Goal: Task Accomplishment & Management: Manage account settings

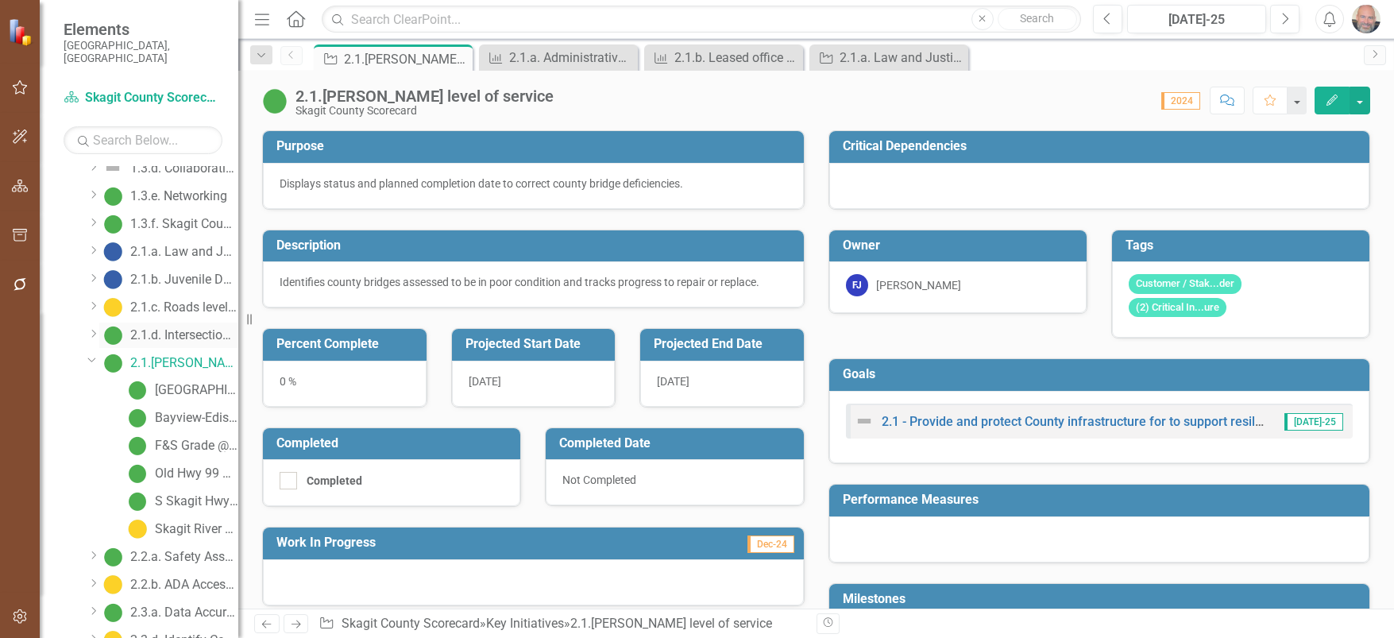
scroll to position [533, 0]
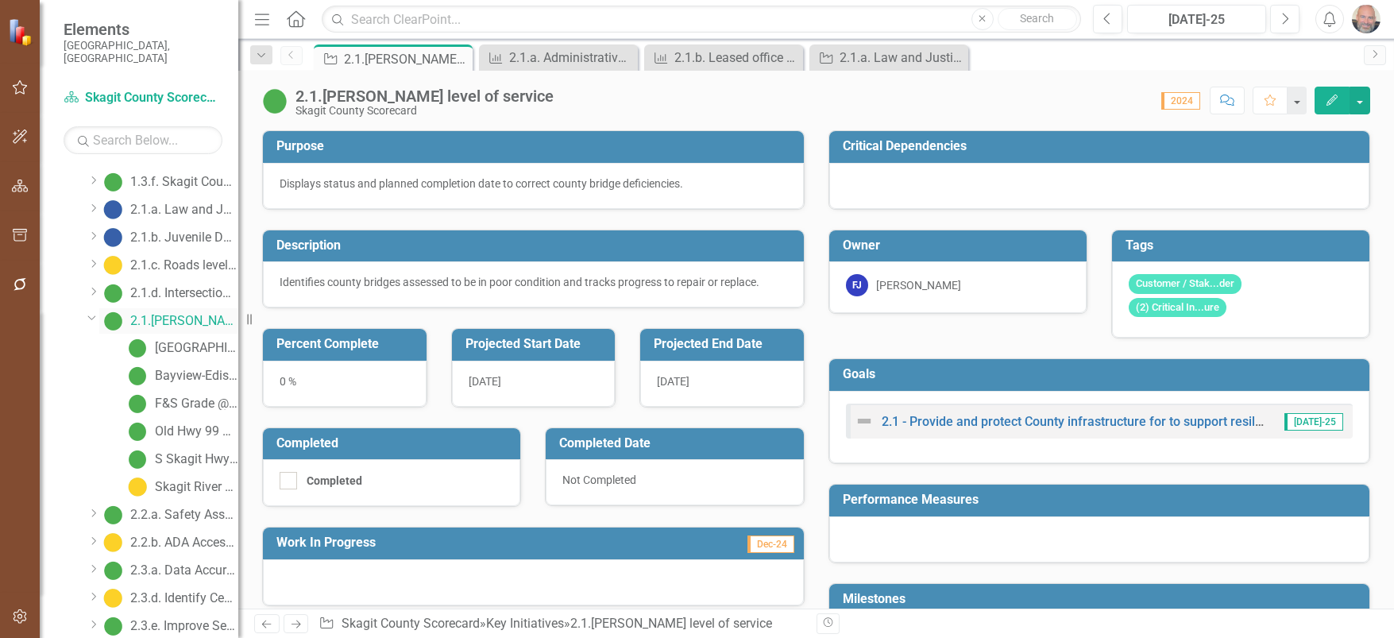
click at [178, 314] on div "2.1.[PERSON_NAME] level of service" at bounding box center [184, 321] width 108 height 14
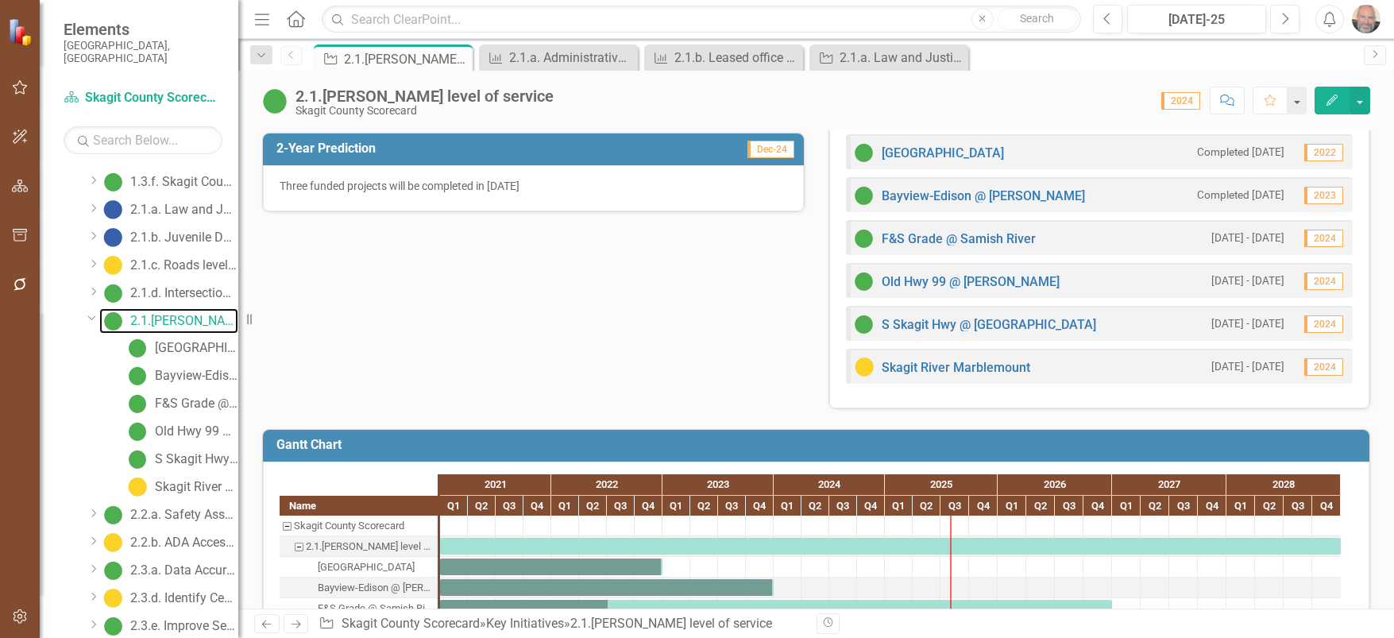
scroll to position [521, 0]
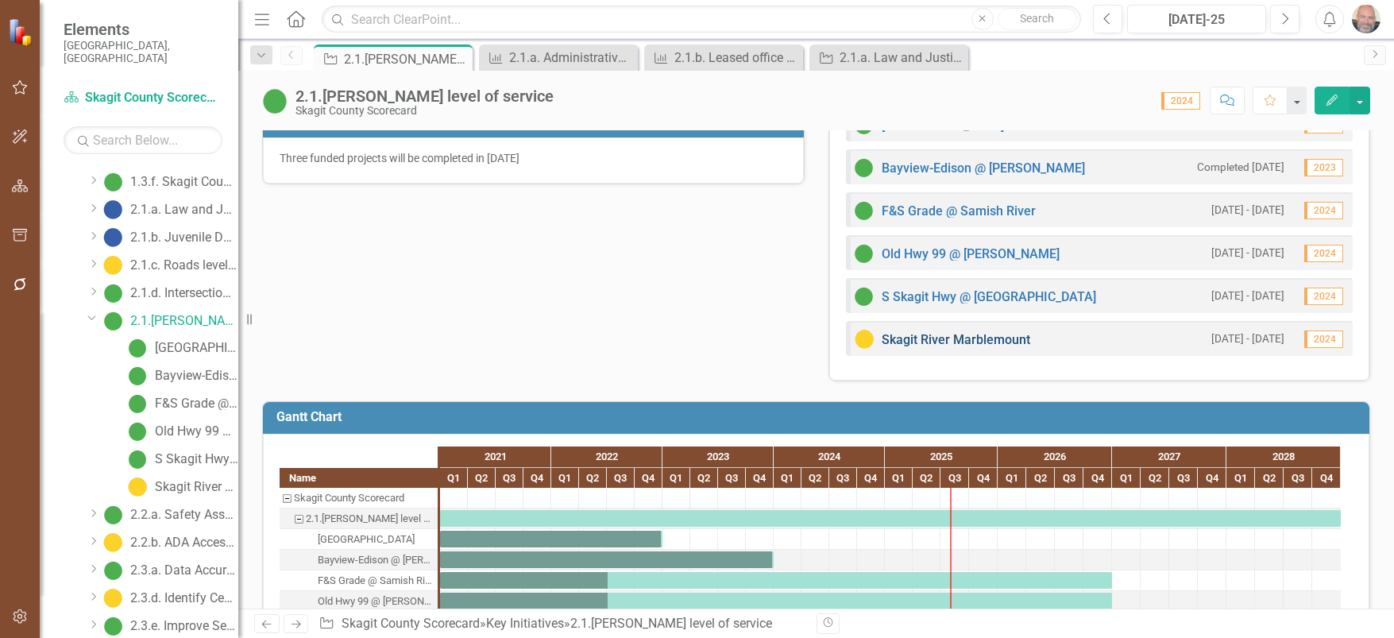
click at [993, 340] on link "Skagit River Marblemount" at bounding box center [955, 339] width 148 height 15
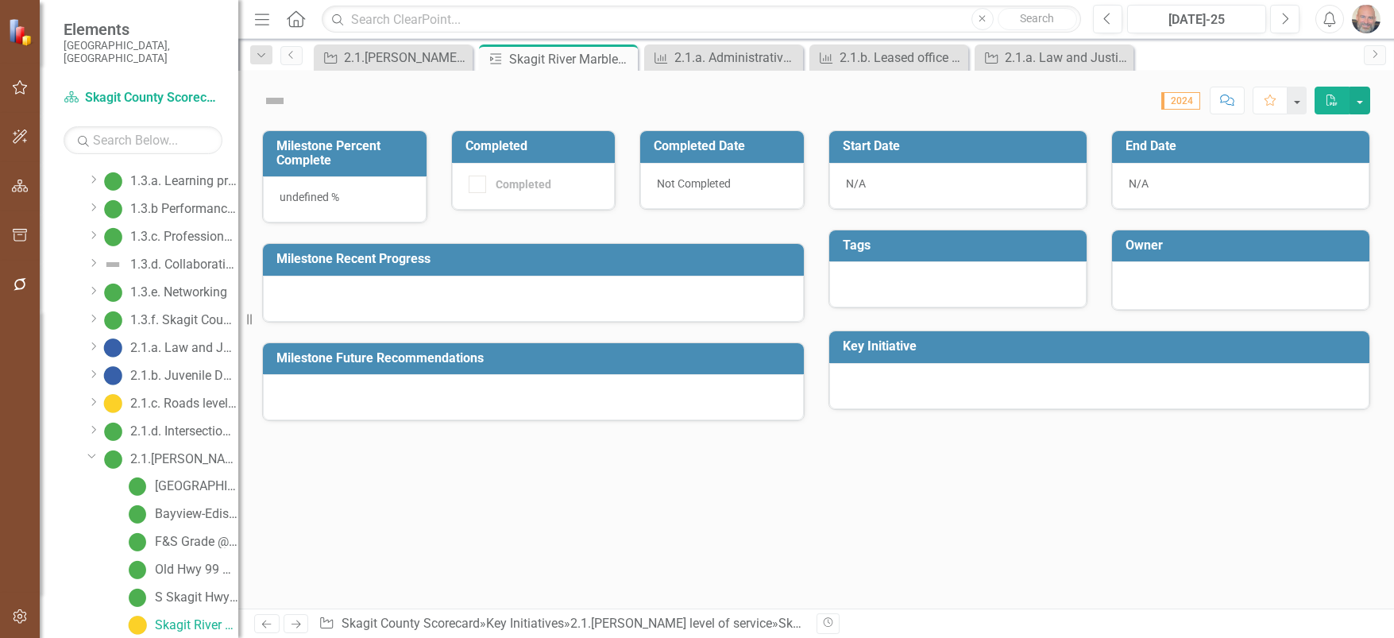
scroll to position [381, 0]
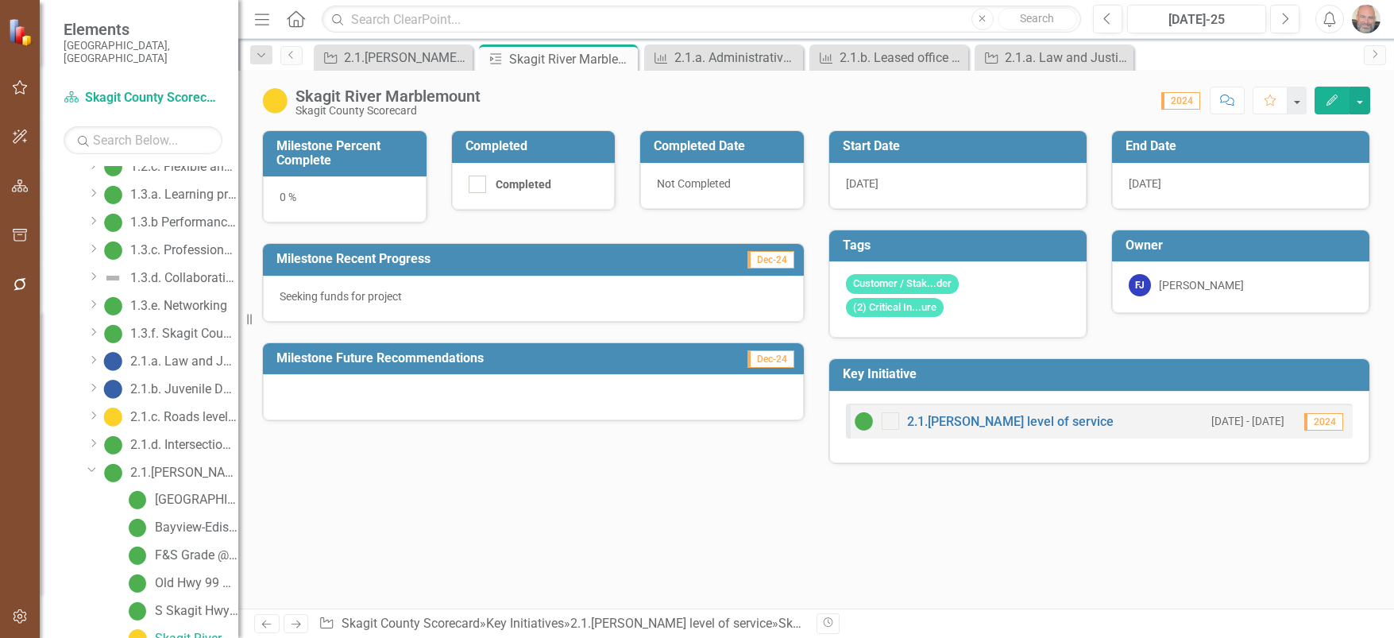
click at [276, 103] on img at bounding box center [274, 100] width 25 height 25
click at [1324, 99] on icon "Edit" at bounding box center [1331, 99] width 14 height 11
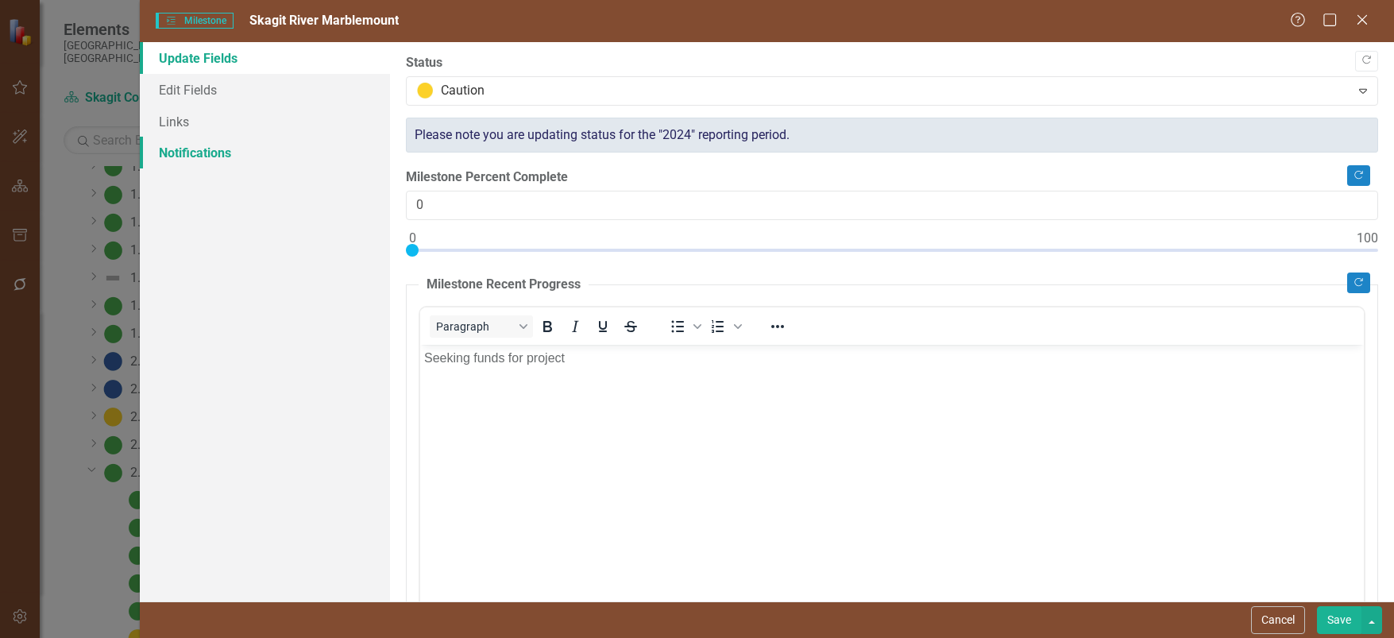
scroll to position [0, 0]
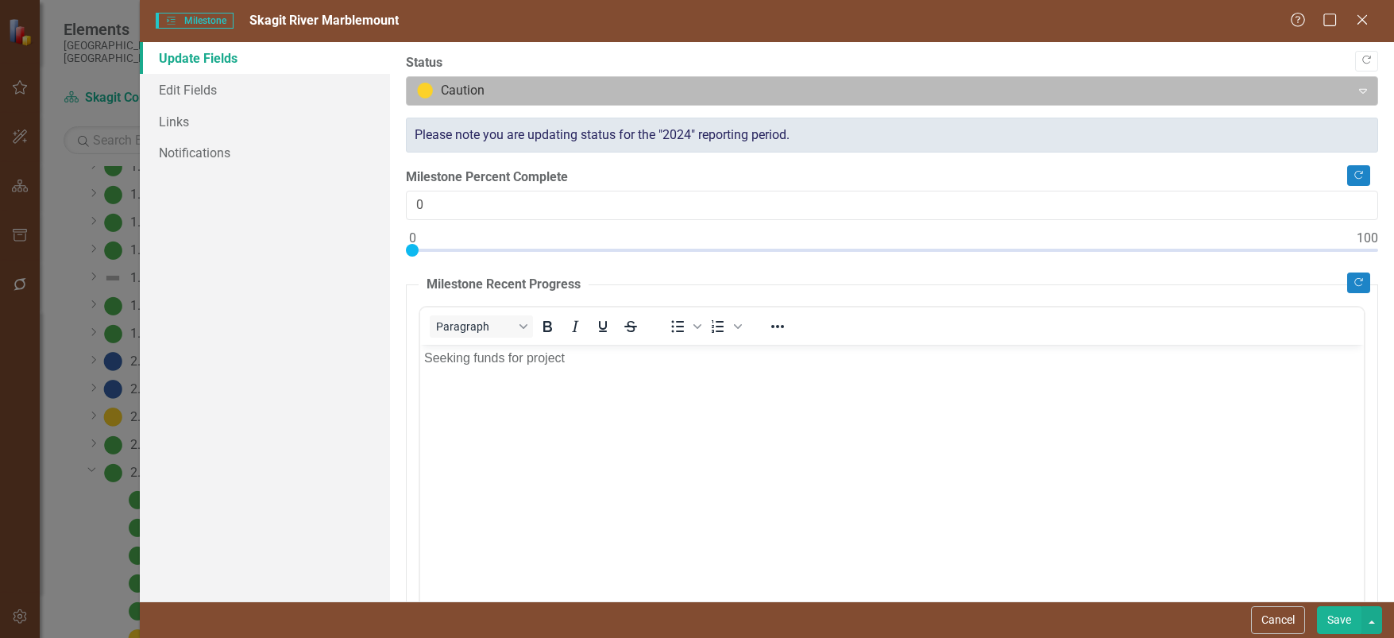
click at [575, 89] on div at bounding box center [878, 90] width 923 height 21
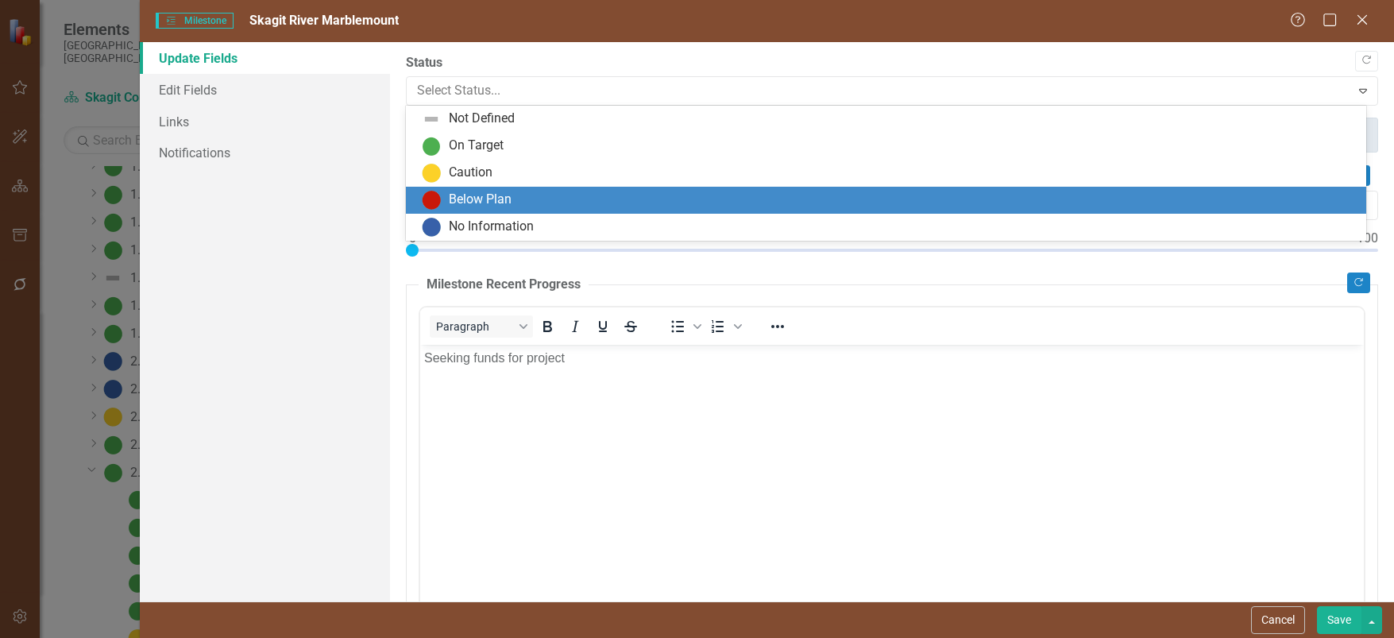
click at [495, 198] on div "Below Plan" at bounding box center [480, 200] width 63 height 18
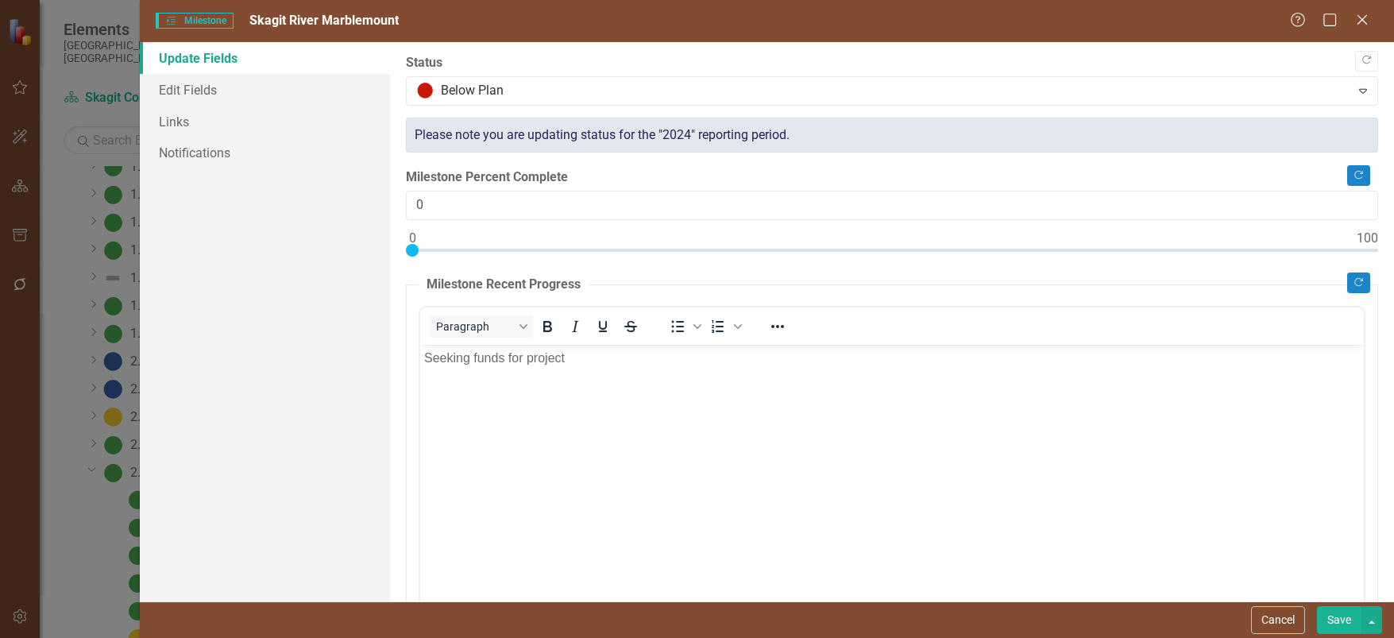
click at [1330, 622] on button "Save" at bounding box center [1339, 620] width 44 height 28
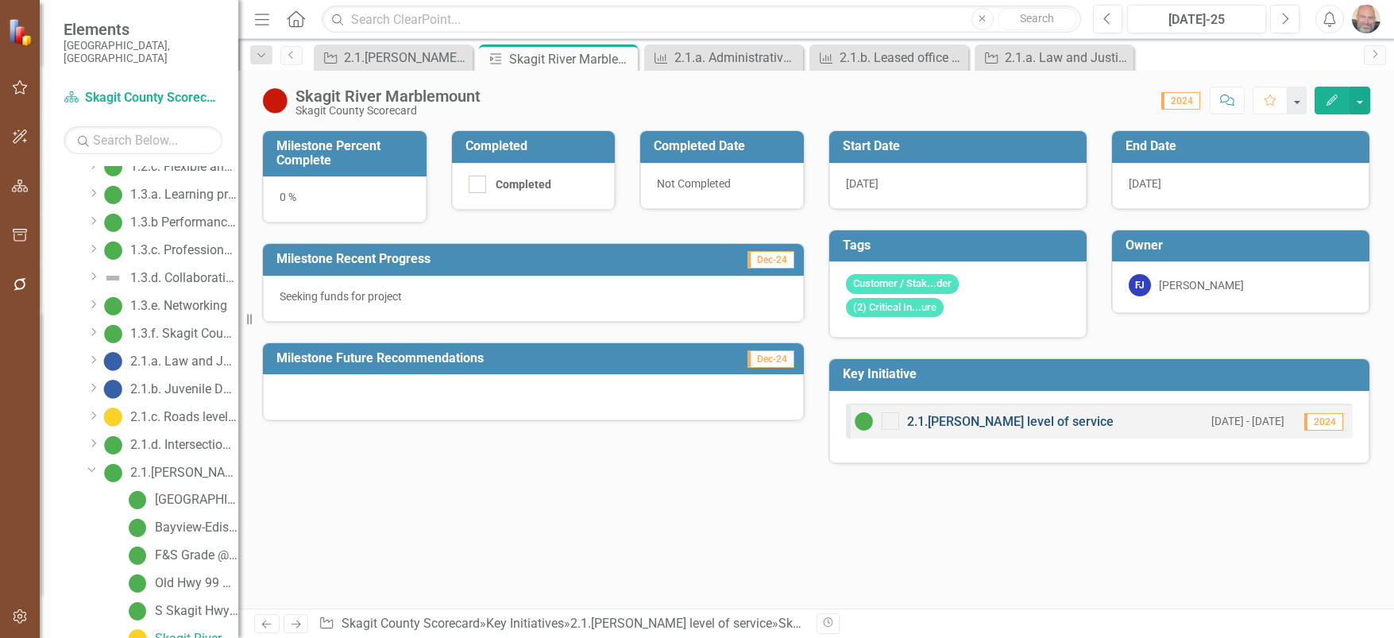
click at [1007, 422] on link "2.1.[PERSON_NAME] level of service" at bounding box center [1010, 421] width 206 height 15
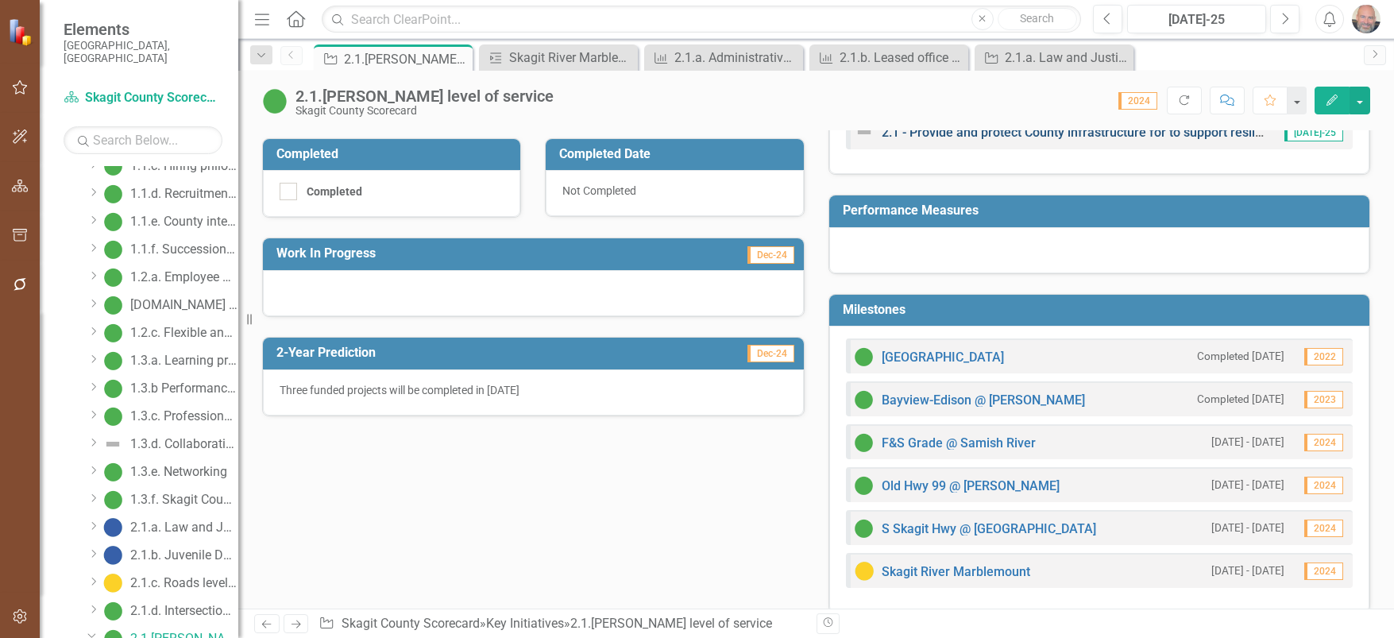
scroll to position [318, 0]
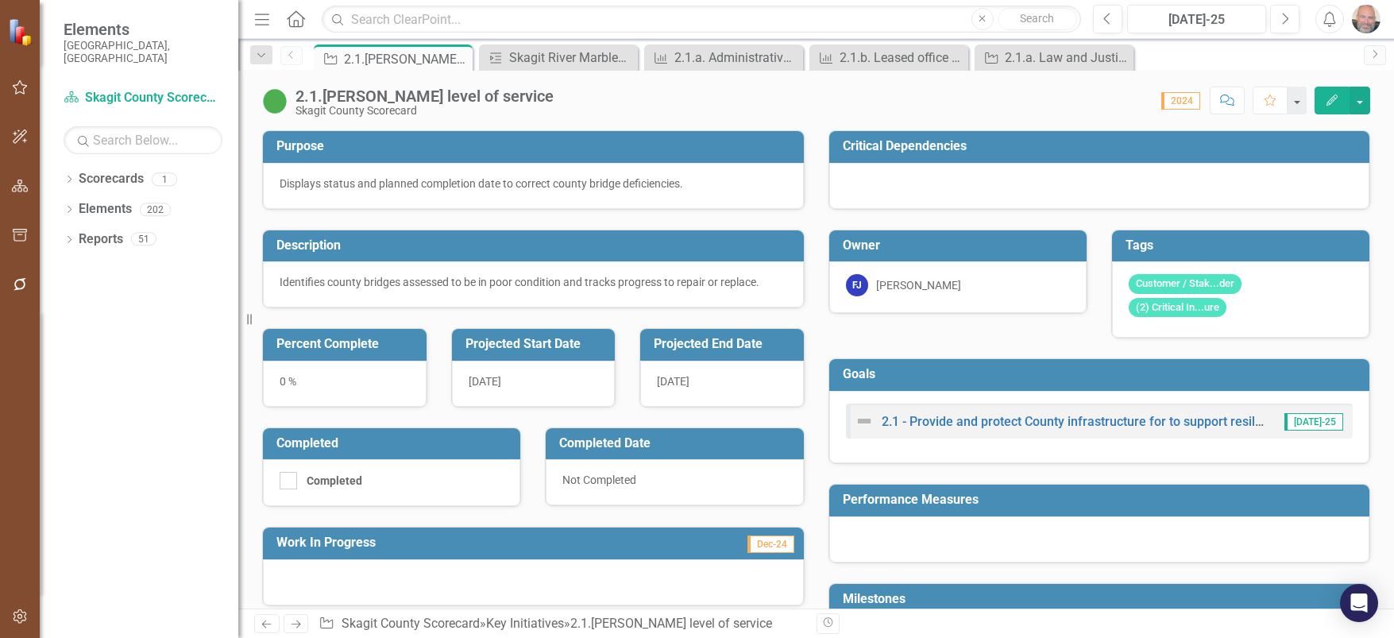
click at [1332, 99] on icon "button" at bounding box center [1331, 99] width 11 height 11
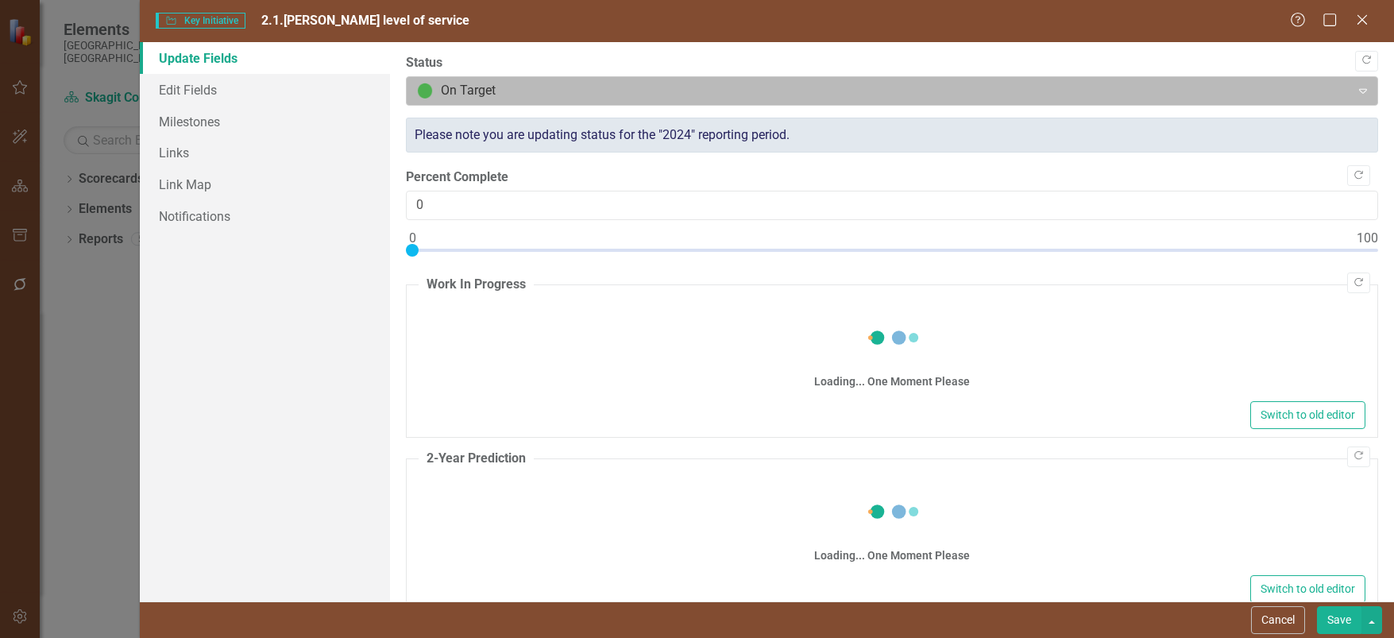
click at [542, 84] on div at bounding box center [878, 90] width 923 height 21
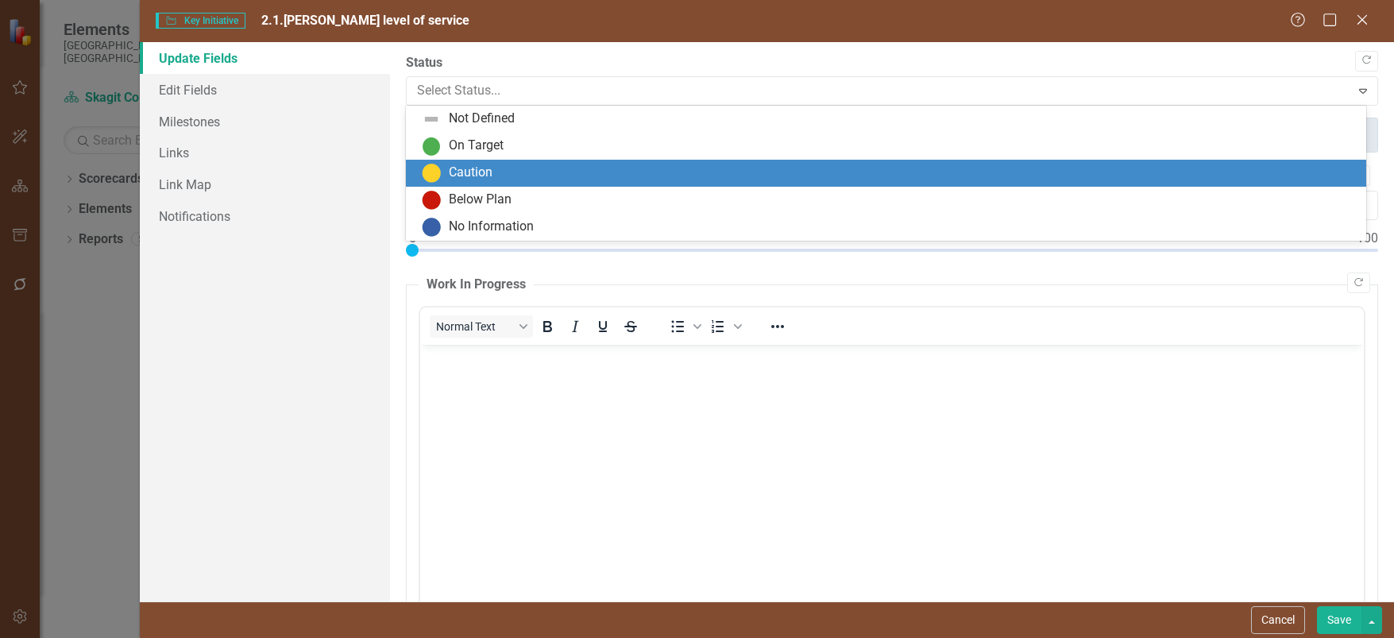
click at [476, 172] on div "Caution" at bounding box center [471, 173] width 44 height 18
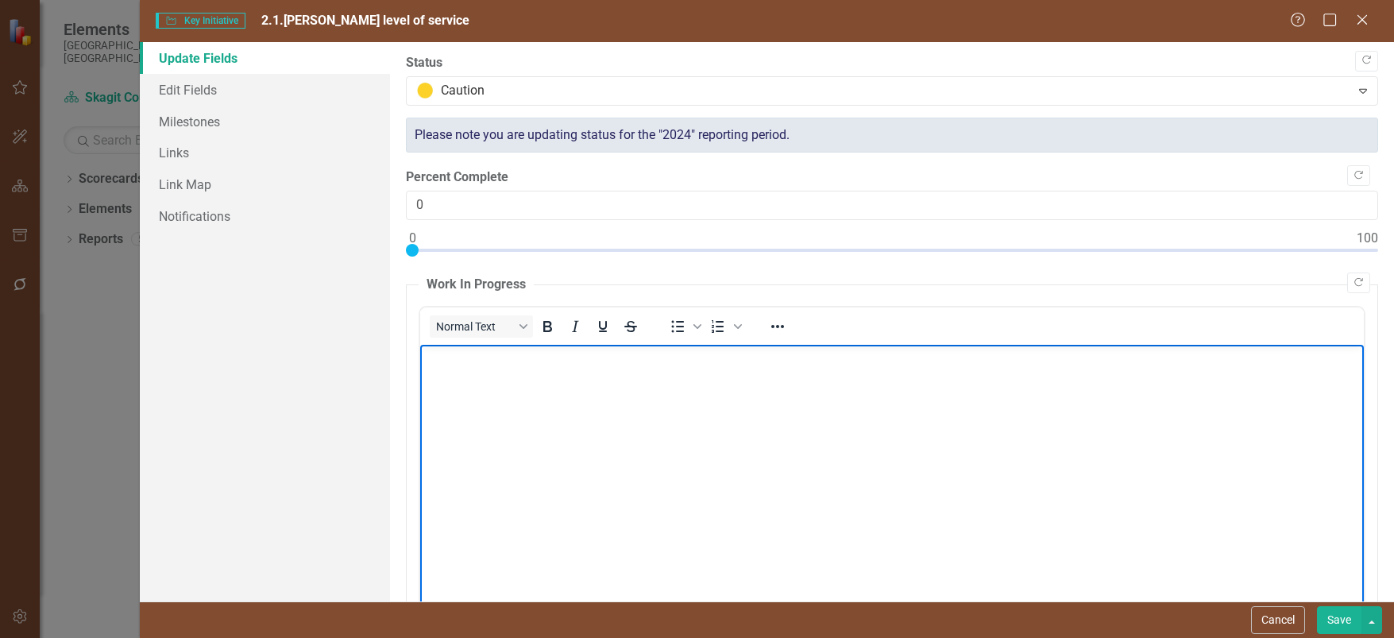
click at [447, 365] on p "Rich Text Area. Press ALT-0 for help." at bounding box center [891, 357] width 935 height 19
drag, startPoint x: 551, startPoint y: 367, endPoint x: 328, endPoint y: 389, distance: 224.2
click at [420, 389] on html "Seeking funds" at bounding box center [891, 463] width 943 height 238
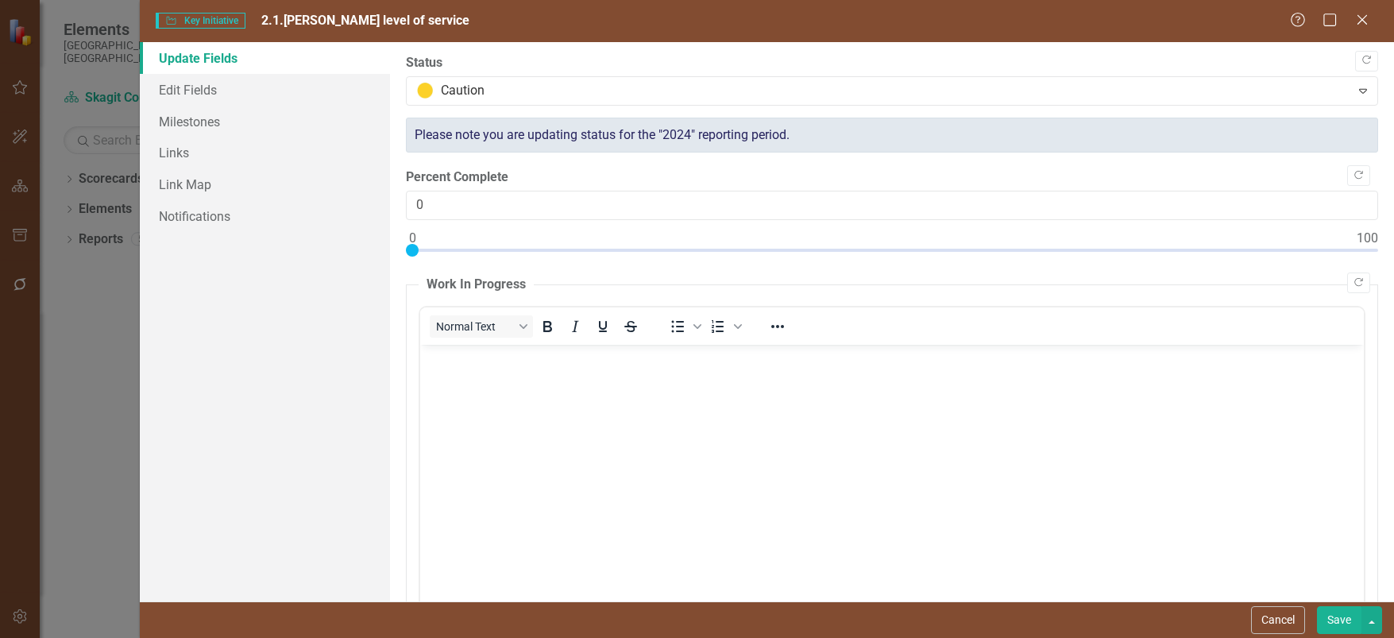
click at [1331, 620] on button "Save" at bounding box center [1339, 620] width 44 height 28
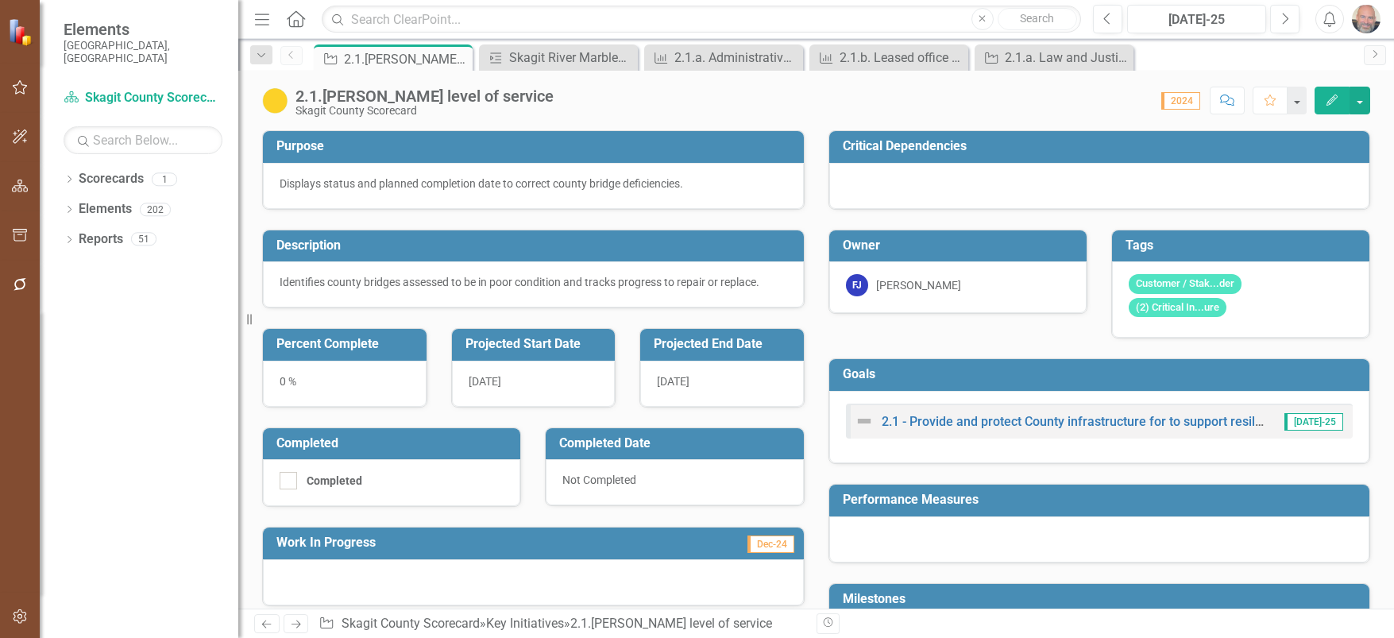
click at [904, 193] on div at bounding box center [1099, 186] width 541 height 46
click at [1329, 94] on button "Edit" at bounding box center [1331, 101] width 35 height 28
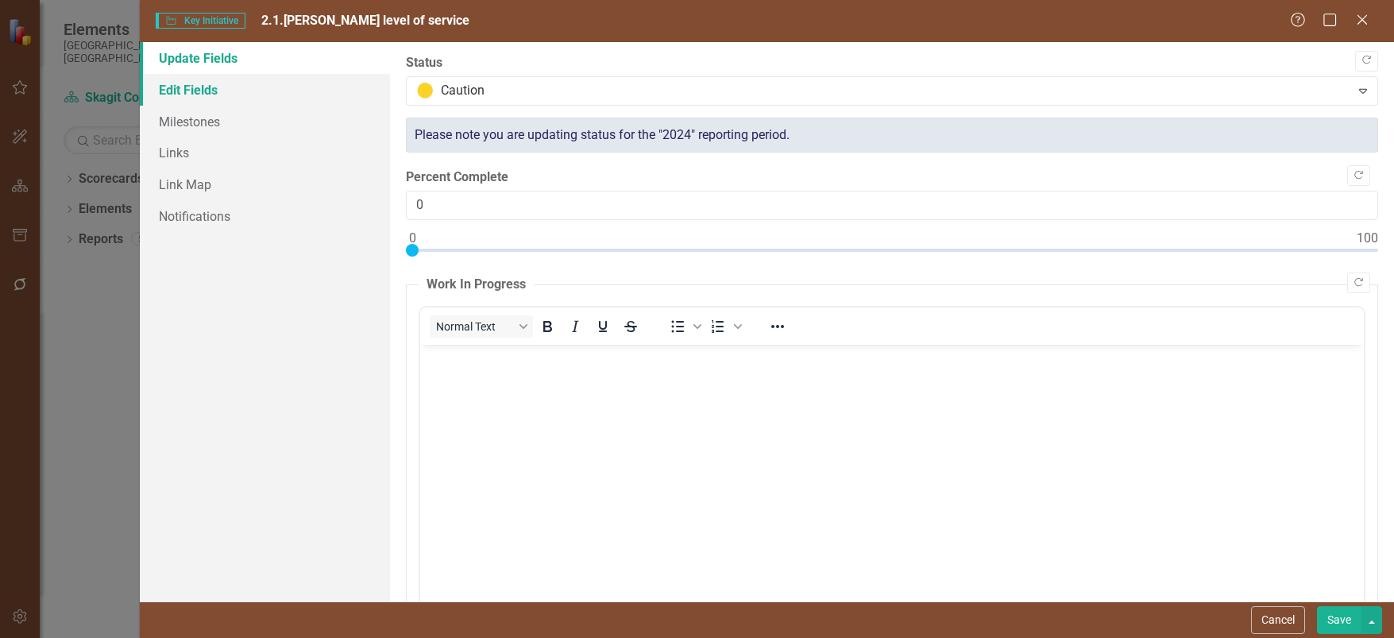
click at [212, 85] on link "Edit Fields" at bounding box center [265, 90] width 251 height 32
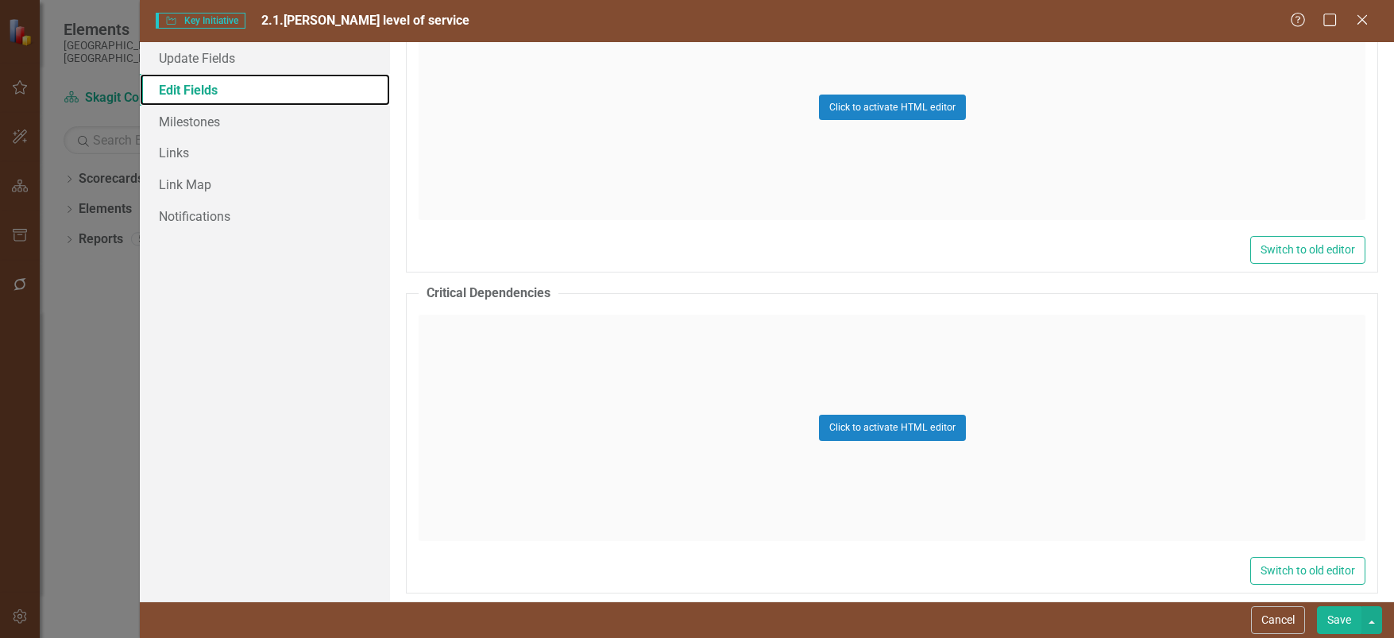
scroll to position [1032, 0]
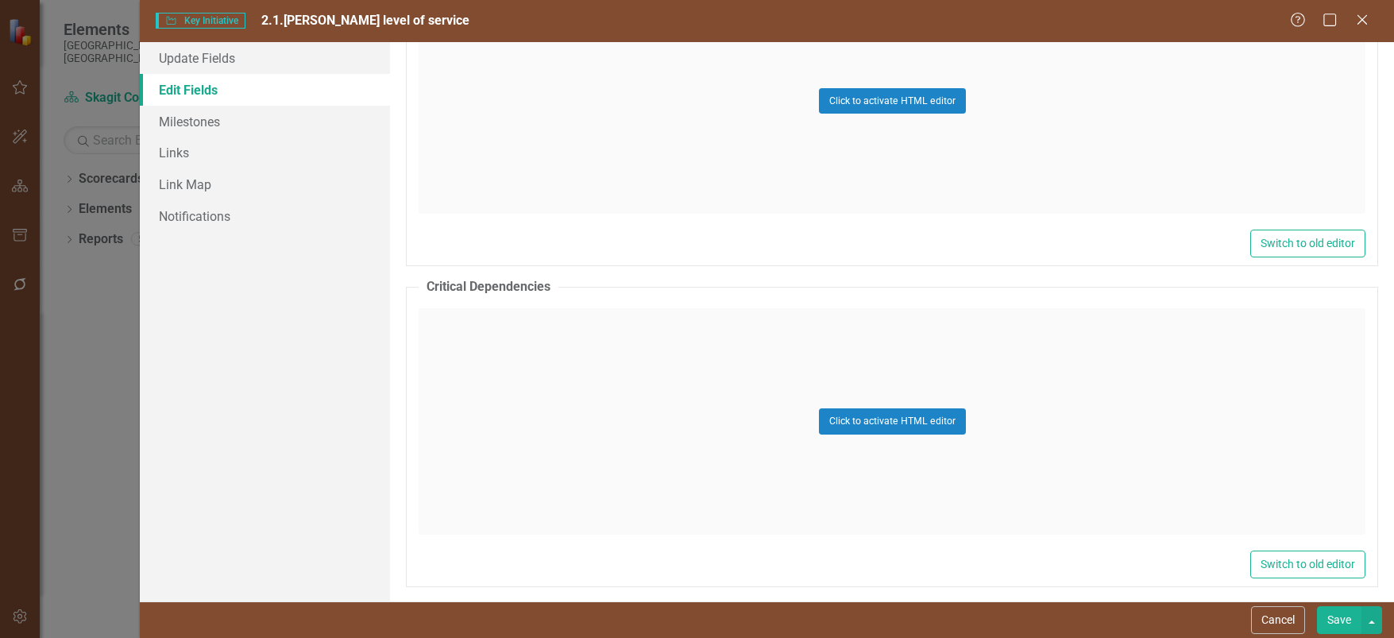
click at [532, 318] on div "Click to activate HTML editor" at bounding box center [891, 421] width 947 height 226
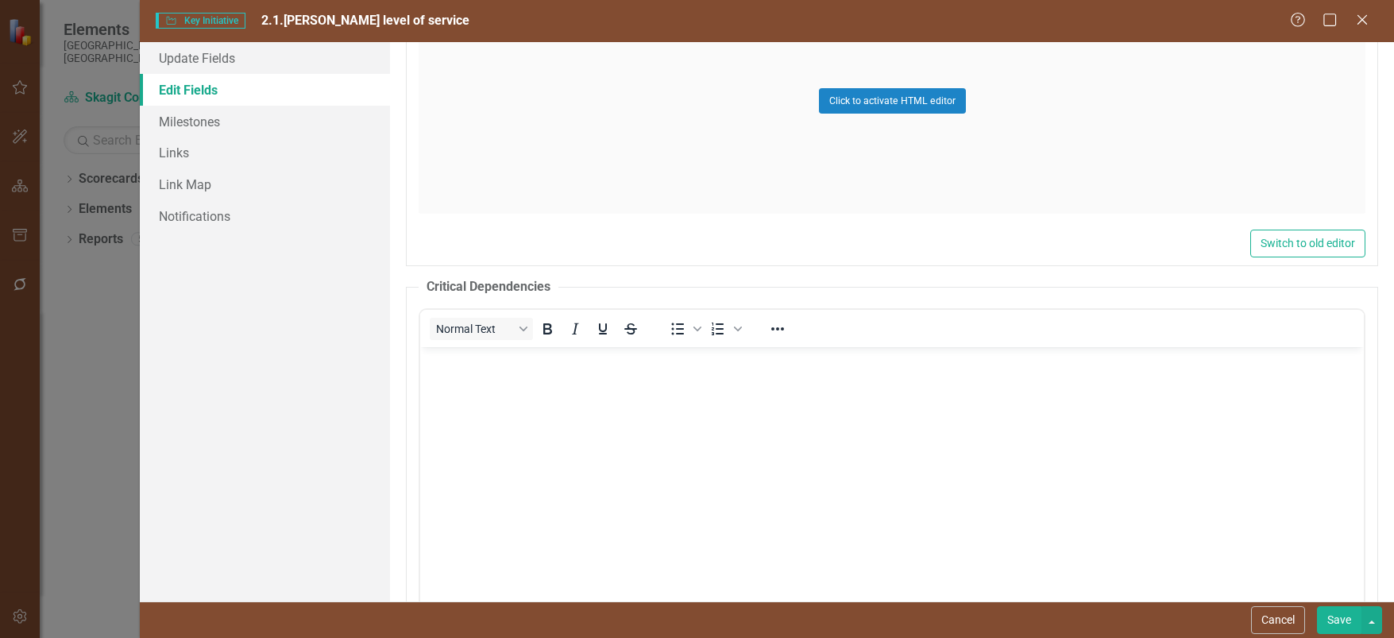
scroll to position [0, 0]
click at [500, 382] on body "Rich Text Area. Press ALT-0 for help." at bounding box center [891, 466] width 943 height 238
click at [1334, 624] on button "Save" at bounding box center [1339, 620] width 44 height 28
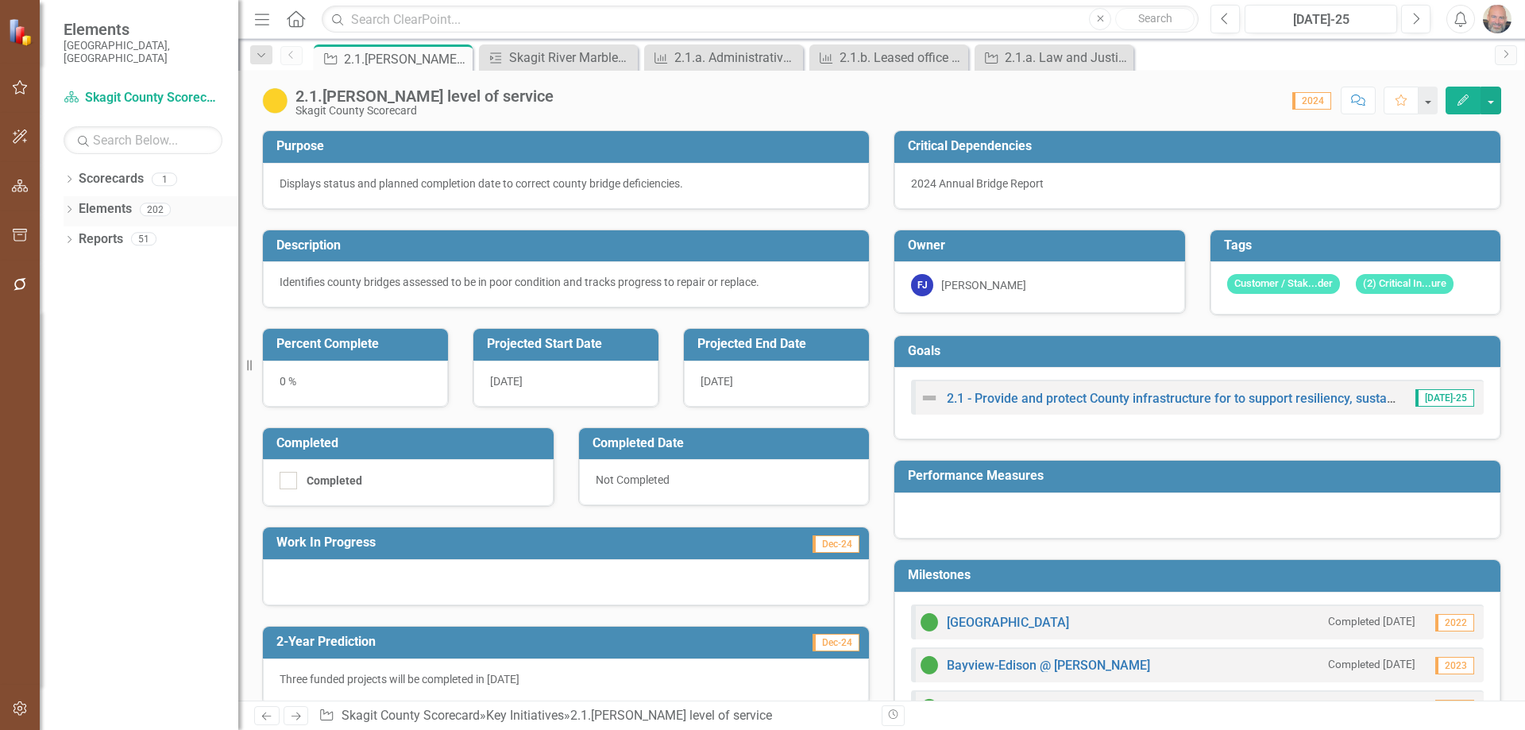
click at [67, 206] on icon "Dropdown" at bounding box center [69, 210] width 11 height 9
click at [76, 237] on icon "Dropdown" at bounding box center [76, 241] width 11 height 9
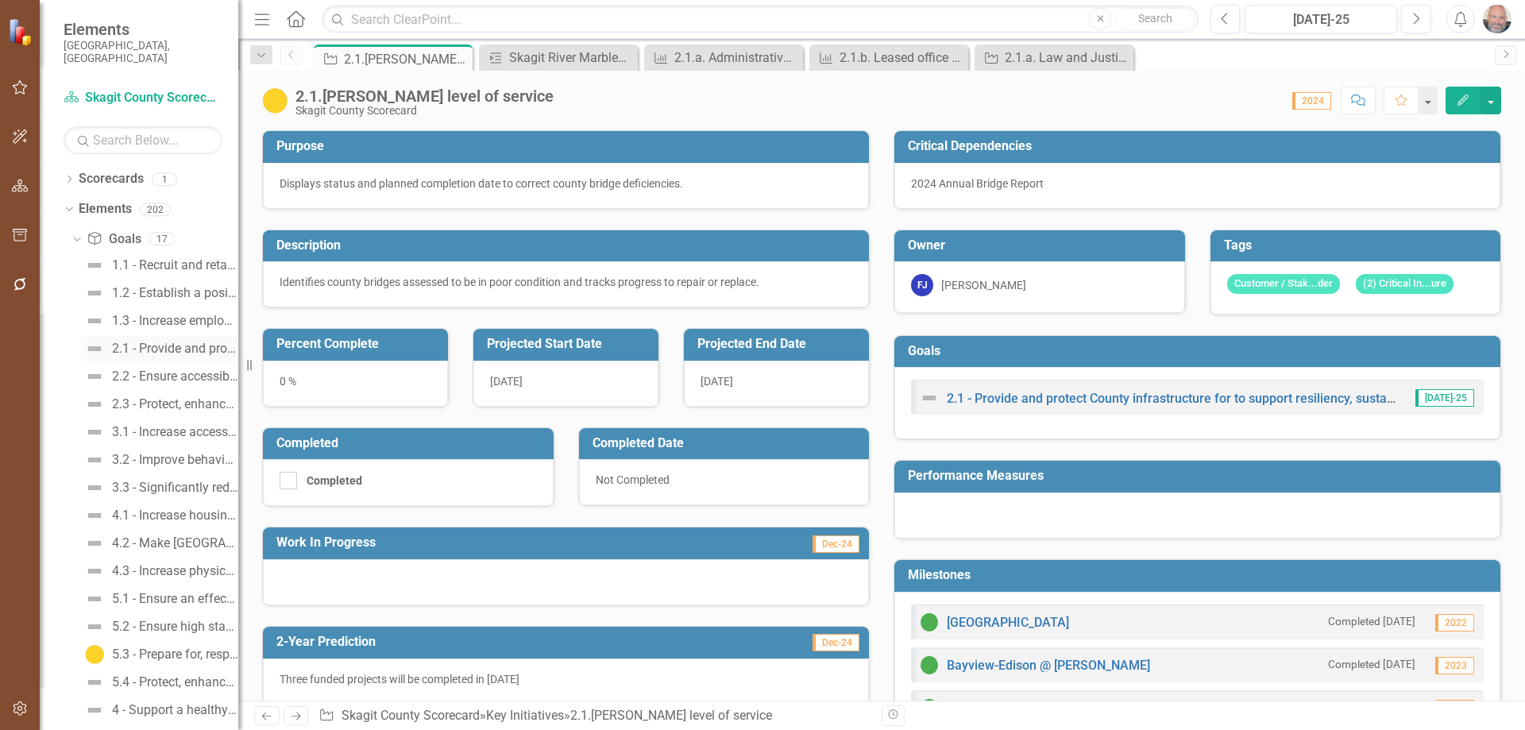
click at [164, 341] on div "2.1 - Provide and protect County infrastructure for to support resiliency, sust…" at bounding box center [175, 348] width 126 height 14
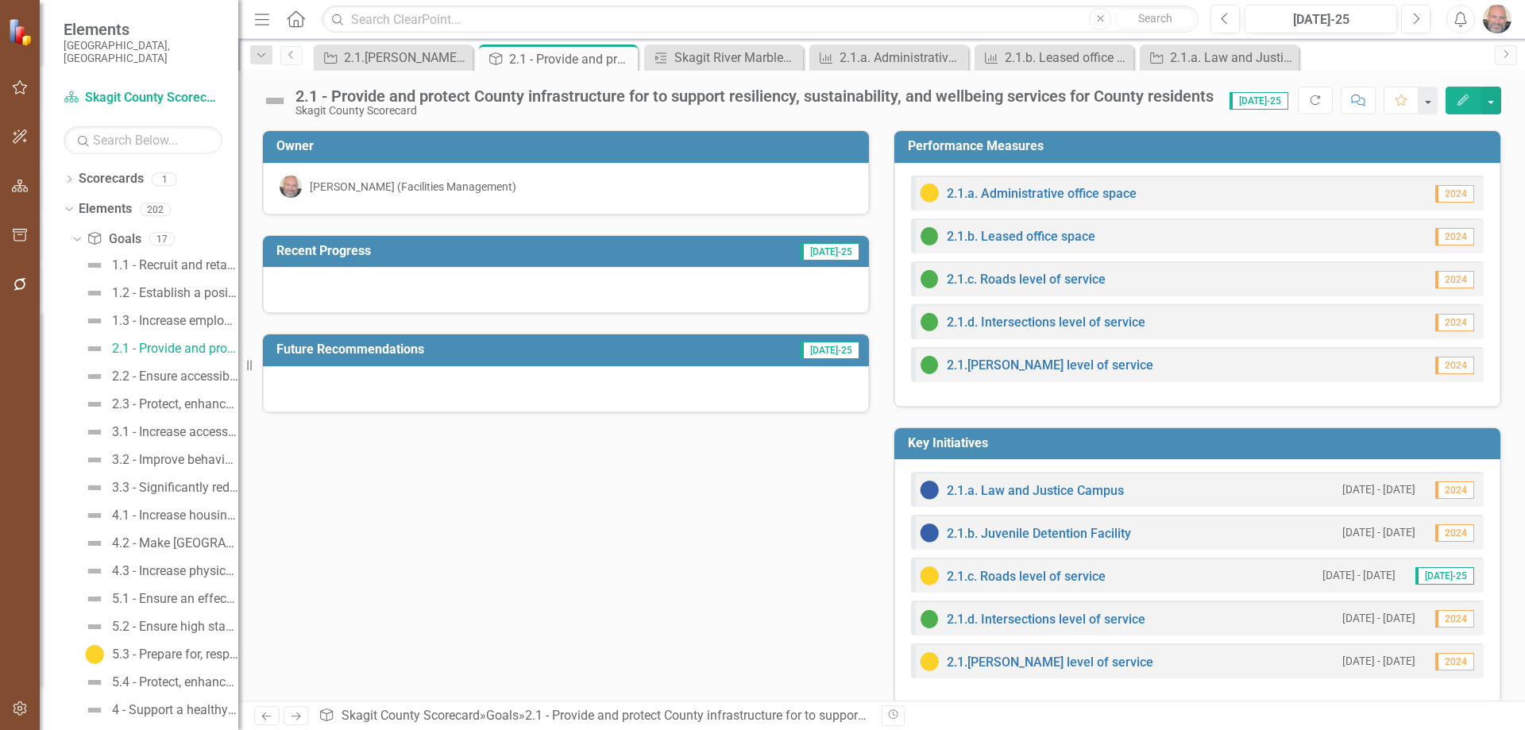
click at [1261, 100] on span "[DATE]-25" at bounding box center [1258, 100] width 59 height 17
click at [1270, 102] on span "[DATE]-25" at bounding box center [1258, 100] width 59 height 17
click at [1265, 94] on span "[DATE]-25" at bounding box center [1258, 100] width 59 height 17
click at [1251, 103] on span "[DATE]-25" at bounding box center [1258, 100] width 59 height 17
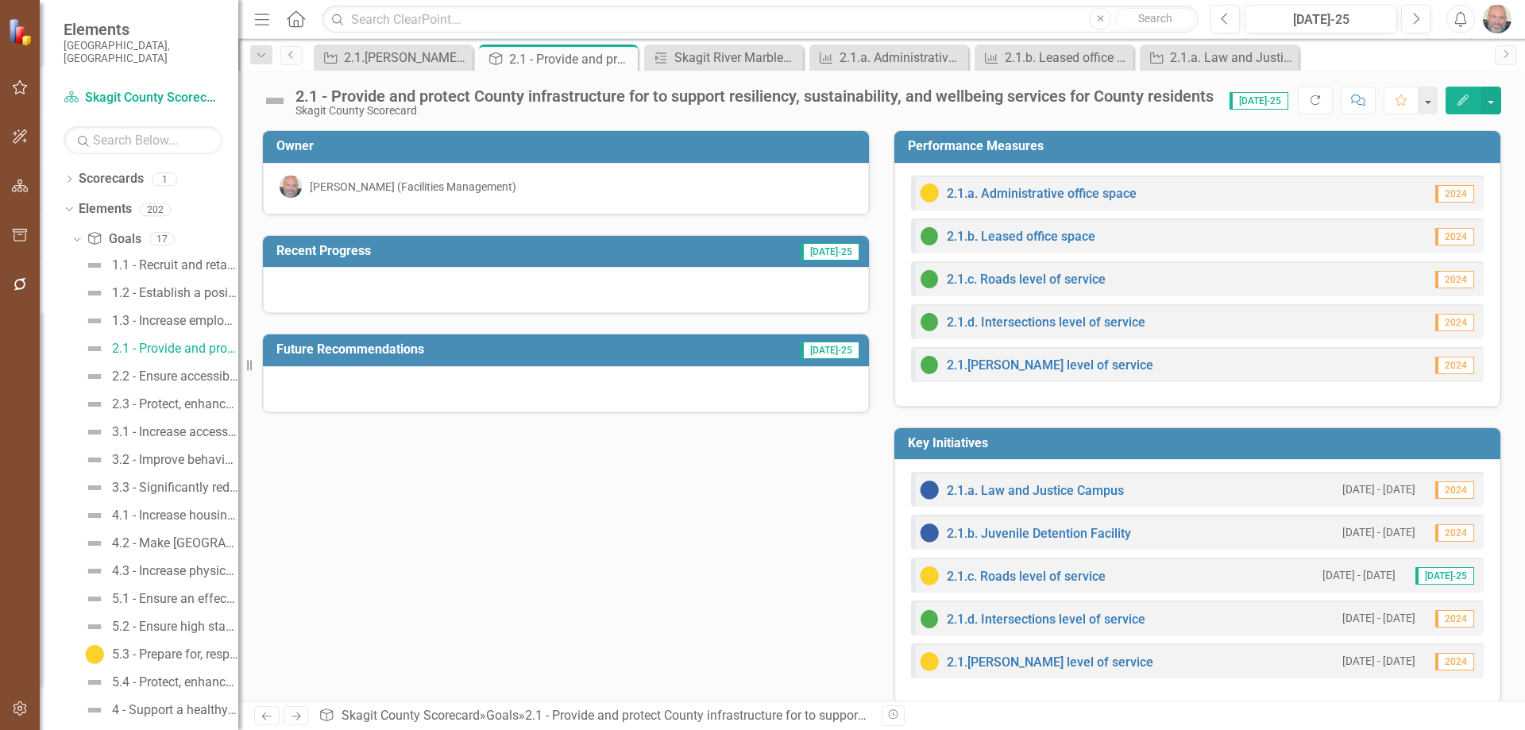
drag, startPoint x: 1251, startPoint y: 104, endPoint x: 1259, endPoint y: 98, distance: 9.1
click at [1259, 98] on span "[DATE]-25" at bounding box center [1258, 100] width 59 height 17
click at [790, 54] on icon "Close" at bounding box center [789, 58] width 16 height 13
click at [788, 54] on icon "Close" at bounding box center [789, 58] width 16 height 13
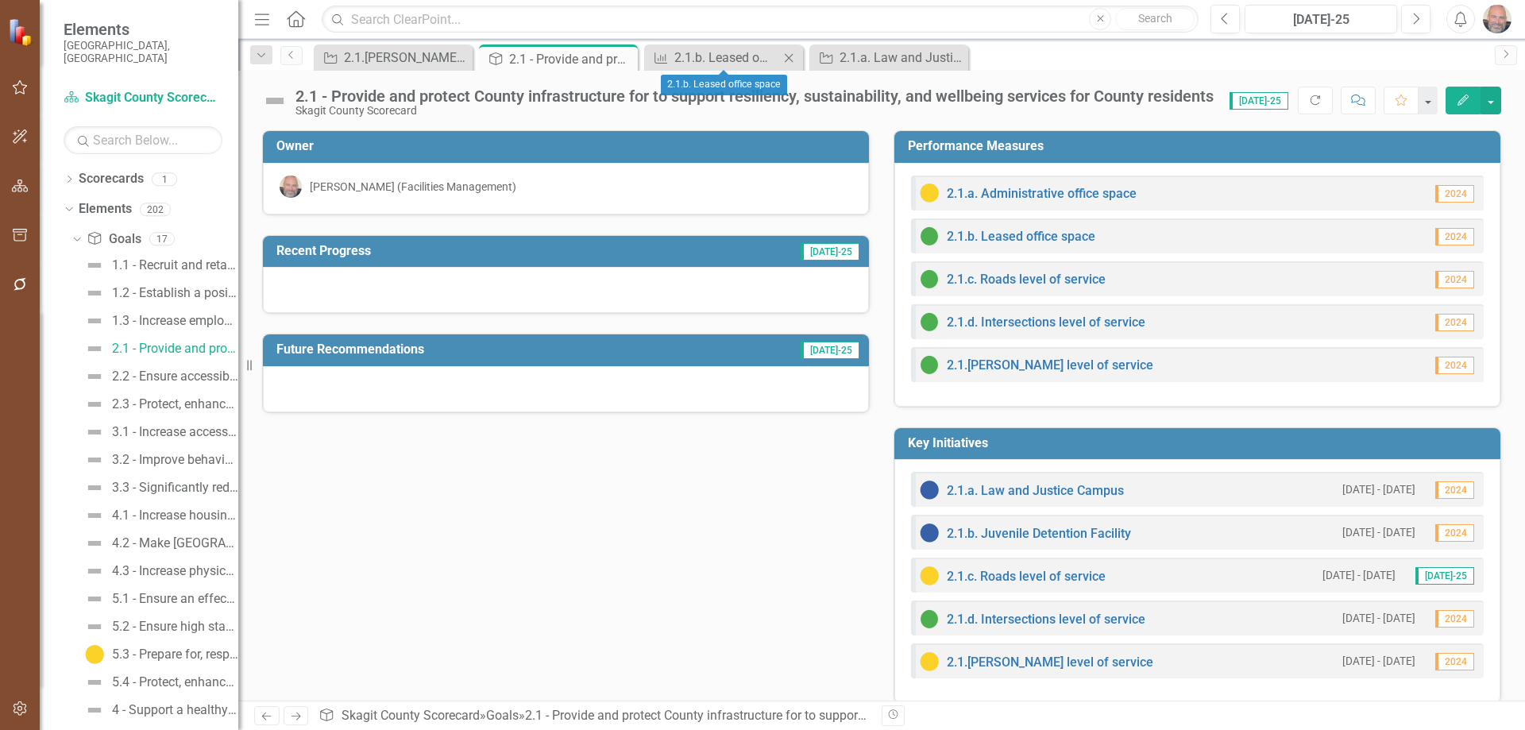
click at [788, 54] on icon "Close" at bounding box center [789, 58] width 16 height 13
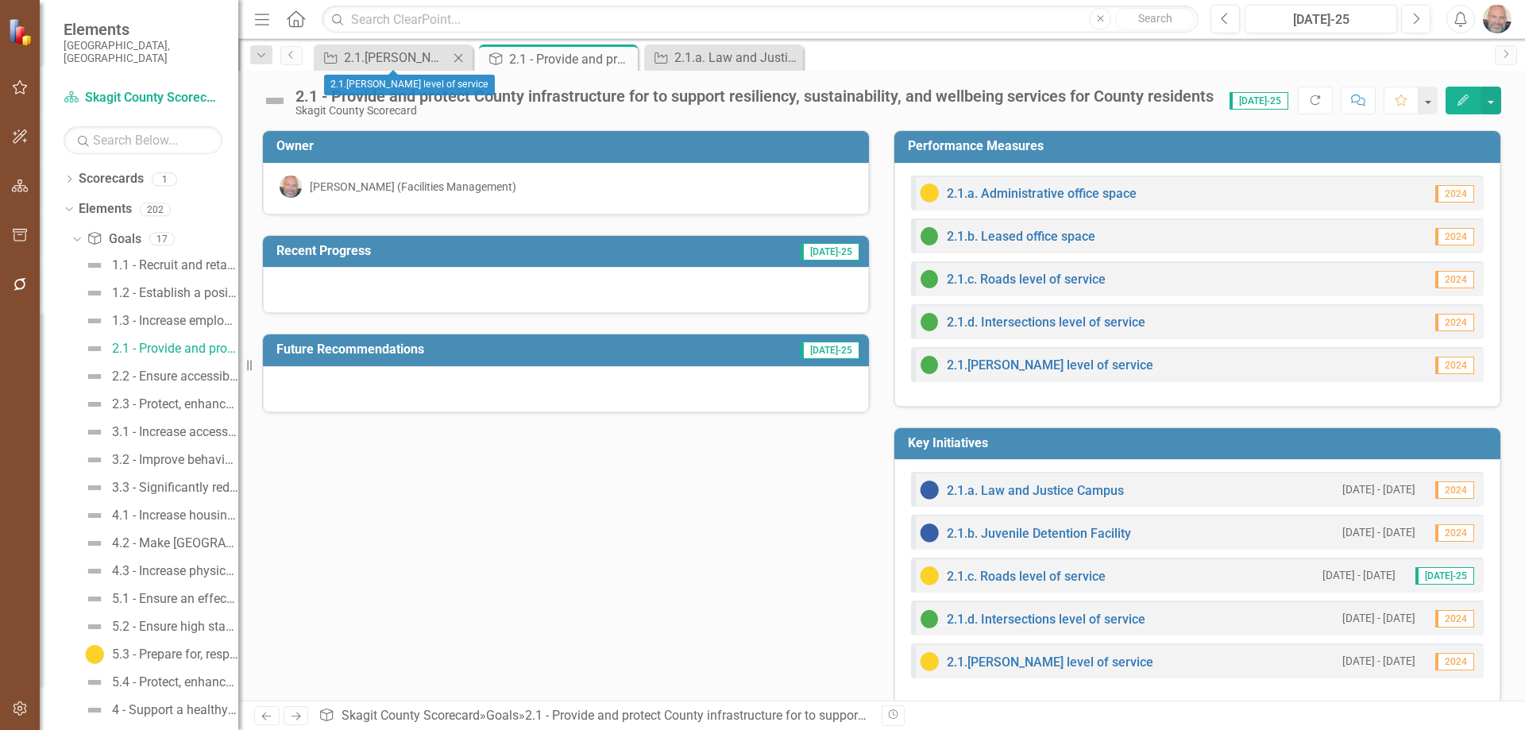
click at [458, 57] on icon at bounding box center [458, 57] width 9 height 9
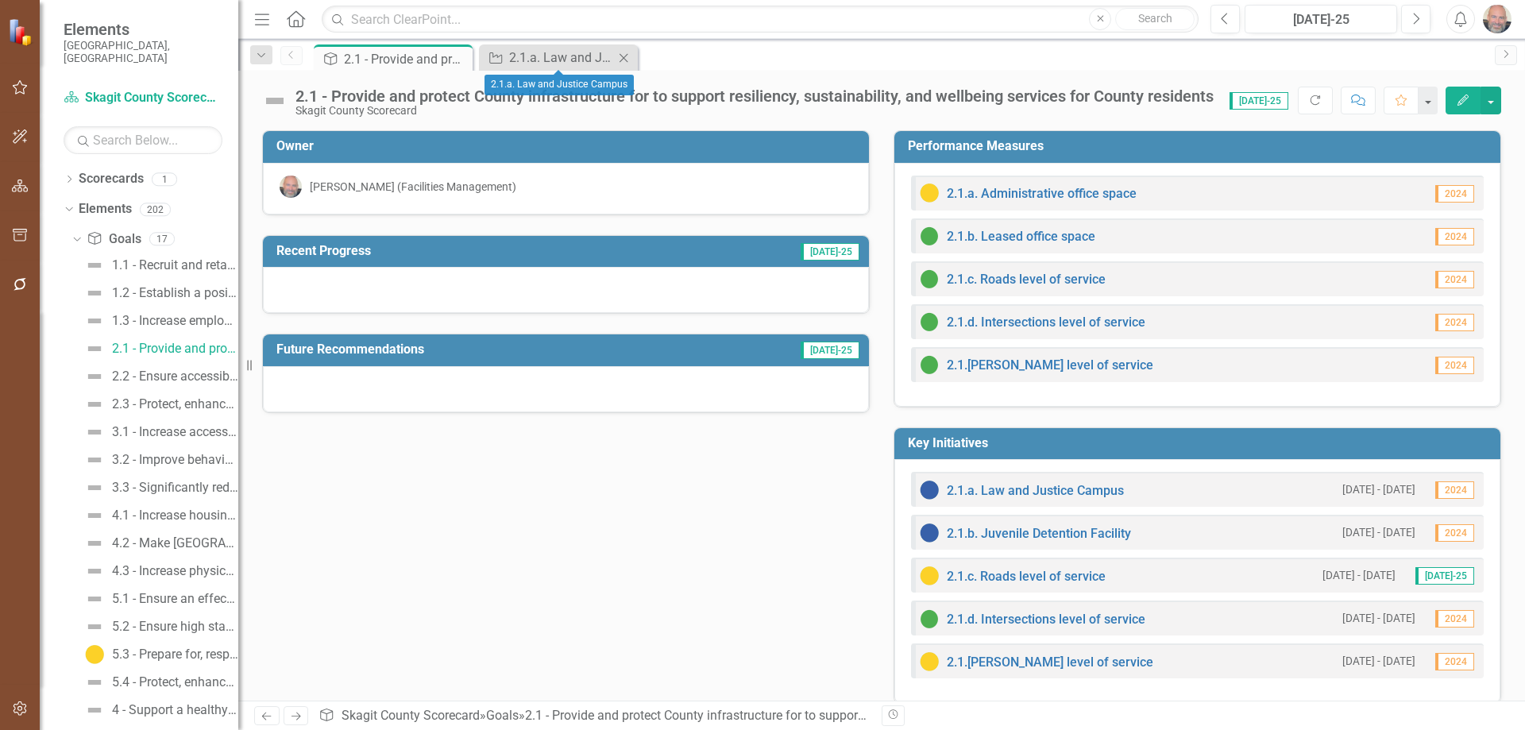
click at [624, 56] on icon "Close" at bounding box center [623, 58] width 16 height 13
click at [997, 364] on link "2.1.[PERSON_NAME] level of service" at bounding box center [1050, 364] width 206 height 15
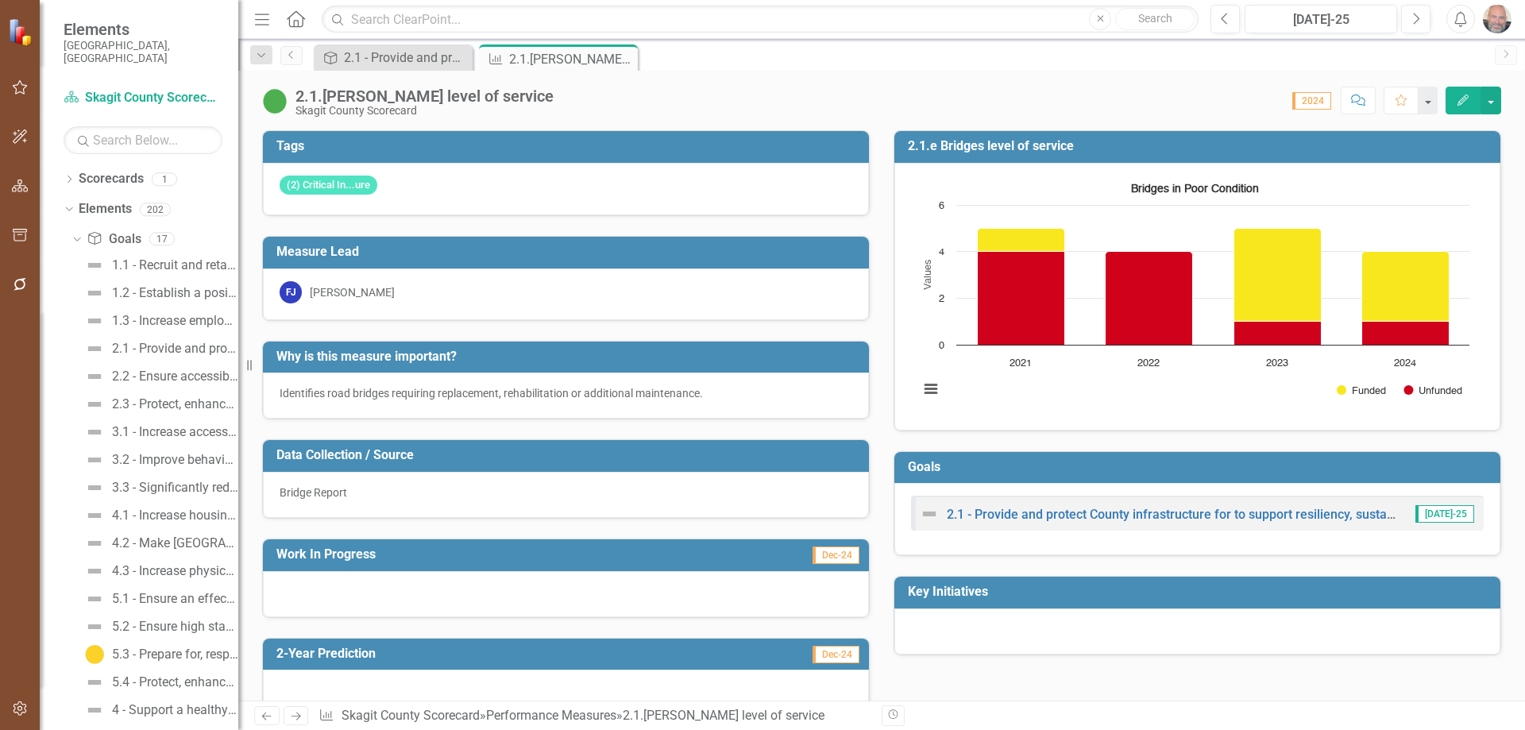
click at [1393, 98] on icon "Edit" at bounding box center [1462, 99] width 14 height 11
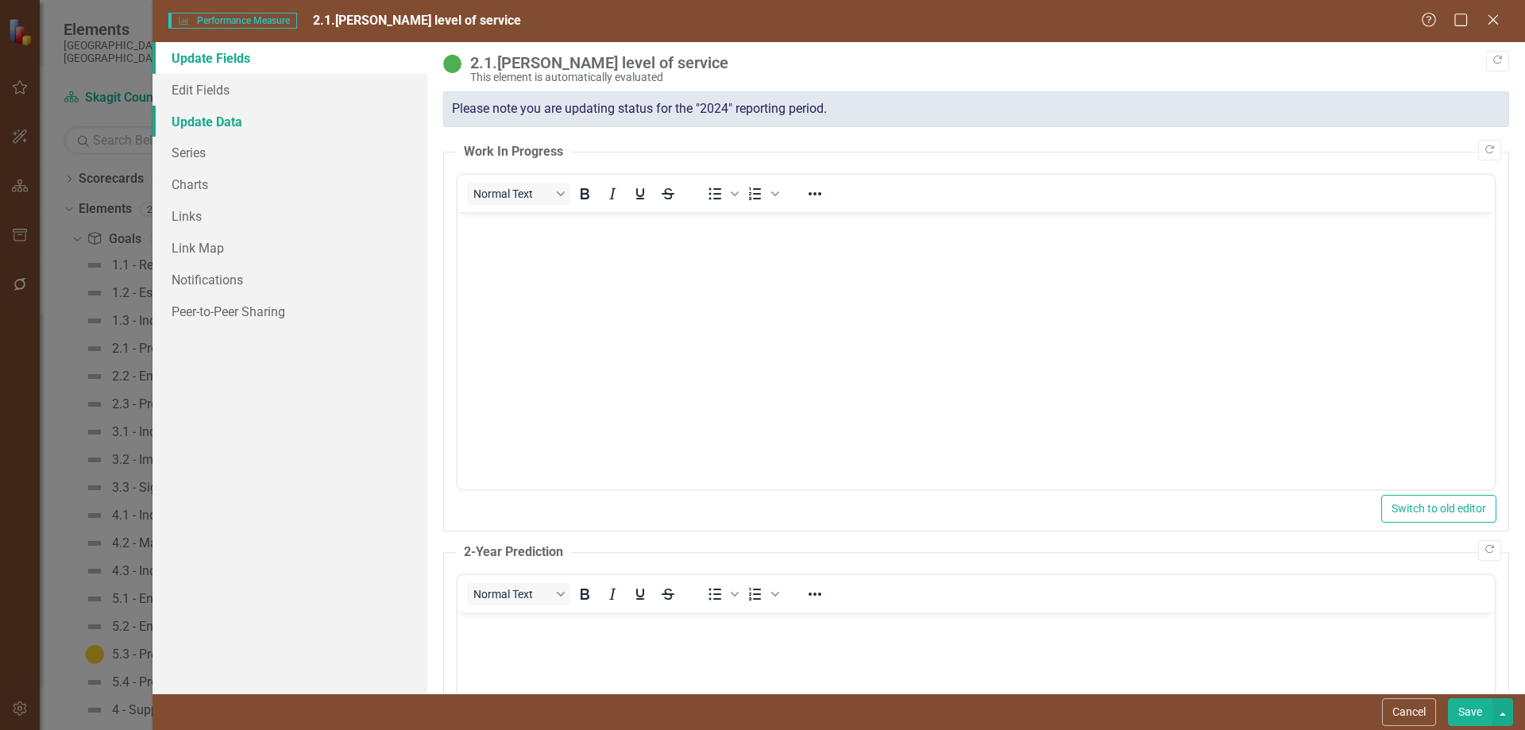
click at [205, 121] on link "Update Data" at bounding box center [289, 122] width 275 height 32
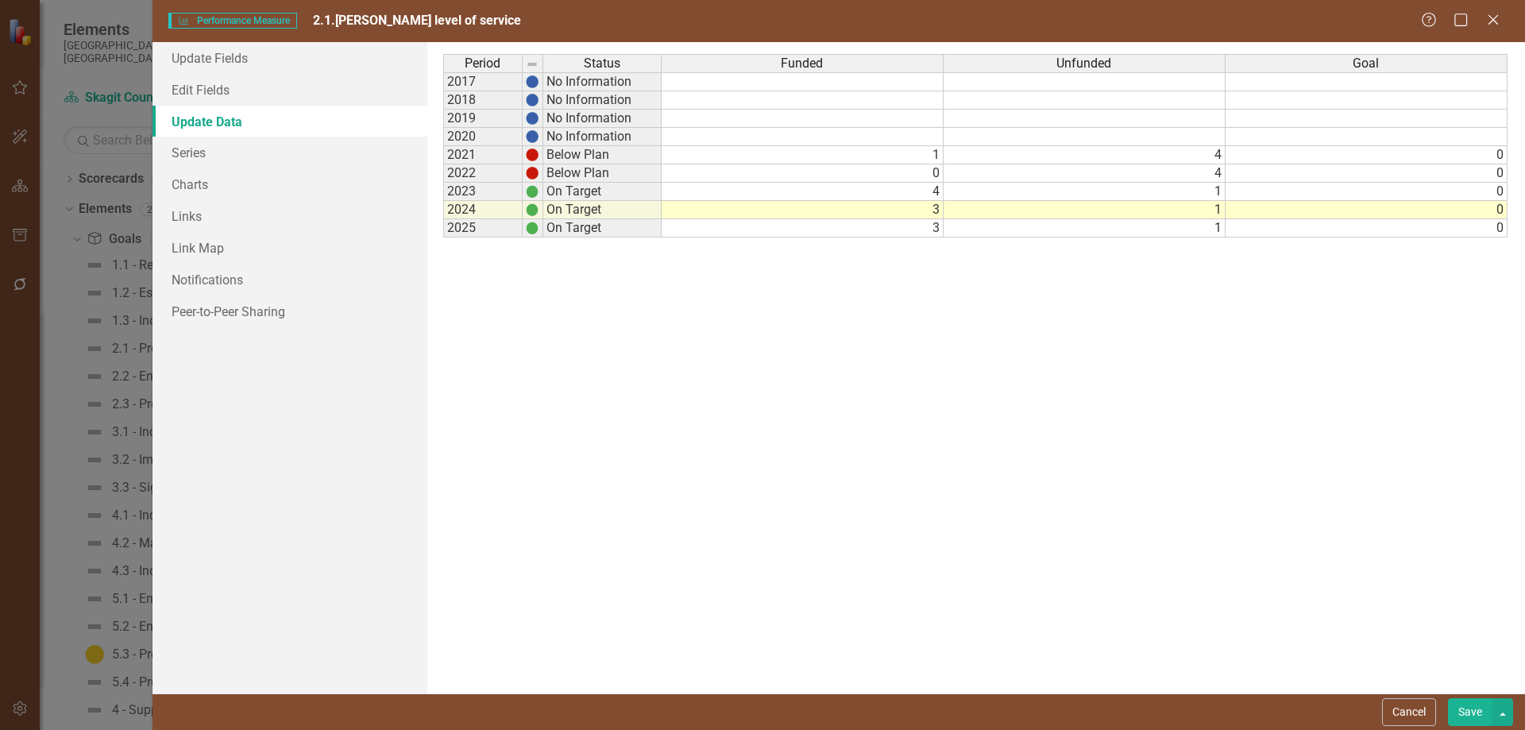
click at [603, 191] on td "On Target" at bounding box center [602, 192] width 118 height 18
click at [630, 191] on td "On Target" at bounding box center [602, 192] width 118 height 18
click at [530, 192] on img at bounding box center [532, 191] width 13 height 13
click at [531, 194] on img at bounding box center [532, 191] width 13 height 13
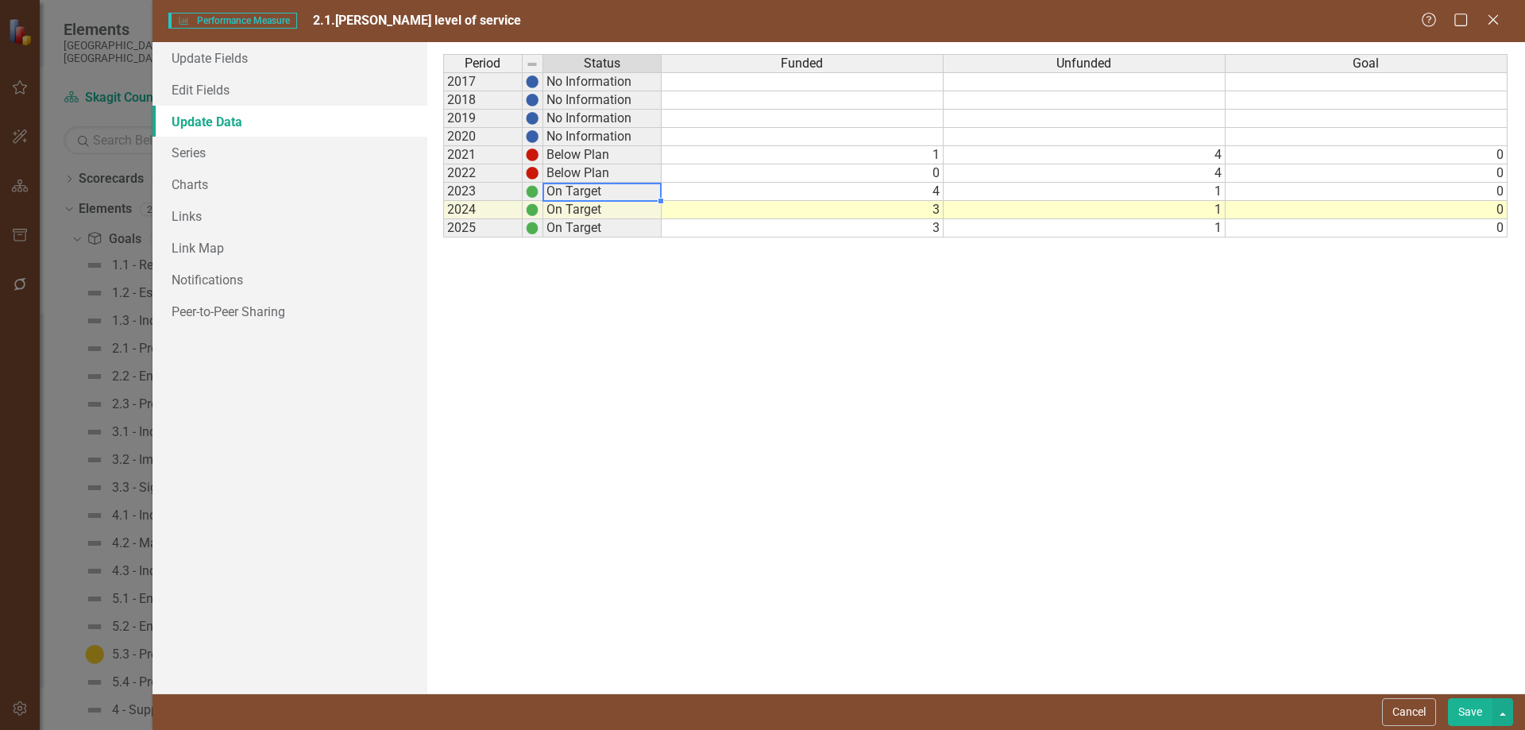
click at [611, 194] on td "On Target" at bounding box center [602, 192] width 118 height 18
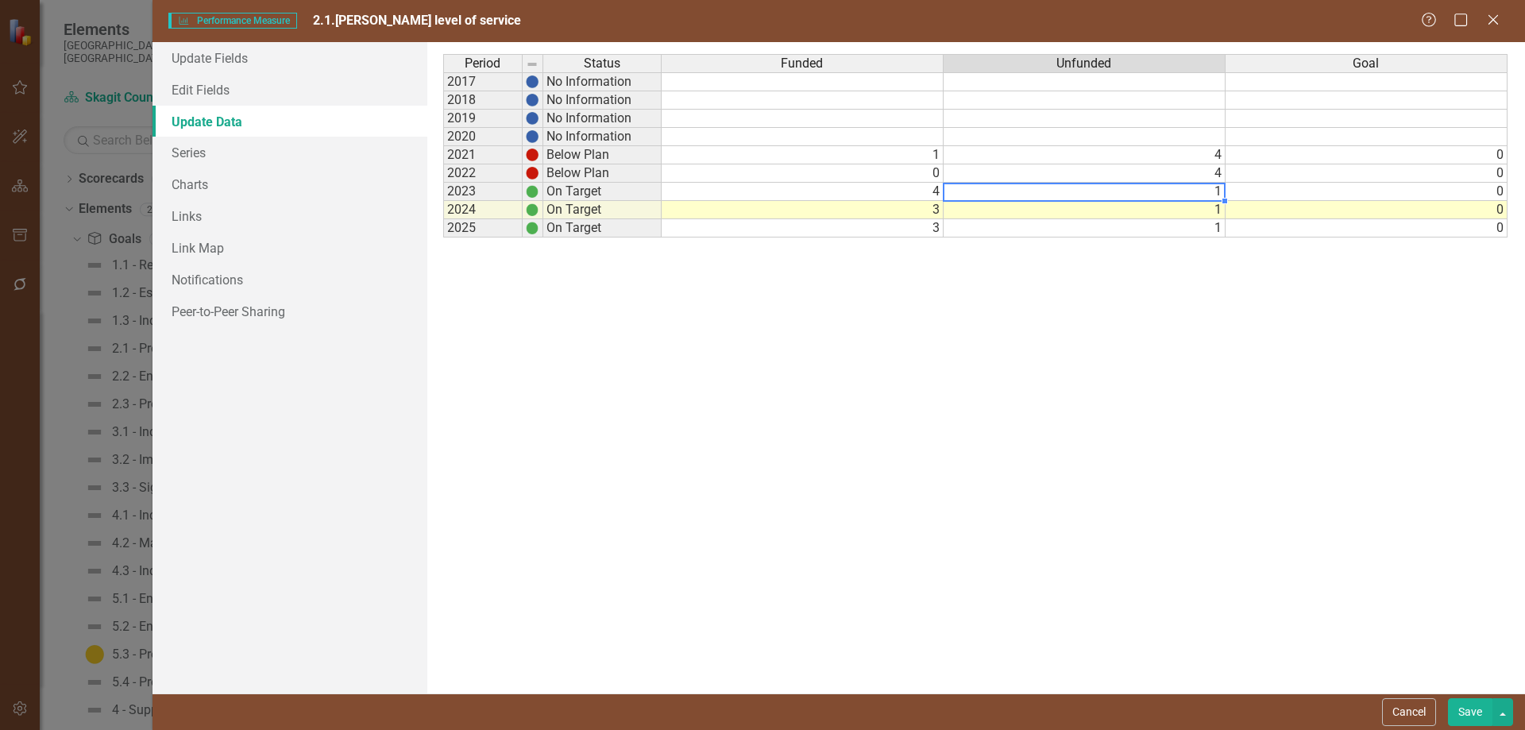
click at [1216, 194] on td "1" at bounding box center [1084, 192] width 282 height 18
type textarea "1"
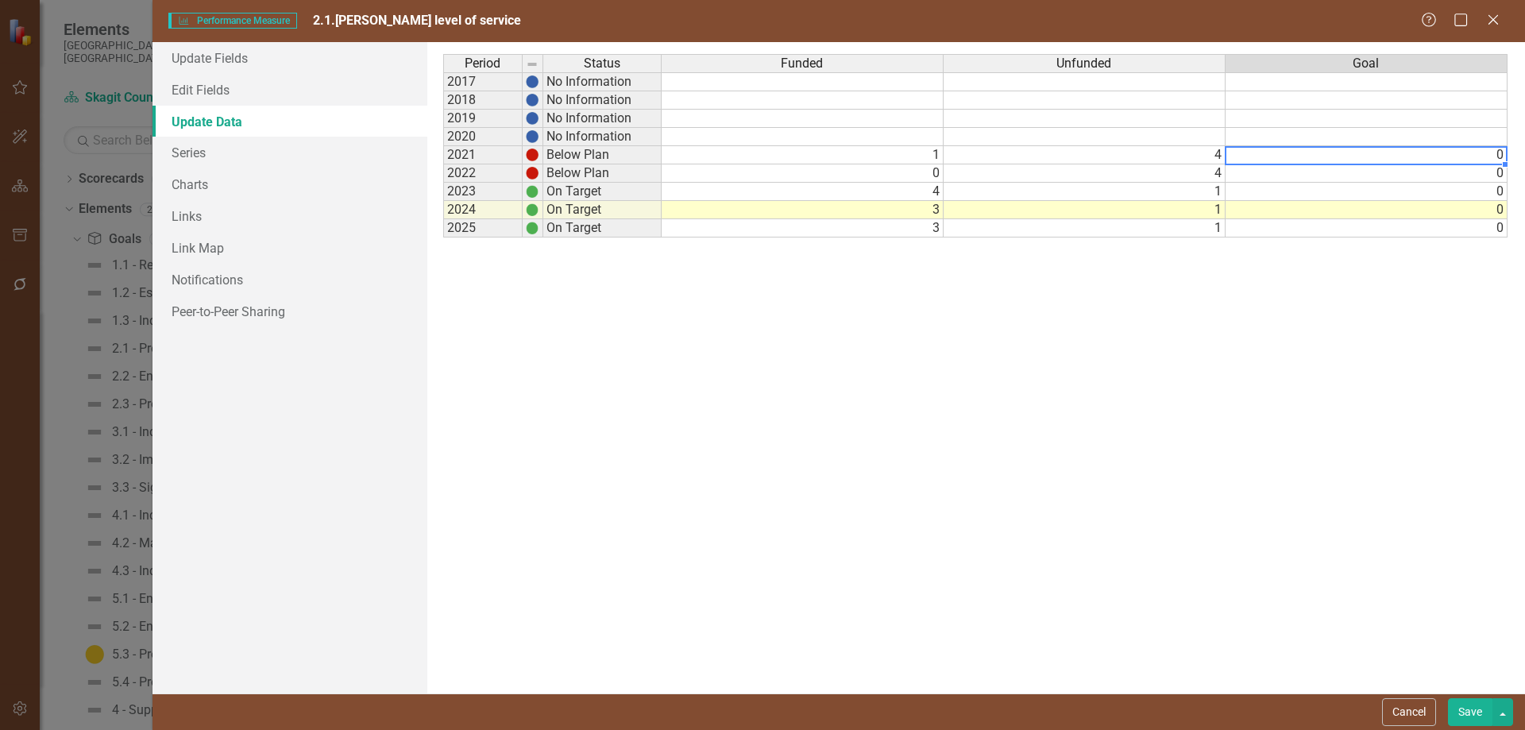
click at [1393, 159] on td "0" at bounding box center [1366, 155] width 282 height 18
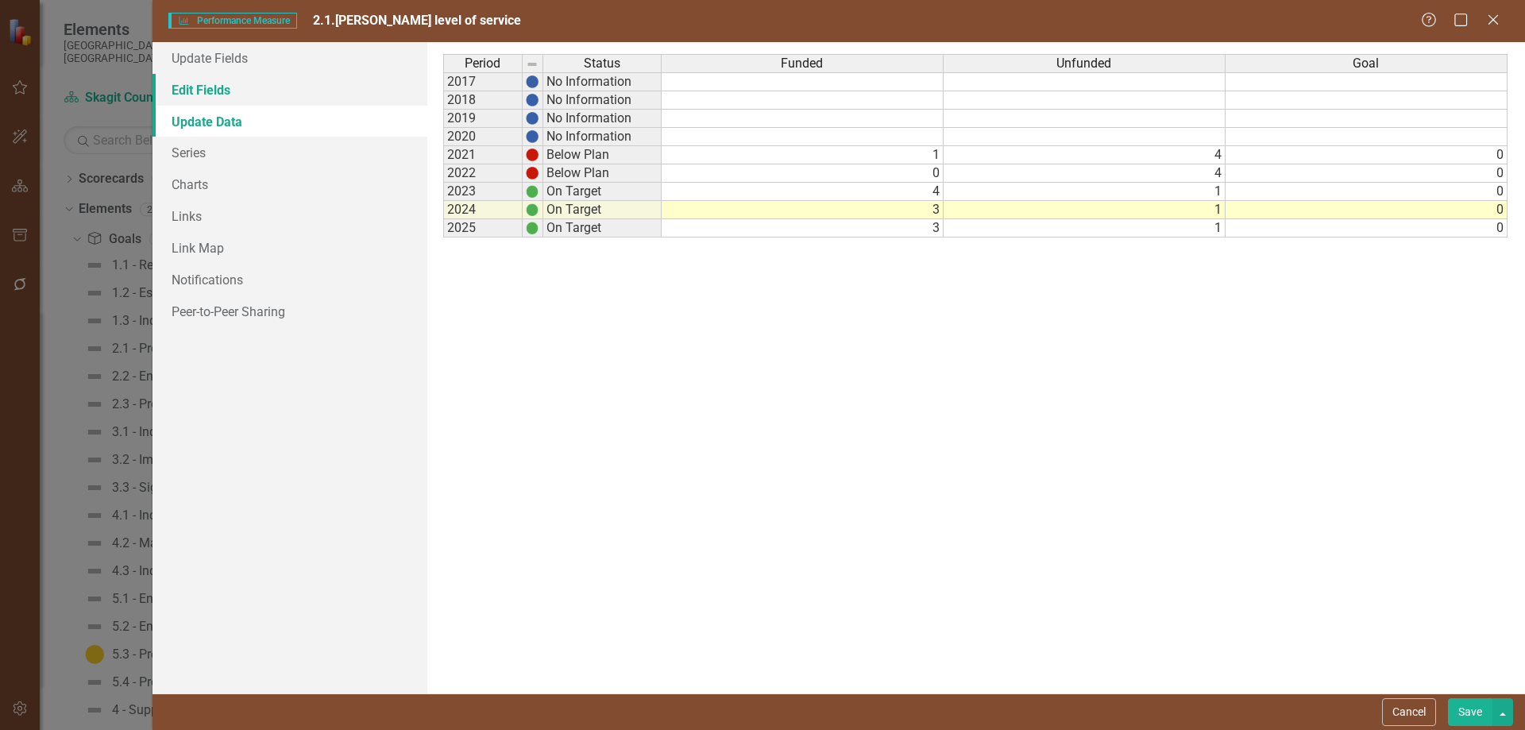
click at [206, 91] on link "Edit Fields" at bounding box center [289, 90] width 275 height 32
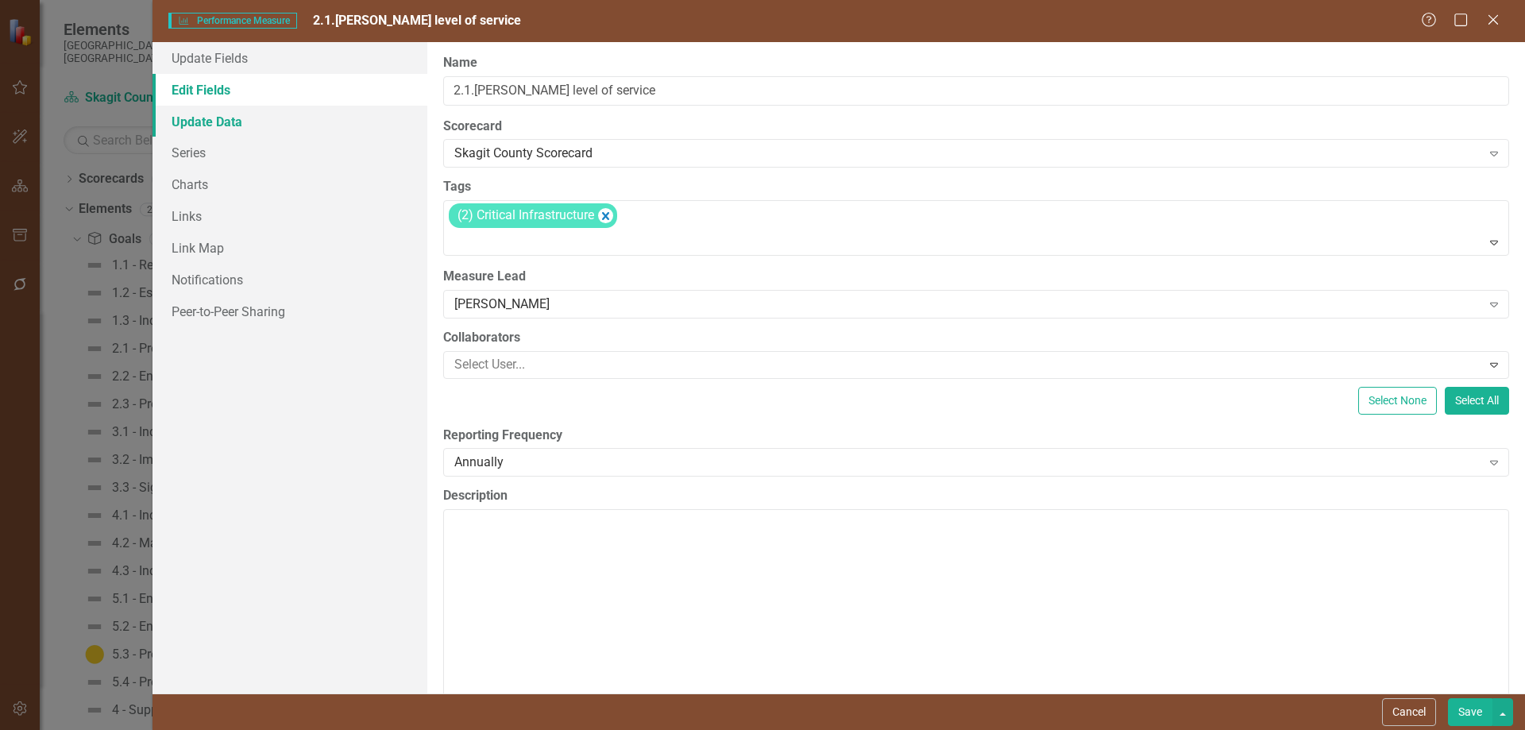
click at [208, 125] on link "Update Data" at bounding box center [289, 122] width 275 height 32
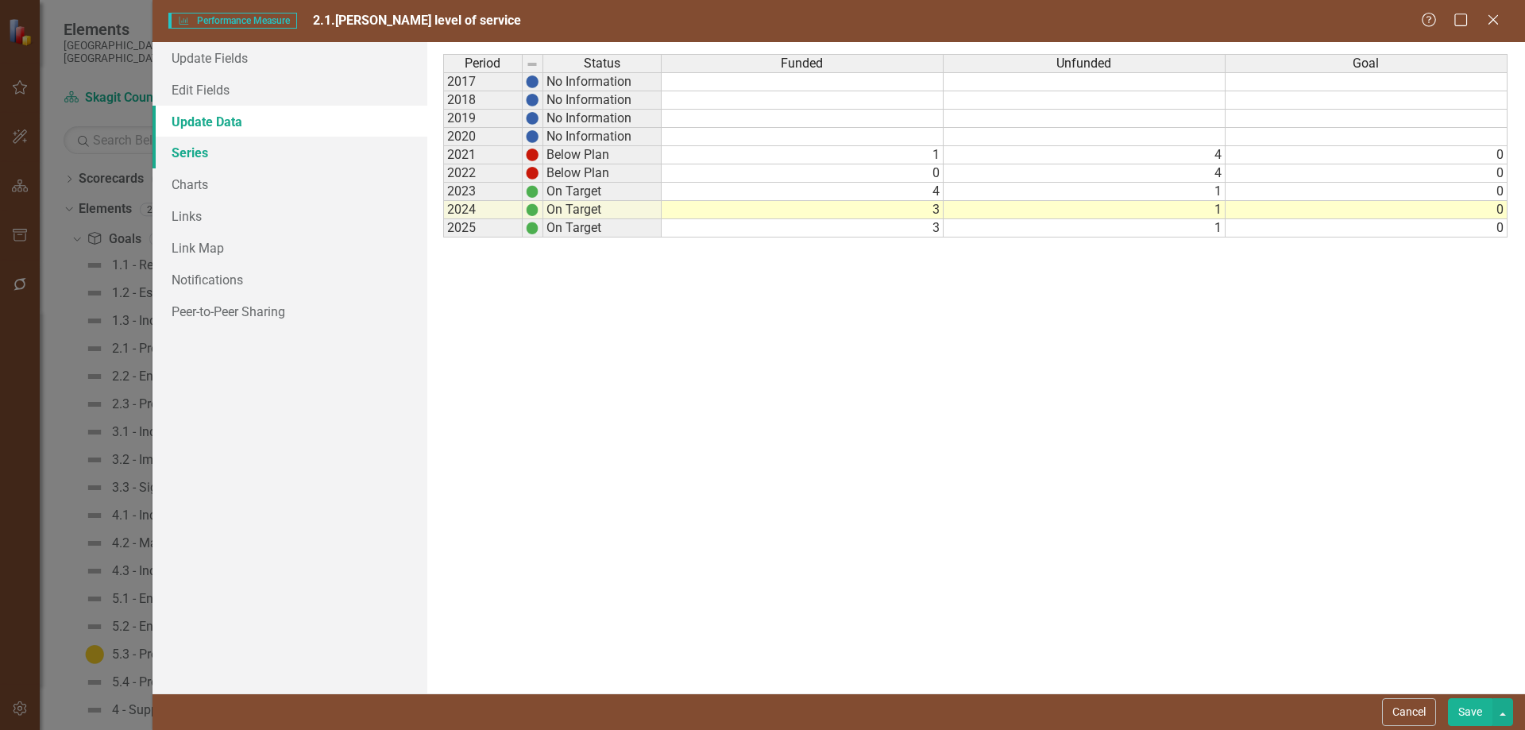
click at [195, 148] on link "Series" at bounding box center [289, 153] width 275 height 32
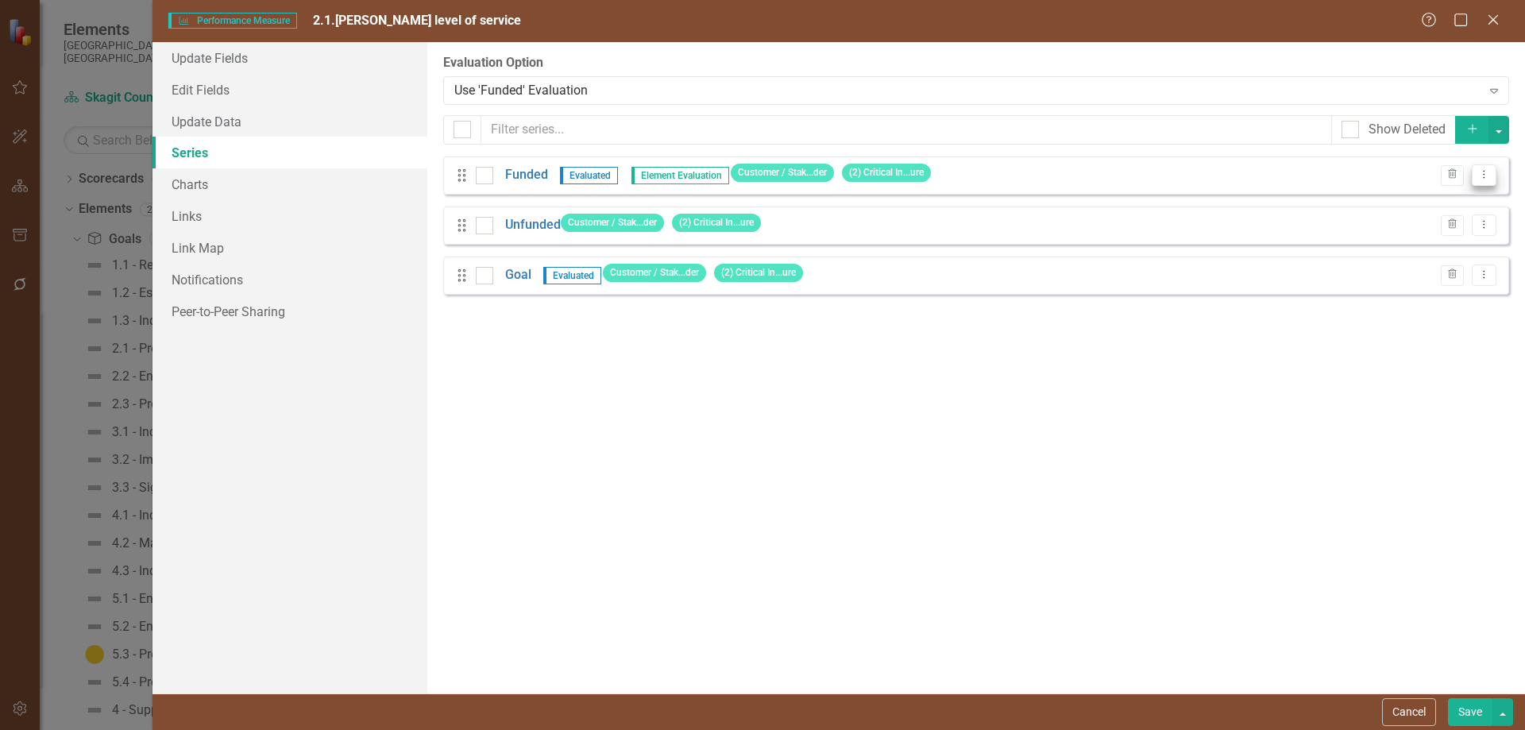
click at [1393, 175] on icon "Dropdown Menu" at bounding box center [1483, 174] width 13 height 10
click at [1393, 204] on link "Edit Edit Measure Series" at bounding box center [1405, 201] width 180 height 29
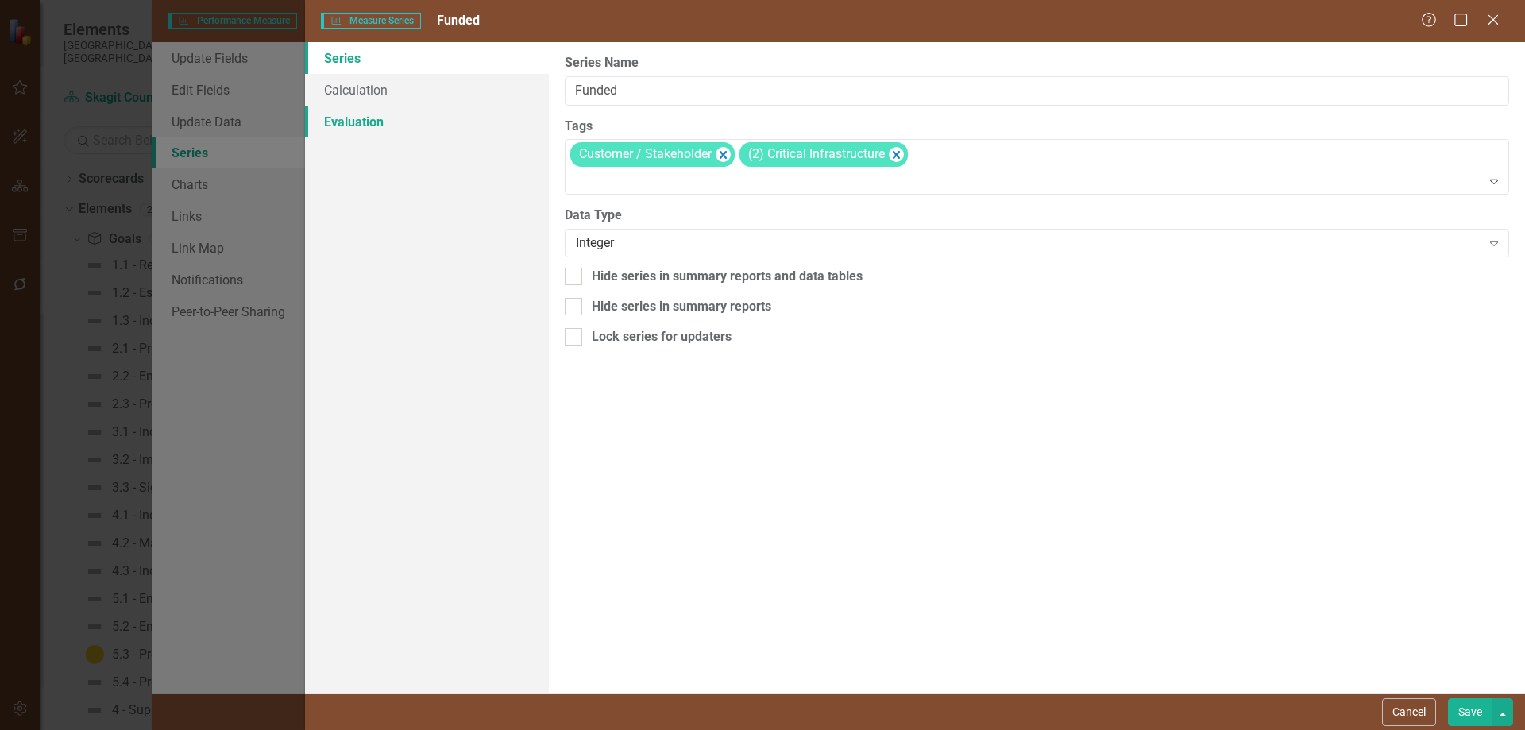
click at [353, 119] on link "Evaluation" at bounding box center [427, 122] width 244 height 32
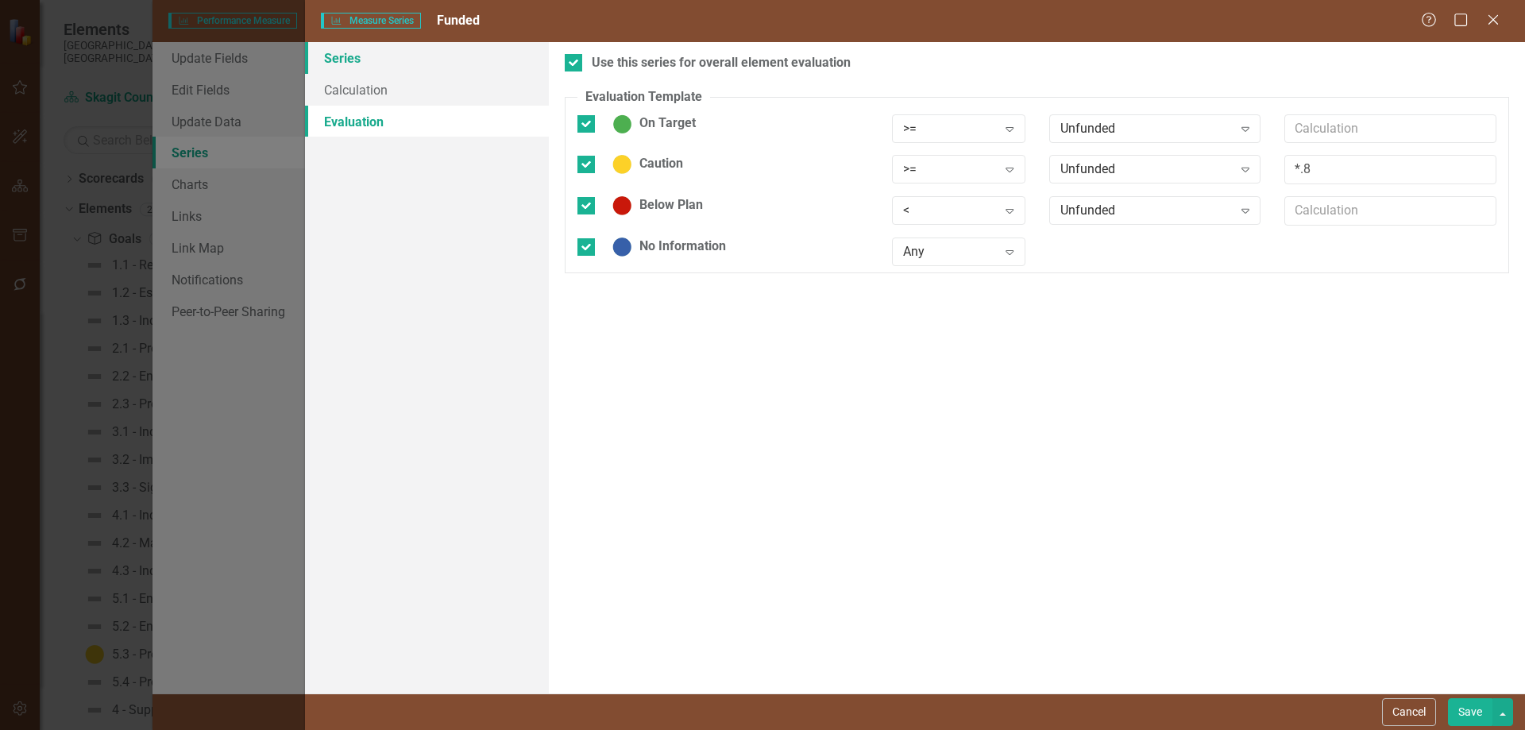
click at [345, 54] on link "Series" at bounding box center [427, 58] width 244 height 32
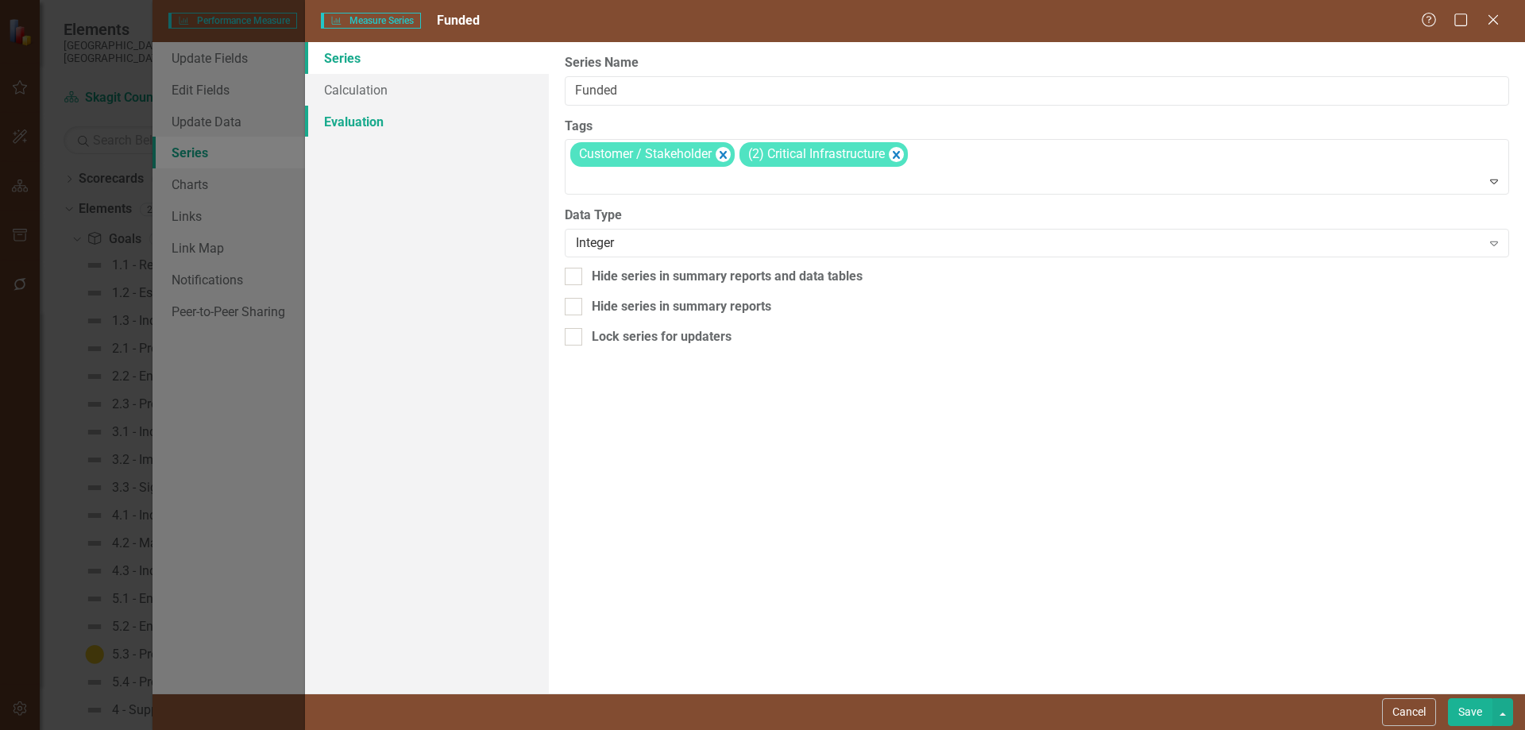
click at [360, 120] on link "Evaluation" at bounding box center [427, 122] width 244 height 32
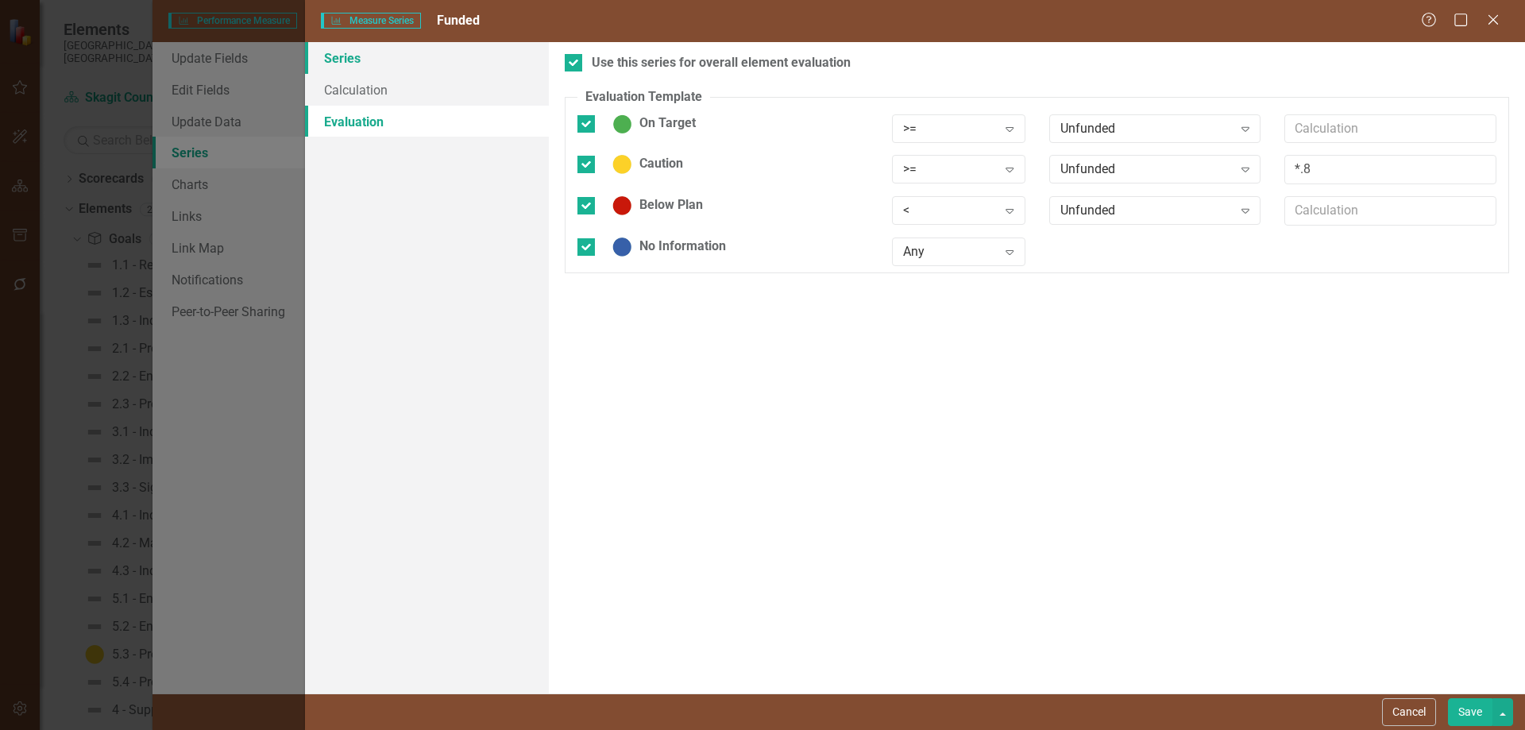
click at [353, 58] on link "Series" at bounding box center [427, 58] width 244 height 32
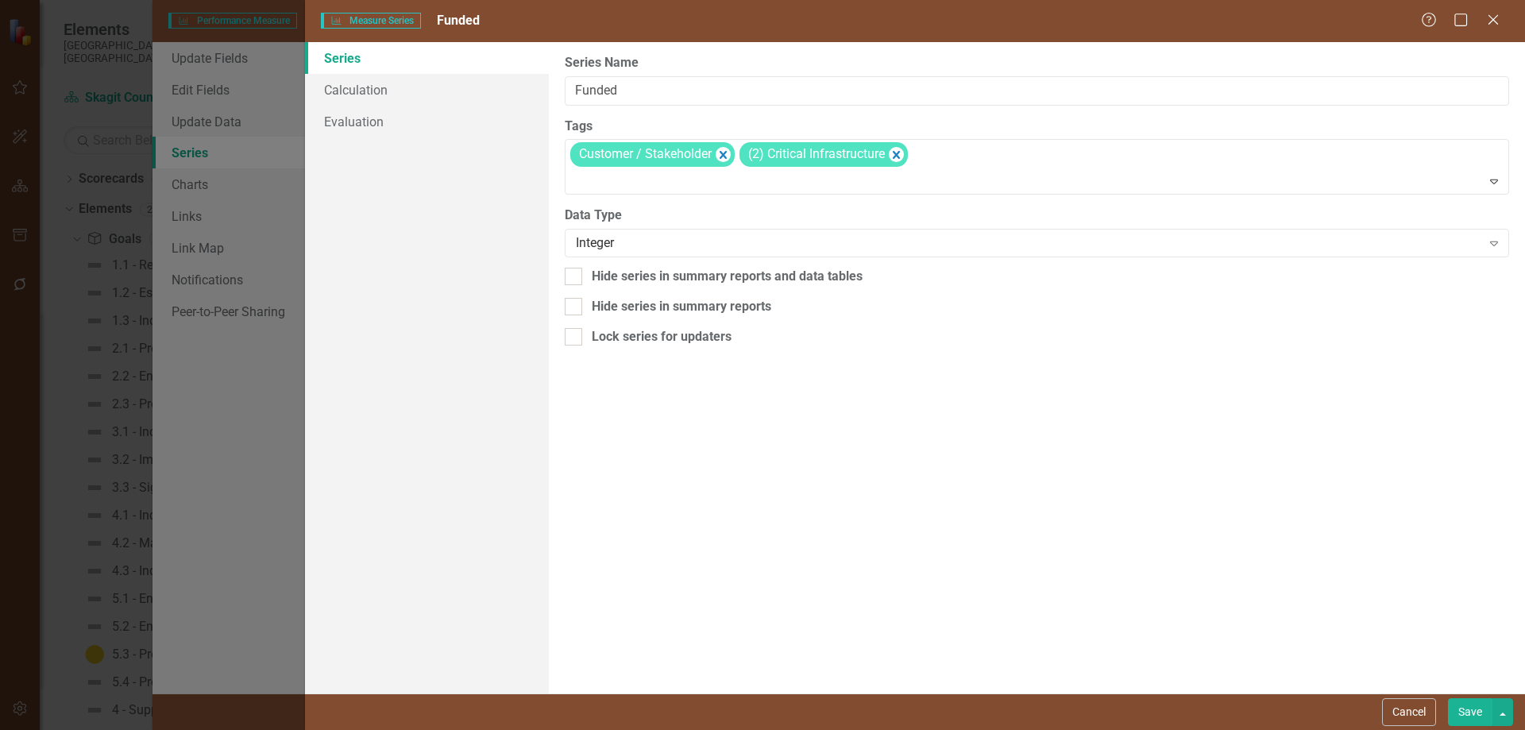
click at [1393, 637] on button "Save" at bounding box center [1470, 712] width 44 height 28
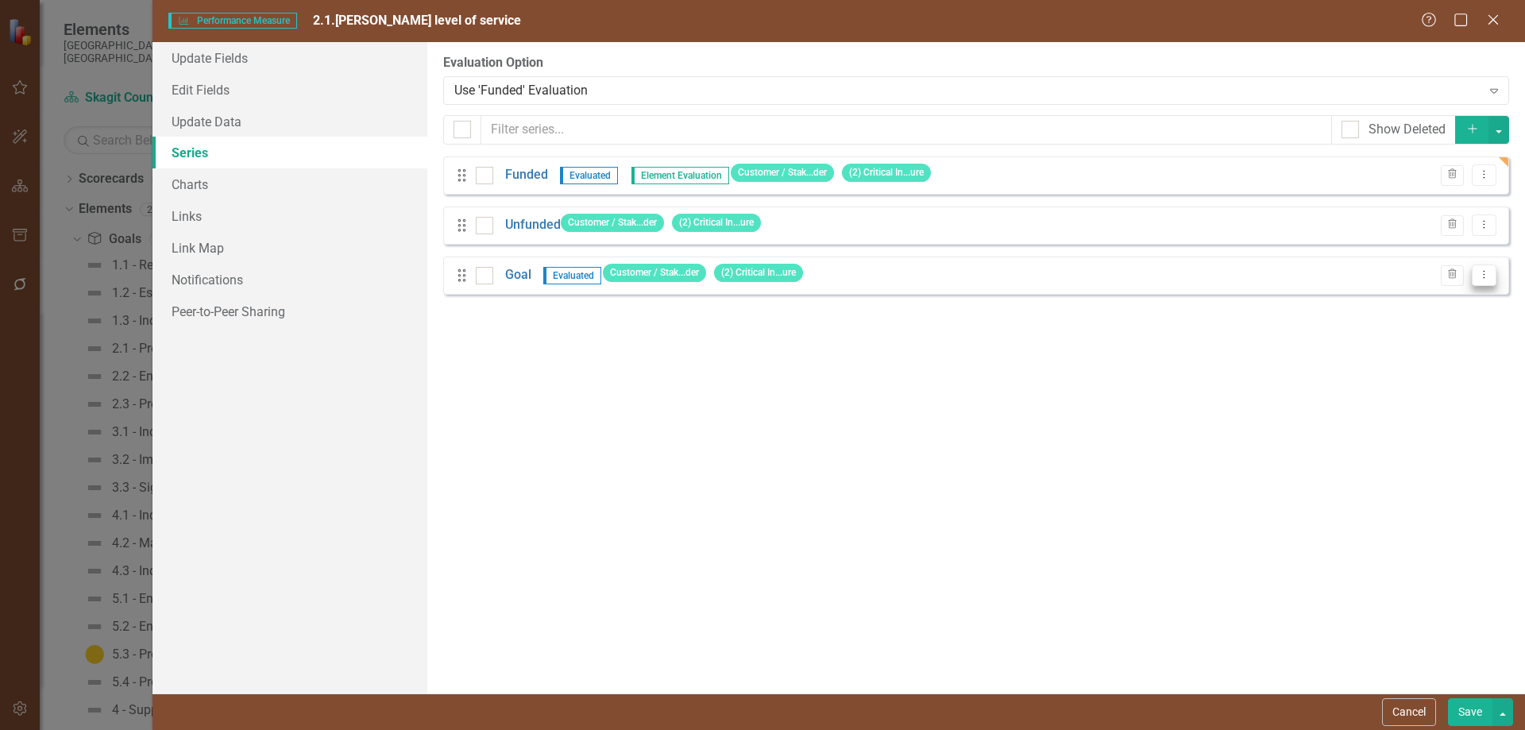
click at [1393, 276] on icon "Dropdown Menu" at bounding box center [1483, 274] width 13 height 10
click at [1393, 305] on link "Edit Edit Measure Series" at bounding box center [1405, 301] width 180 height 29
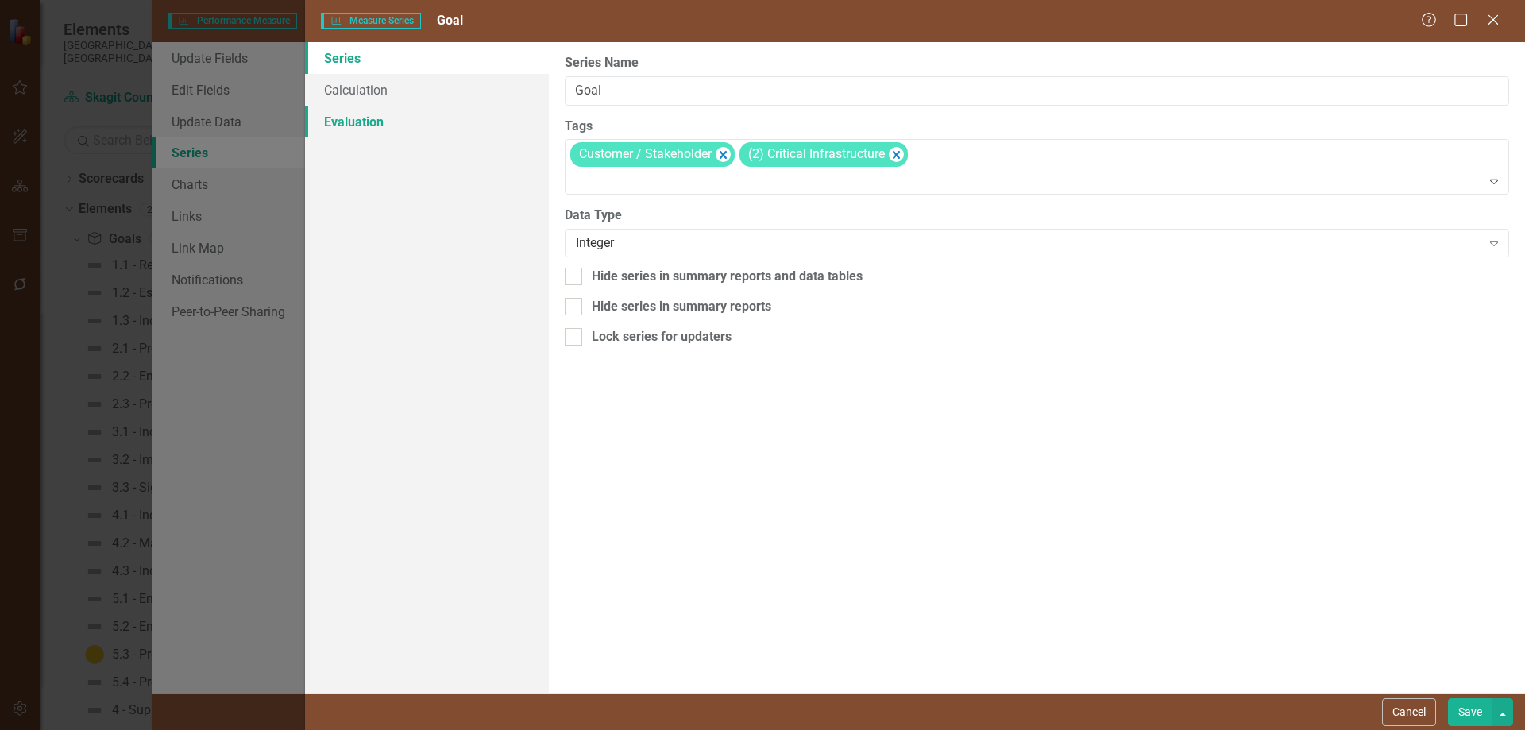
click at [346, 121] on link "Evaluation" at bounding box center [427, 122] width 244 height 32
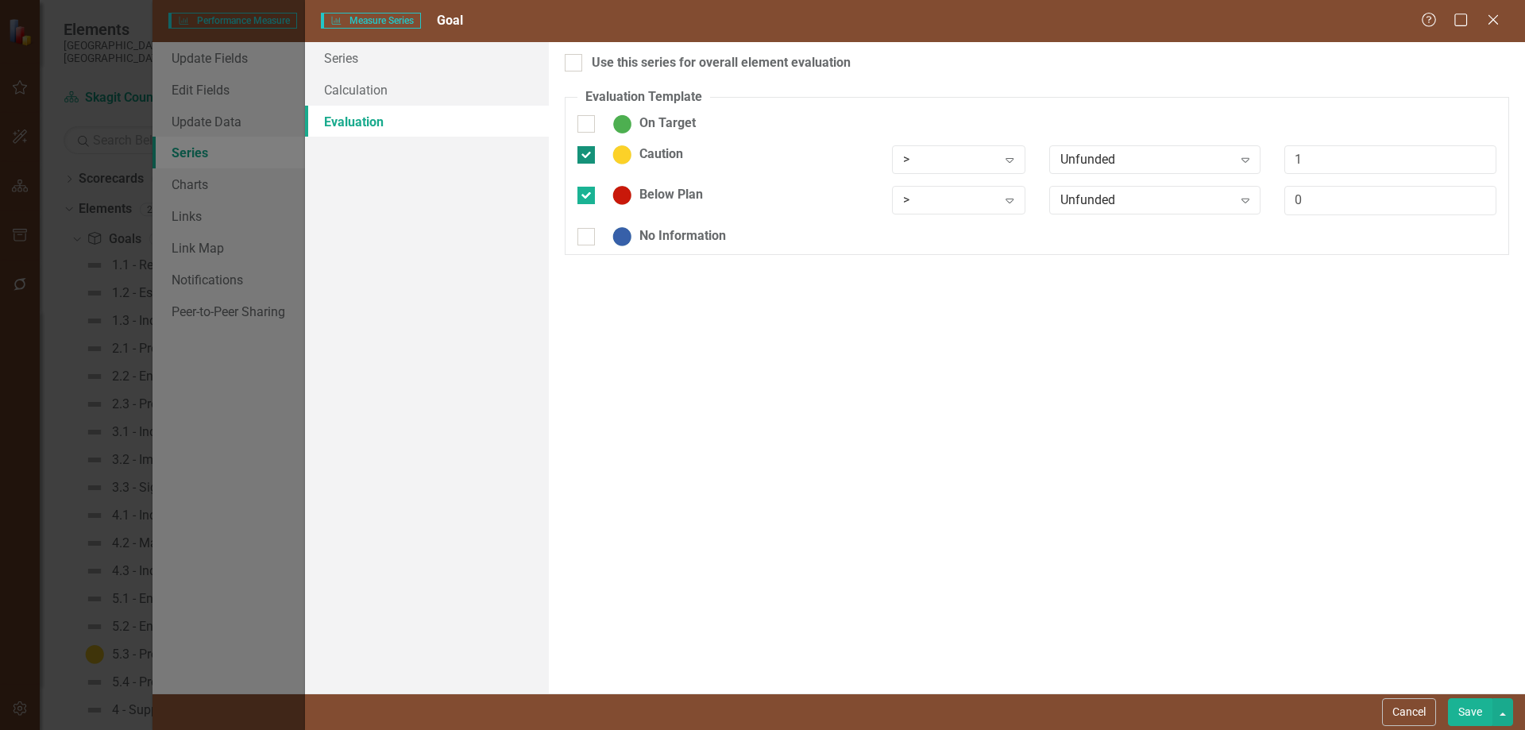
click at [586, 156] on input "Caution" at bounding box center [582, 151] width 10 height 10
checkbox input "false"
click at [587, 187] on div at bounding box center [585, 185] width 17 height 17
click at [587, 187] on input "Below Plan" at bounding box center [582, 182] width 10 height 10
checkbox input "false"
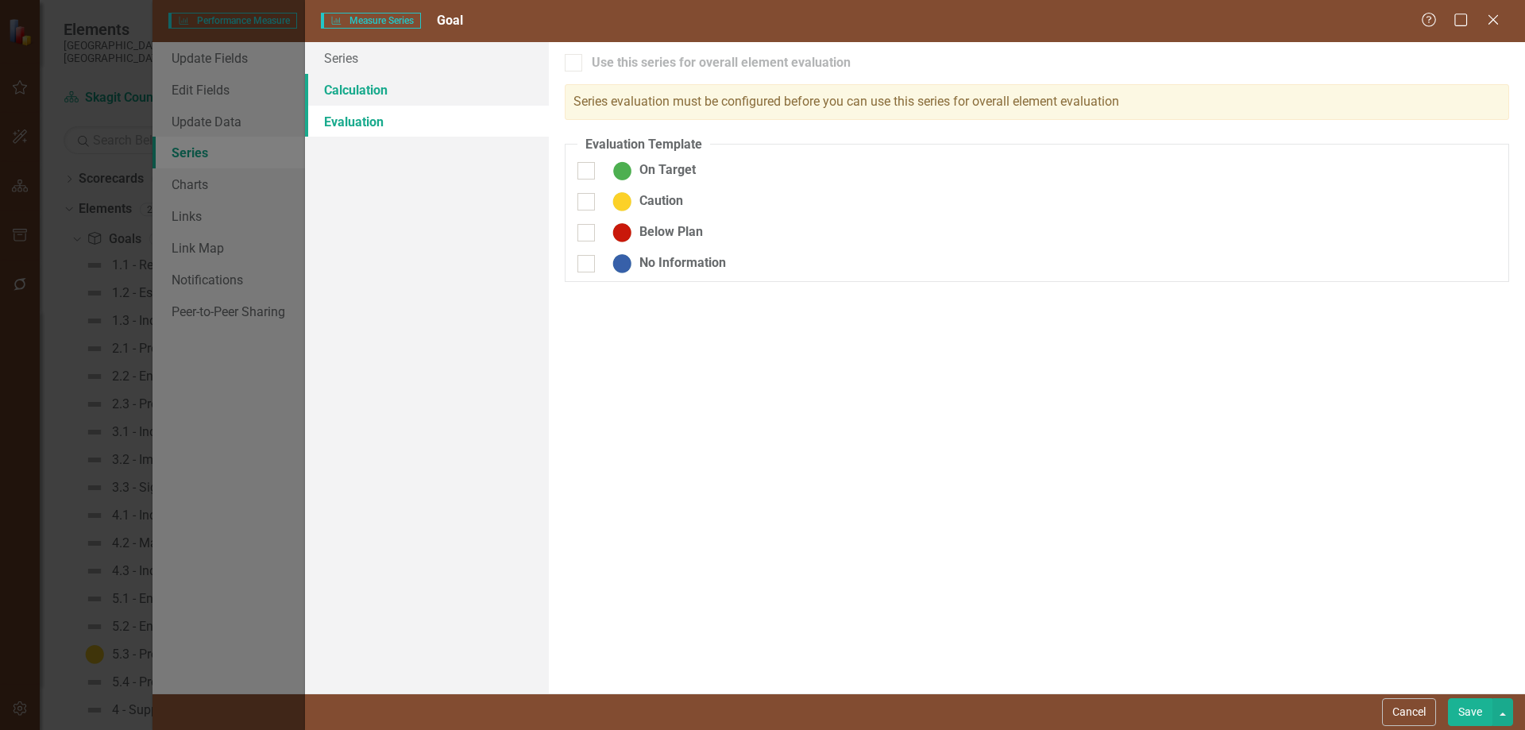
click at [360, 91] on link "Calculation" at bounding box center [427, 90] width 244 height 32
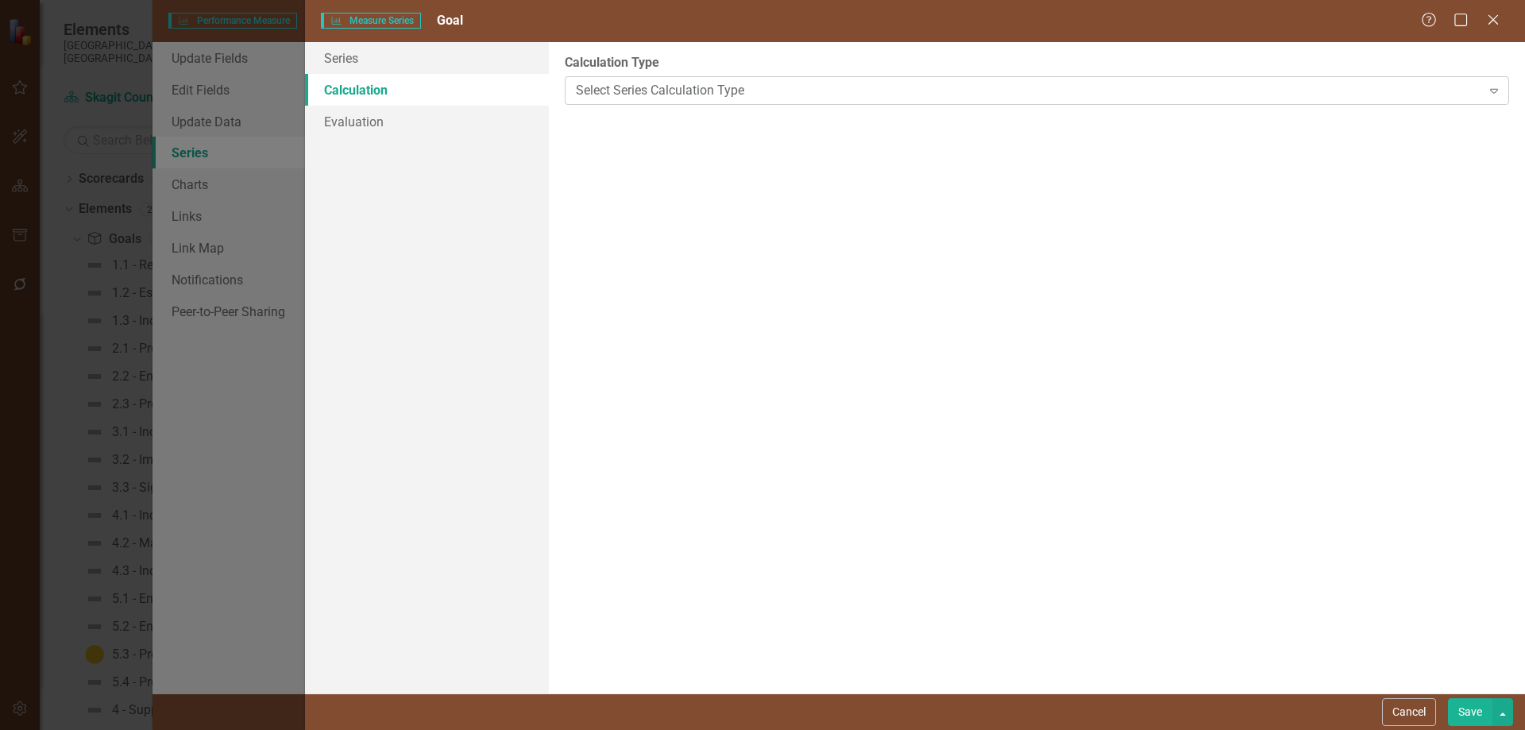
click at [795, 83] on div "Select Series Calculation Type" at bounding box center [1028, 90] width 904 height 18
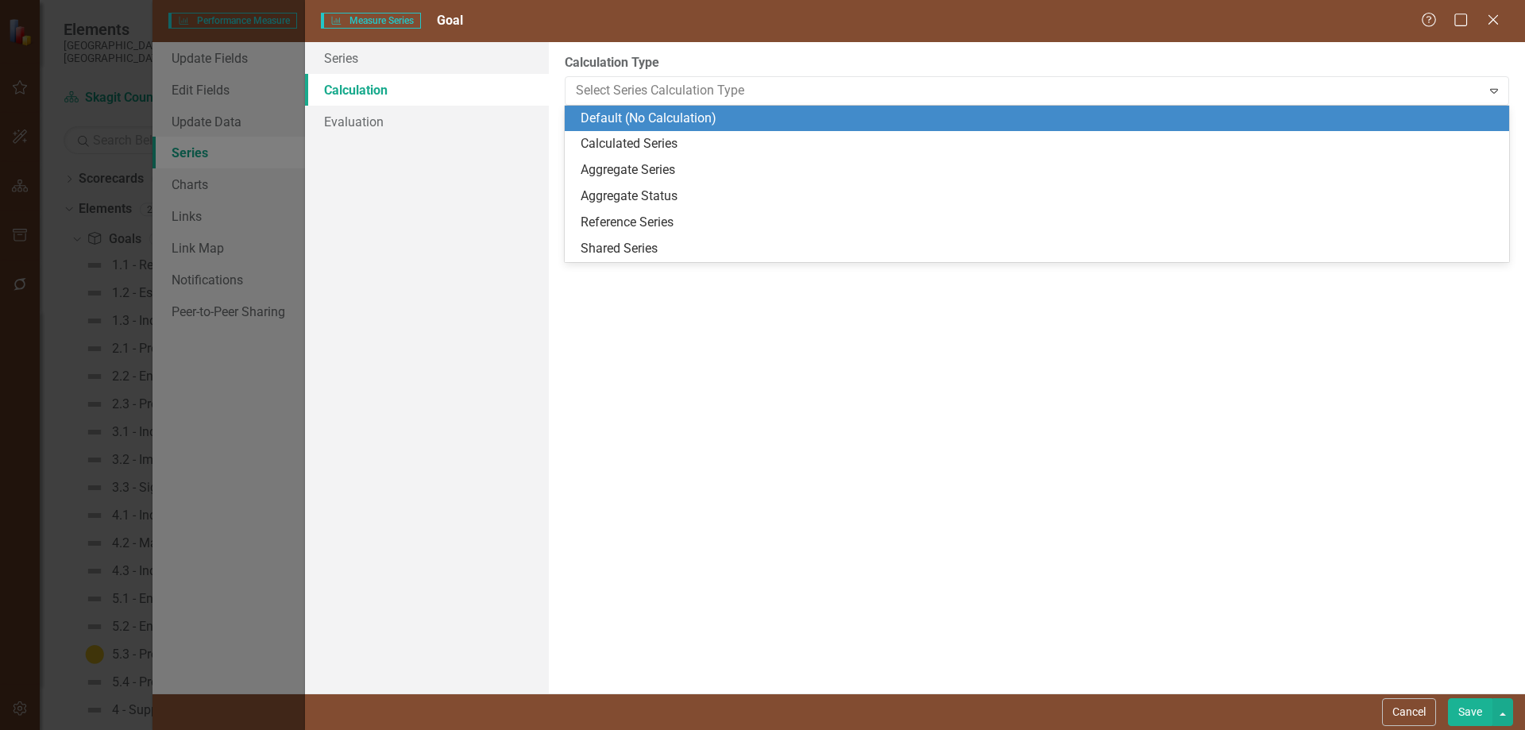
click at [650, 114] on div "Default (No Calculation)" at bounding box center [1039, 119] width 919 height 18
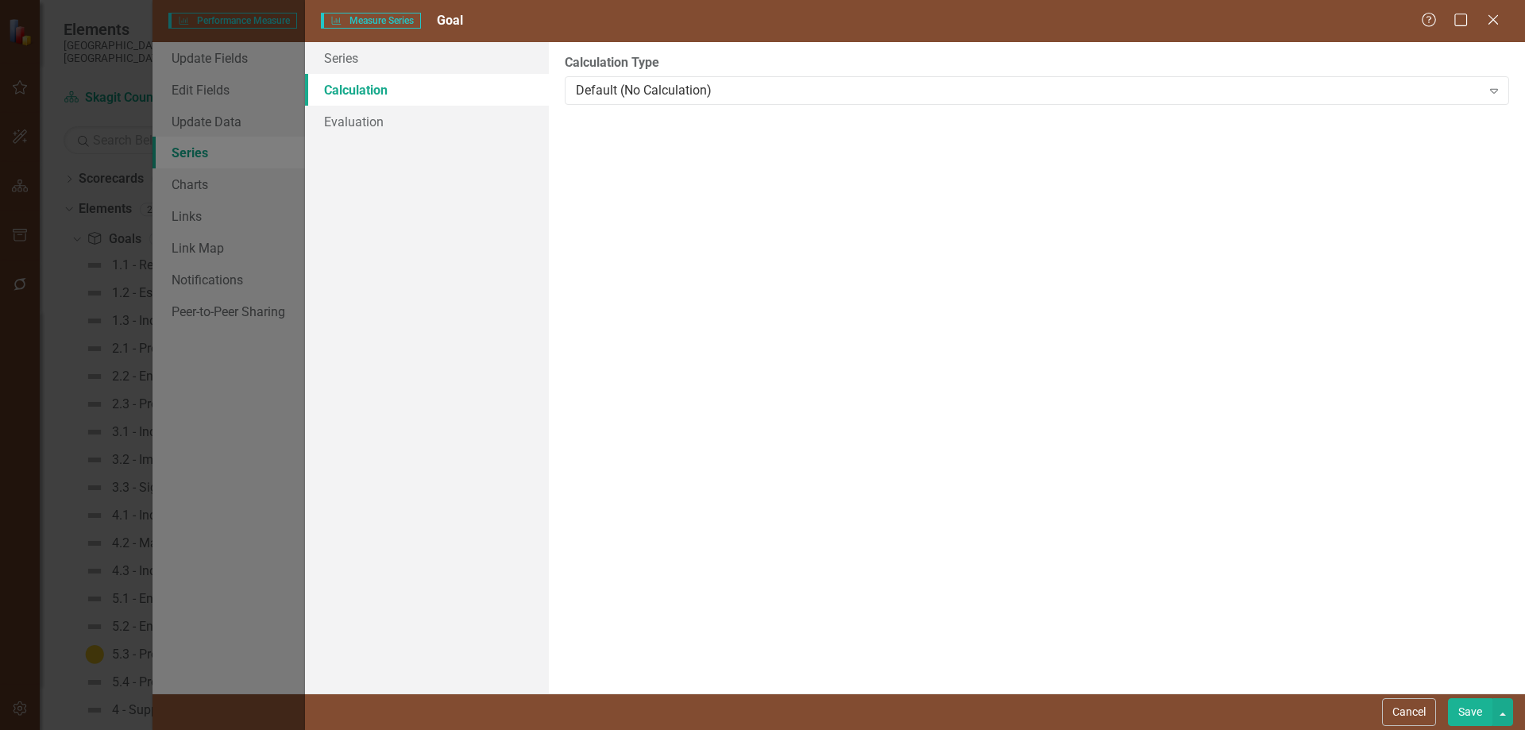
click at [1393, 637] on button "Save" at bounding box center [1470, 712] width 44 height 28
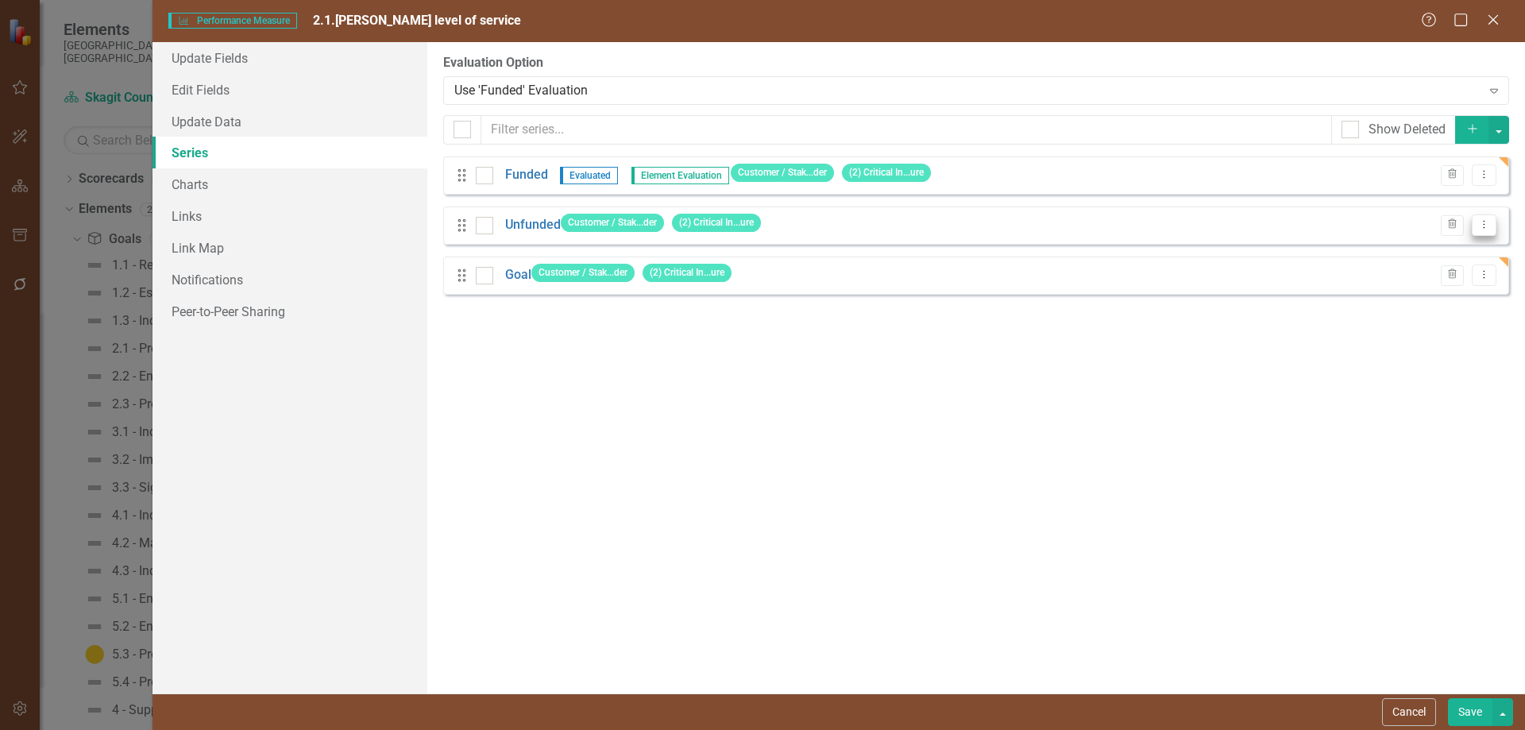
click at [1393, 226] on icon "Dropdown Menu" at bounding box center [1483, 224] width 13 height 10
click at [1393, 248] on link "Edit Edit Measure Series" at bounding box center [1405, 251] width 180 height 29
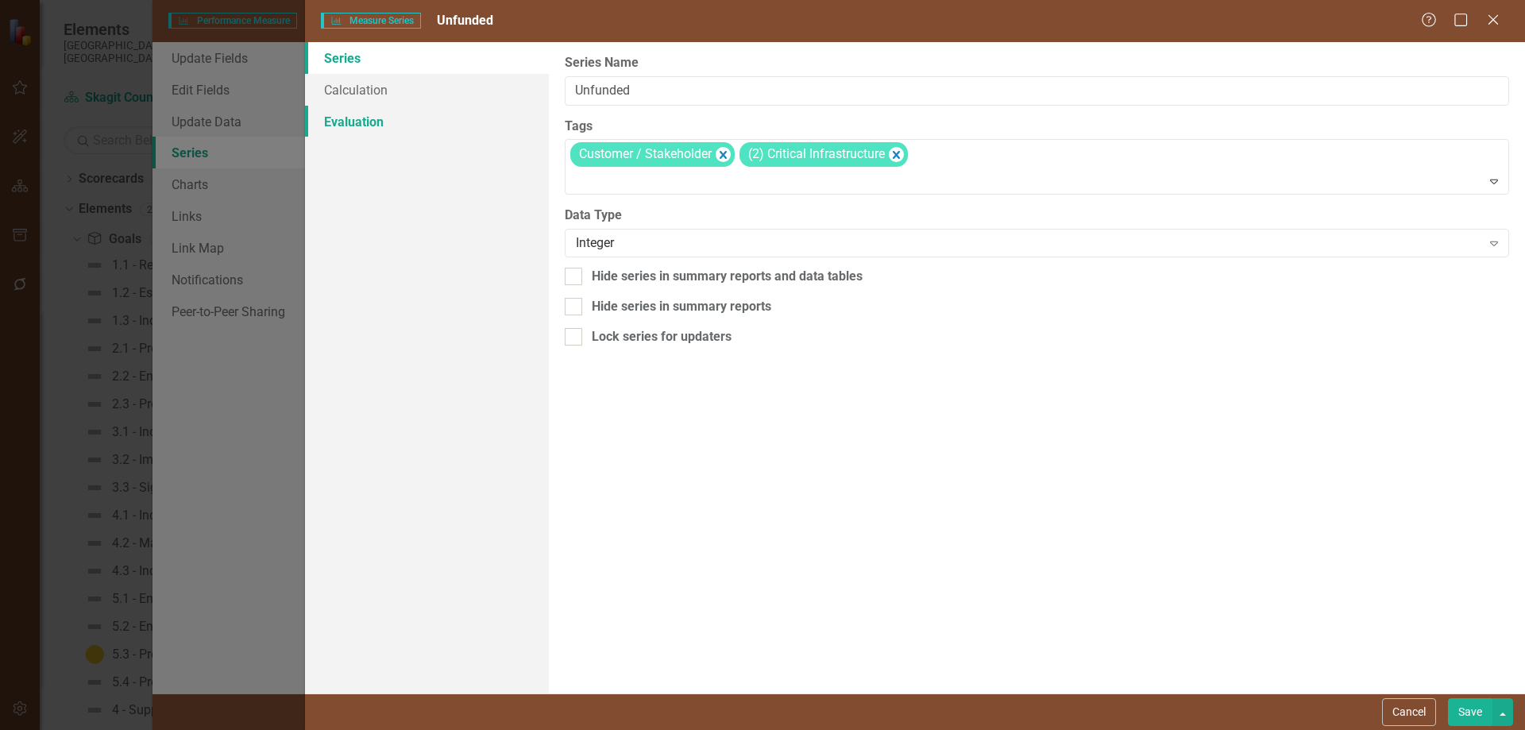
click at [351, 121] on link "Evaluation" at bounding box center [427, 122] width 244 height 32
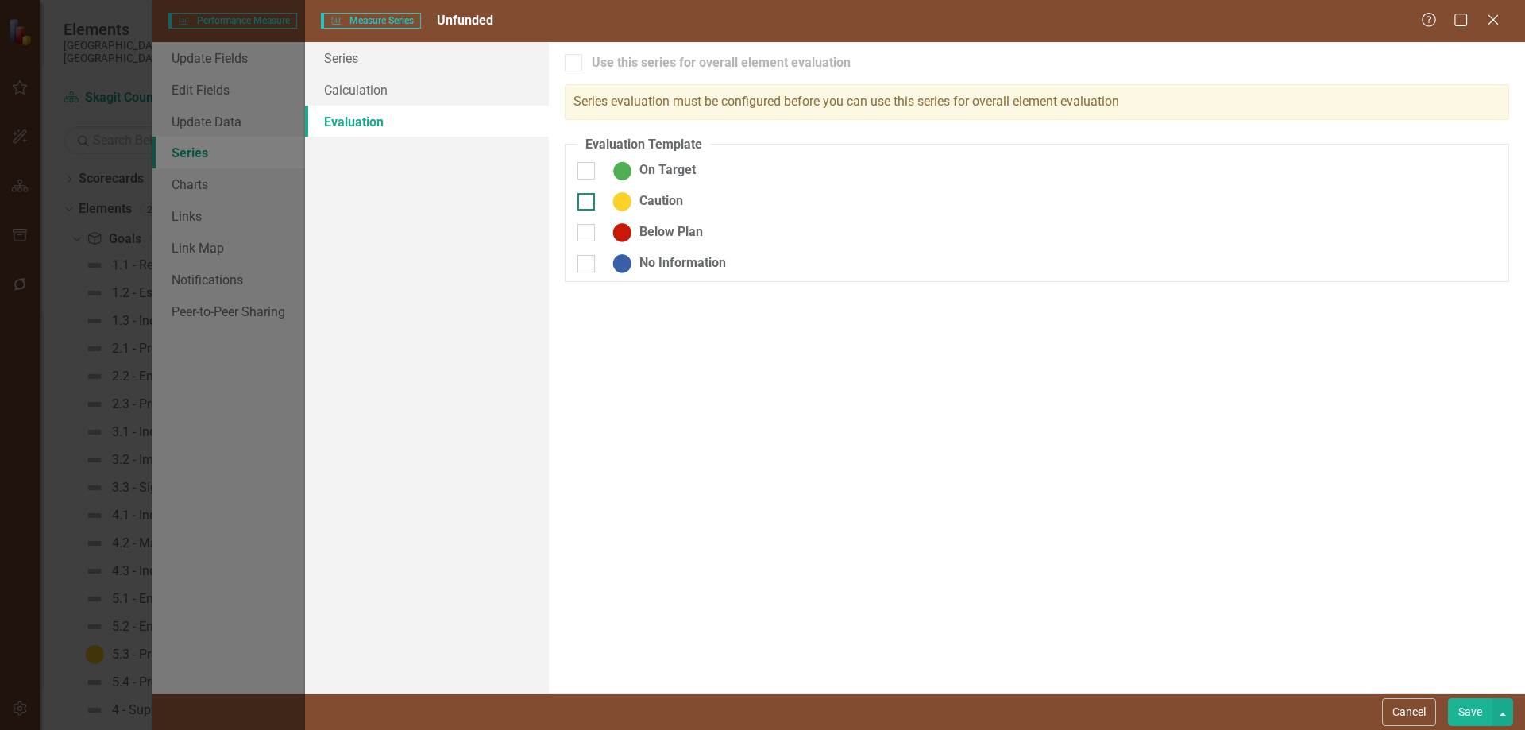
click at [583, 168] on input "On Target" at bounding box center [582, 167] width 10 height 10
checkbox input "true"
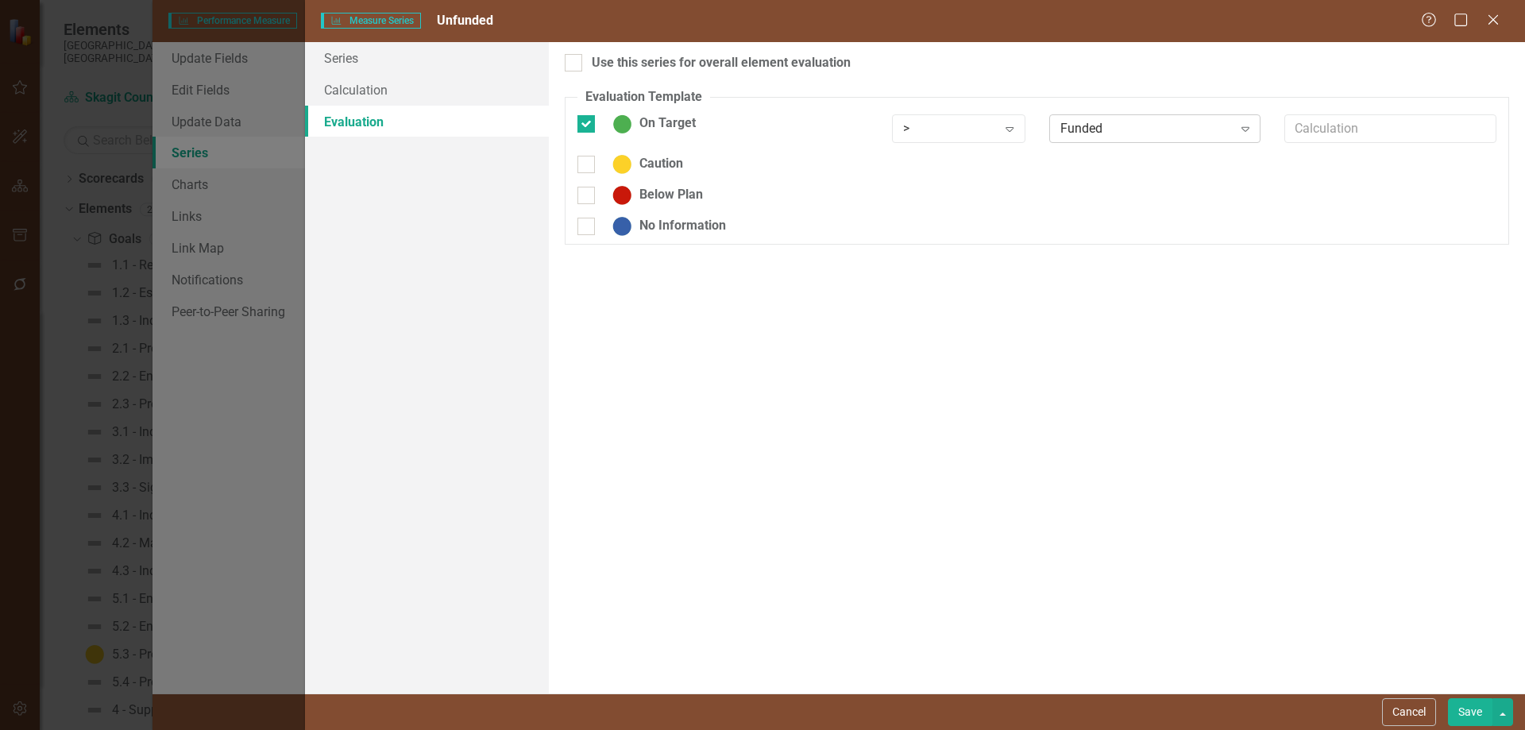
click at [1243, 126] on icon "Expand" at bounding box center [1245, 128] width 16 height 13
click at [1146, 210] on div "Goal" at bounding box center [1158, 208] width 187 height 18
click at [1012, 125] on icon "Expand" at bounding box center [1009, 128] width 16 height 13
click at [920, 233] on div "<=" at bounding box center [962, 235] width 108 height 18
click at [586, 190] on input "Below Plan" at bounding box center [582, 192] width 10 height 10
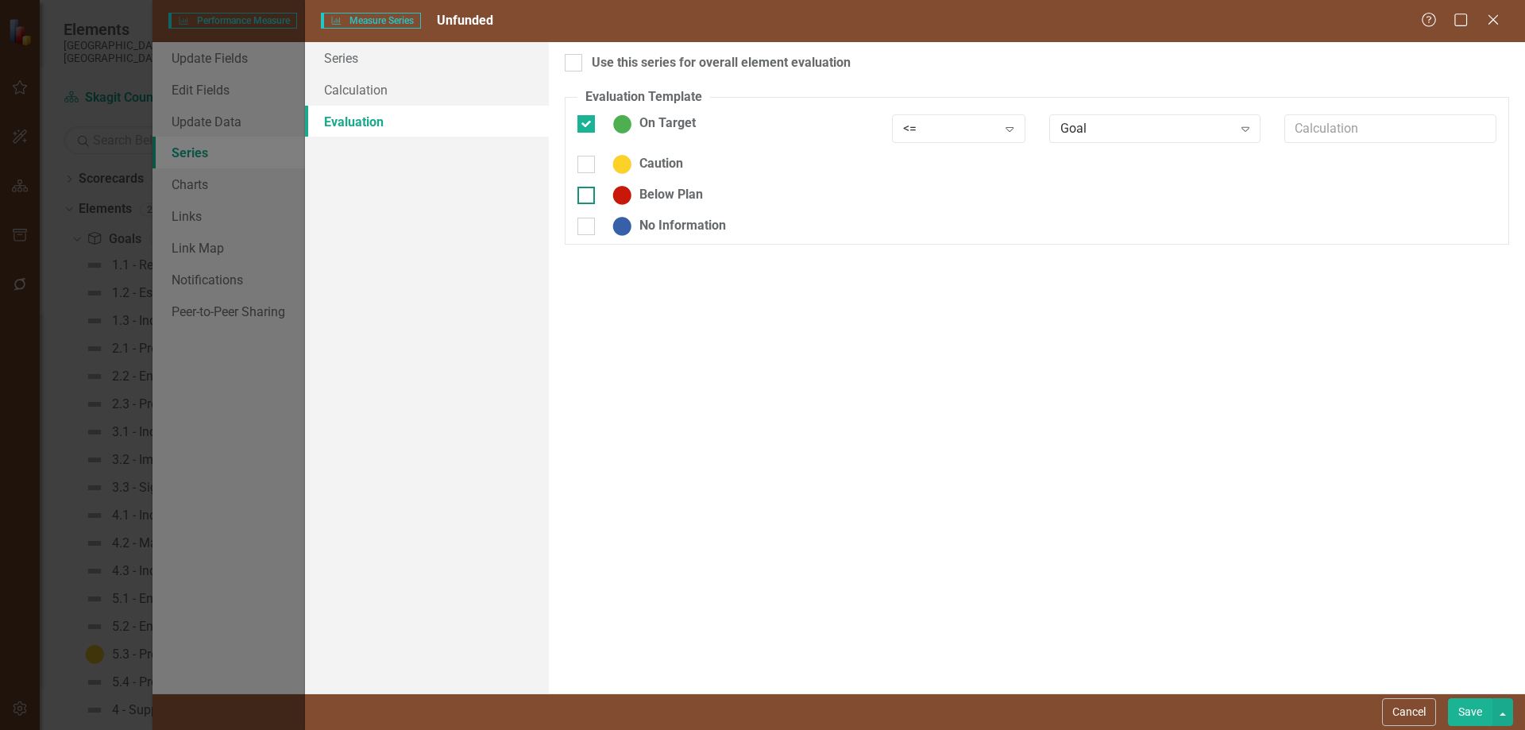
checkbox input "true"
click at [1247, 201] on icon "Expand" at bounding box center [1245, 200] width 16 height 13
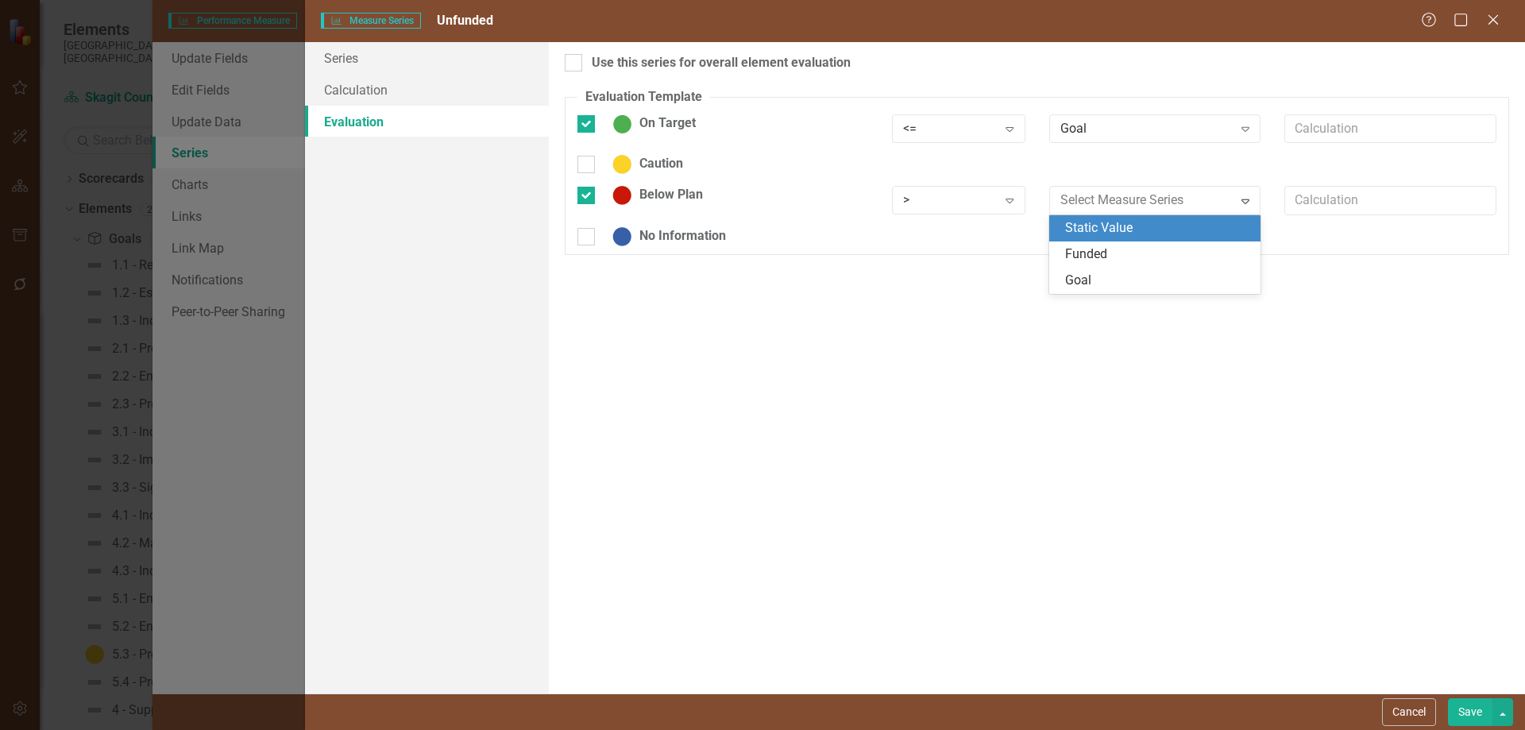
click at [1102, 225] on div "Static Value" at bounding box center [1158, 228] width 187 height 18
click at [1245, 128] on icon "Expand" at bounding box center [1245, 128] width 16 height 13
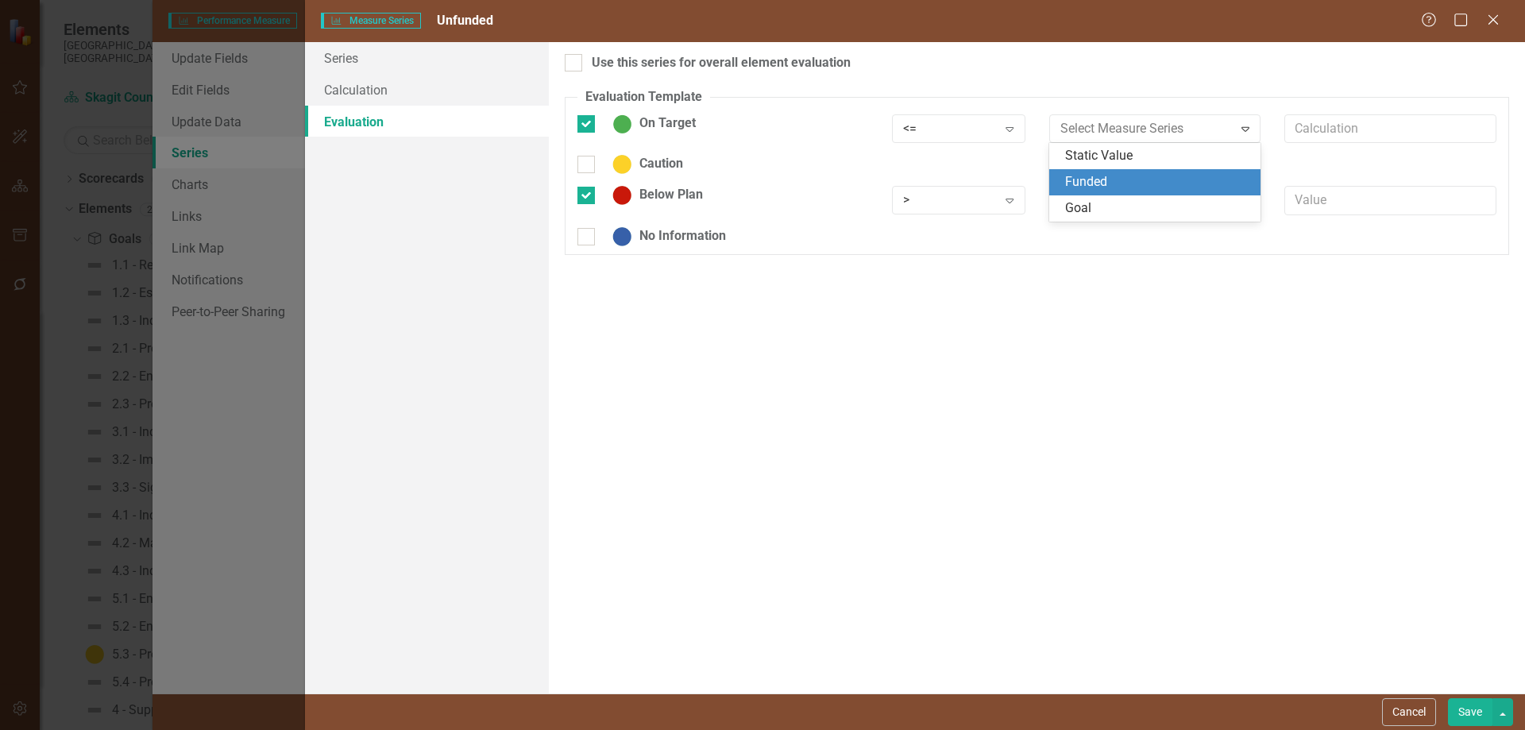
click at [1108, 179] on div "Funded" at bounding box center [1158, 182] width 187 height 18
click at [1009, 125] on icon "Expand" at bounding box center [1009, 128] width 16 height 13
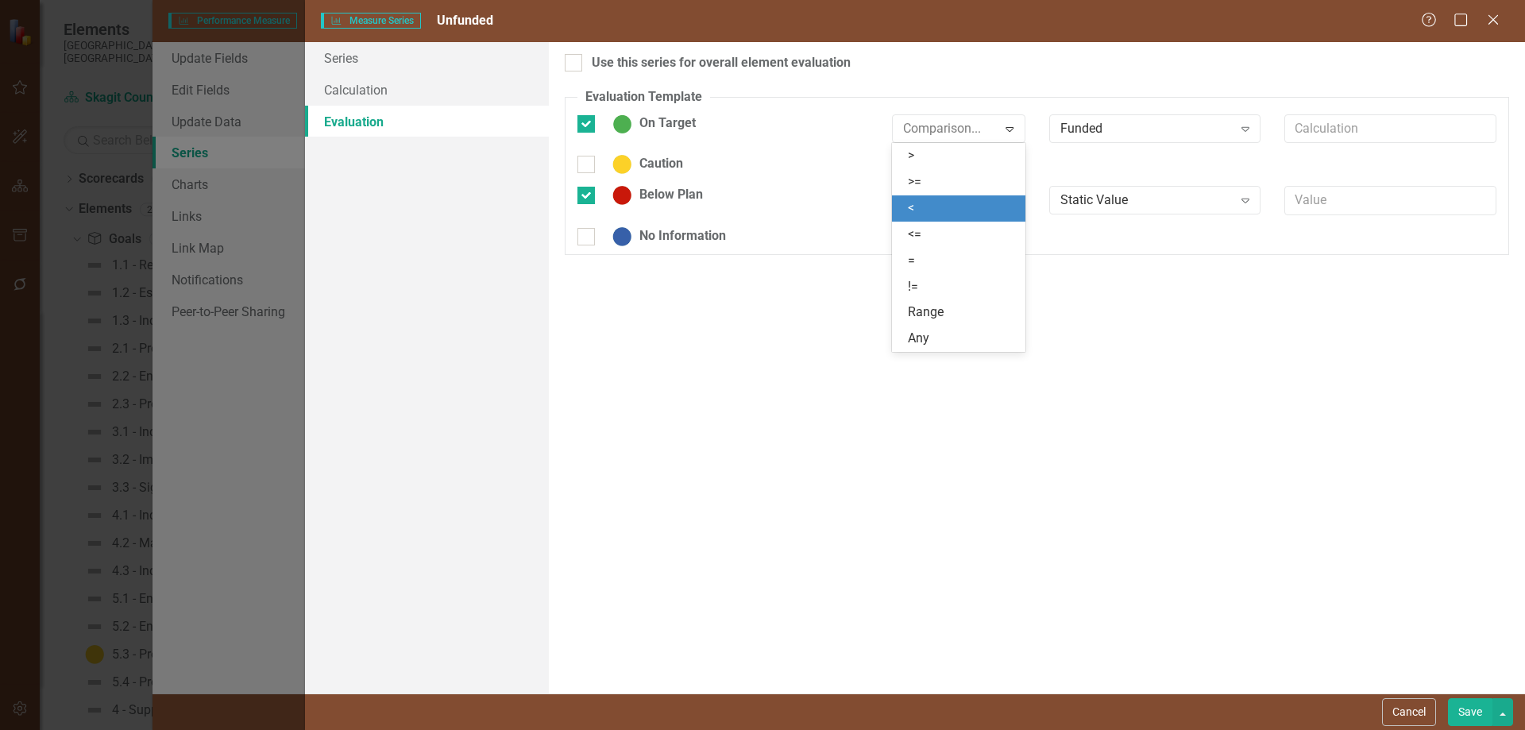
click at [923, 202] on div "<" at bounding box center [962, 208] width 108 height 18
click at [585, 158] on input "Caution" at bounding box center [582, 161] width 10 height 10
checkbox input "true"
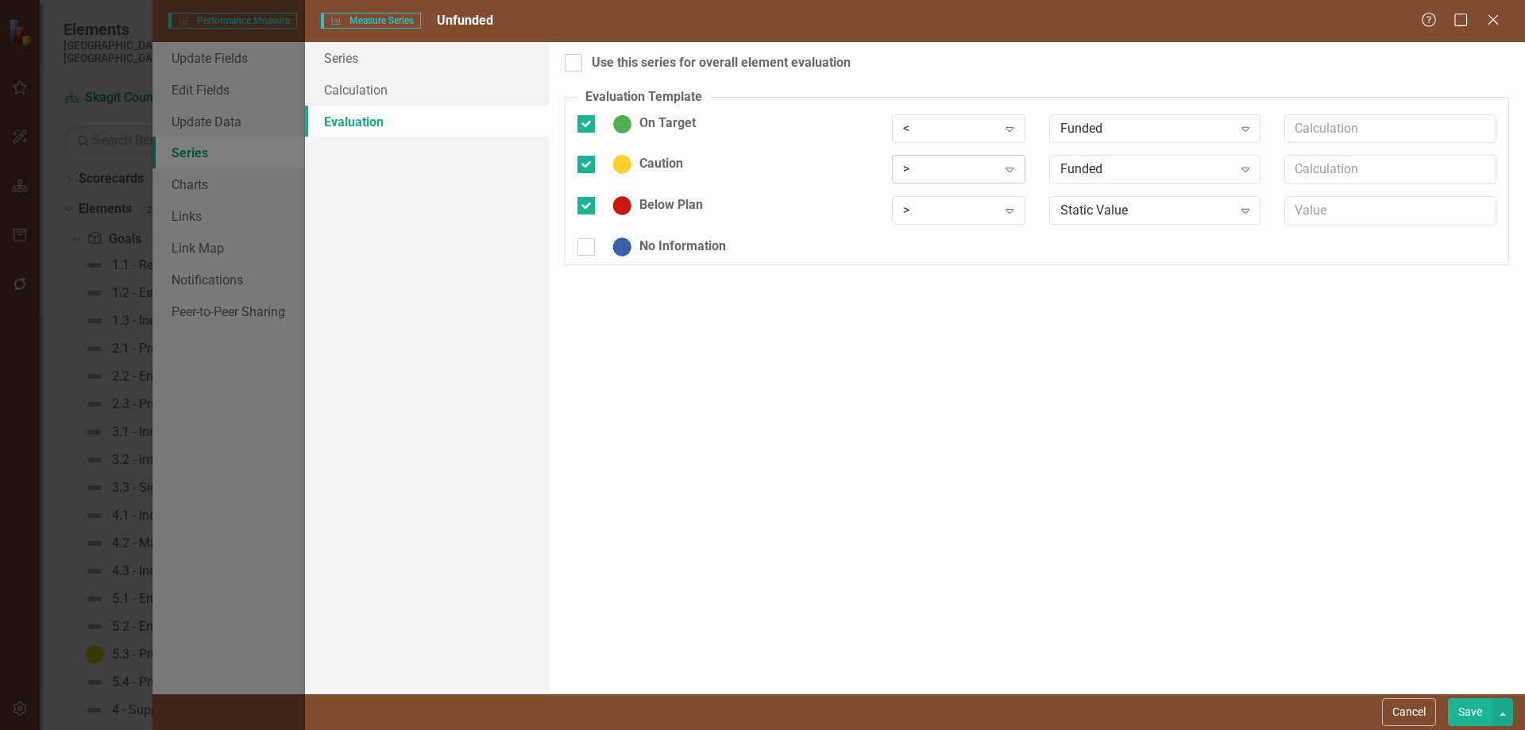
click at [1011, 162] on div "Expand" at bounding box center [1009, 168] width 29 height 25
click at [920, 298] on div "=" at bounding box center [962, 302] width 108 height 18
click at [1244, 208] on icon "Expand" at bounding box center [1245, 210] width 16 height 13
click at [1118, 268] on div "Funded" at bounding box center [1158, 265] width 187 height 18
click at [1393, 637] on button "Save" at bounding box center [1470, 712] width 44 height 28
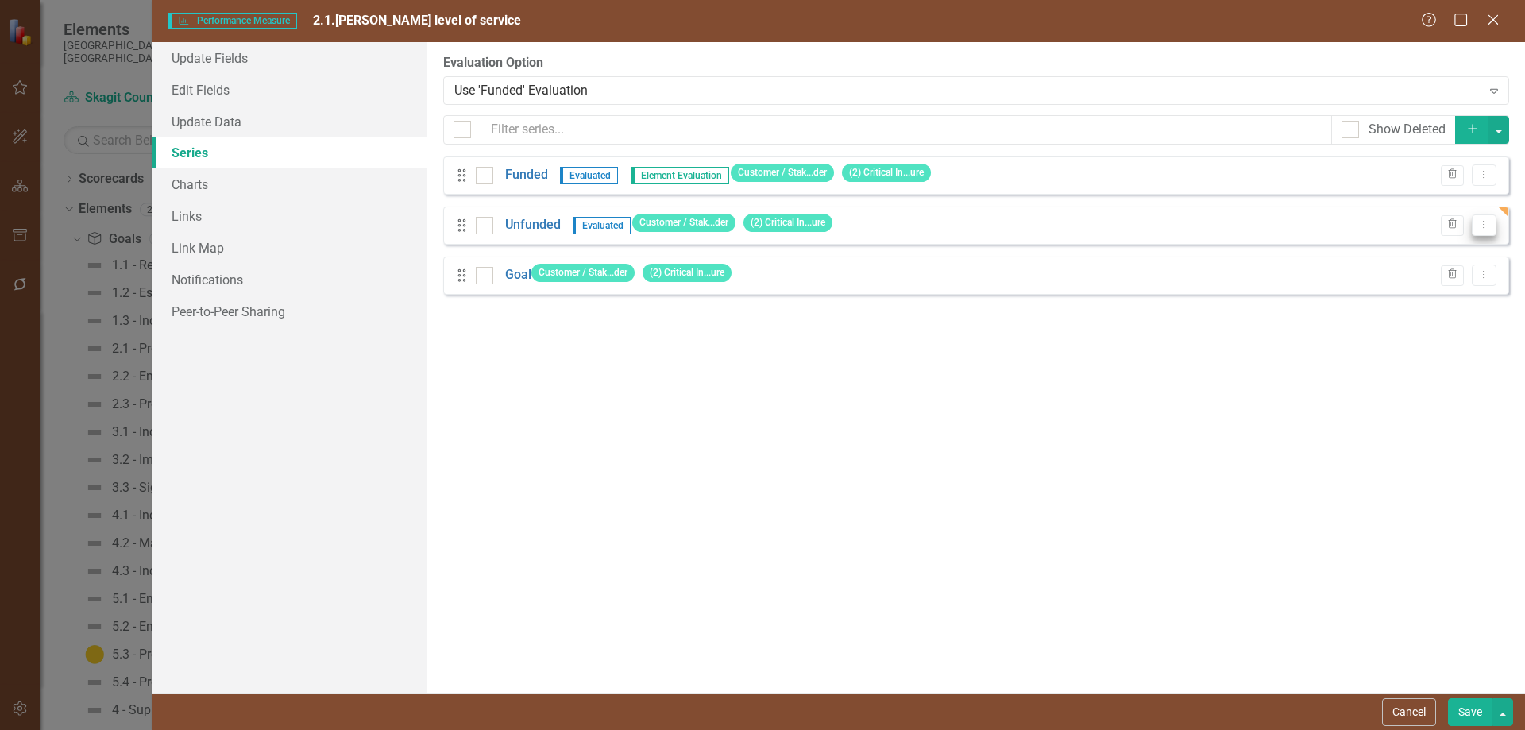
click at [1393, 223] on icon "Dropdown Menu" at bounding box center [1483, 224] width 13 height 10
click at [1382, 245] on link "Edit Edit Measure Series" at bounding box center [1405, 251] width 180 height 29
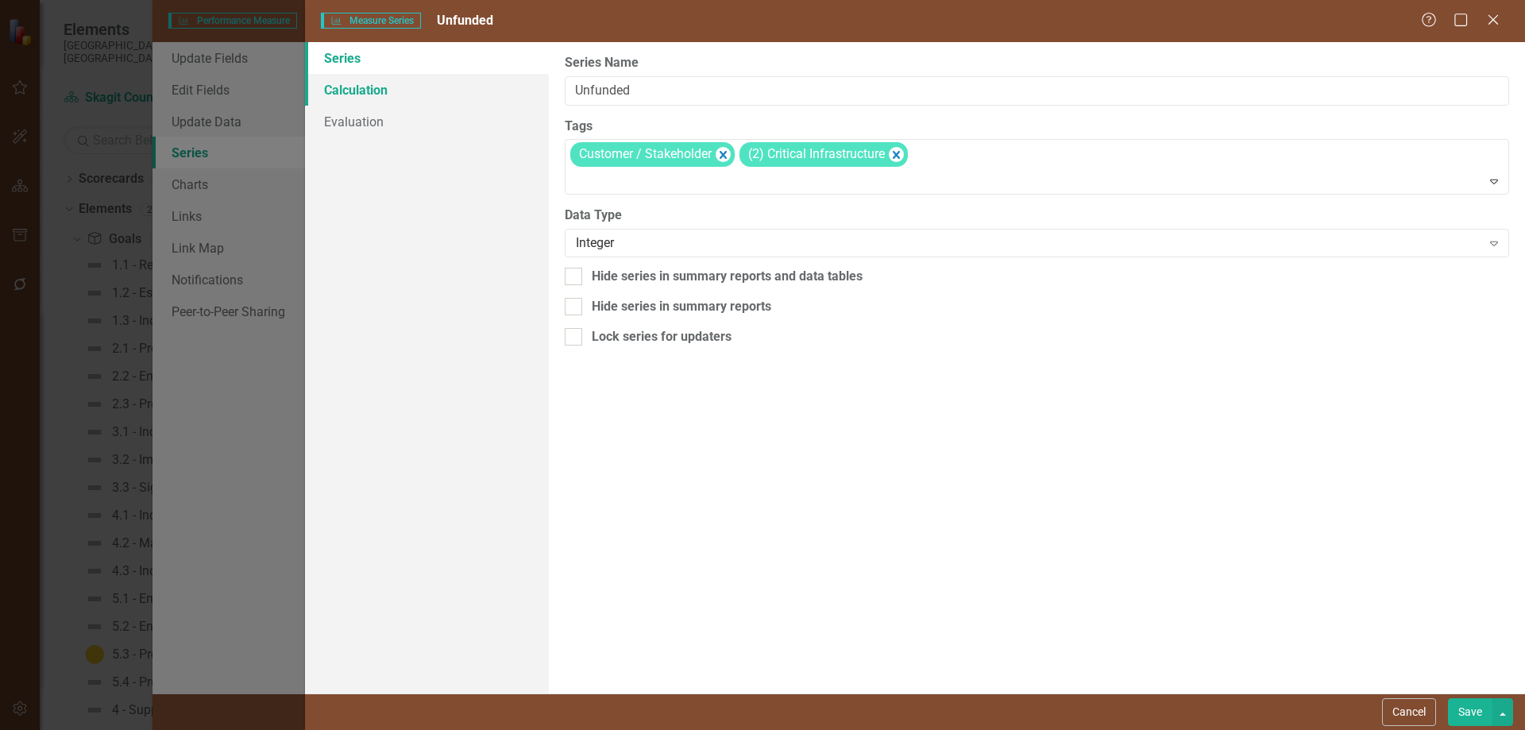
click at [365, 85] on link "Calculation" at bounding box center [427, 90] width 244 height 32
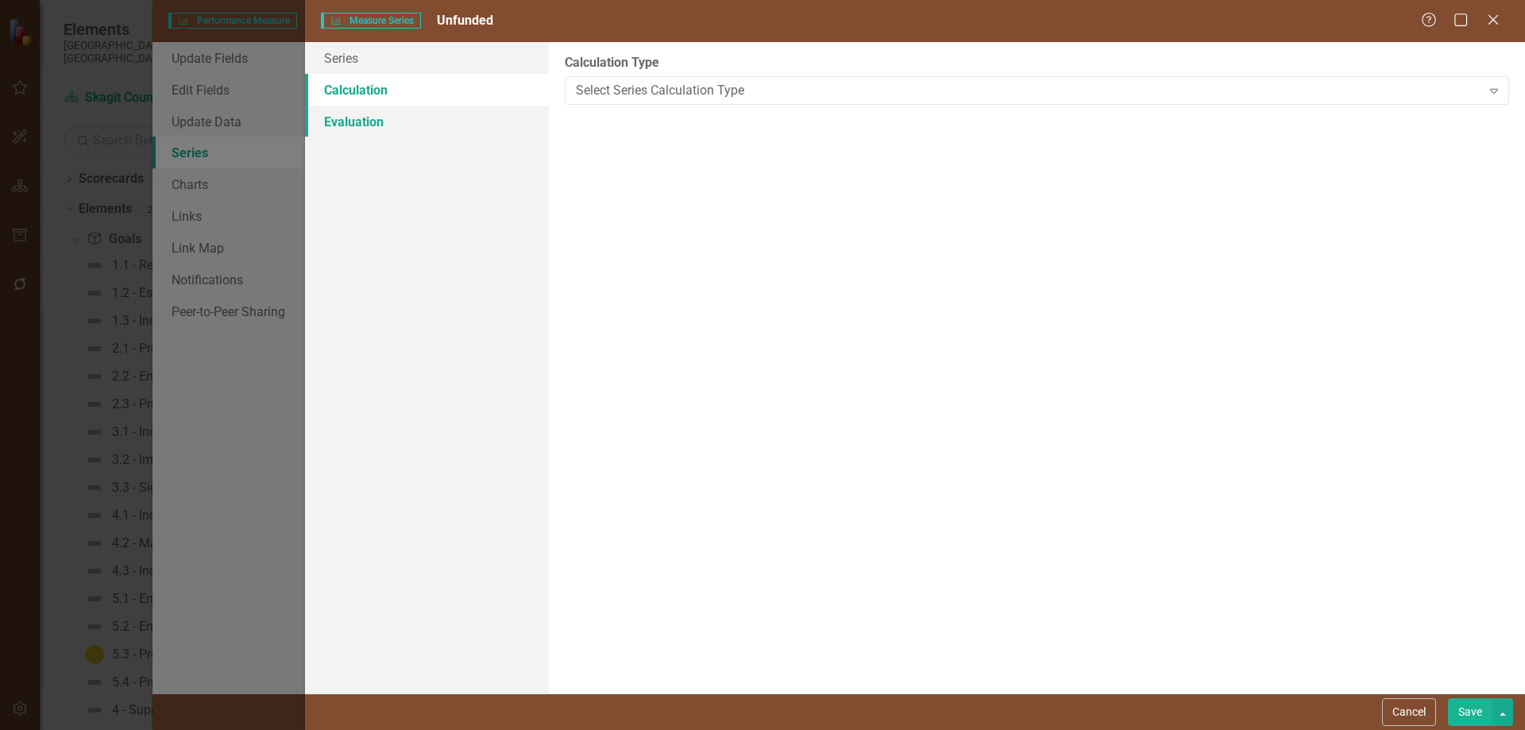
click at [342, 119] on link "Evaluation" at bounding box center [427, 122] width 244 height 32
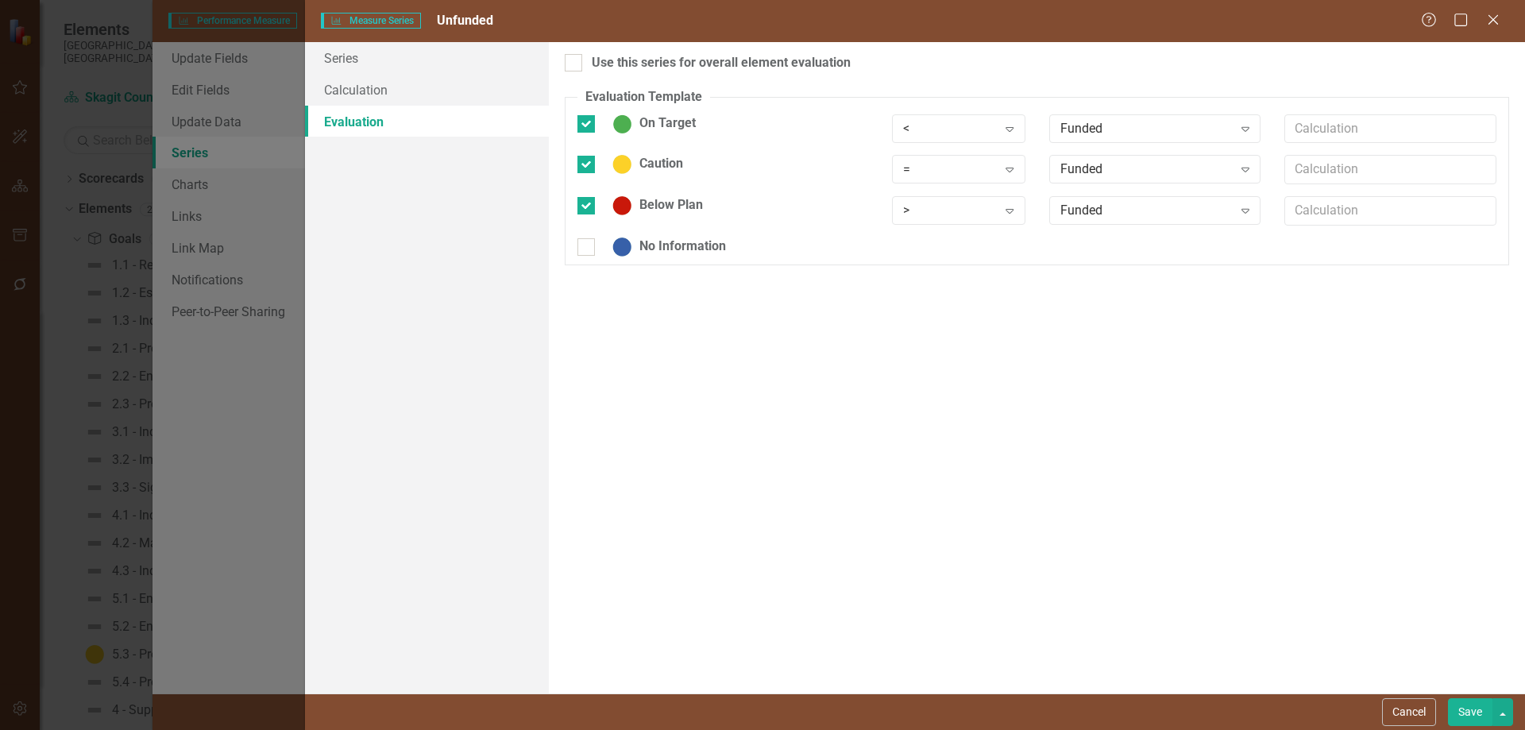
drag, startPoint x: 1413, startPoint y: 715, endPoint x: 1397, endPoint y: 706, distance: 18.1
click at [1393, 637] on button "Cancel" at bounding box center [1409, 712] width 54 height 28
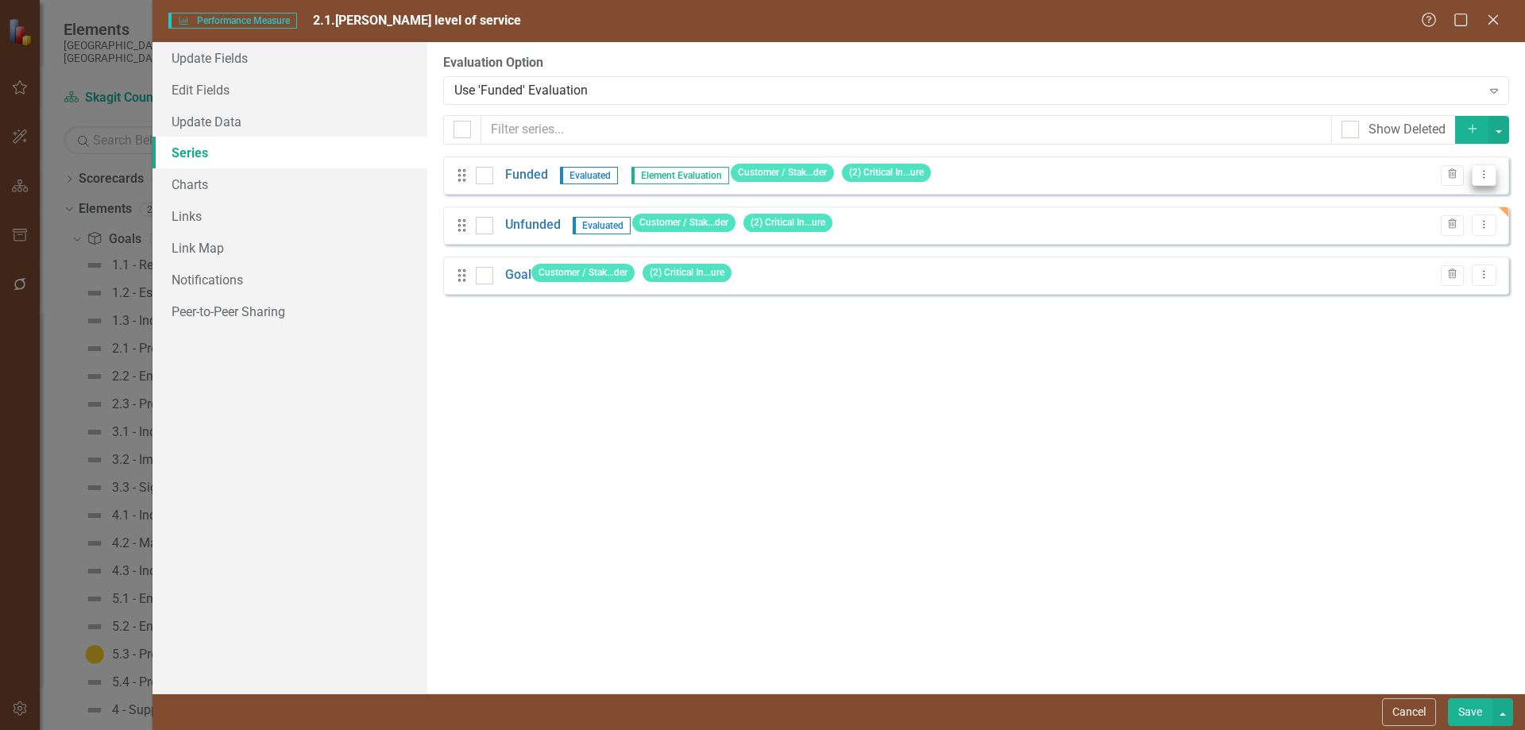
click at [1393, 172] on icon "Dropdown Menu" at bounding box center [1483, 174] width 13 height 10
click at [1366, 201] on link "Edit Edit Measure Series" at bounding box center [1405, 201] width 180 height 29
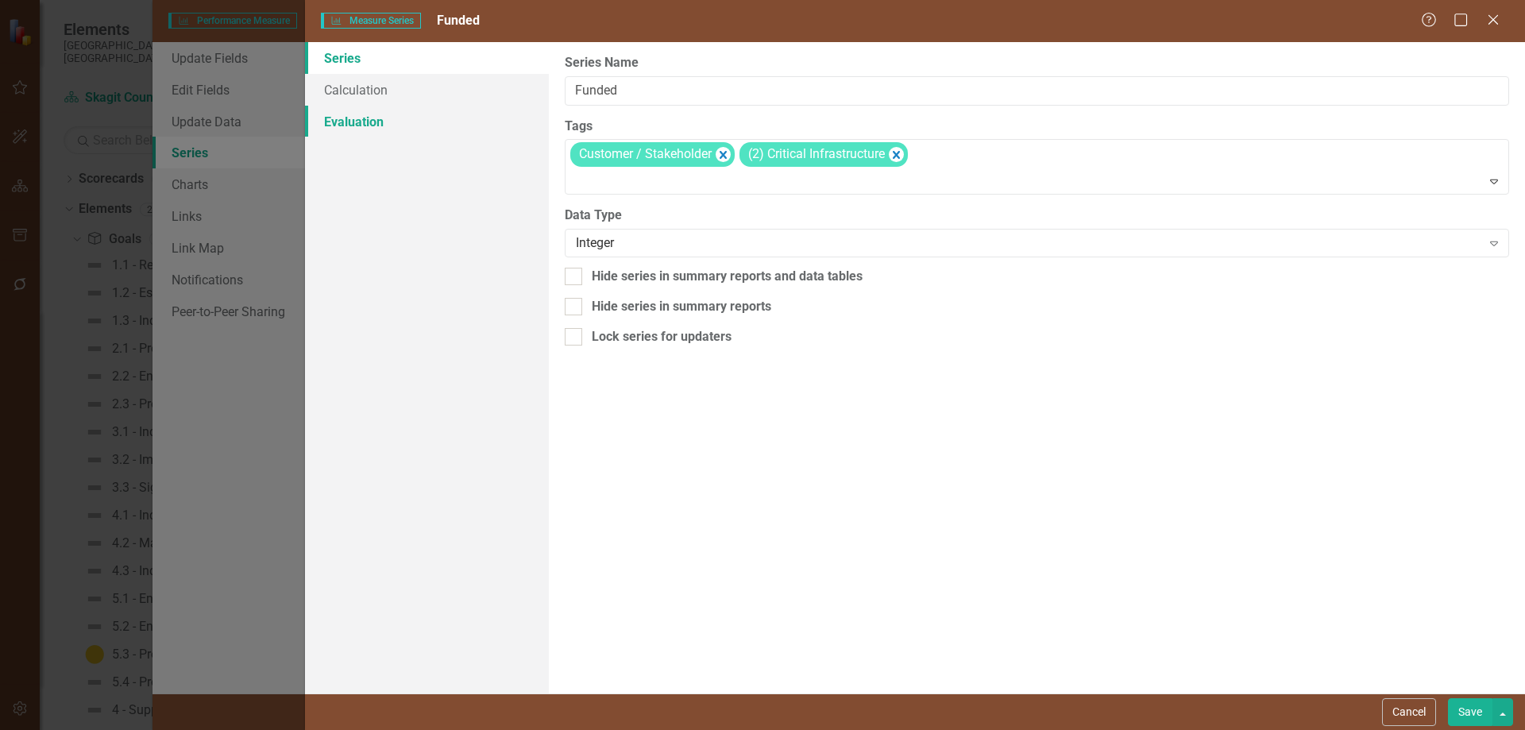
click at [357, 126] on link "Evaluation" at bounding box center [427, 122] width 244 height 32
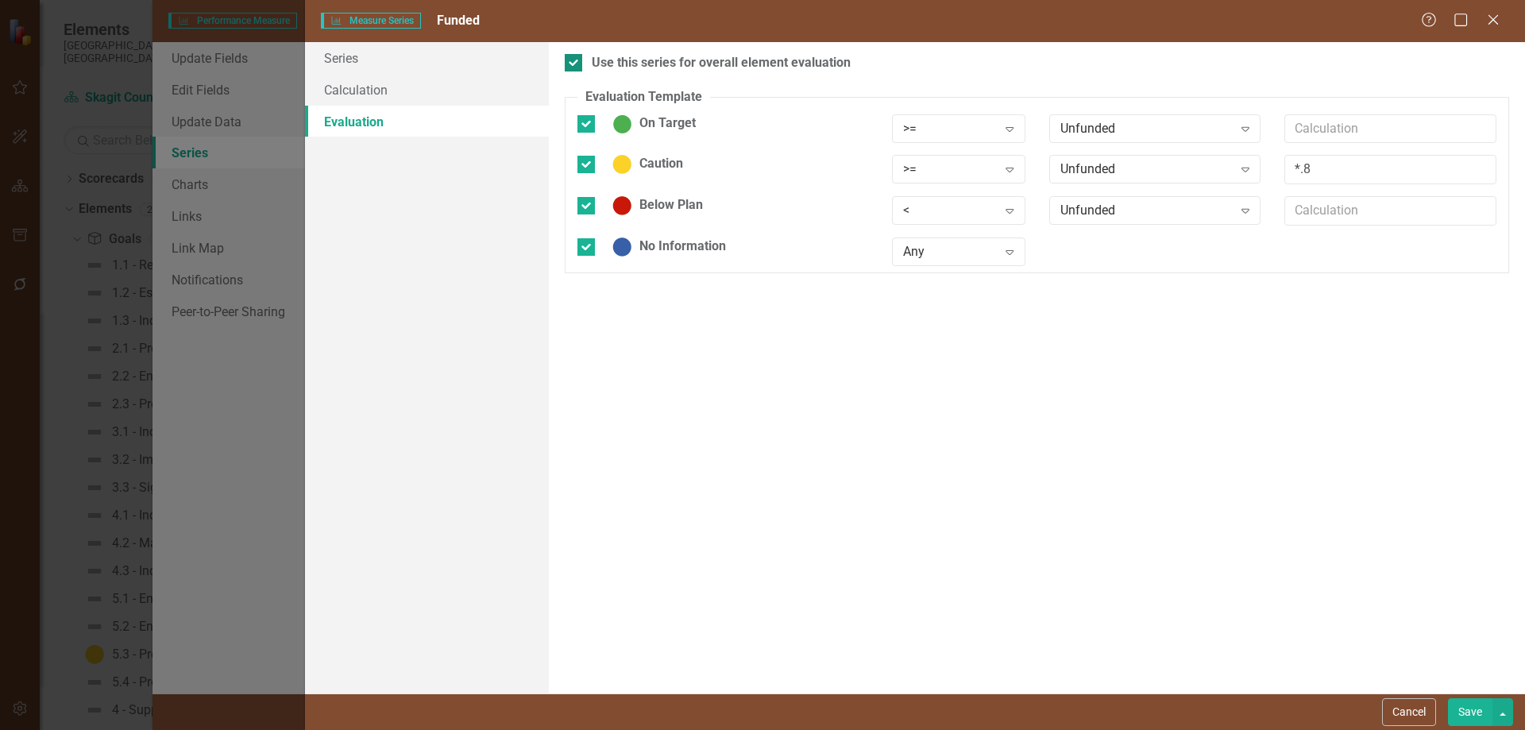
click at [573, 60] on input "Use this series for overall element evaluation" at bounding box center [570, 59] width 10 height 10
checkbox input "false"
click at [584, 123] on input "On Target" at bounding box center [582, 120] width 10 height 10
checkbox input "false"
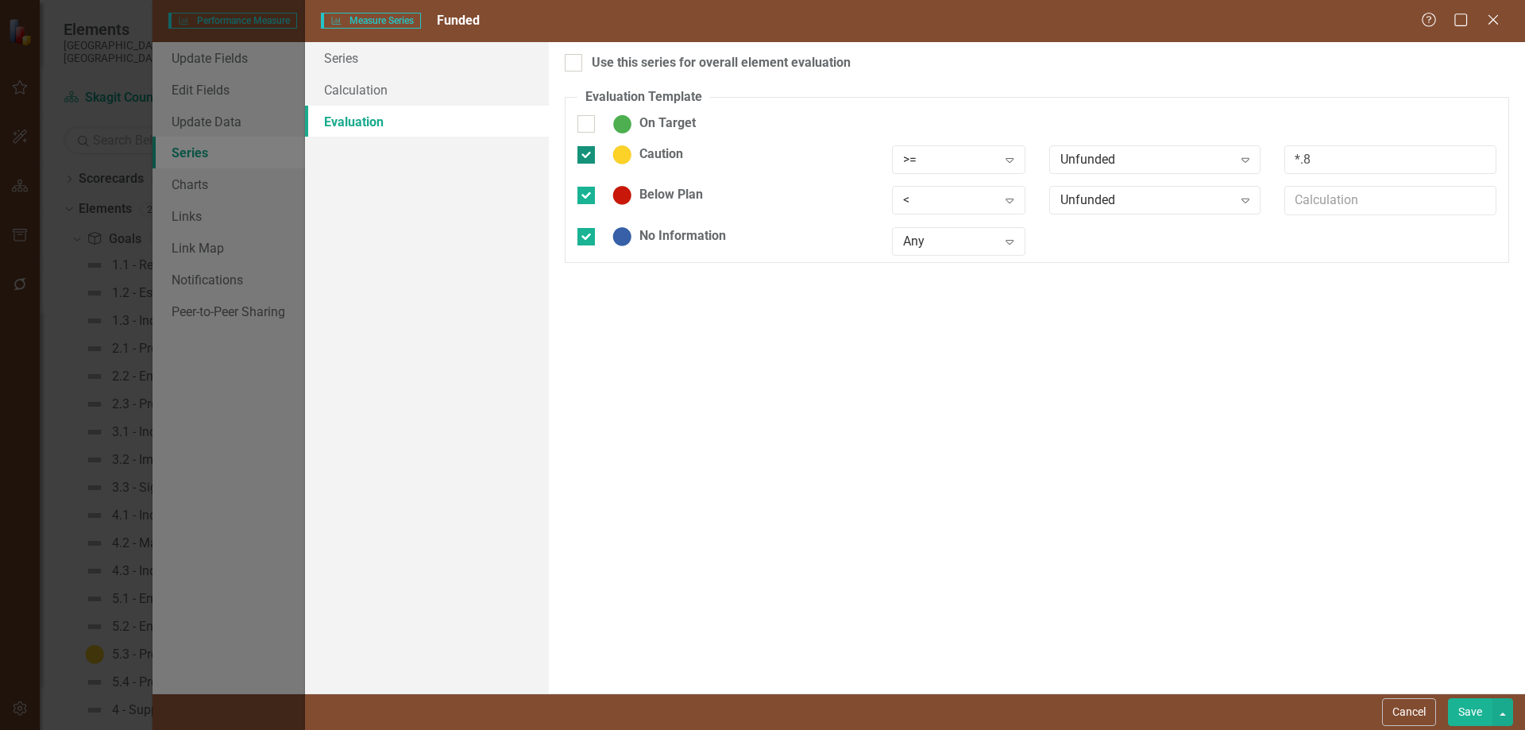
click at [585, 158] on div at bounding box center [585, 154] width 17 height 17
click at [585, 156] on input "Caution" at bounding box center [582, 151] width 10 height 10
checkbox input "false"
click at [586, 183] on input "Below Plan" at bounding box center [582, 182] width 10 height 10
checkbox input "false"
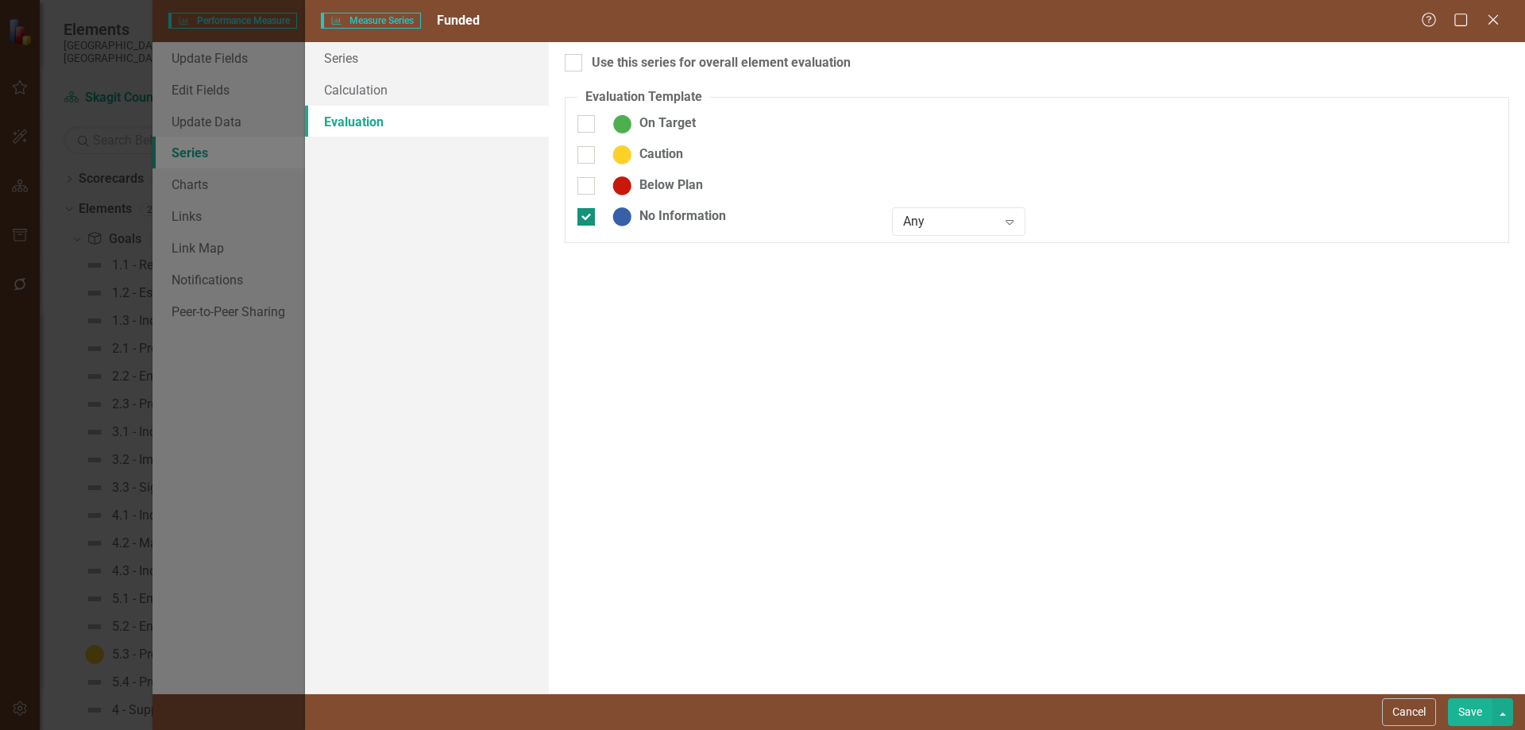
click at [583, 217] on input "No Information" at bounding box center [582, 213] width 10 height 10
checkbox input "false"
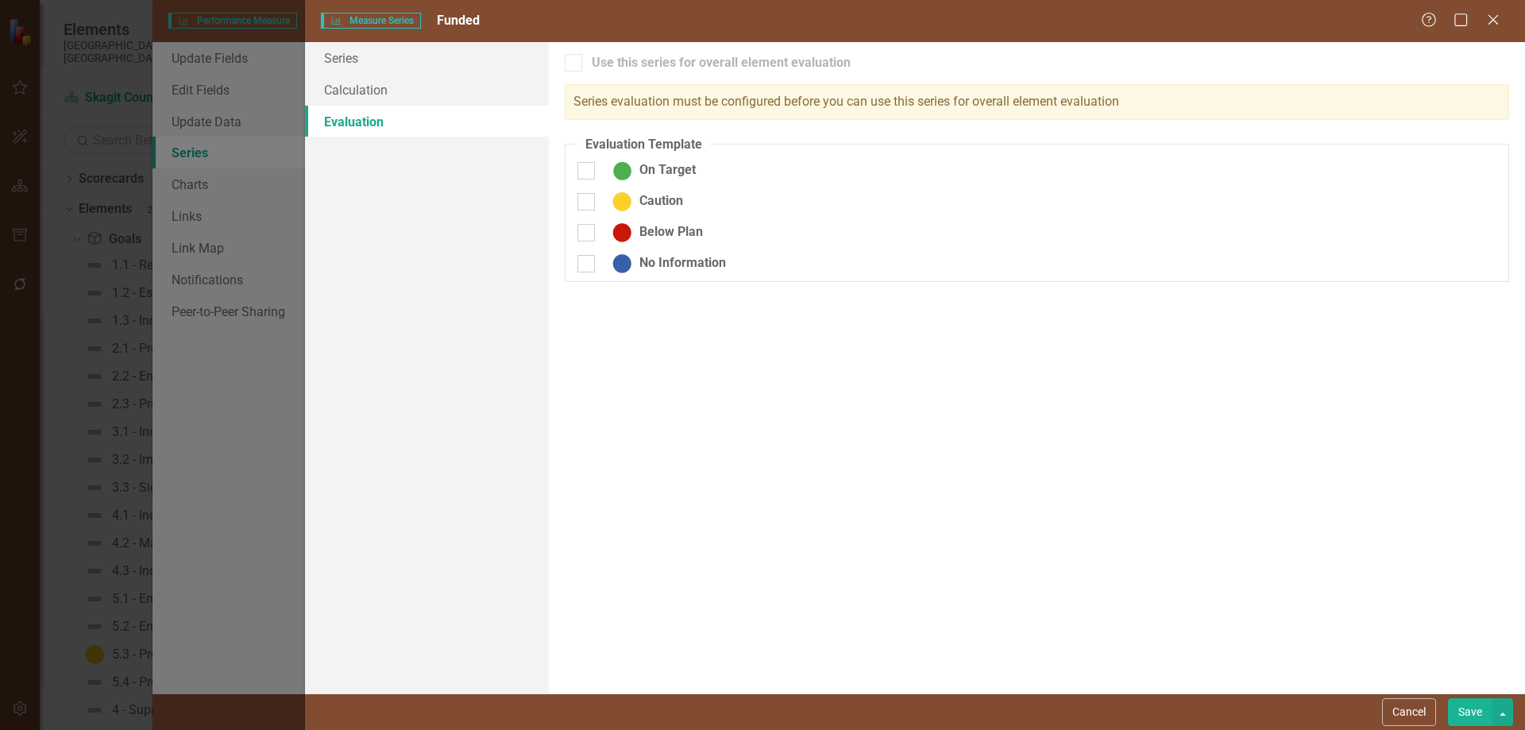
click at [1393, 637] on button "Save" at bounding box center [1470, 712] width 44 height 28
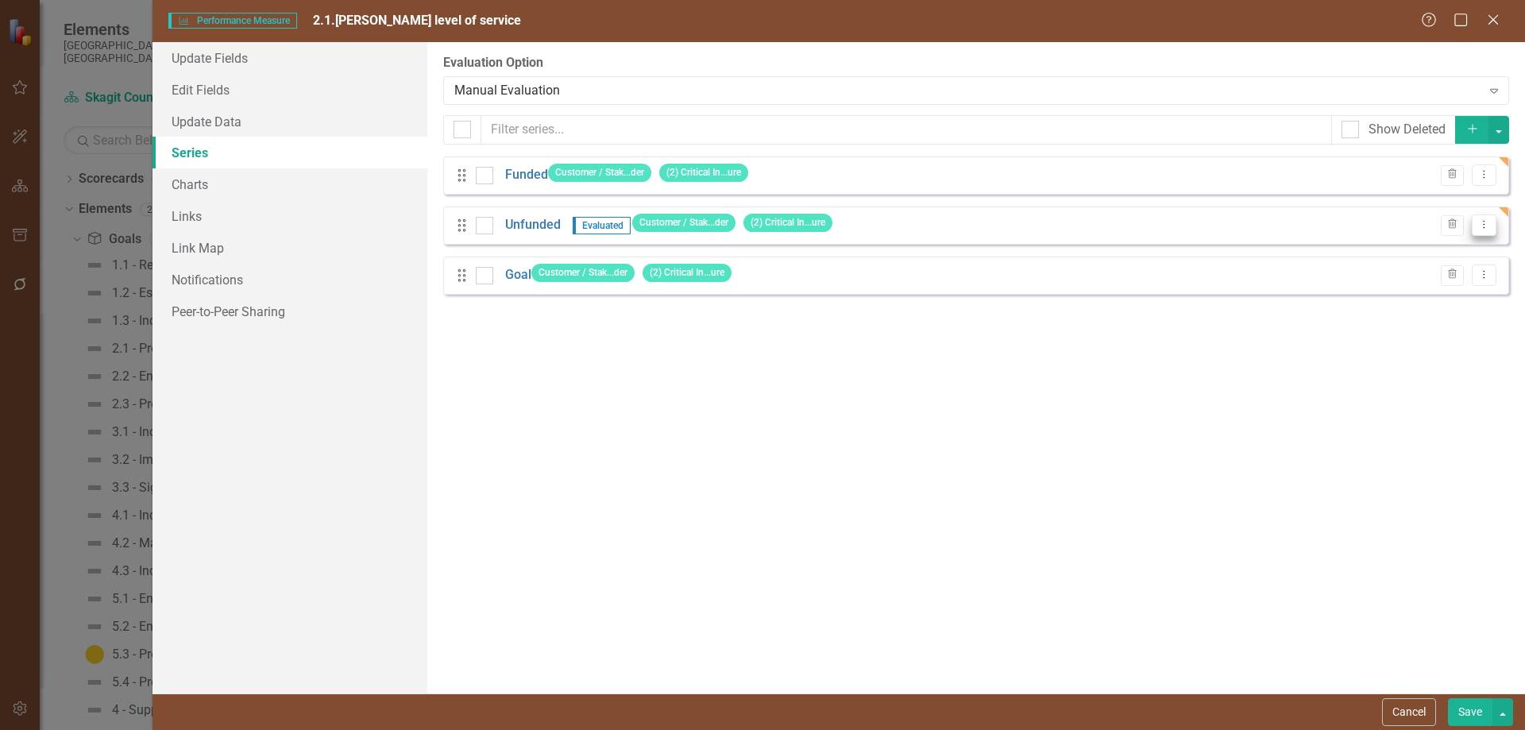
click at [1393, 228] on icon at bounding box center [1484, 225] width 2 height 8
click at [1393, 249] on link "Edit Edit Measure Series" at bounding box center [1405, 251] width 180 height 29
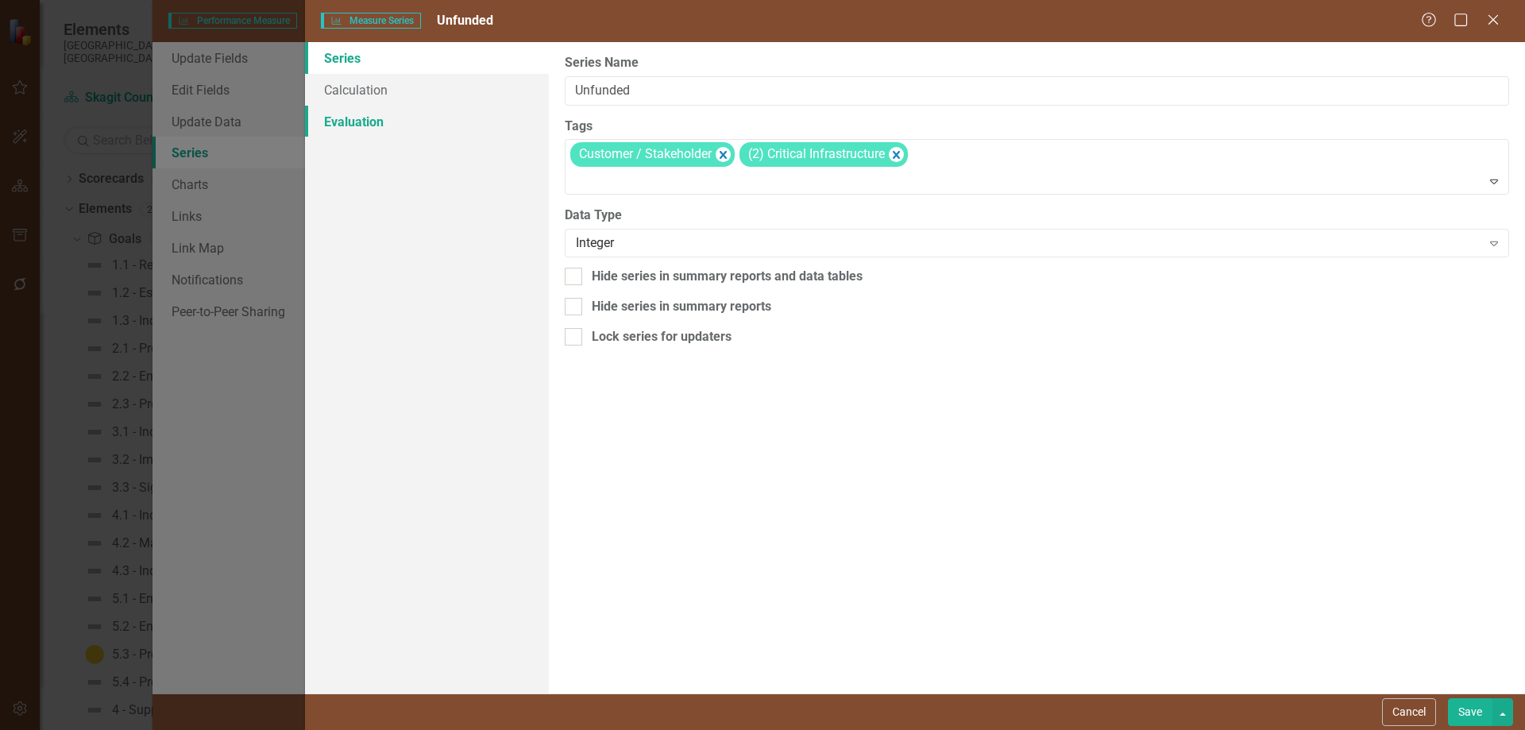
click at [344, 118] on link "Evaluation" at bounding box center [427, 122] width 244 height 32
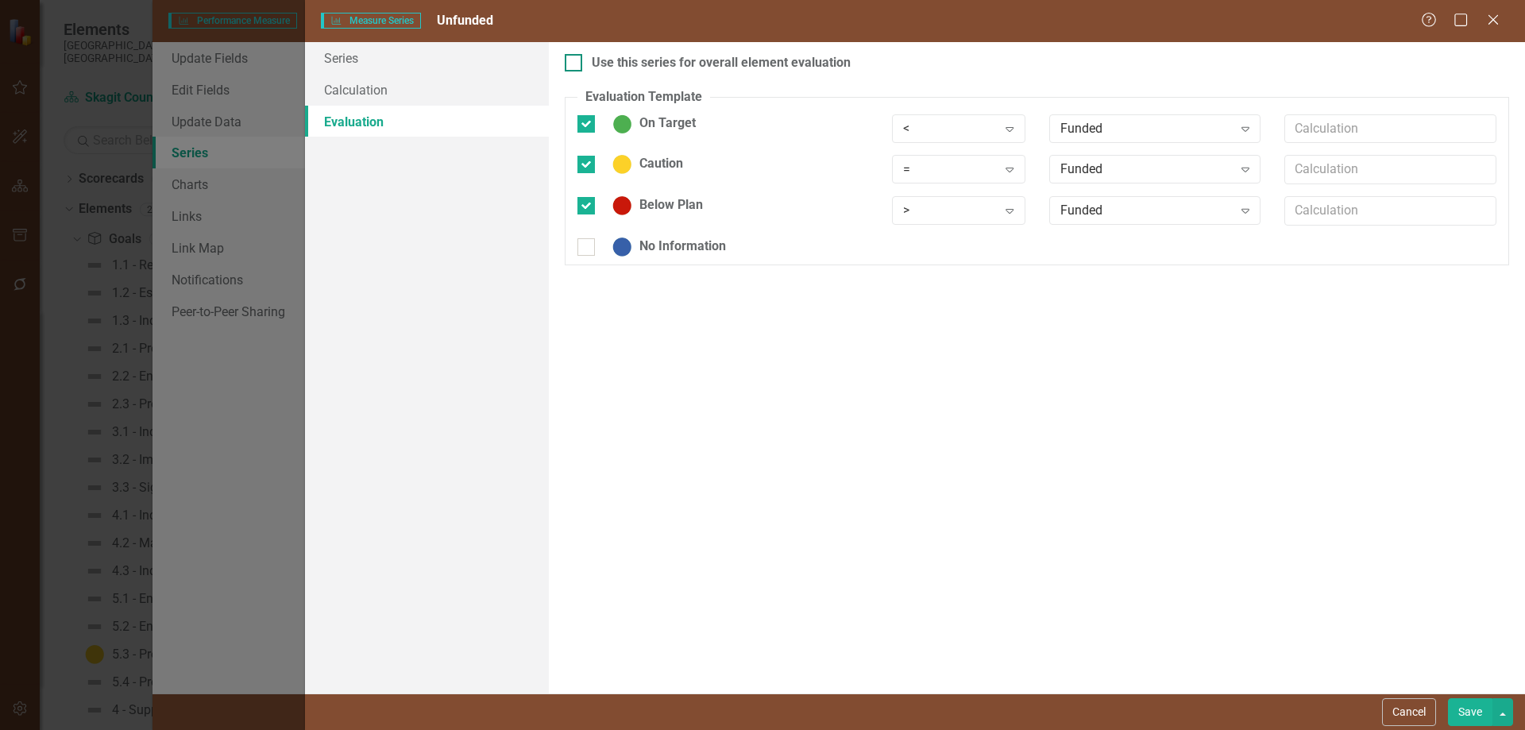
click at [571, 60] on input "Use this series for overall element evaluation" at bounding box center [570, 59] width 10 height 10
checkbox input "true"
click at [1393, 637] on button "Save" at bounding box center [1470, 712] width 44 height 28
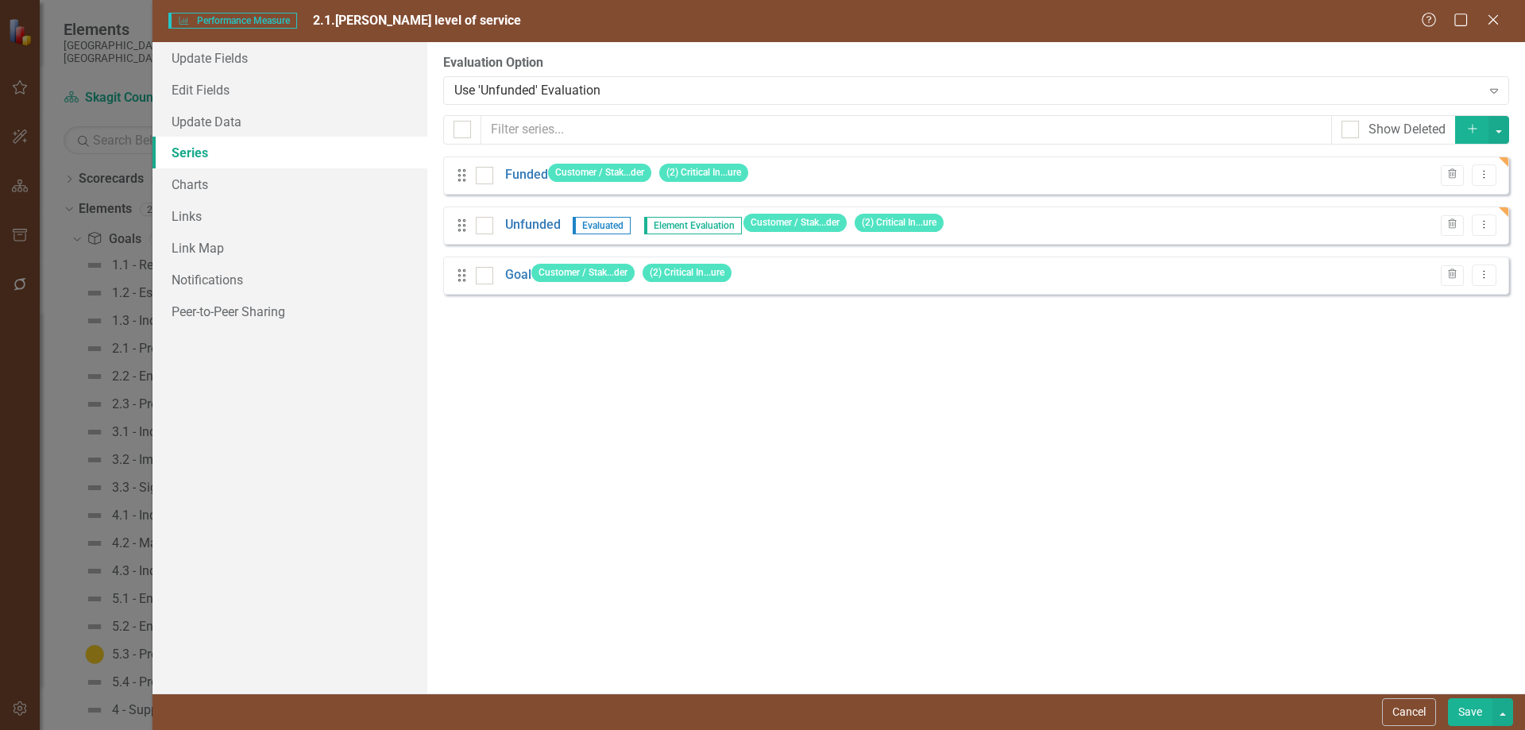
click at [1393, 637] on button "Save" at bounding box center [1470, 712] width 44 height 28
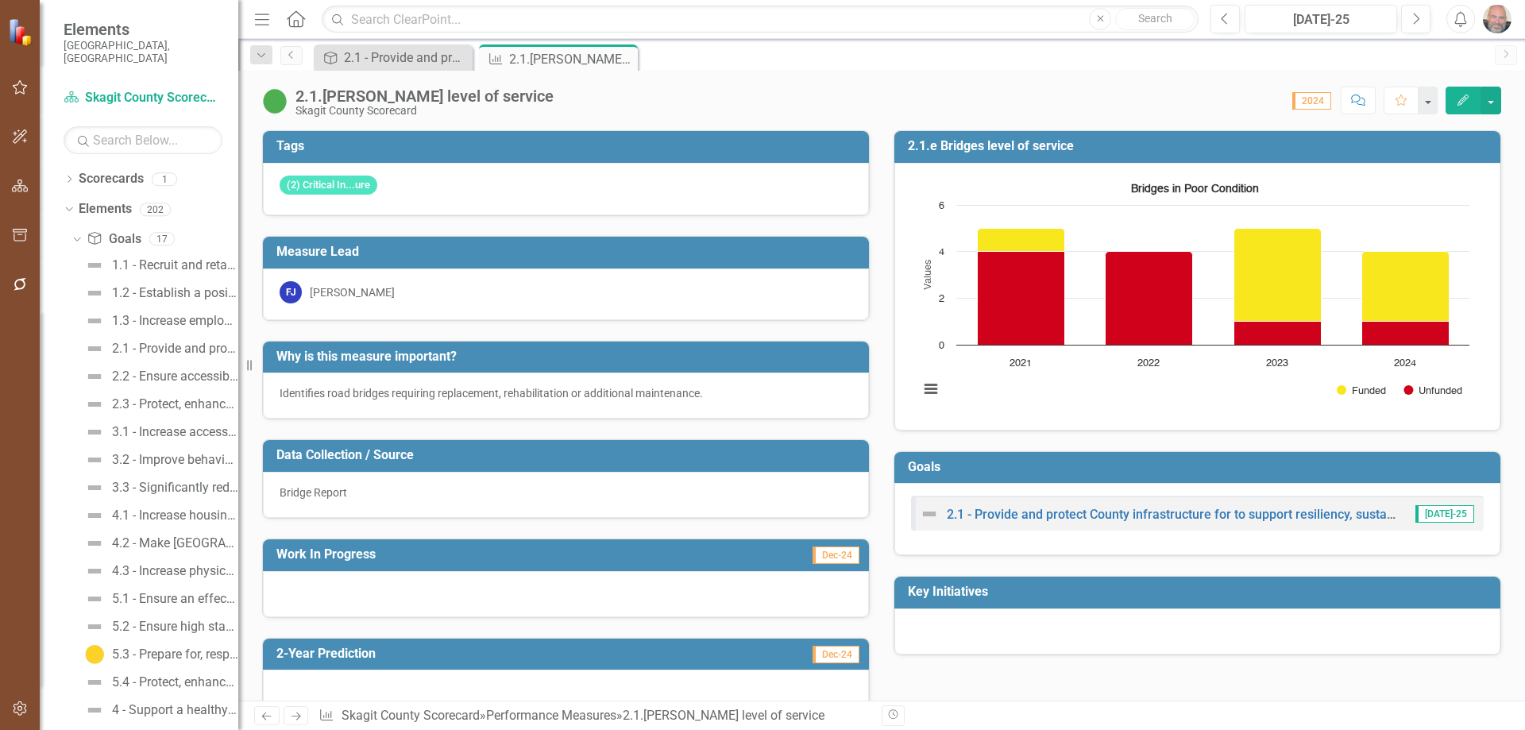
click at [1393, 101] on icon "Edit" at bounding box center [1462, 99] width 14 height 11
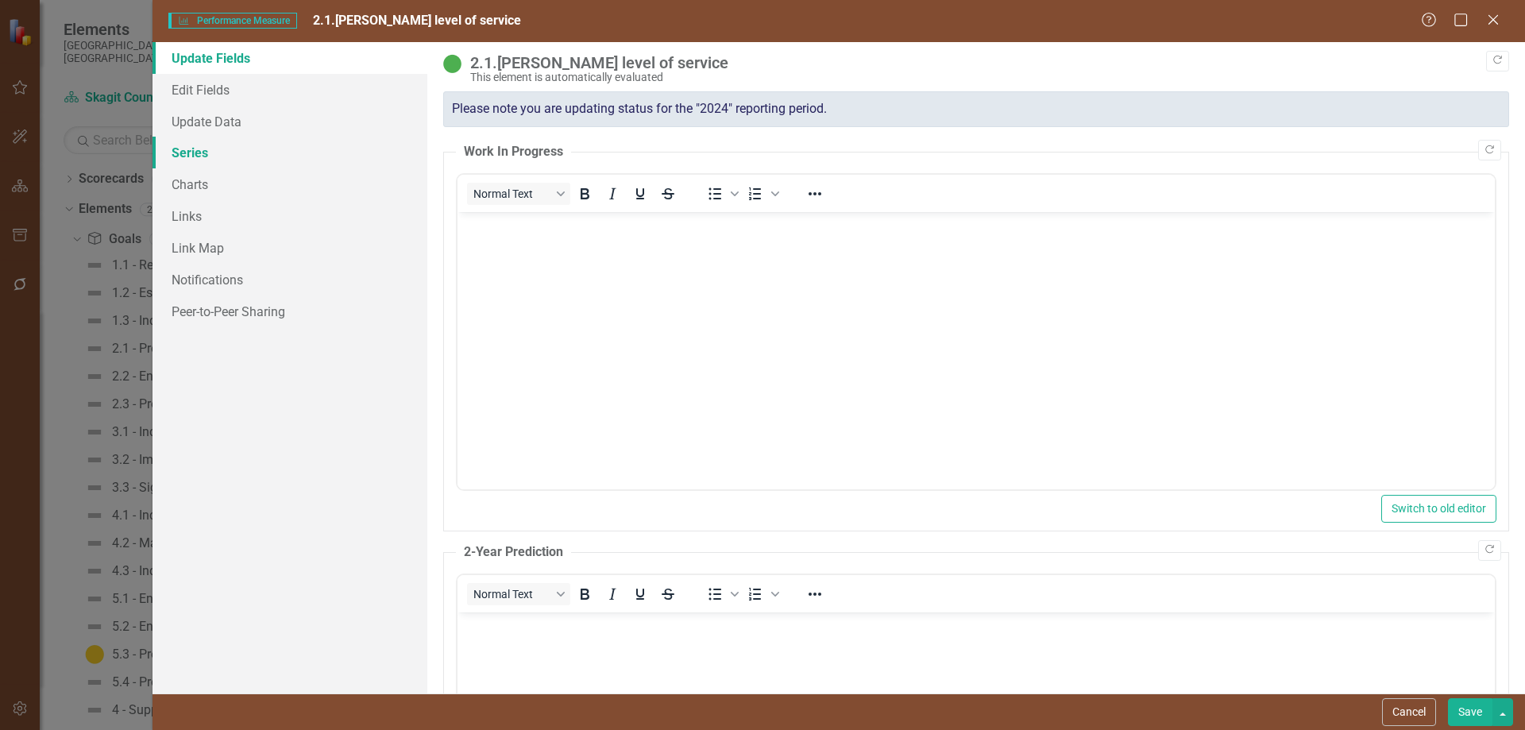
click at [191, 154] on link "Series" at bounding box center [289, 153] width 275 height 32
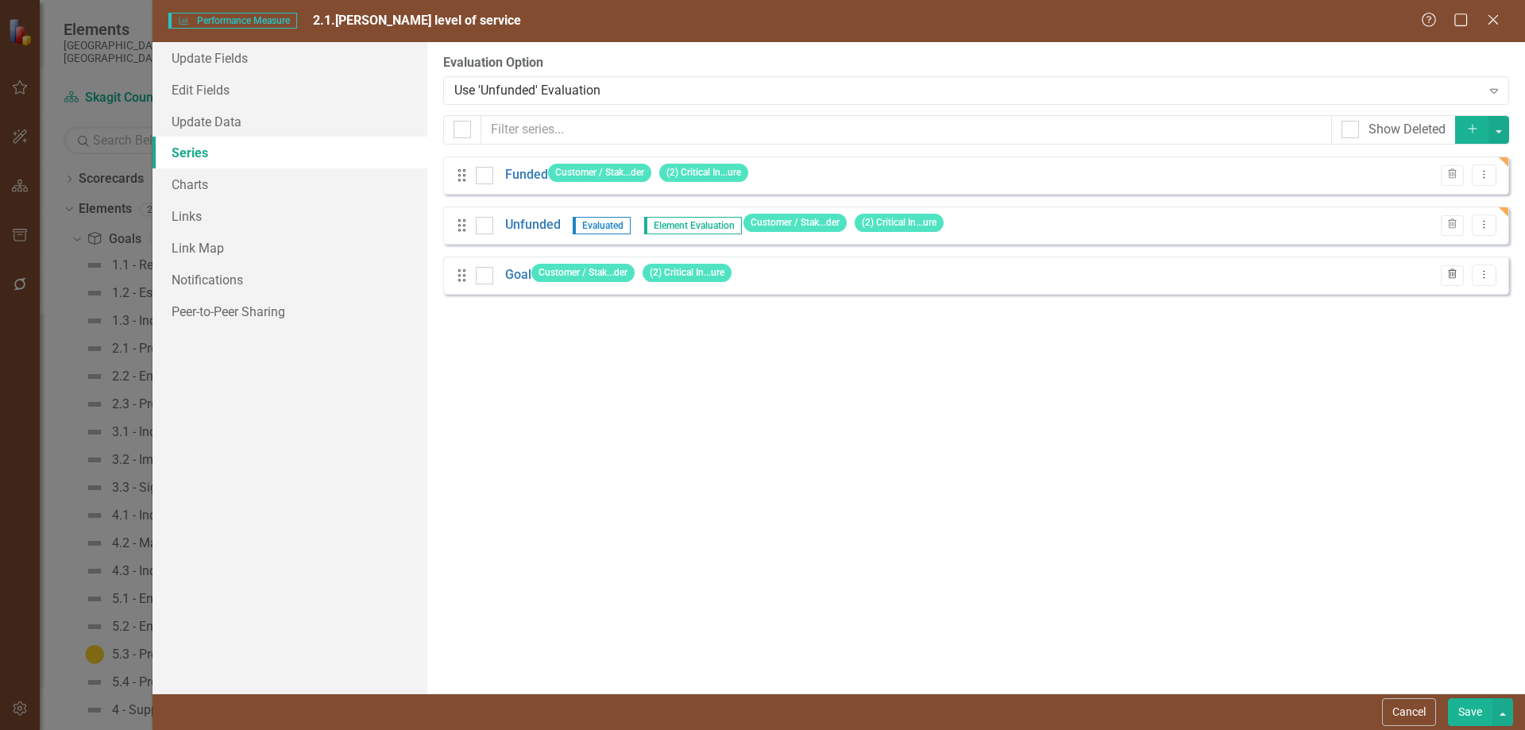
click at [1393, 275] on icon "Trash" at bounding box center [1452, 275] width 12 height 10
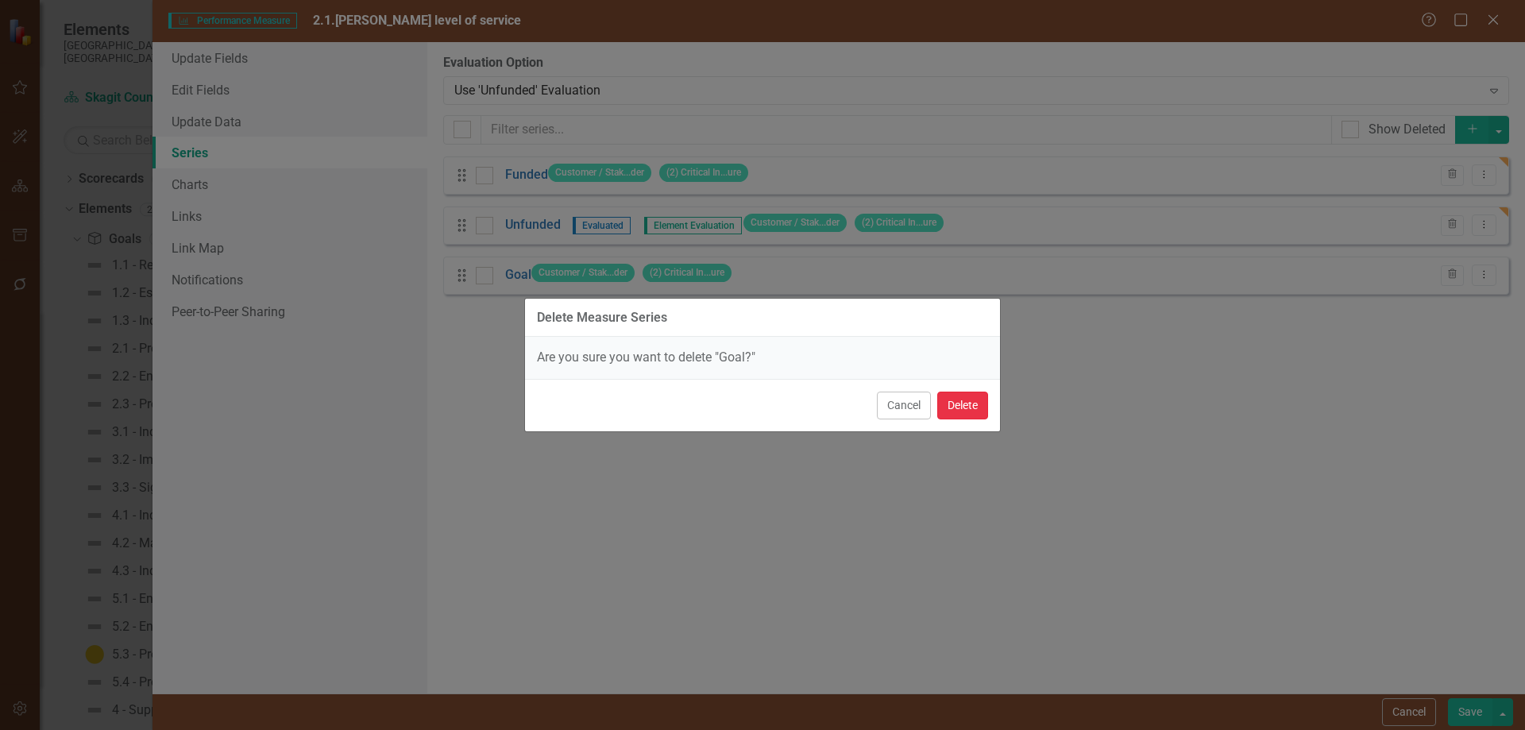
click at [965, 406] on button "Delete" at bounding box center [962, 405] width 51 height 28
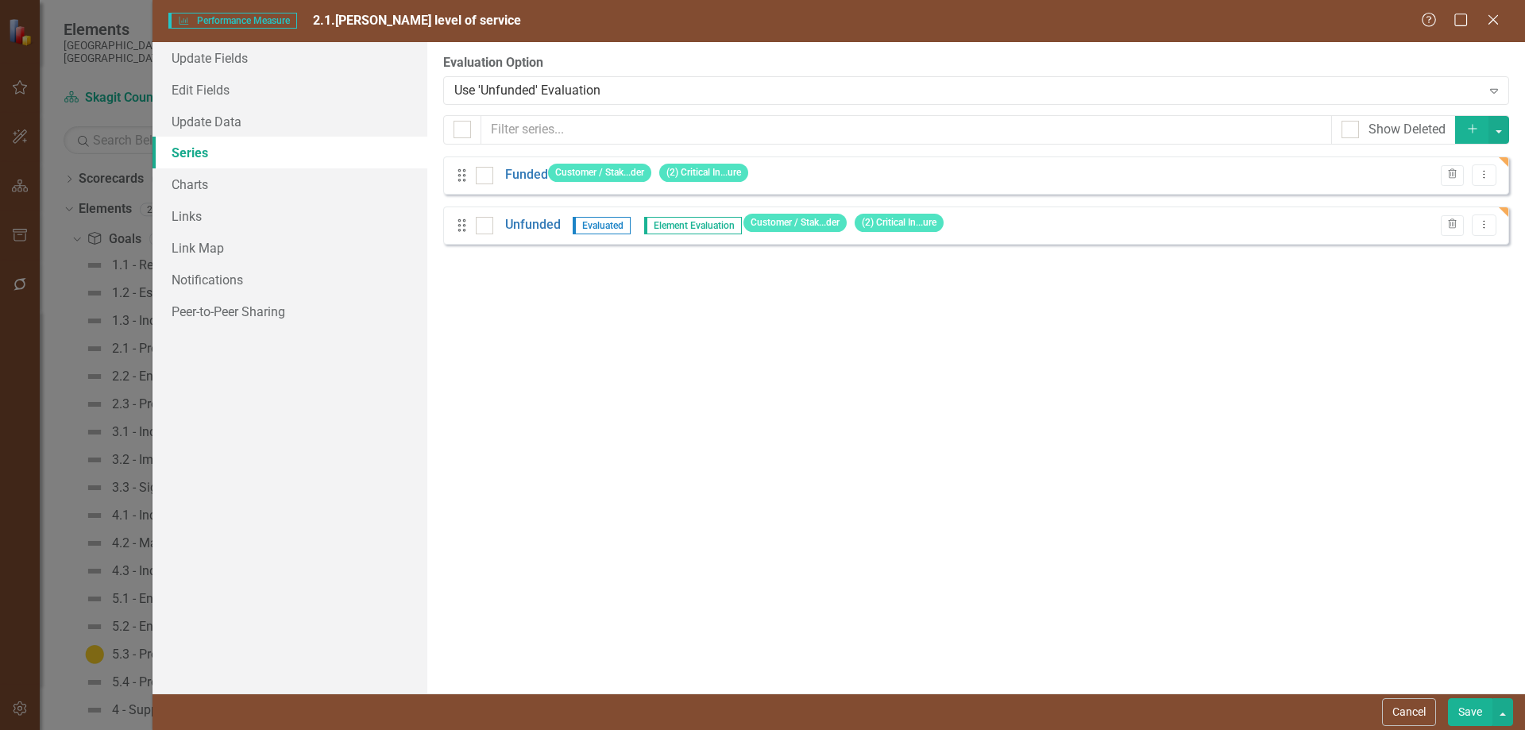
click at [1393, 637] on button "Save" at bounding box center [1470, 712] width 44 height 28
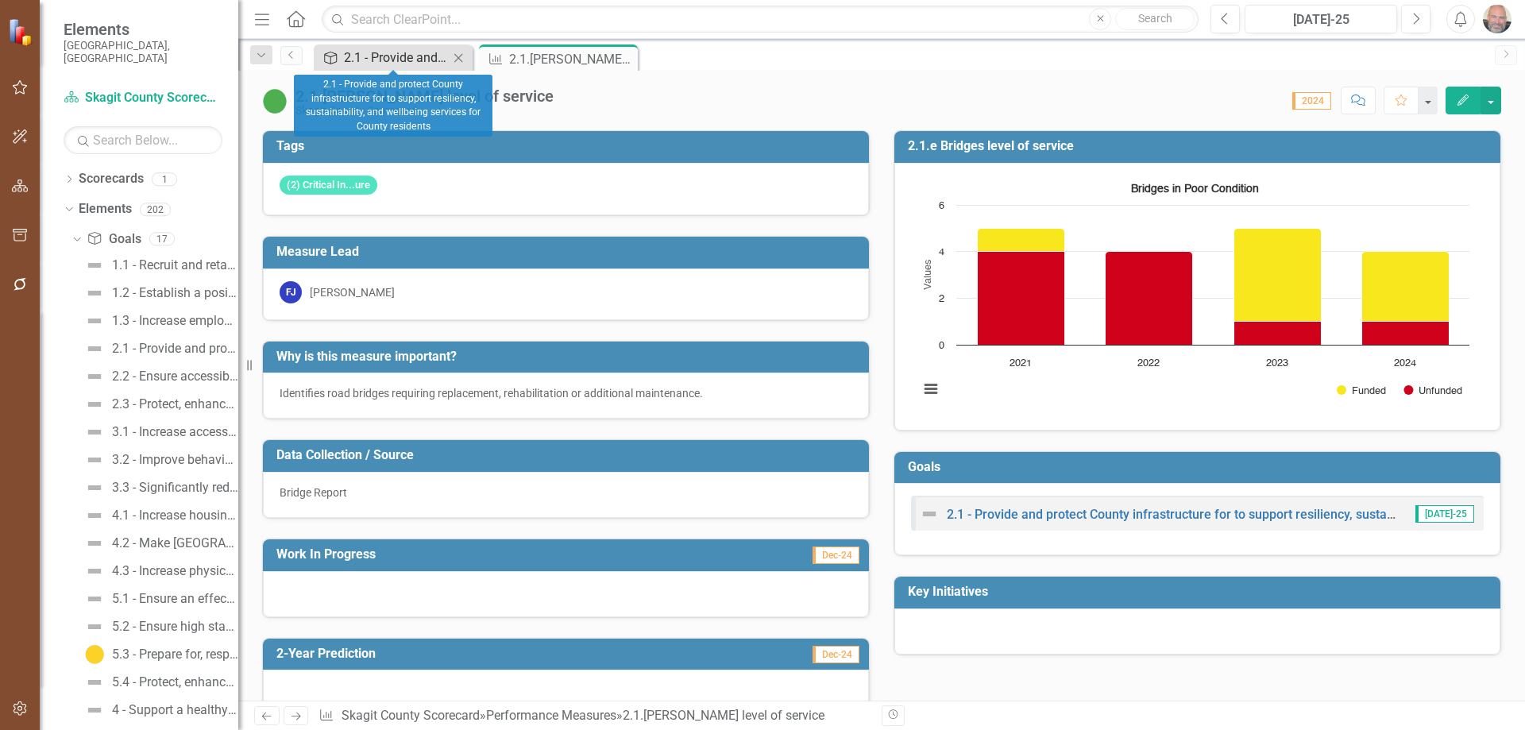
click at [414, 50] on div "2.1 - Provide and protect County infrastructure for to support resiliency, sust…" at bounding box center [396, 58] width 105 height 20
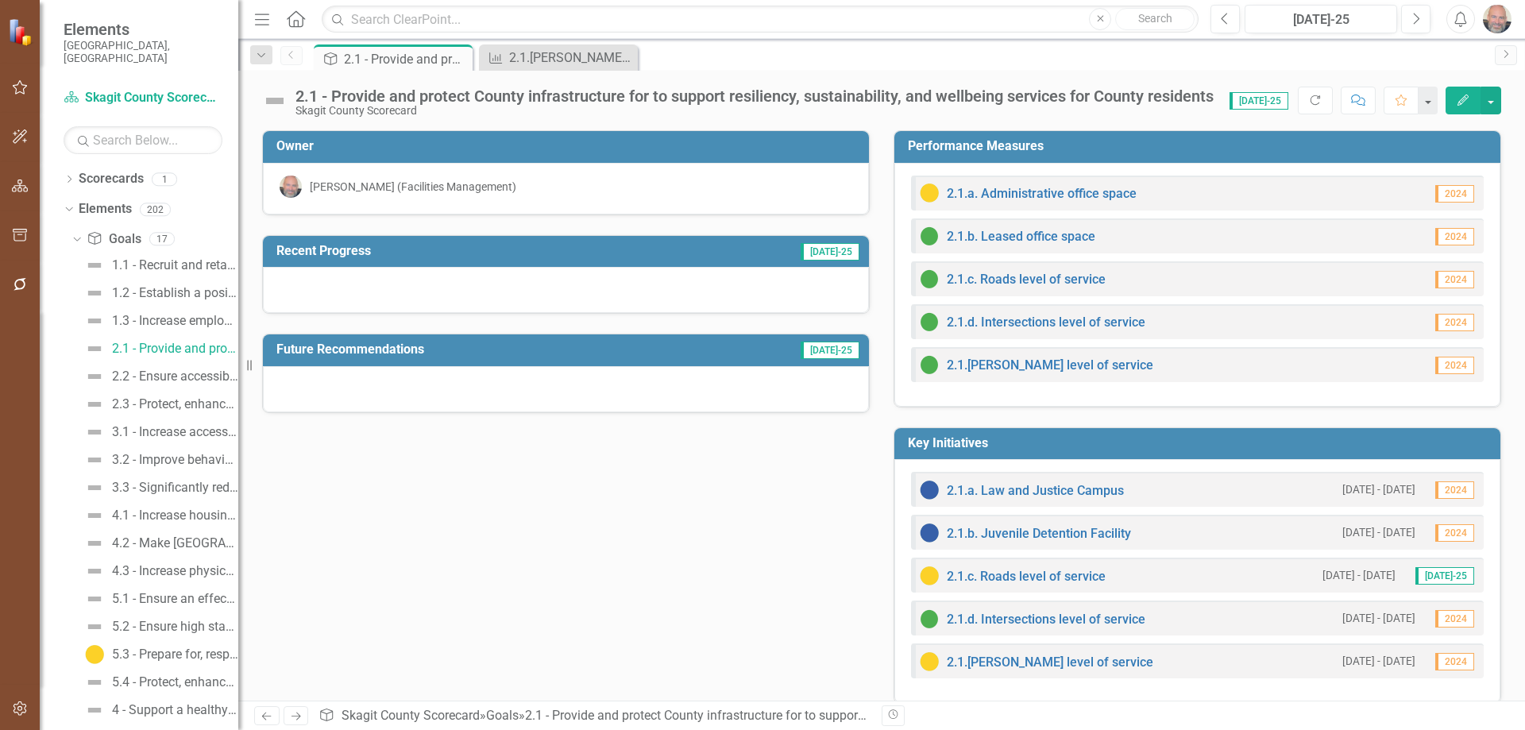
scroll to position [19, 0]
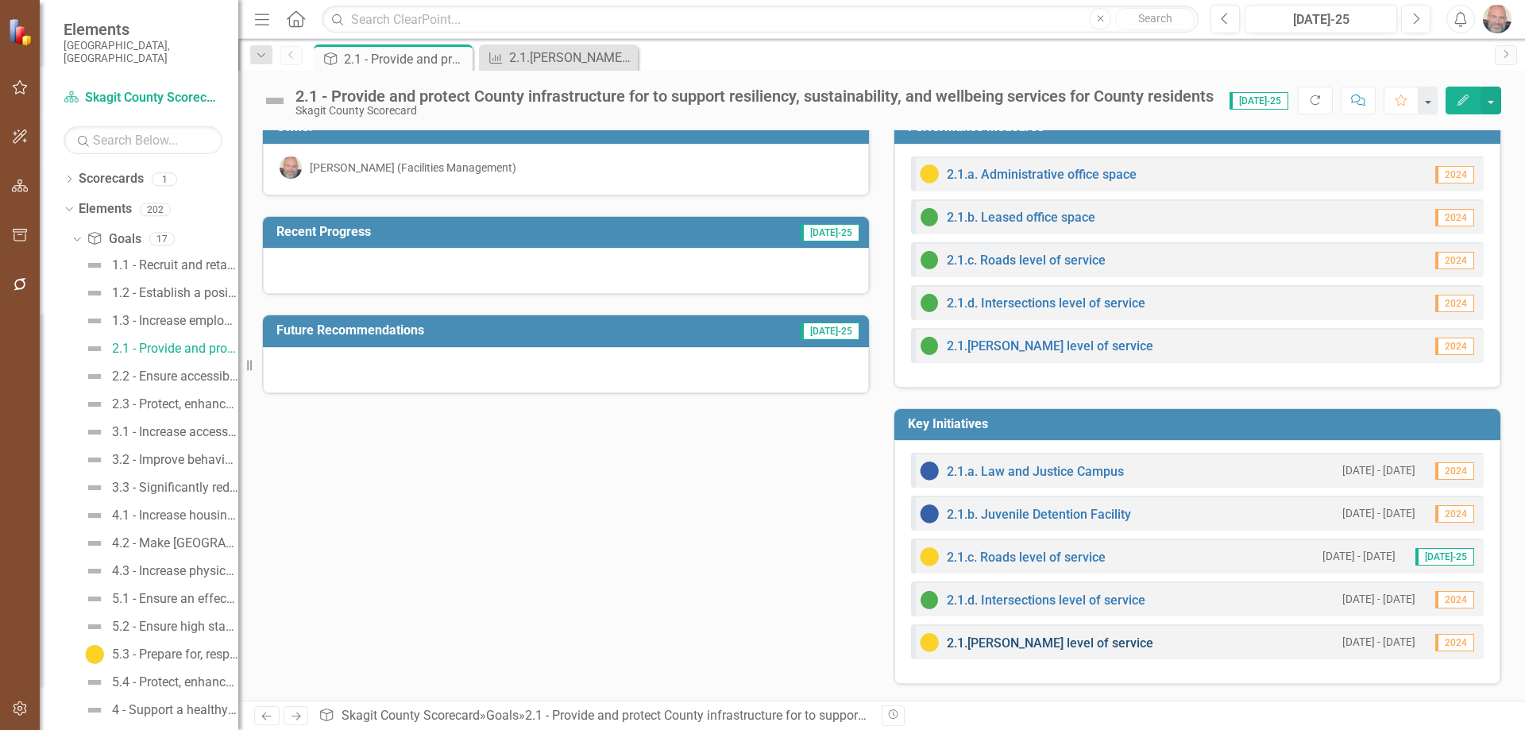
click at [1024, 637] on link "2.1.[PERSON_NAME] level of service" at bounding box center [1050, 642] width 206 height 15
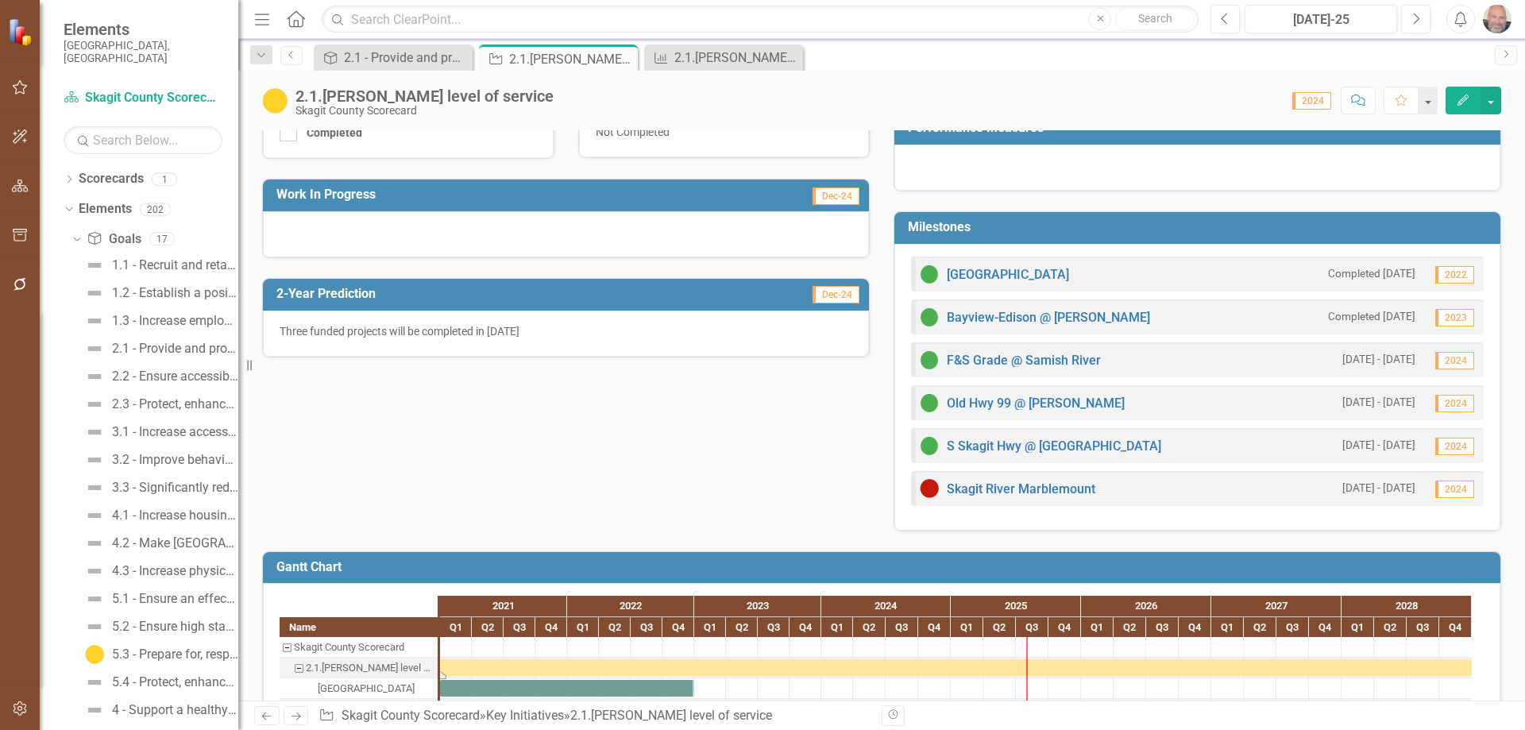
scroll to position [484, 0]
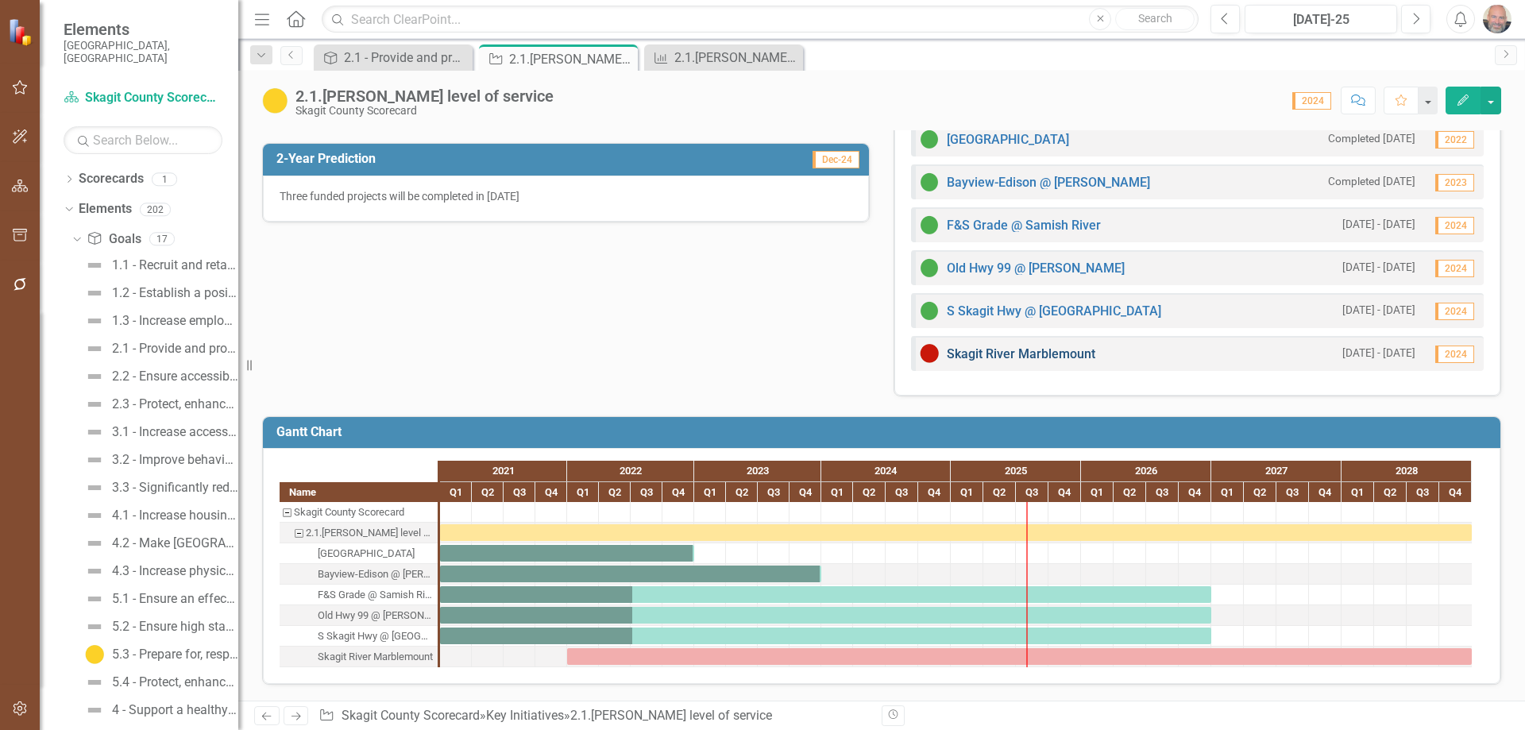
click at [1055, 353] on link "Skagit River Marblemount" at bounding box center [1021, 353] width 148 height 15
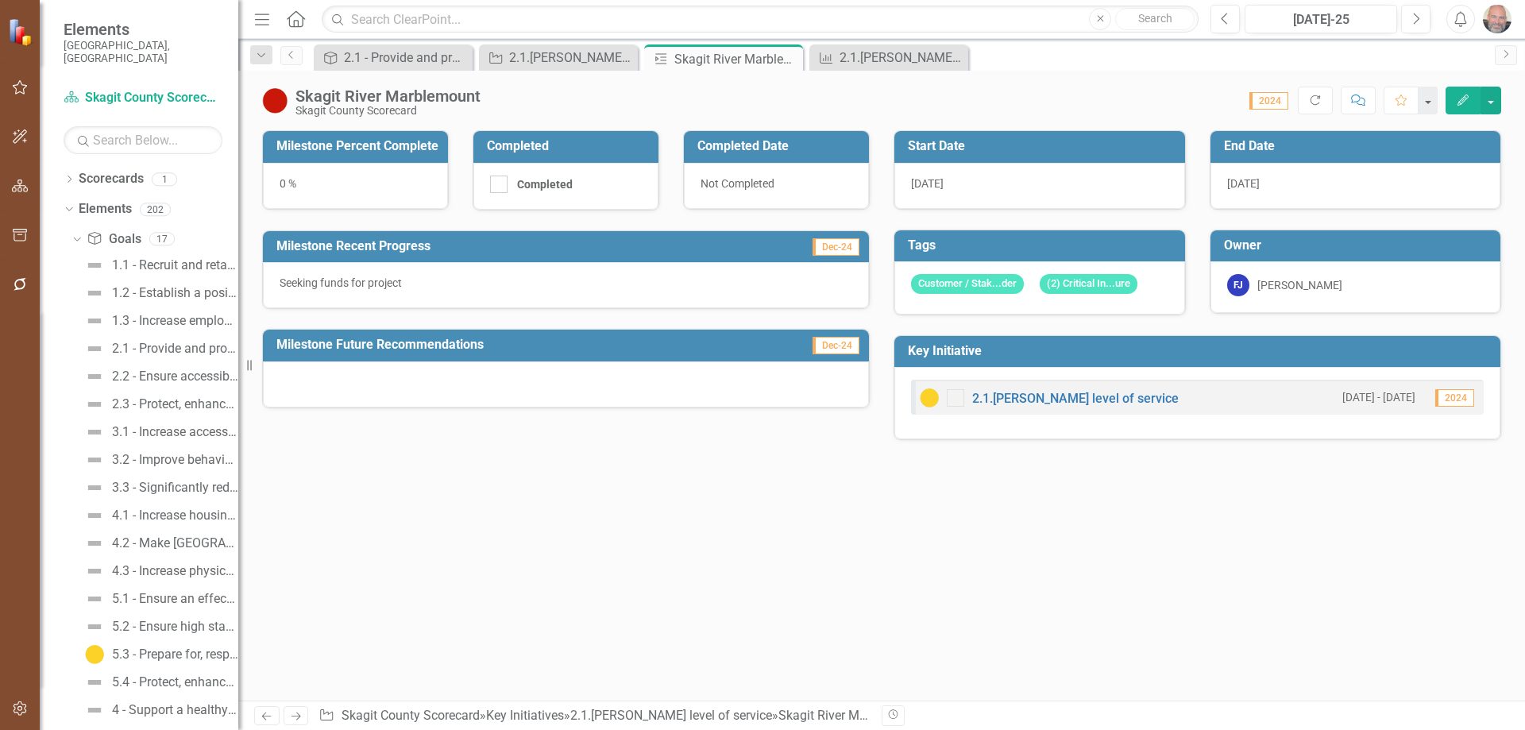
click at [1393, 98] on icon "button" at bounding box center [1462, 99] width 11 height 11
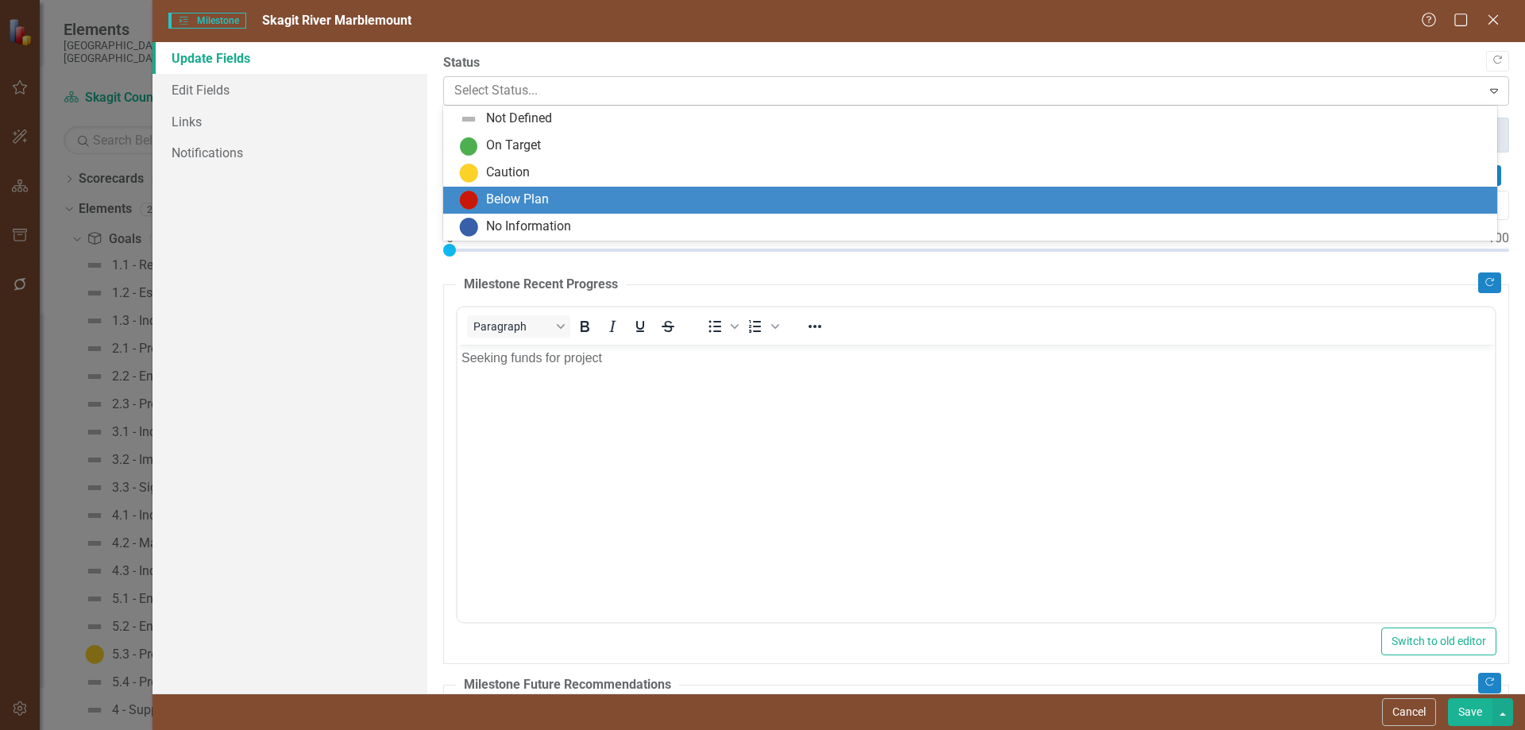
click at [664, 89] on div at bounding box center [962, 90] width 1017 height 21
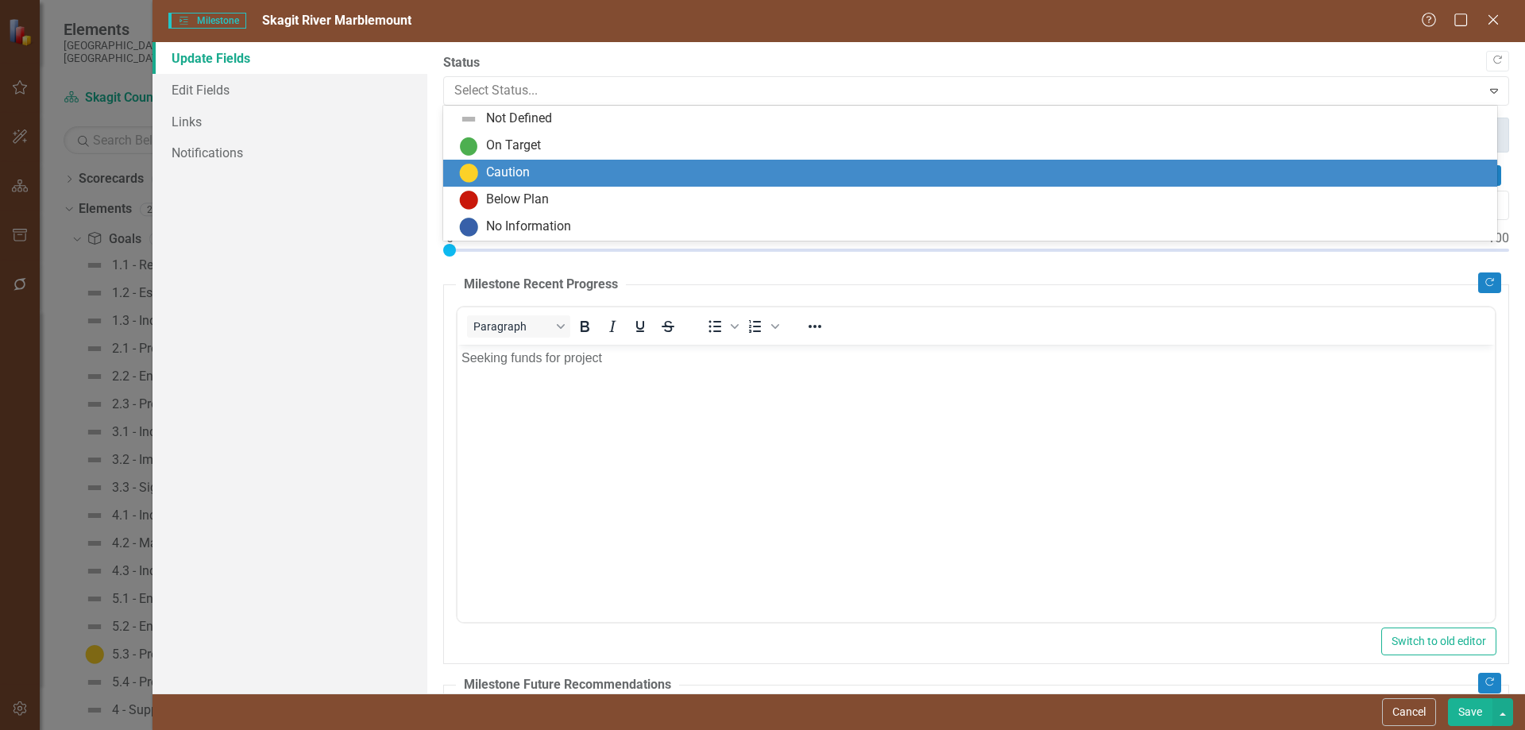
click at [532, 170] on div "Caution" at bounding box center [973, 173] width 1028 height 19
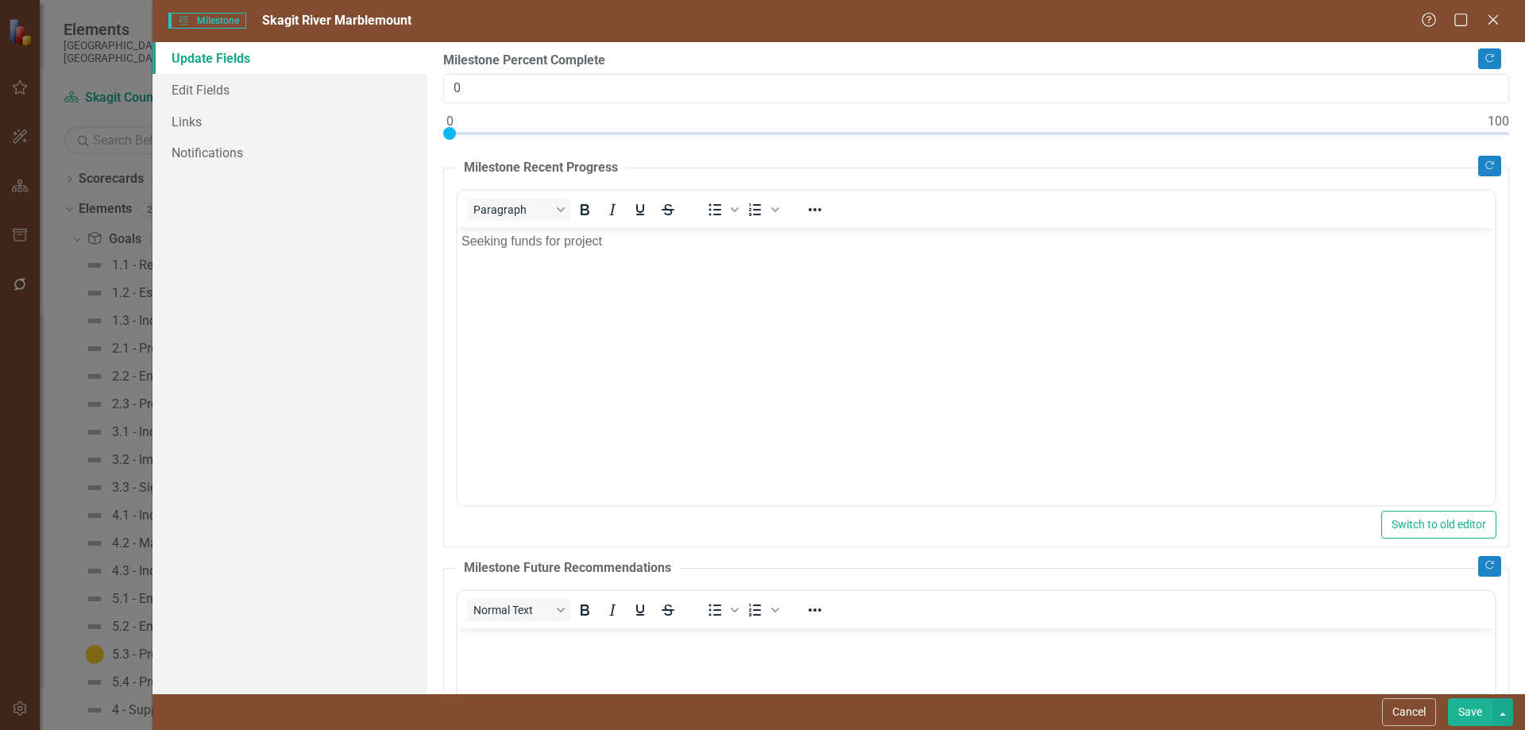
scroll to position [77, 0]
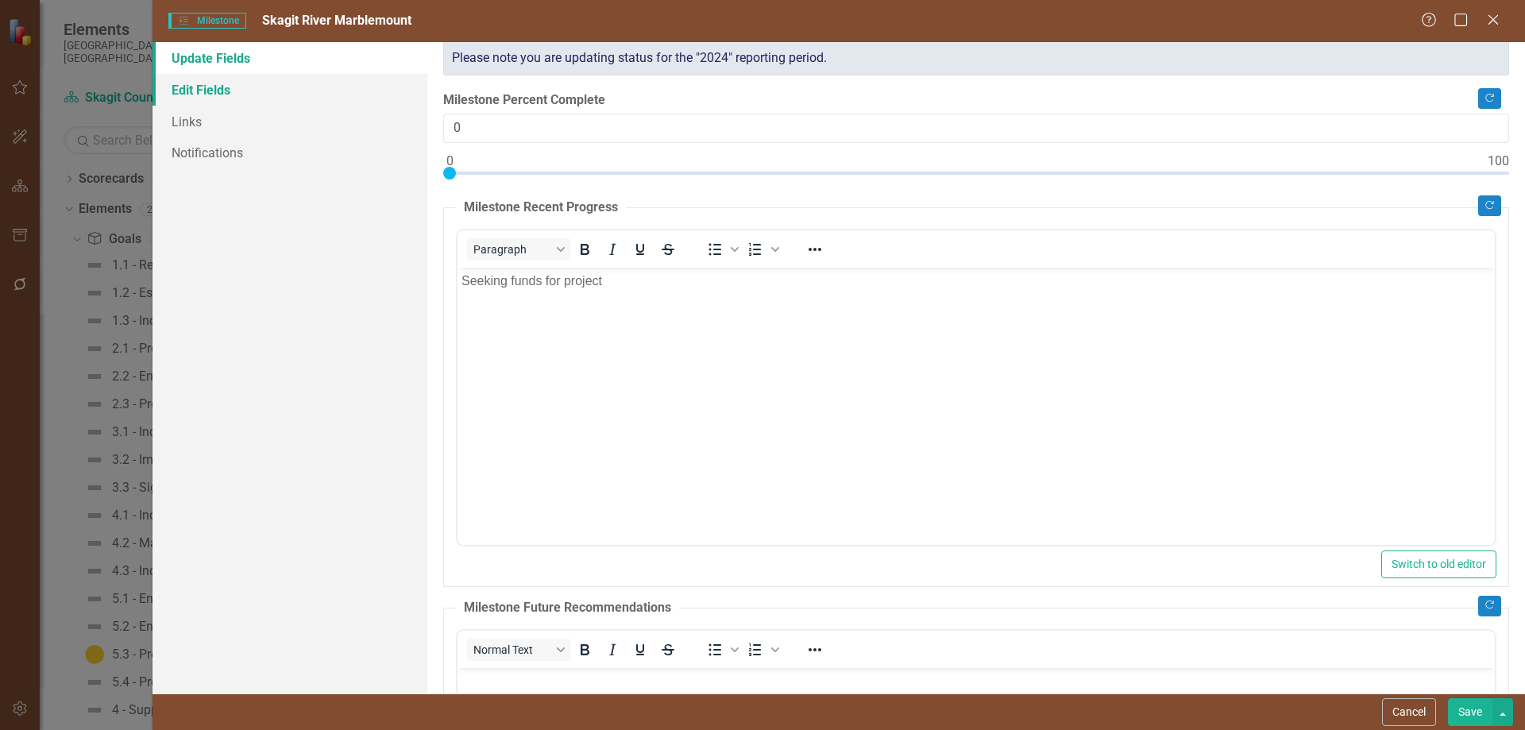
click at [210, 91] on link "Edit Fields" at bounding box center [289, 90] width 275 height 32
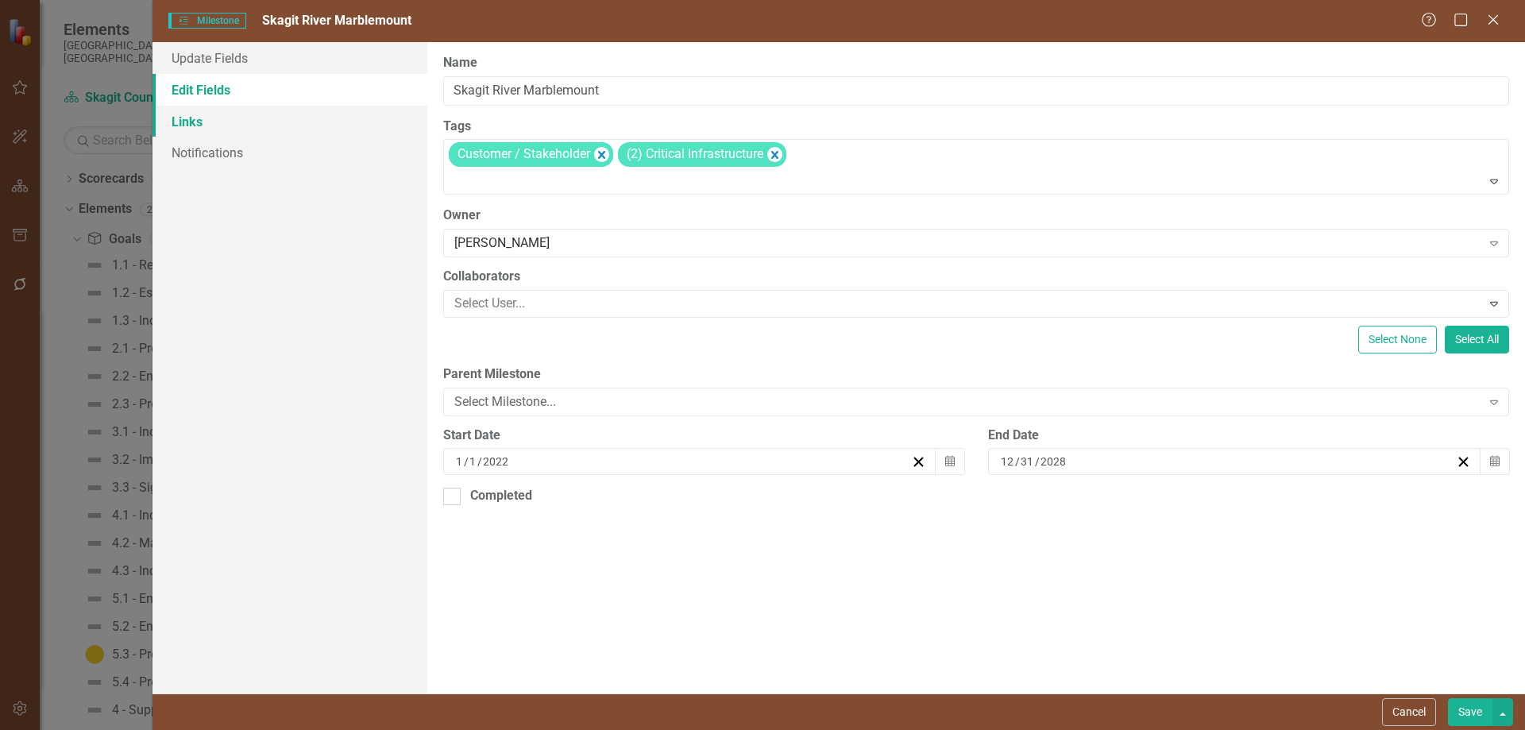
click at [187, 122] on link "Links" at bounding box center [289, 122] width 275 height 32
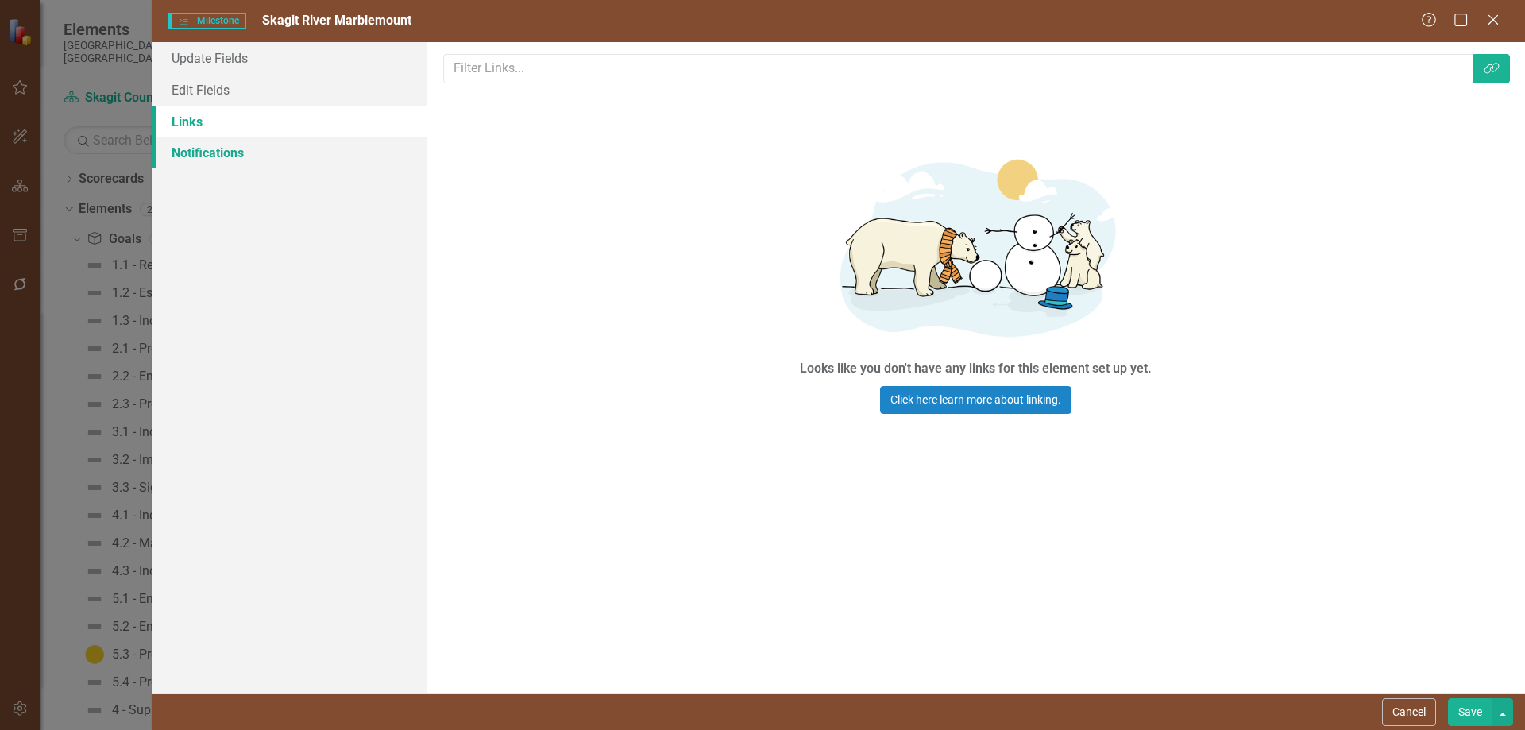
click at [205, 151] on link "Notifications" at bounding box center [289, 153] width 275 height 32
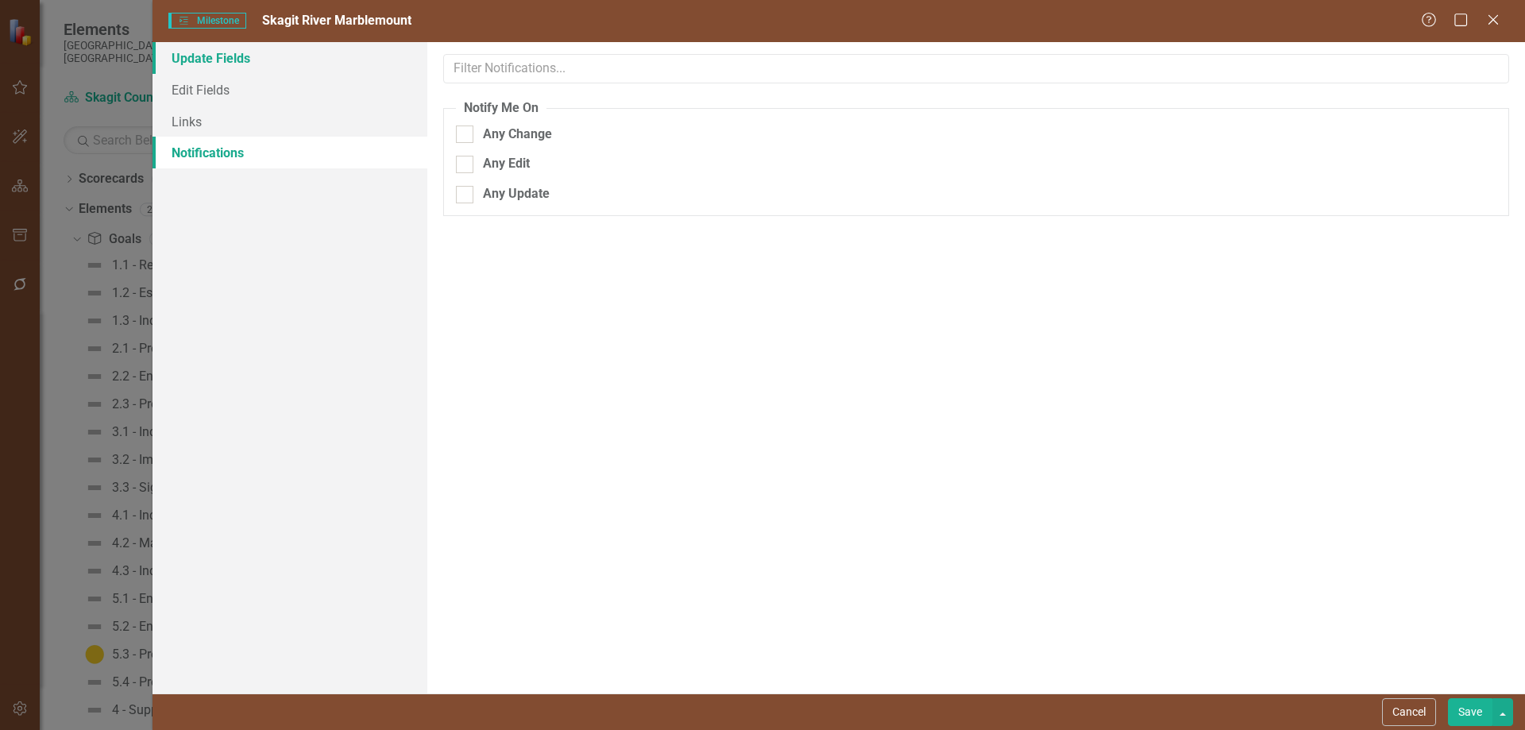
click at [205, 52] on link "Update Fields" at bounding box center [289, 58] width 275 height 32
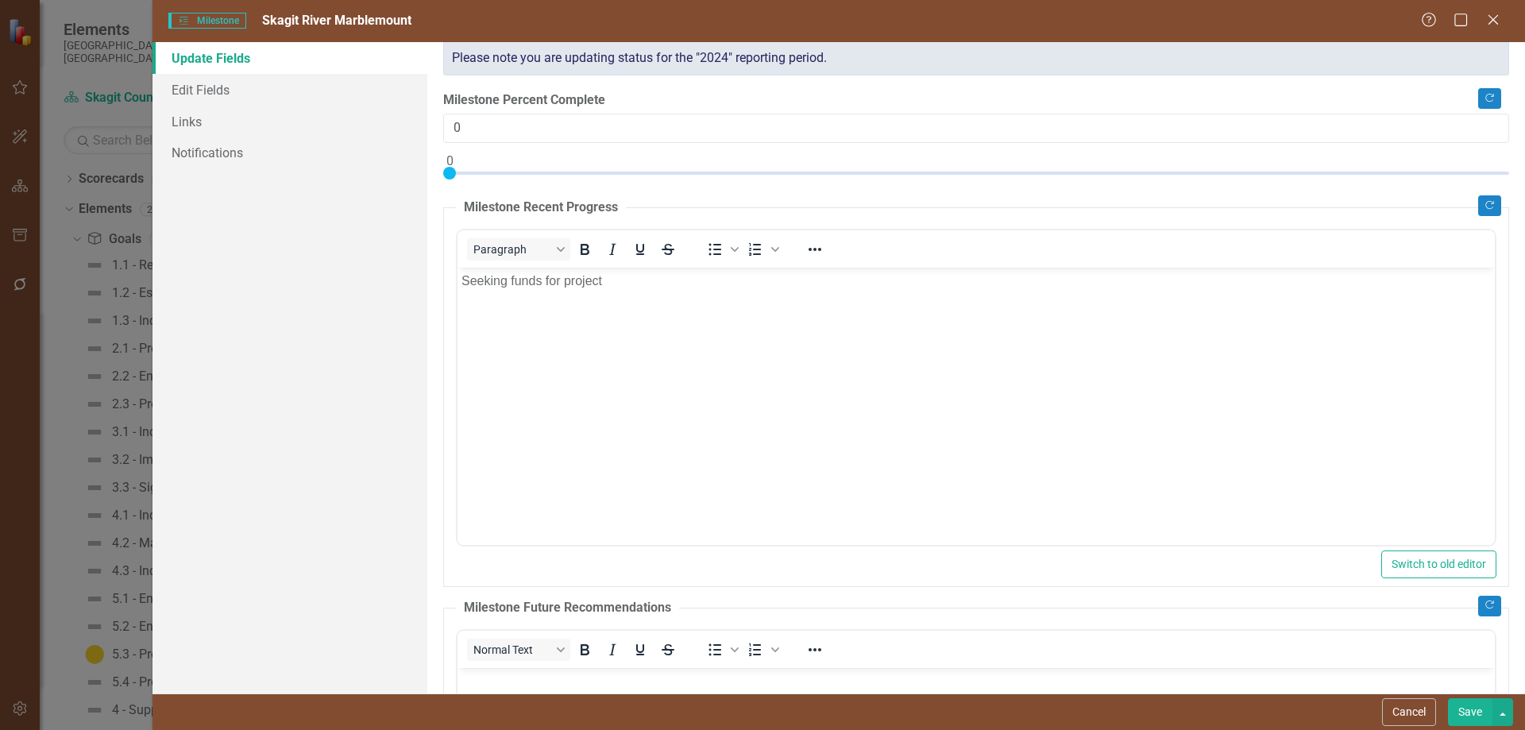
click at [1393, 637] on button "Save" at bounding box center [1470, 712] width 44 height 28
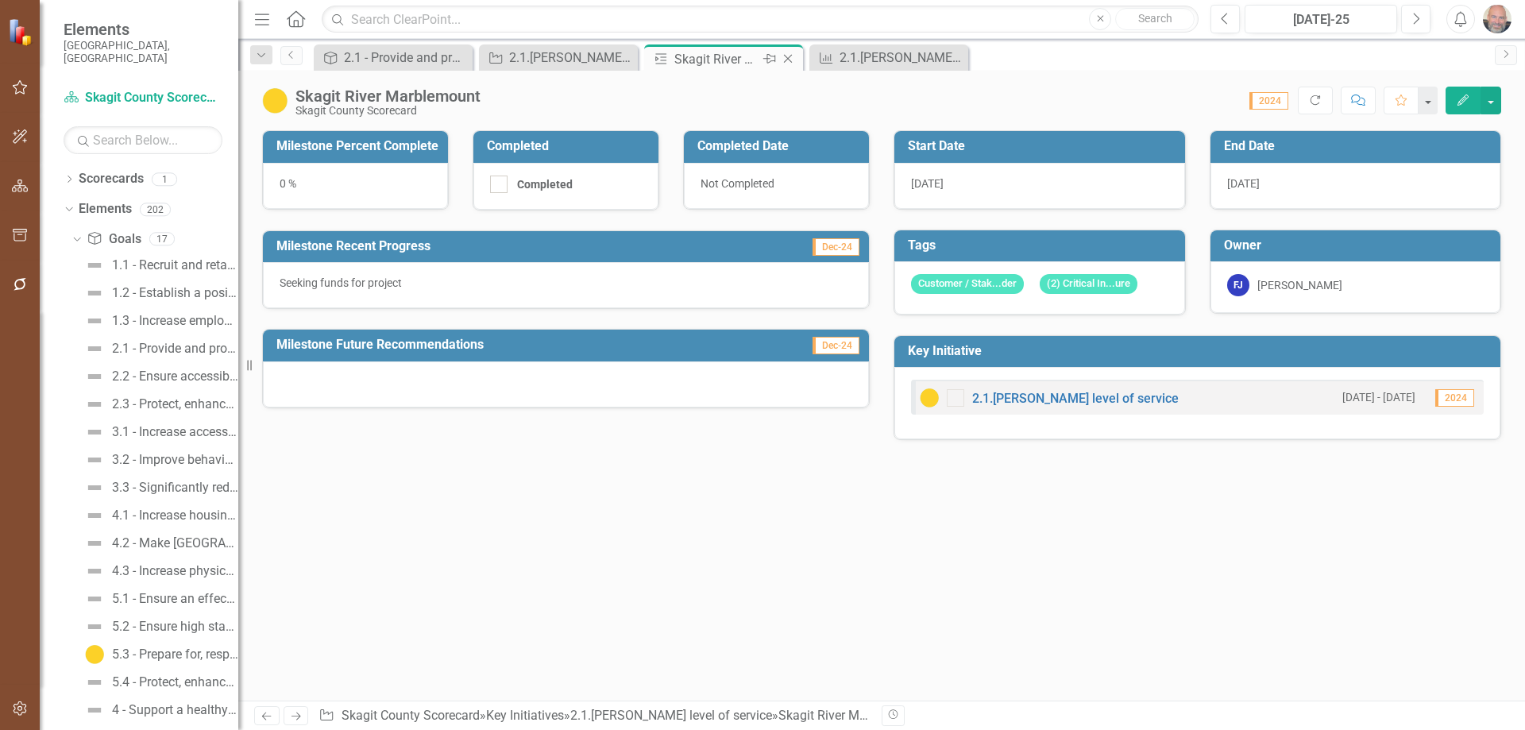
click at [788, 56] on icon "Close" at bounding box center [788, 58] width 16 height 13
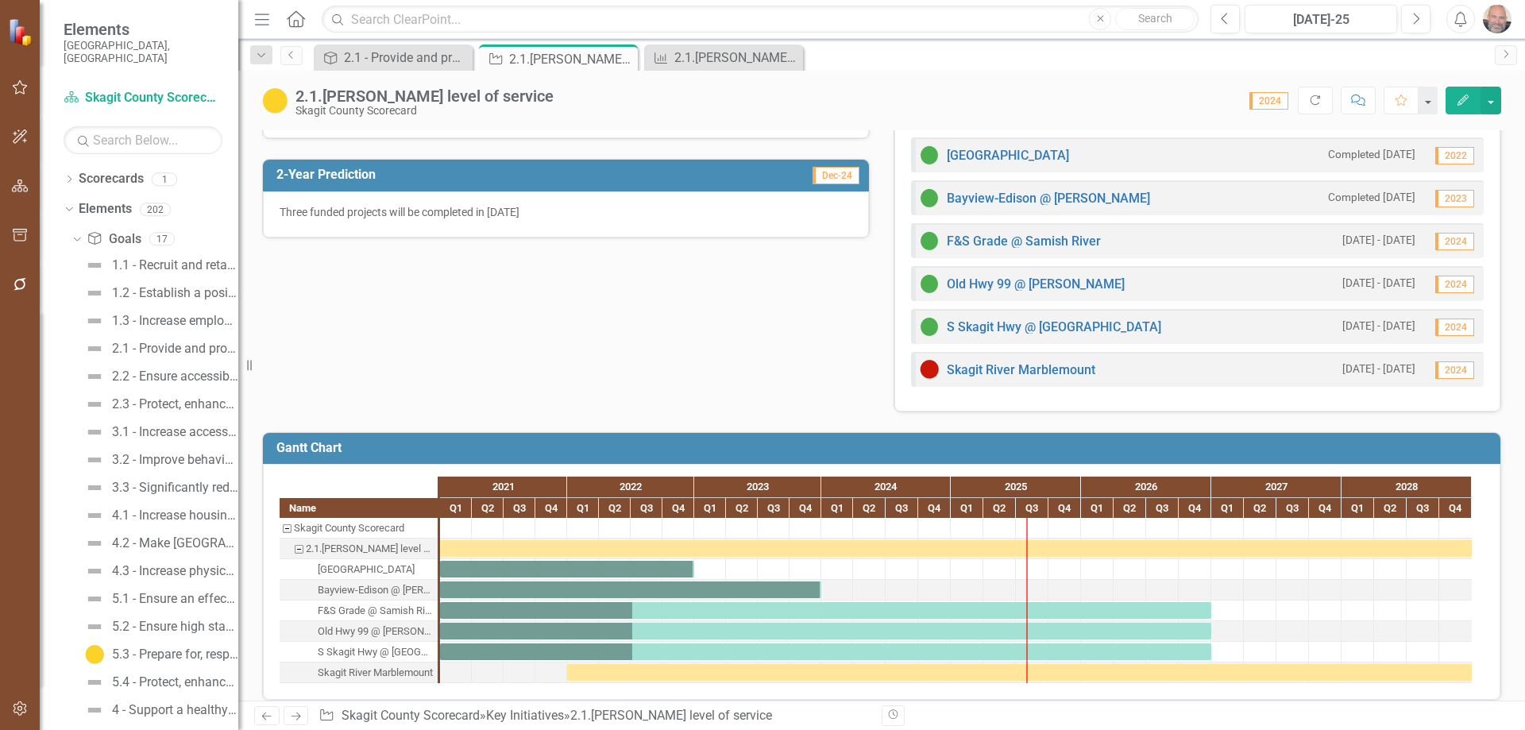
scroll to position [484, 0]
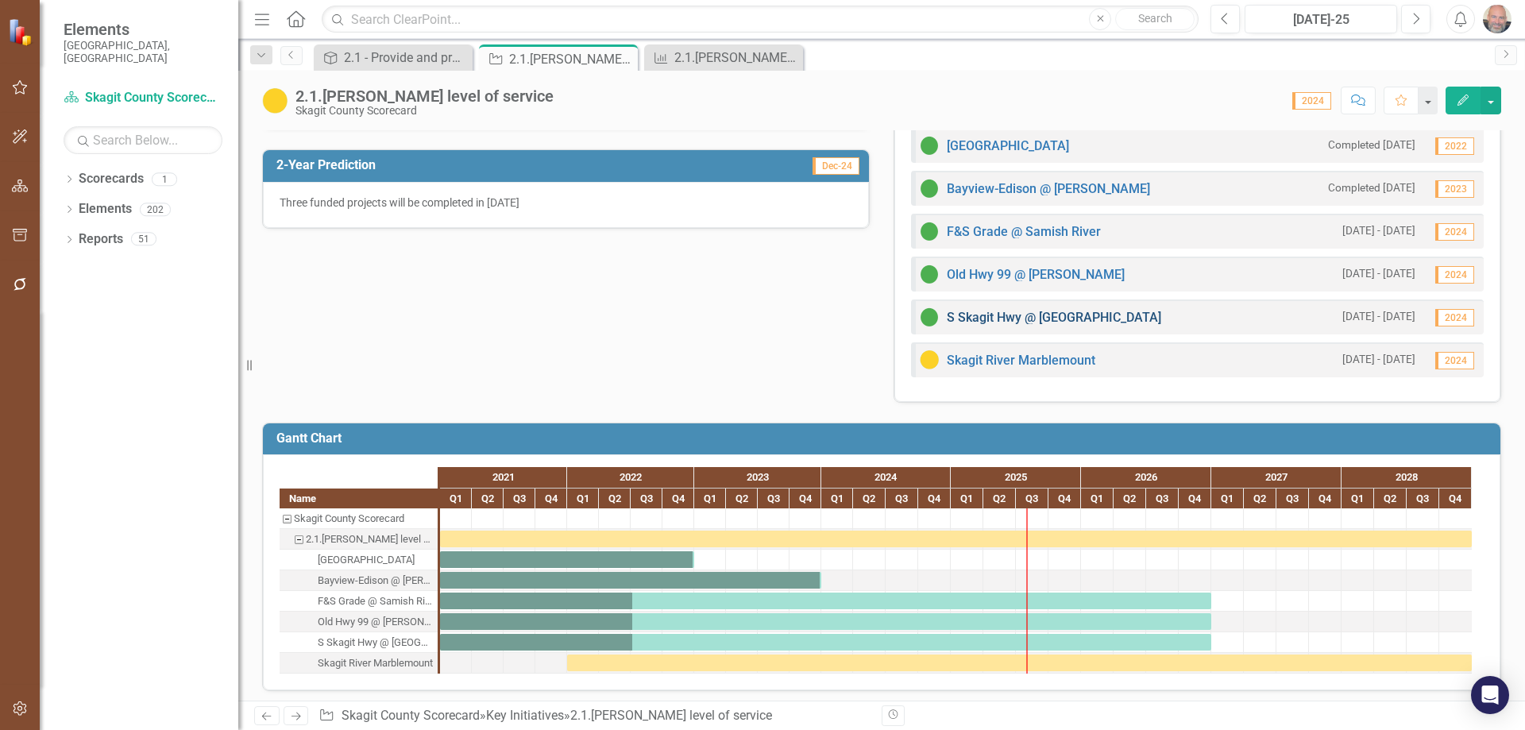
scroll to position [484, 0]
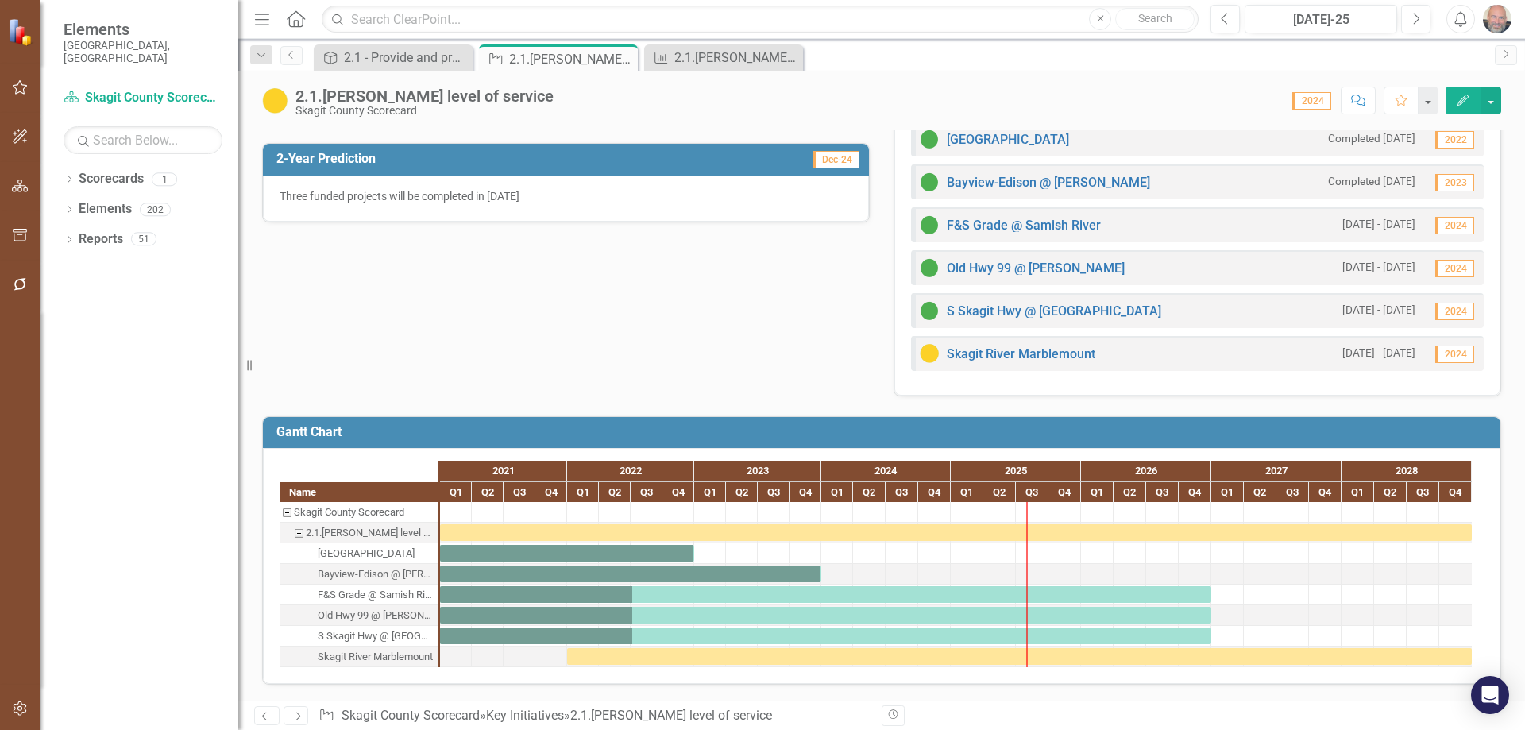
click at [1463, 95] on icon "Edit" at bounding box center [1462, 99] width 14 height 11
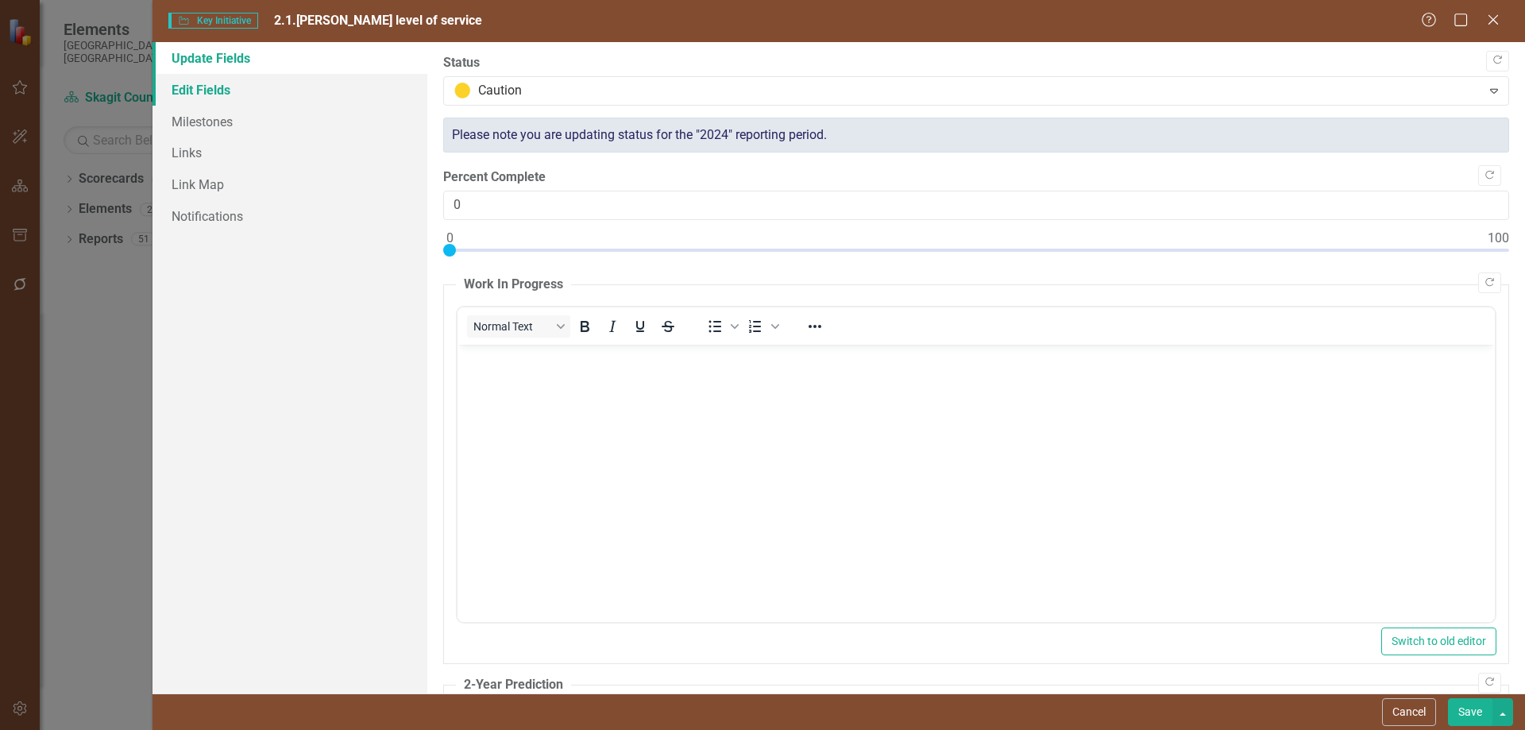
scroll to position [0, 0]
click at [213, 125] on link "Milestones" at bounding box center [289, 122] width 275 height 32
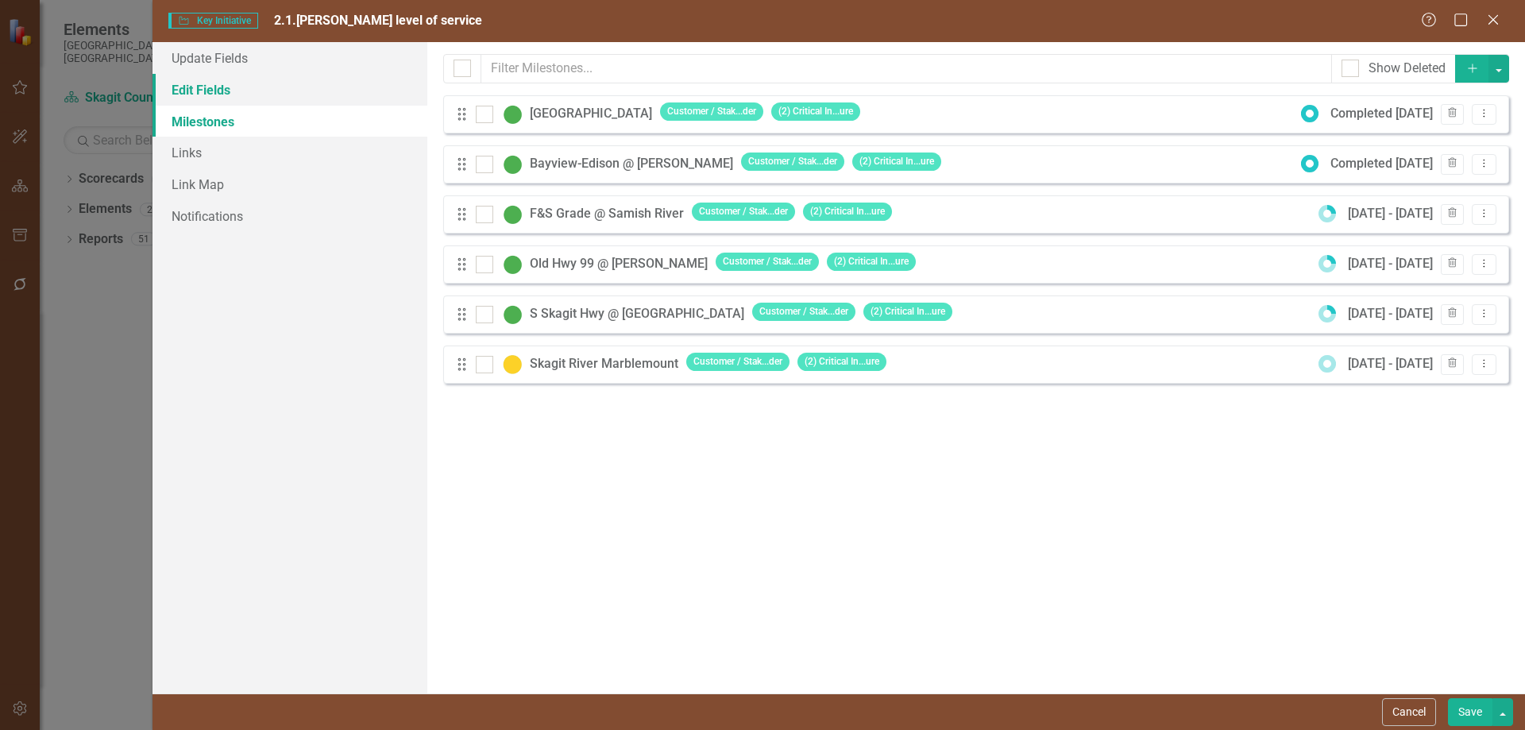
click at [202, 90] on link "Edit Fields" at bounding box center [289, 90] width 275 height 32
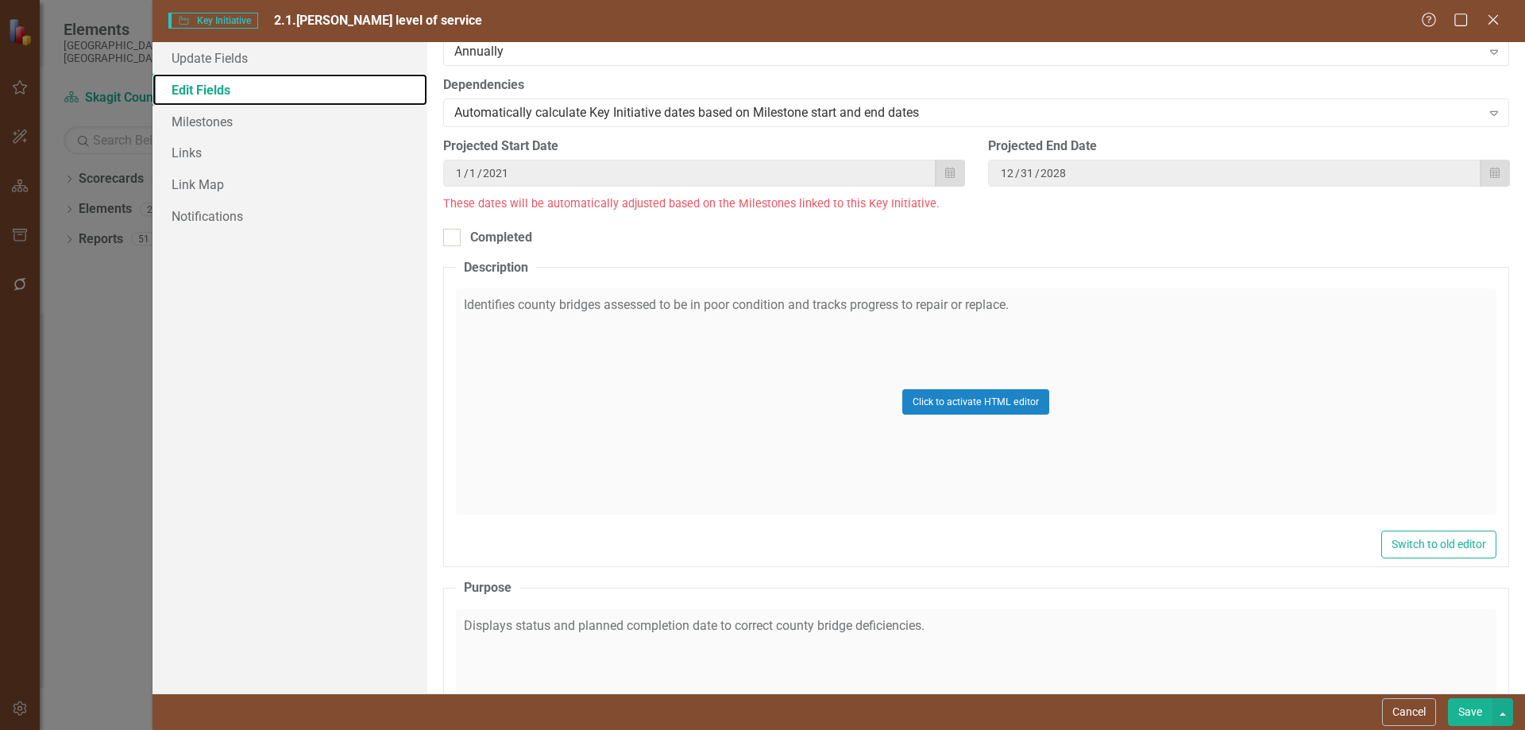
scroll to position [318, 0]
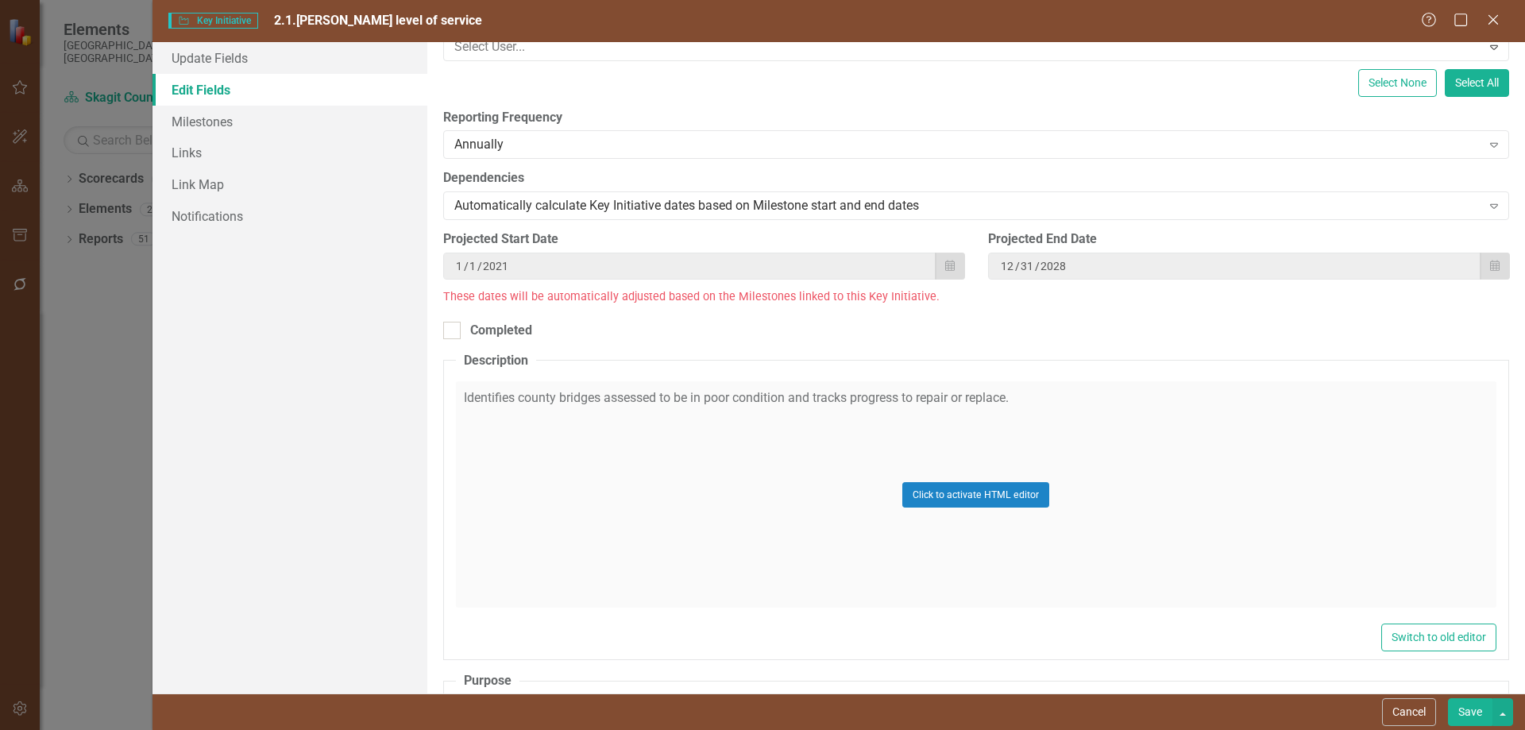
click at [1039, 397] on div "Click to activate HTML editor" at bounding box center [976, 494] width 1040 height 226
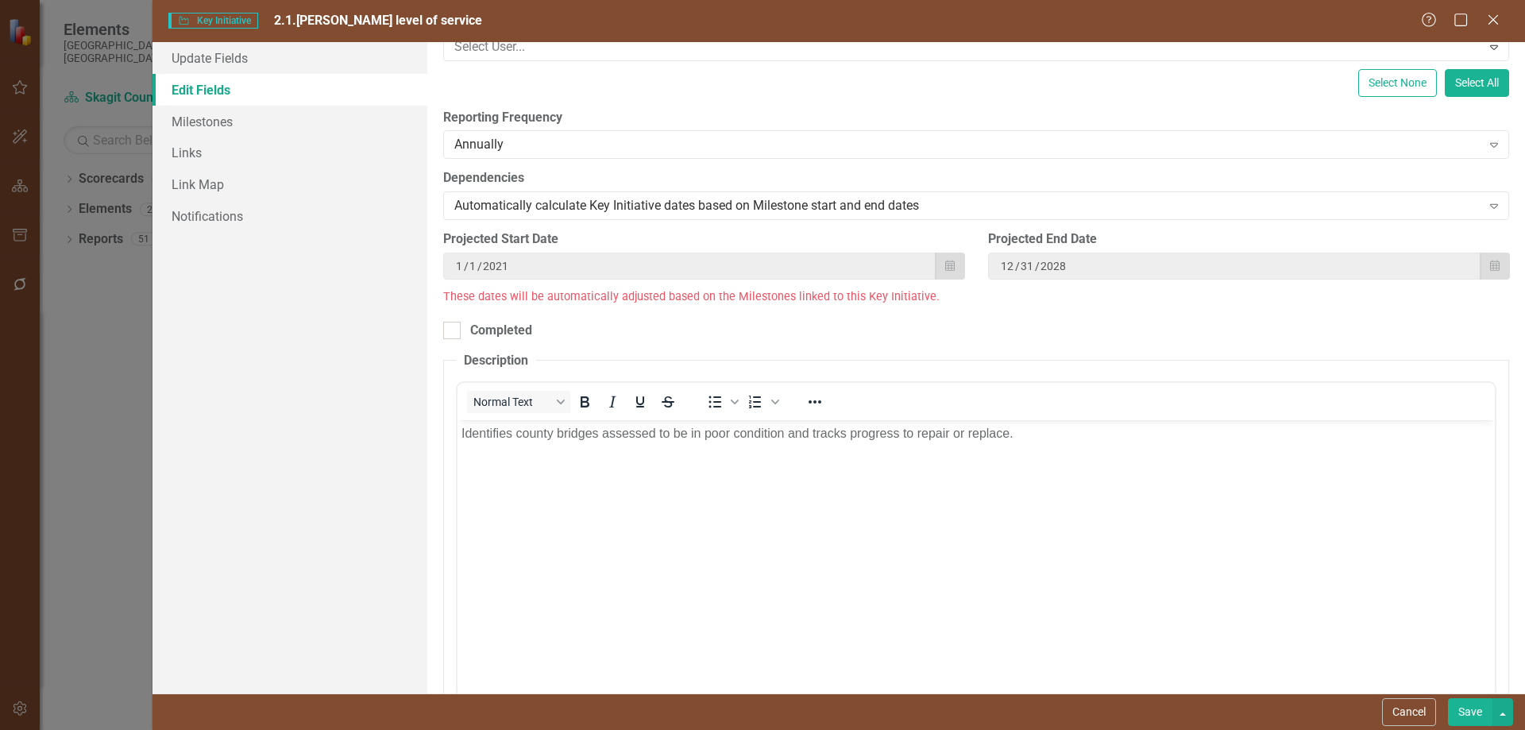
scroll to position [0, 0]
click at [1039, 438] on p "Identifies county bridges assessed to be in poor condition and tracks progress …" at bounding box center [975, 433] width 1029 height 19
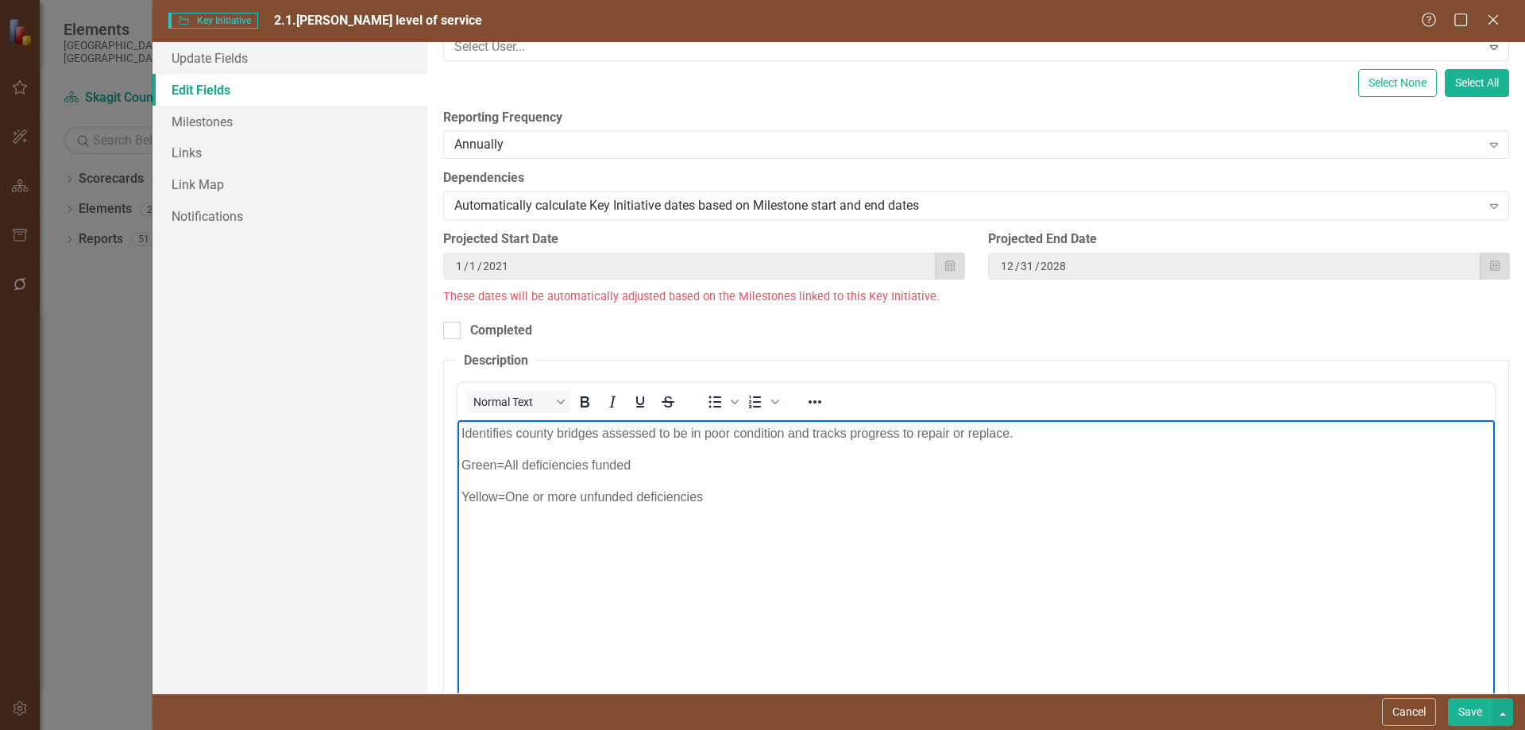
click at [1468, 710] on button "Save" at bounding box center [1470, 712] width 44 height 28
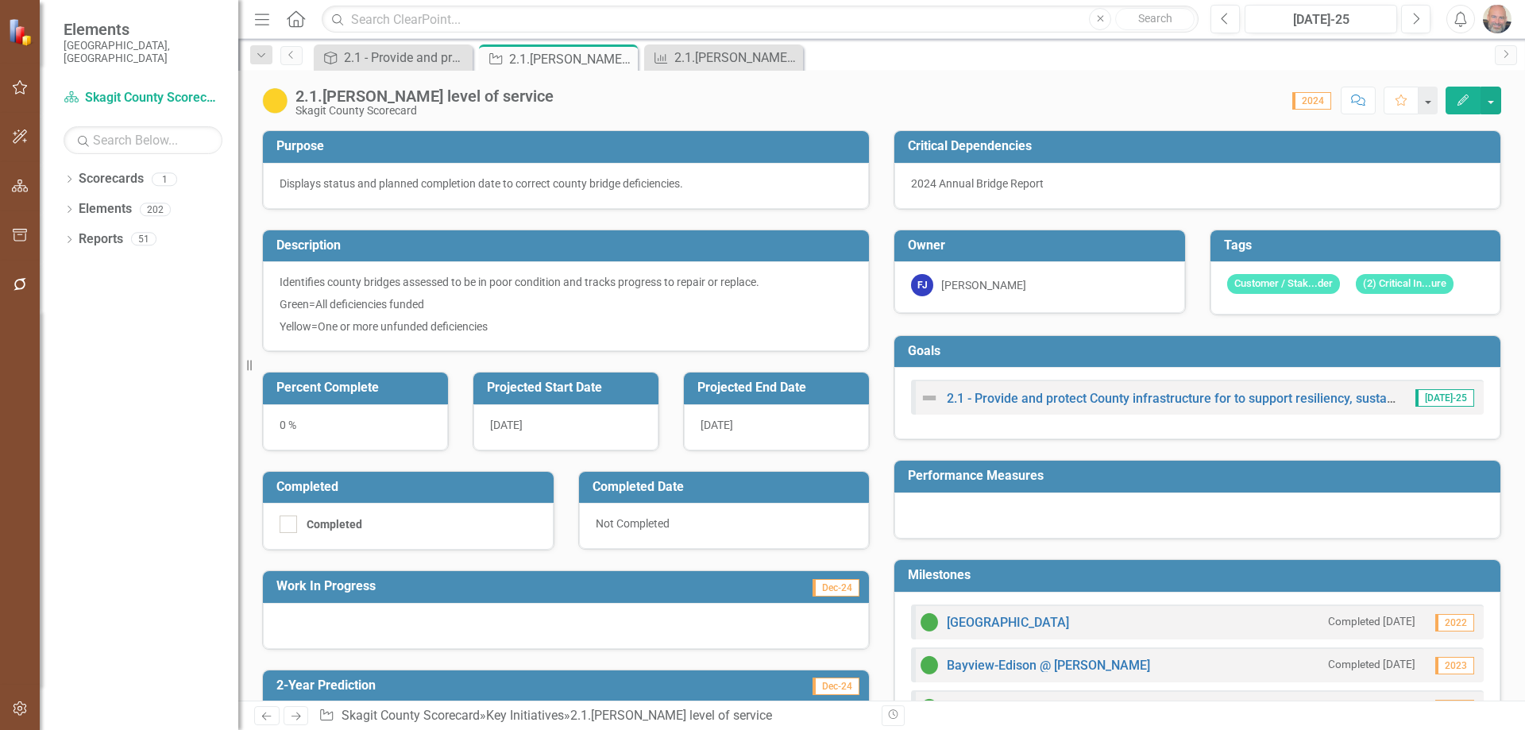
click at [1460, 94] on icon "Edit" at bounding box center [1462, 99] width 14 height 11
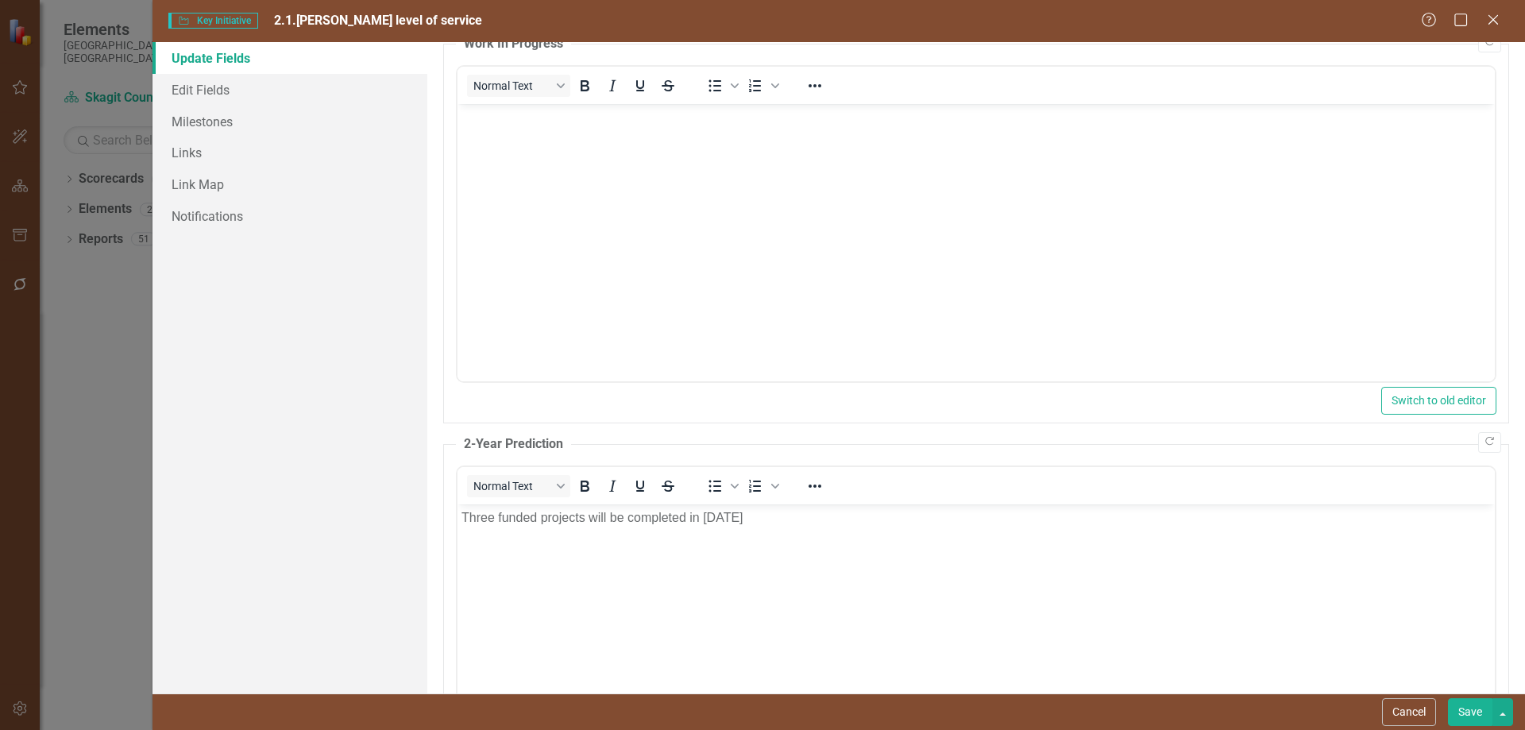
scroll to position [318, 0]
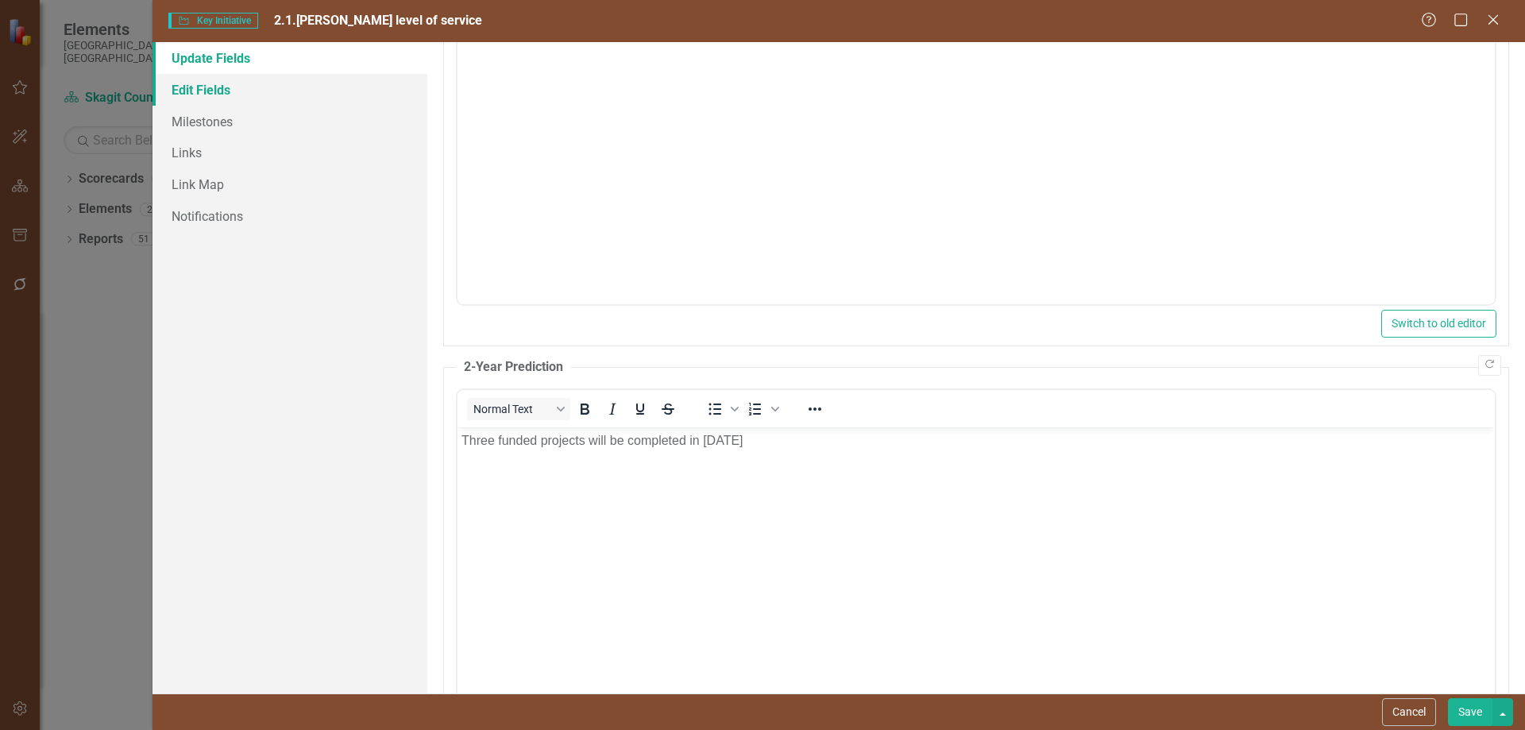
click at [204, 94] on link "Edit Fields" at bounding box center [289, 90] width 275 height 32
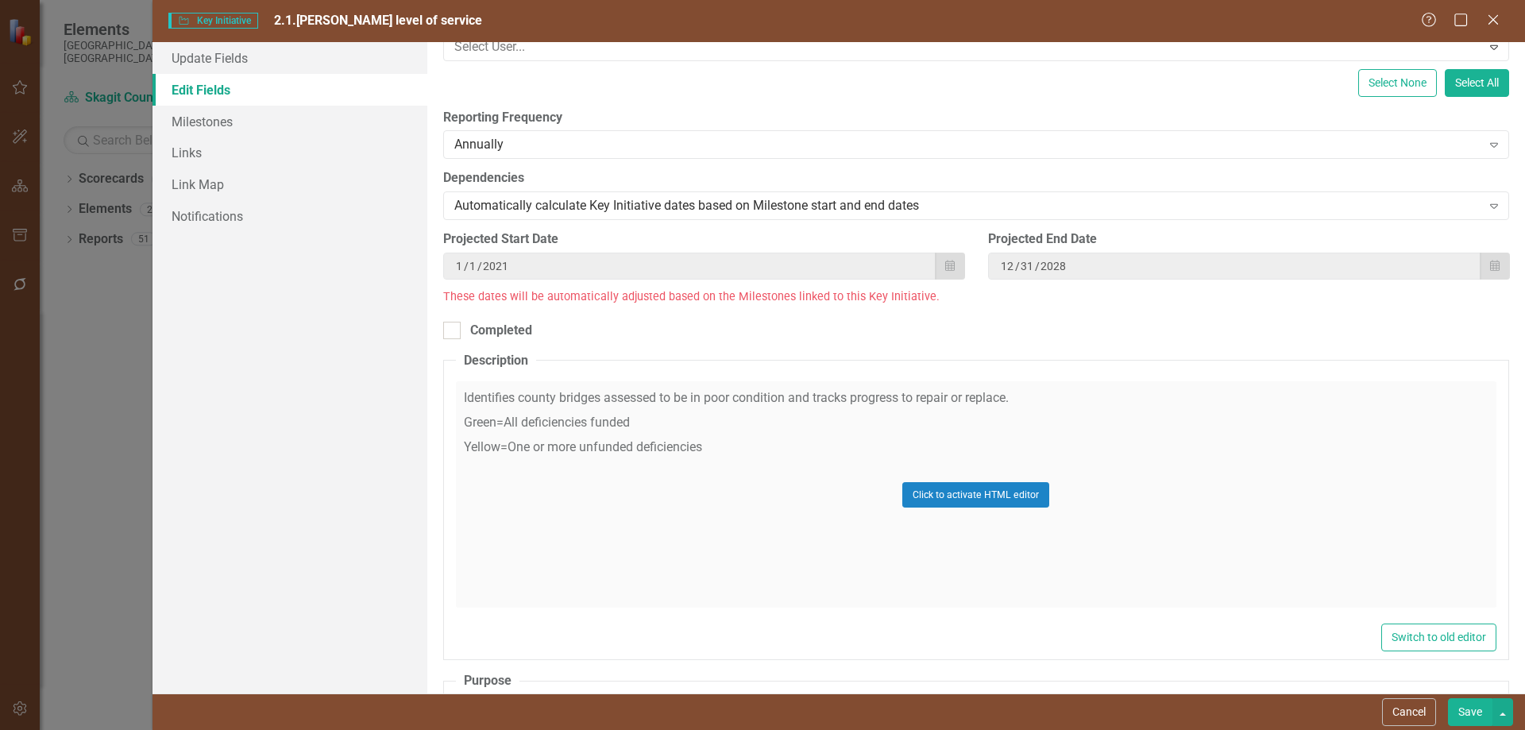
click at [534, 422] on div "Click to activate HTML editor" at bounding box center [976, 494] width 1040 height 226
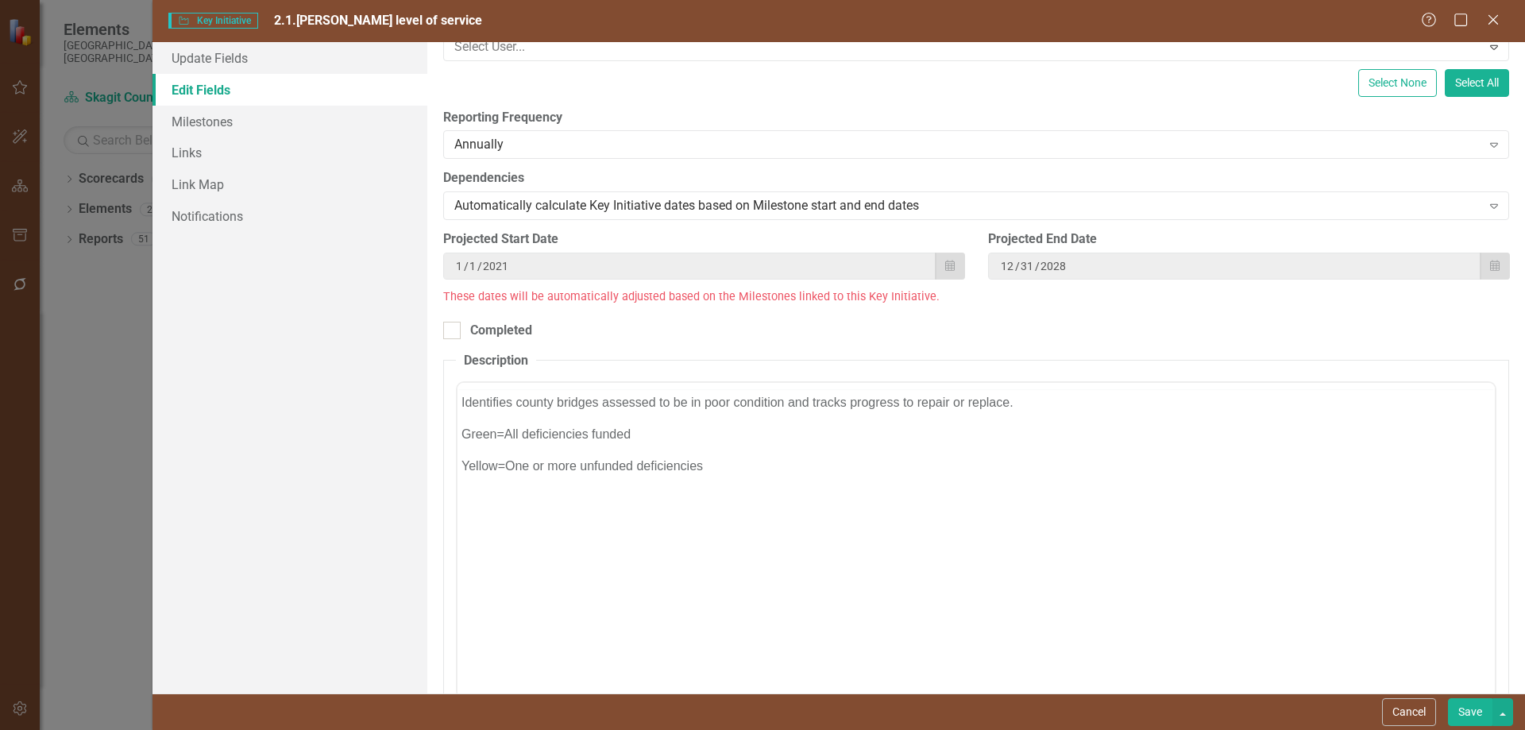
scroll to position [0, 0]
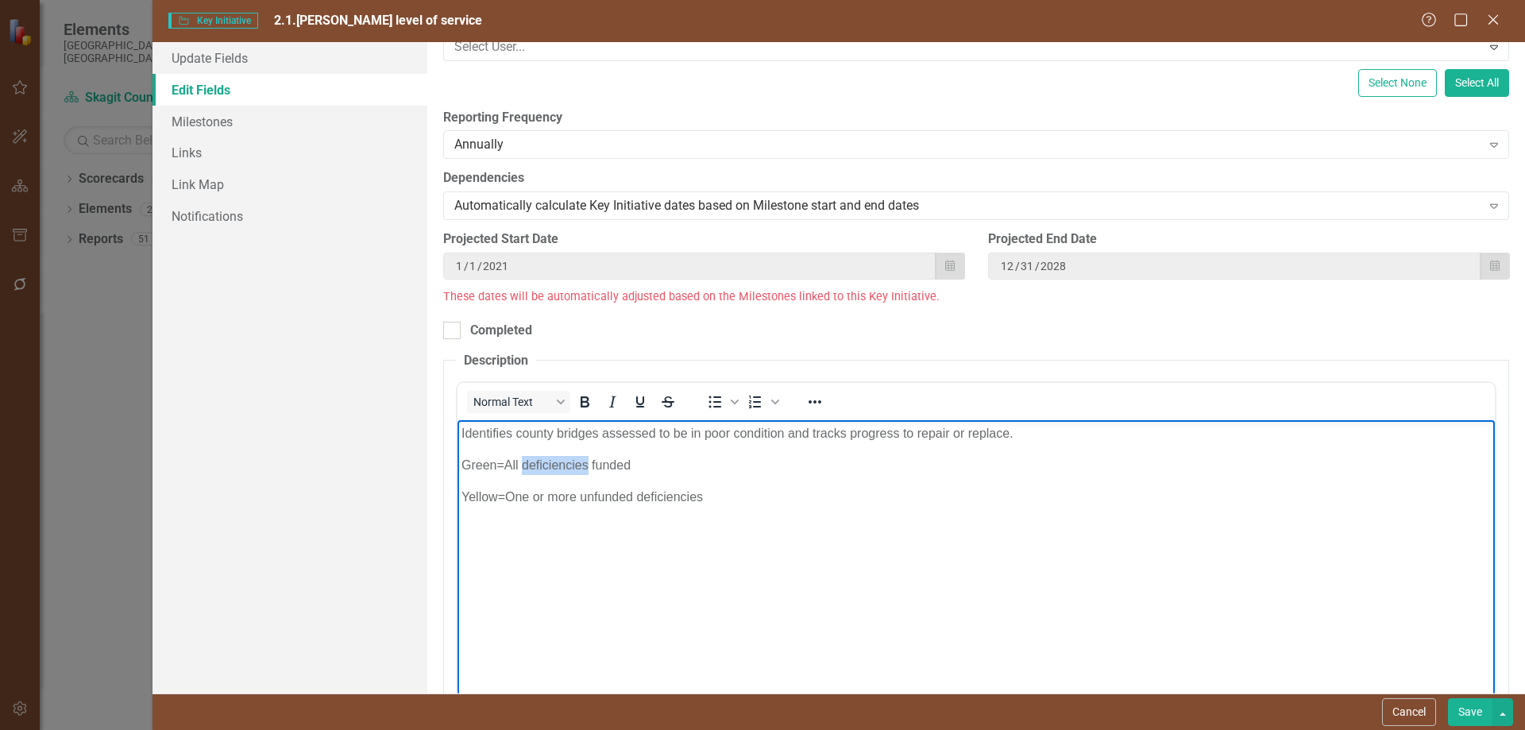
drag, startPoint x: 523, startPoint y: 464, endPoint x: 588, endPoint y: 461, distance: 64.4
click at [588, 461] on p "Green=All deficiencies funded" at bounding box center [975, 465] width 1029 height 19
click at [1472, 711] on button "Save" at bounding box center [1470, 712] width 44 height 28
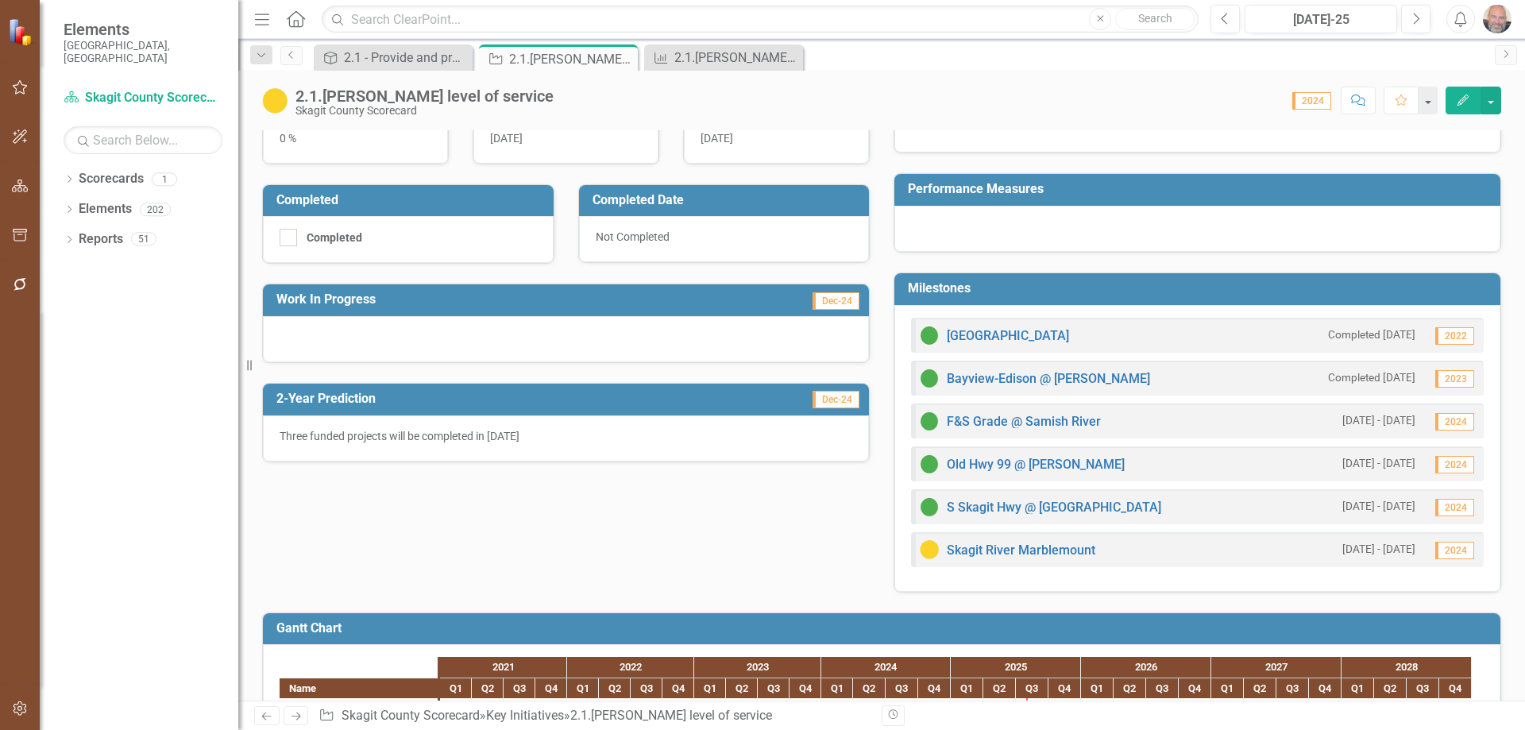
scroll to position [318, 0]
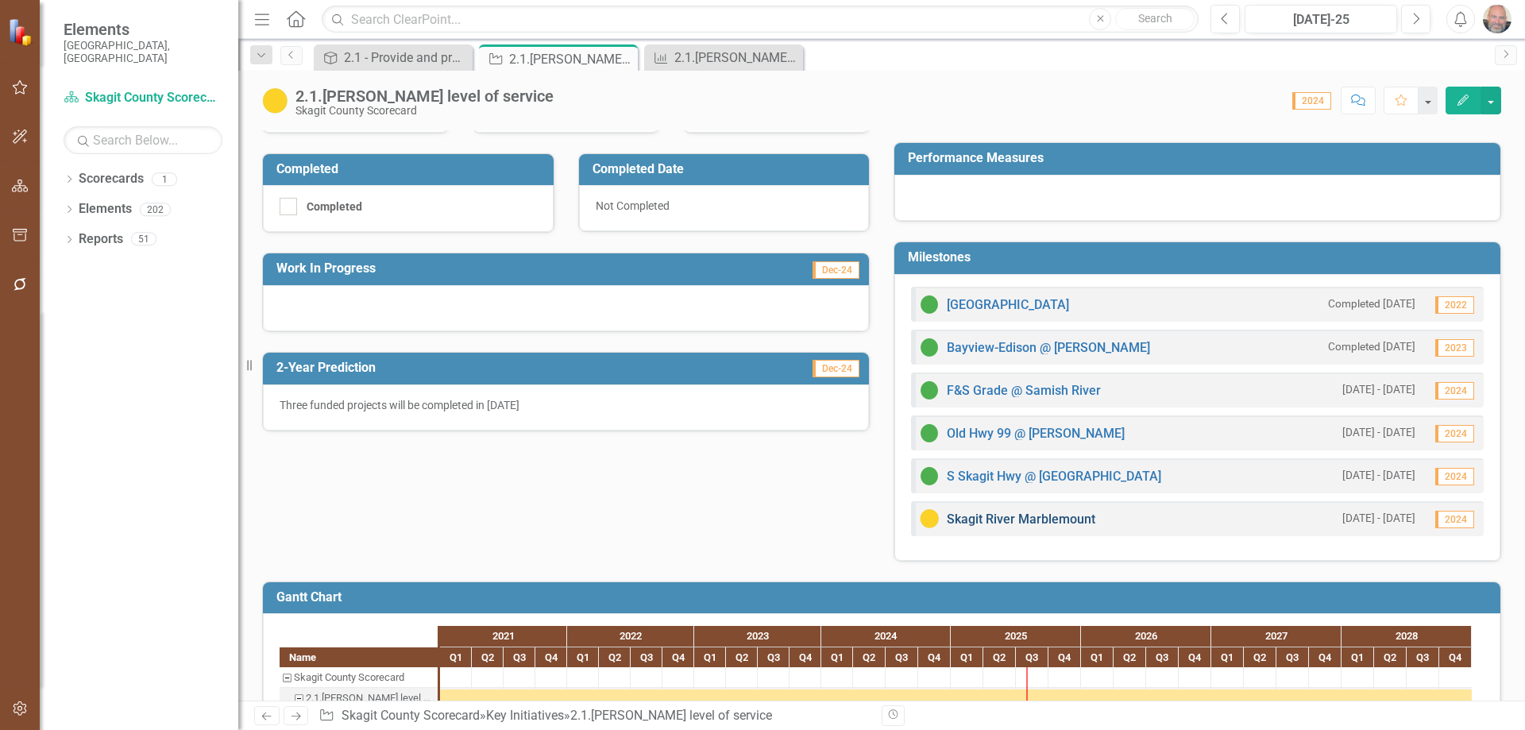
click at [1002, 519] on link "Skagit River Marblemount" at bounding box center [1021, 518] width 148 height 15
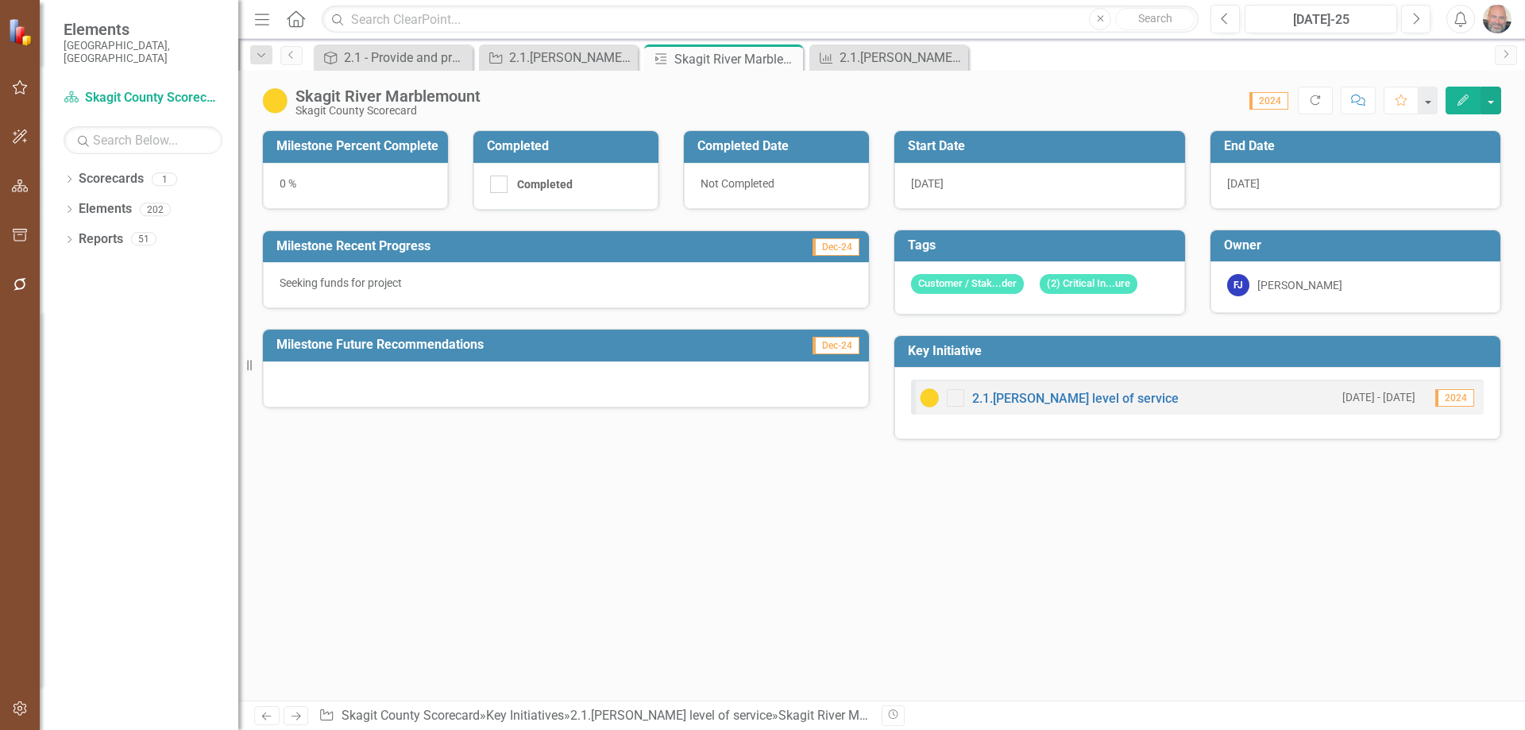
click at [435, 283] on p "Seeking funds for project" at bounding box center [566, 283] width 573 height 16
click at [1463, 94] on icon "Edit" at bounding box center [1462, 99] width 14 height 11
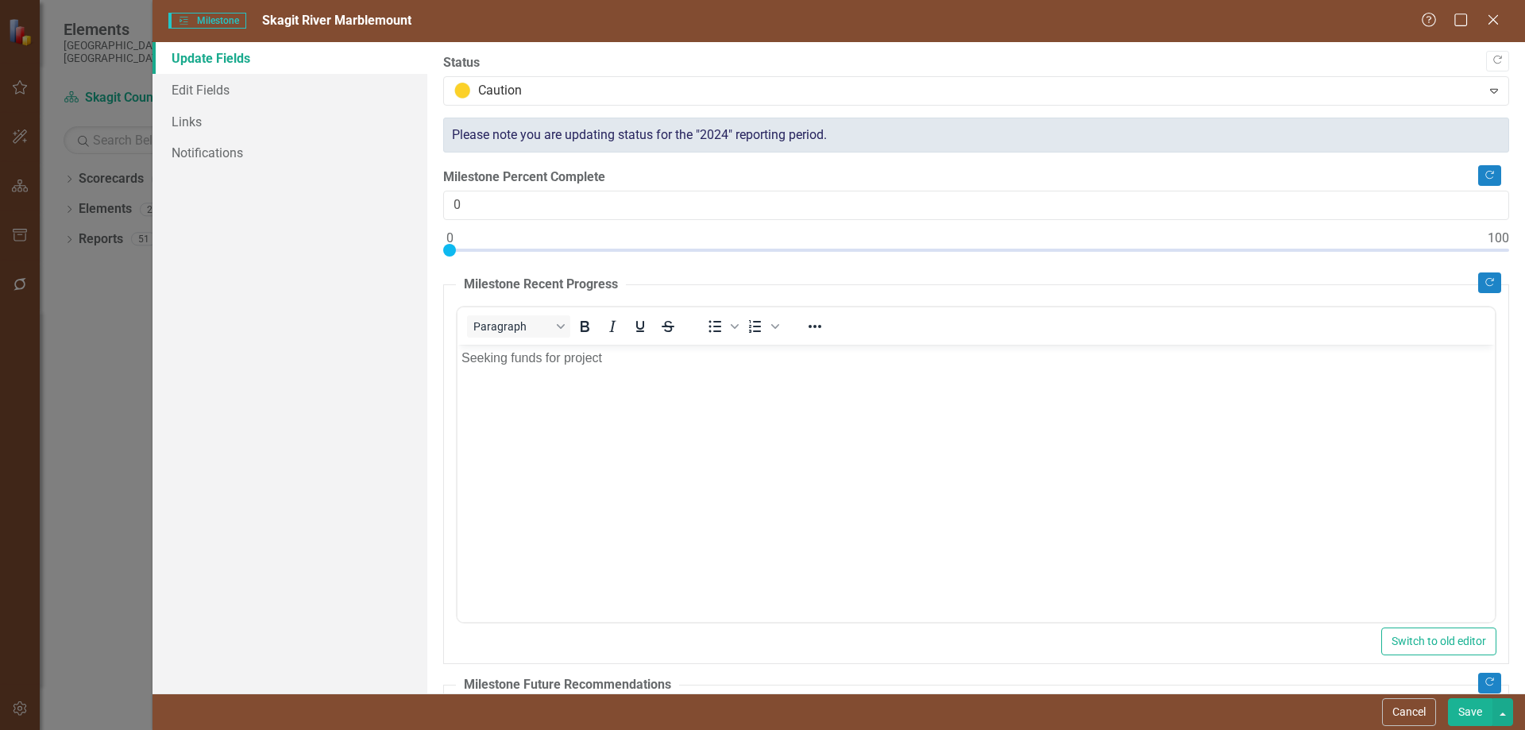
click at [619, 362] on p "Seeking funds for project" at bounding box center [975, 357] width 1029 height 19
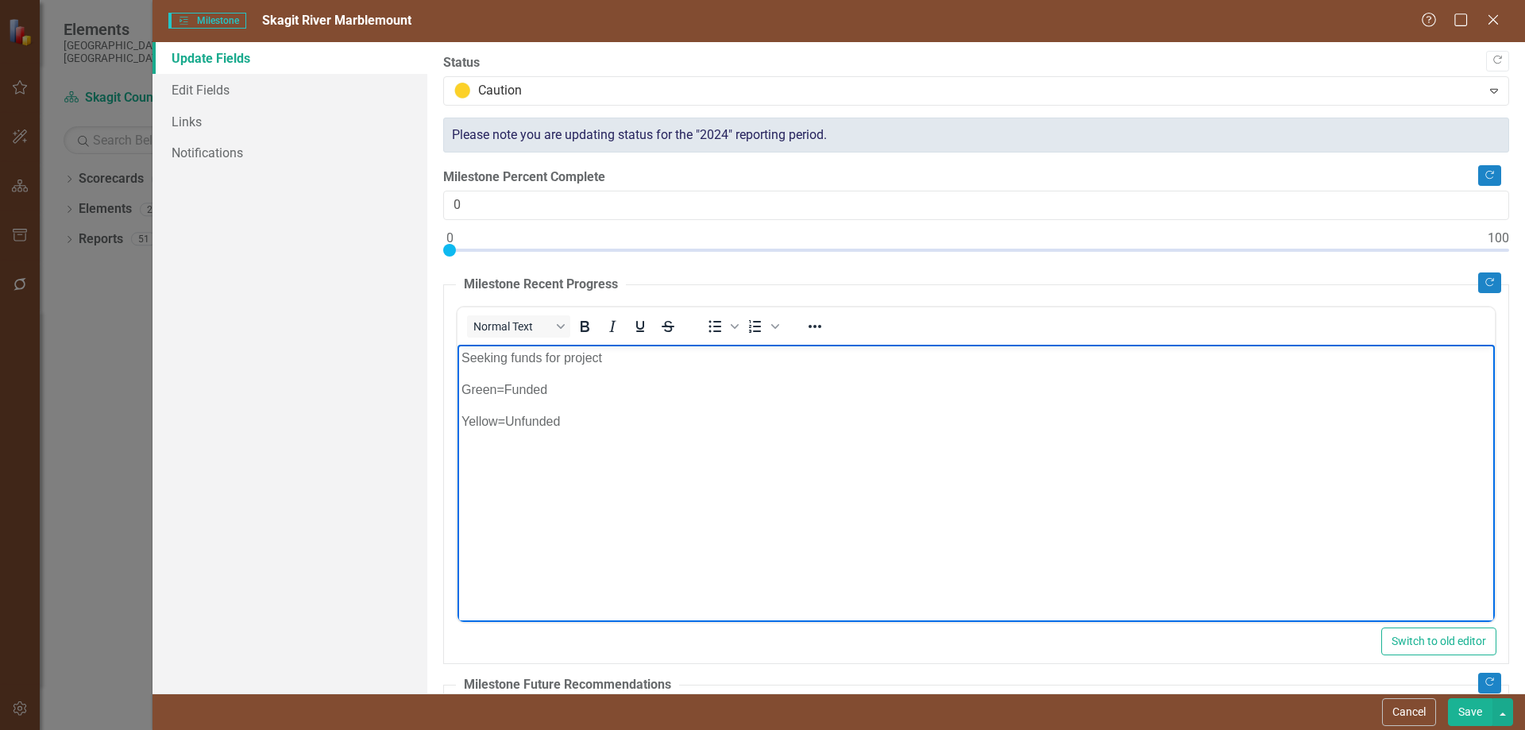
drag, startPoint x: 563, startPoint y: 355, endPoint x: 602, endPoint y: 370, distance: 41.7
click at [564, 354] on p "Seeking funds for project" at bounding box center [975, 357] width 1029 height 19
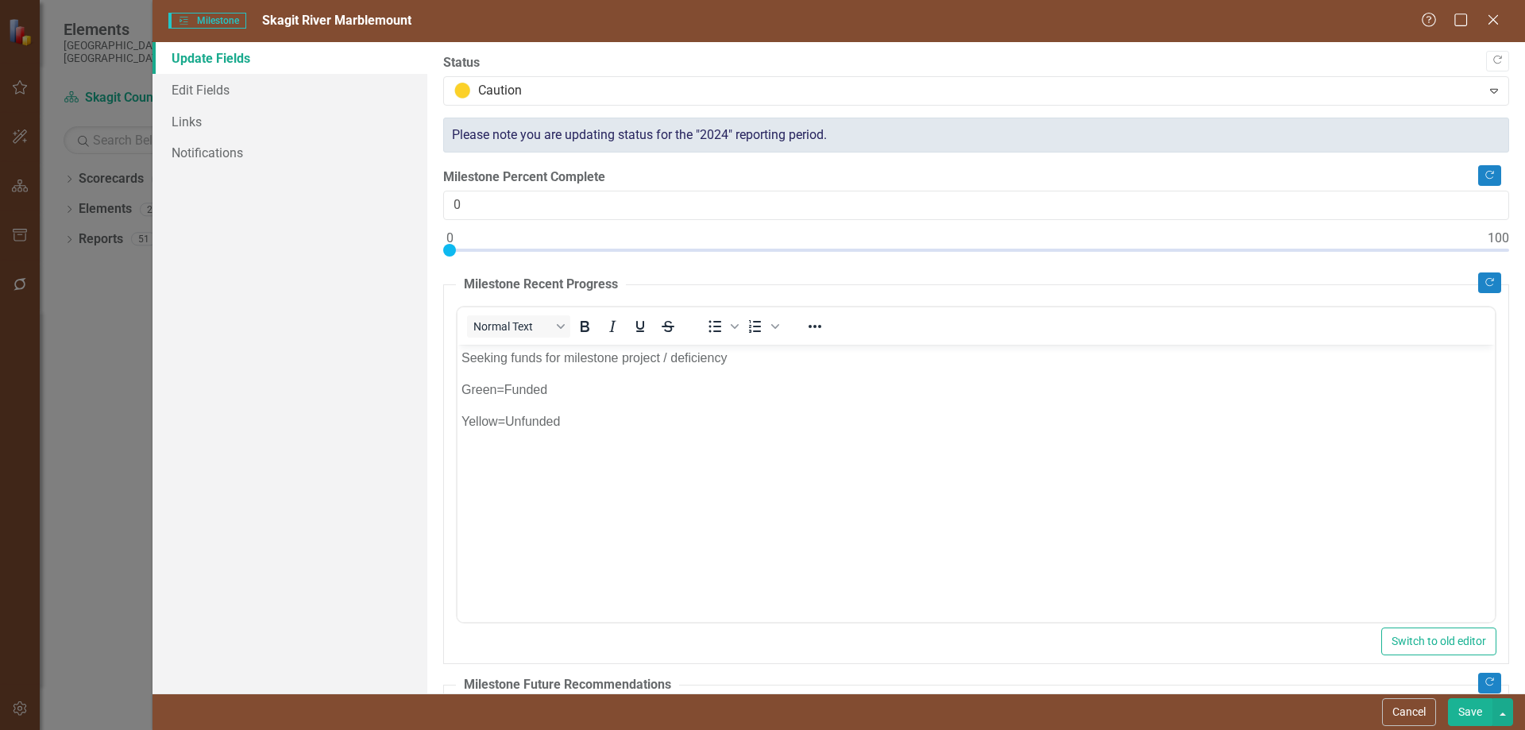
click at [1465, 714] on button "Save" at bounding box center [1470, 712] width 44 height 28
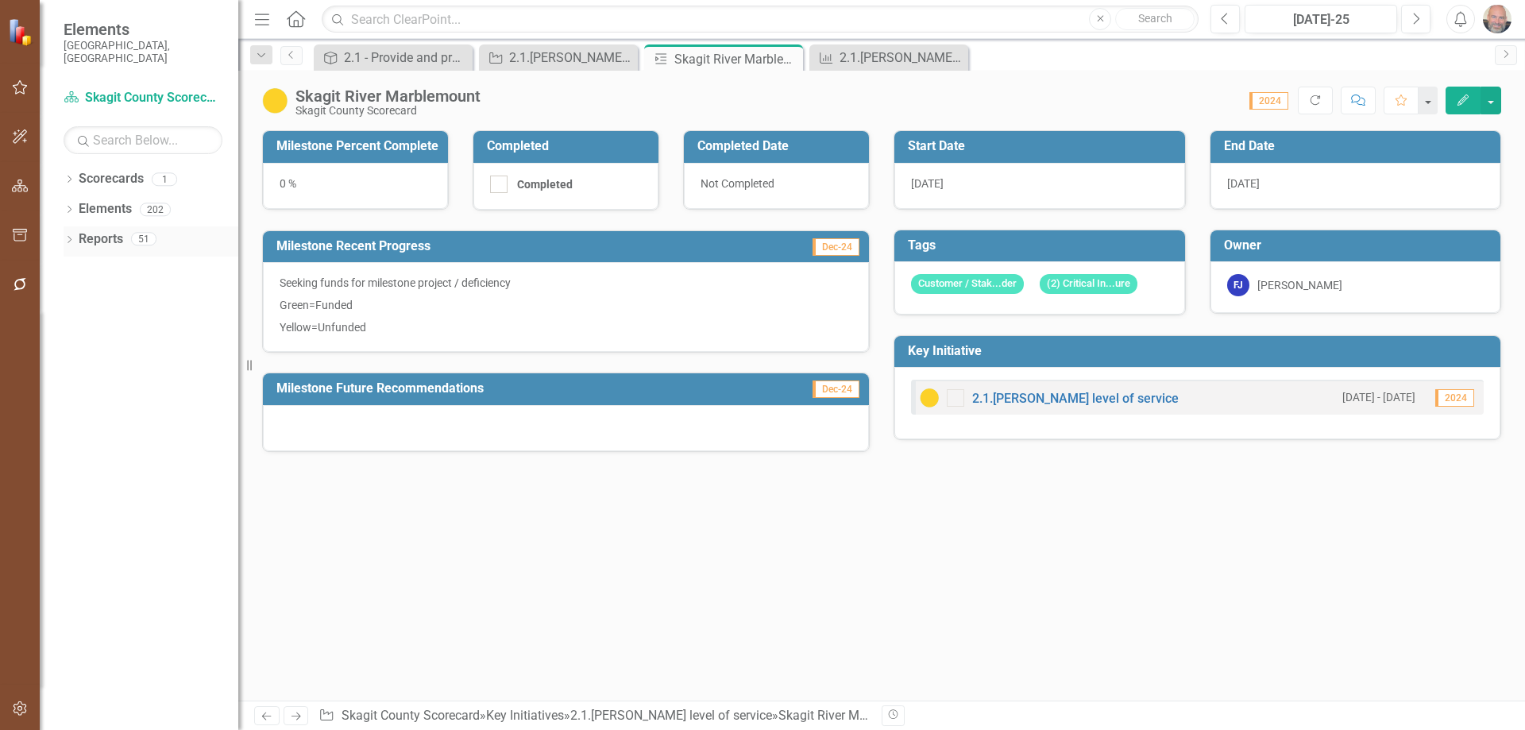
click at [97, 230] on link "Reports" at bounding box center [101, 239] width 44 height 18
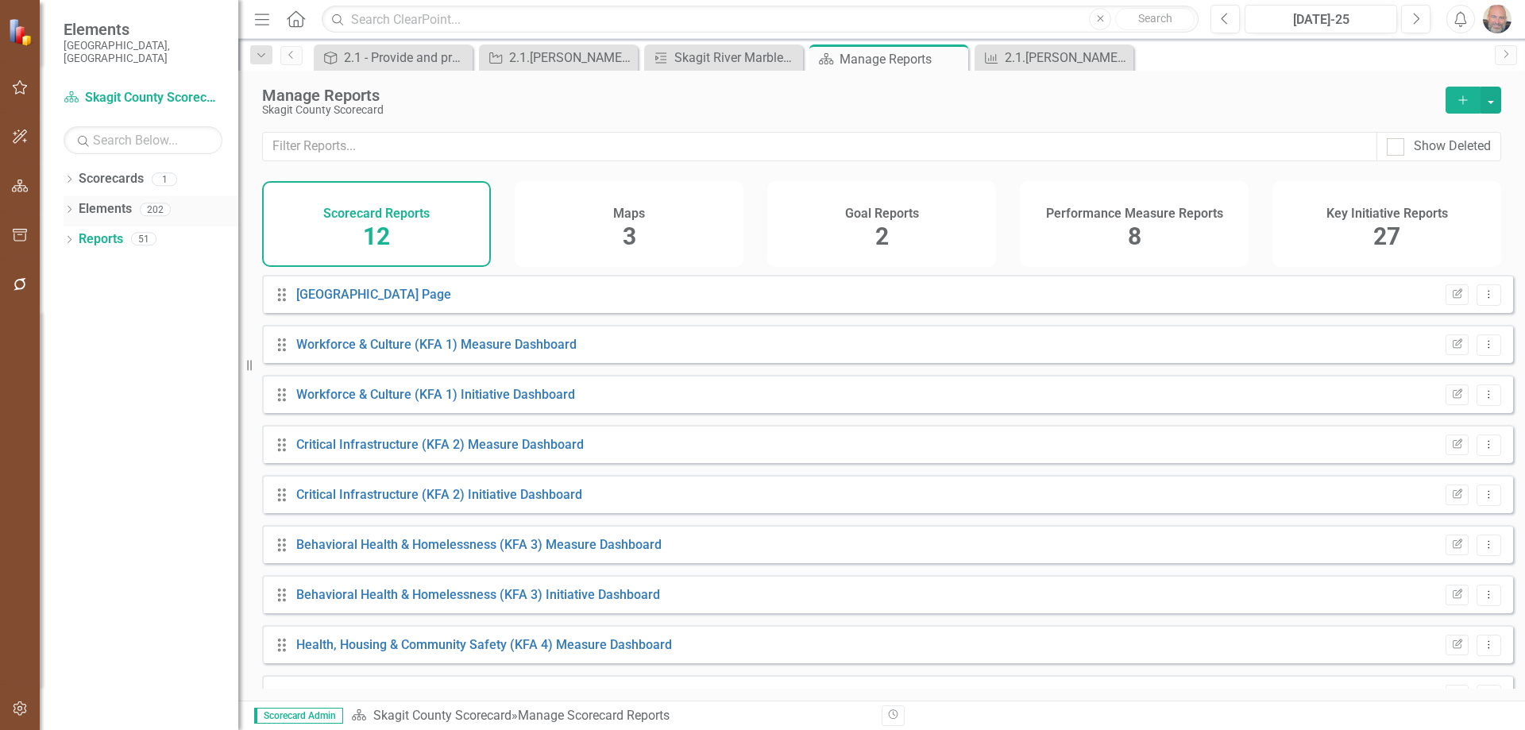
click at [110, 200] on link "Elements" at bounding box center [105, 209] width 53 height 18
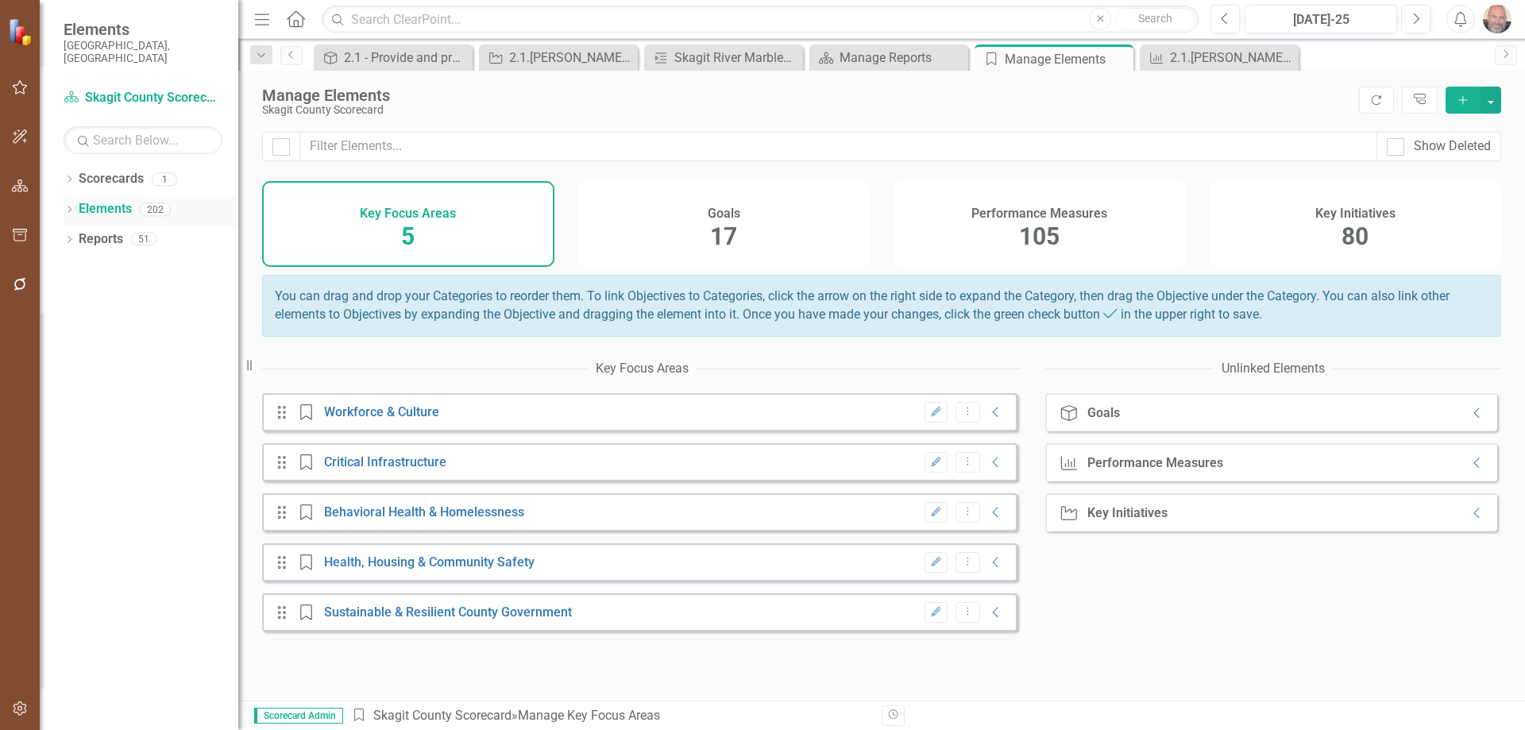
click at [71, 206] on icon "Dropdown" at bounding box center [69, 210] width 11 height 9
click at [1121, 57] on icon "Close" at bounding box center [1118, 58] width 16 height 13
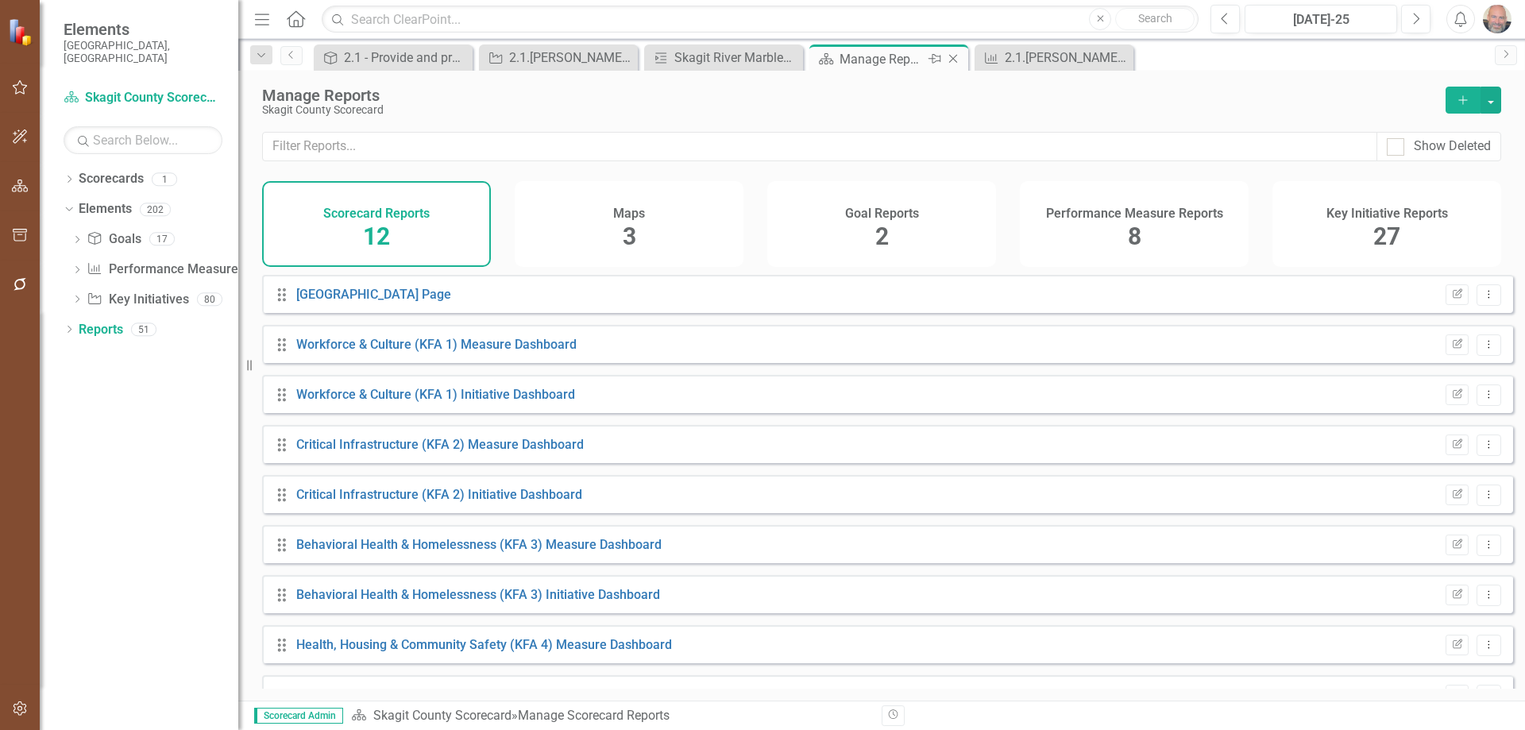
click at [953, 52] on icon "Close" at bounding box center [953, 58] width 16 height 13
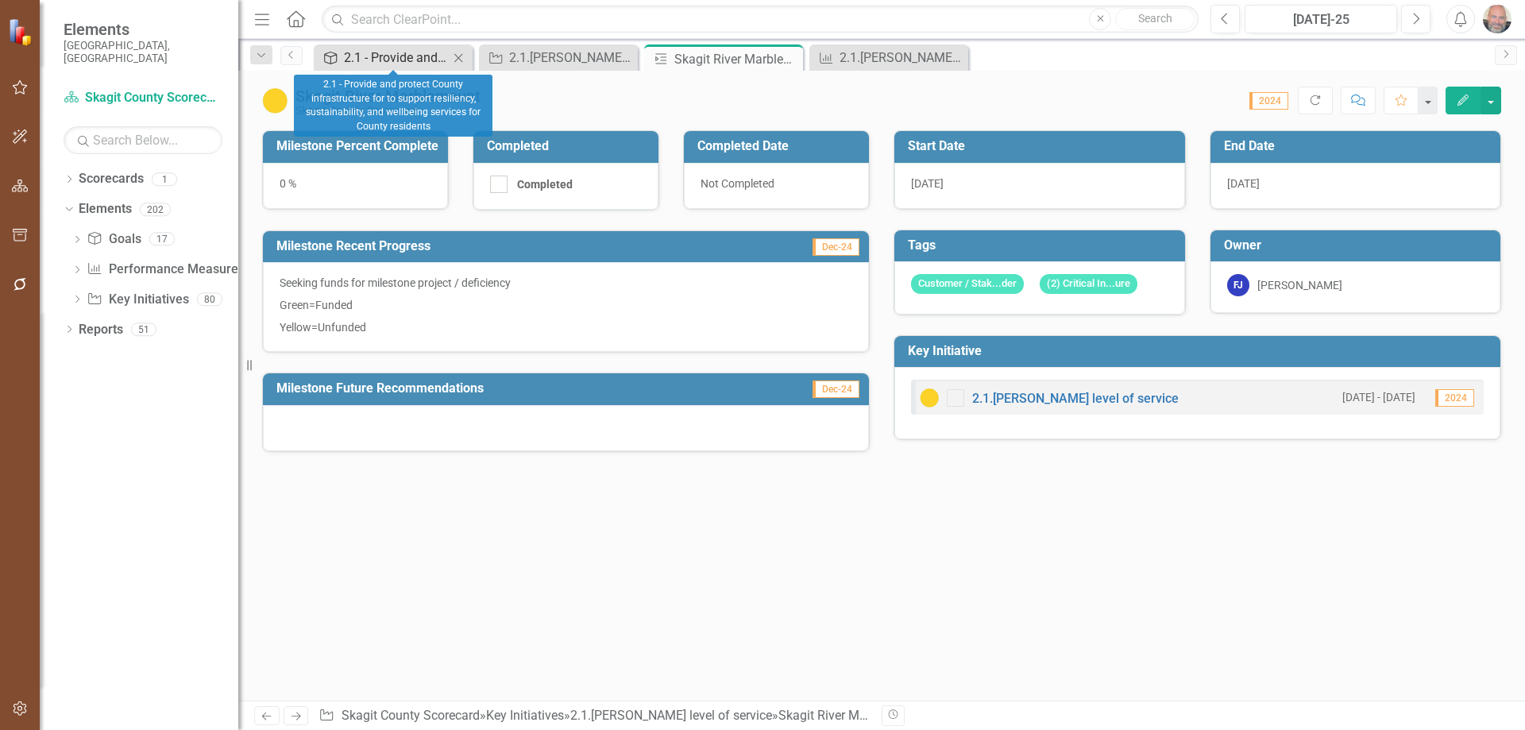
click at [378, 55] on div "2.1 - Provide and protect County infrastructure for to support resiliency, sust…" at bounding box center [396, 58] width 105 height 20
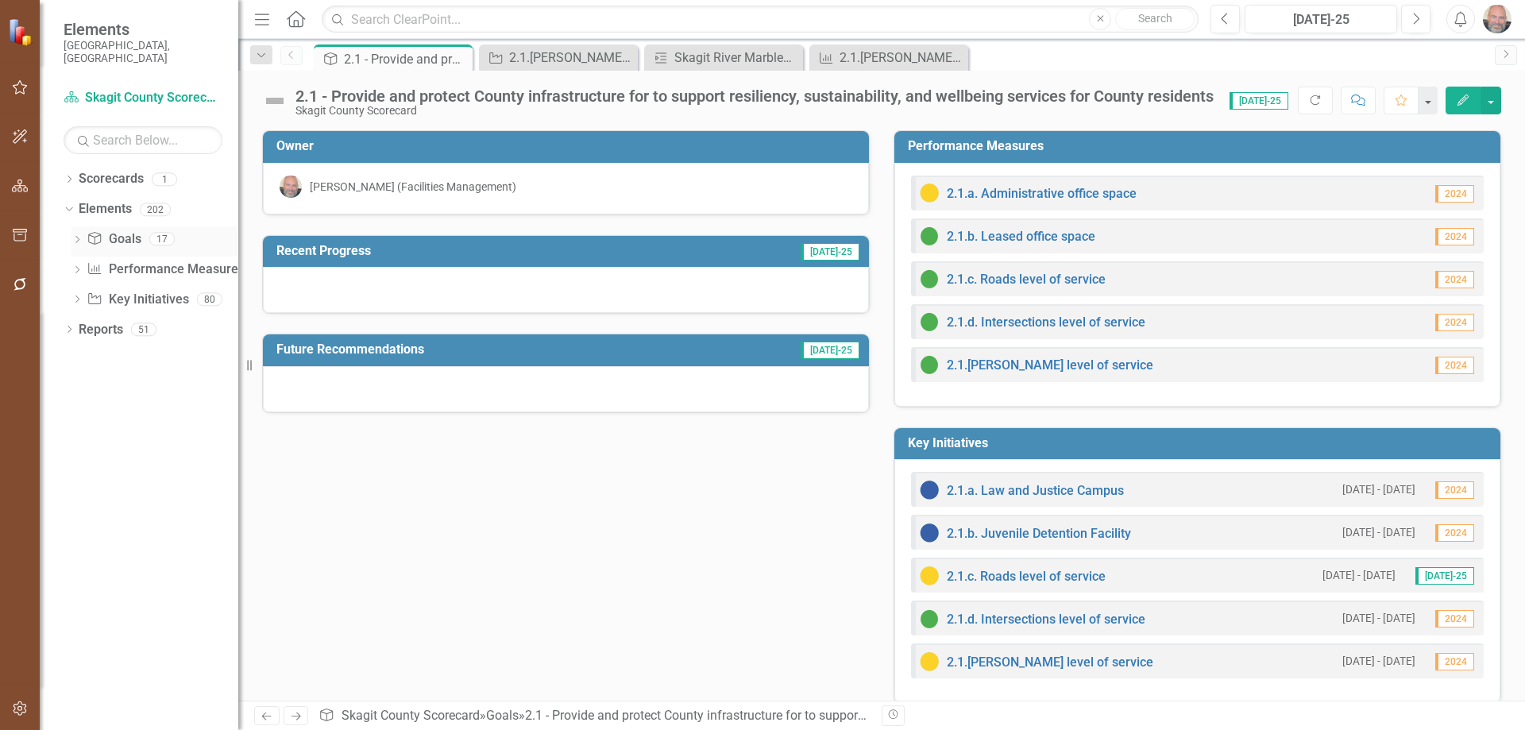
click at [75, 237] on icon "Dropdown" at bounding box center [76, 241] width 11 height 9
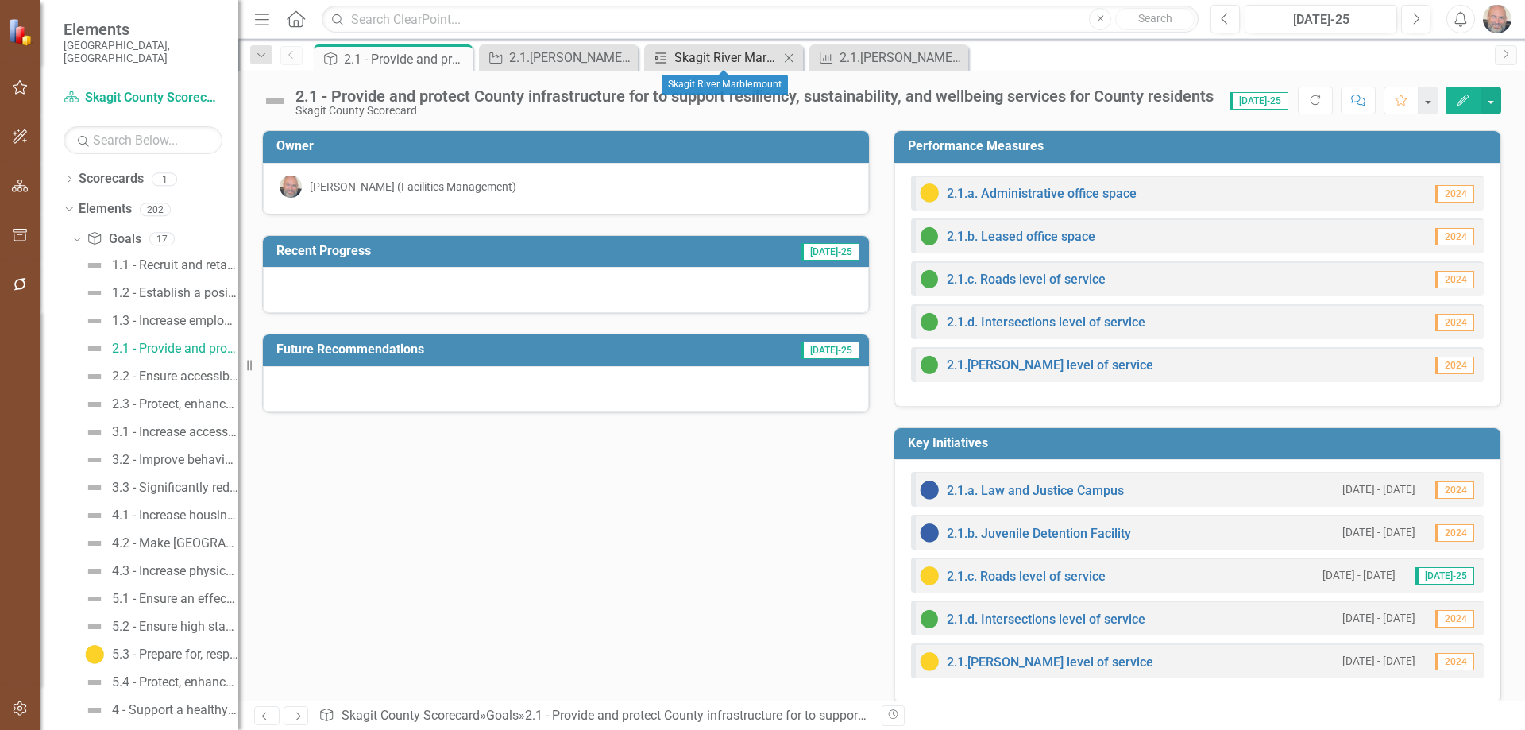
click at [745, 57] on div "Skagit River Marblemount" at bounding box center [726, 58] width 105 height 20
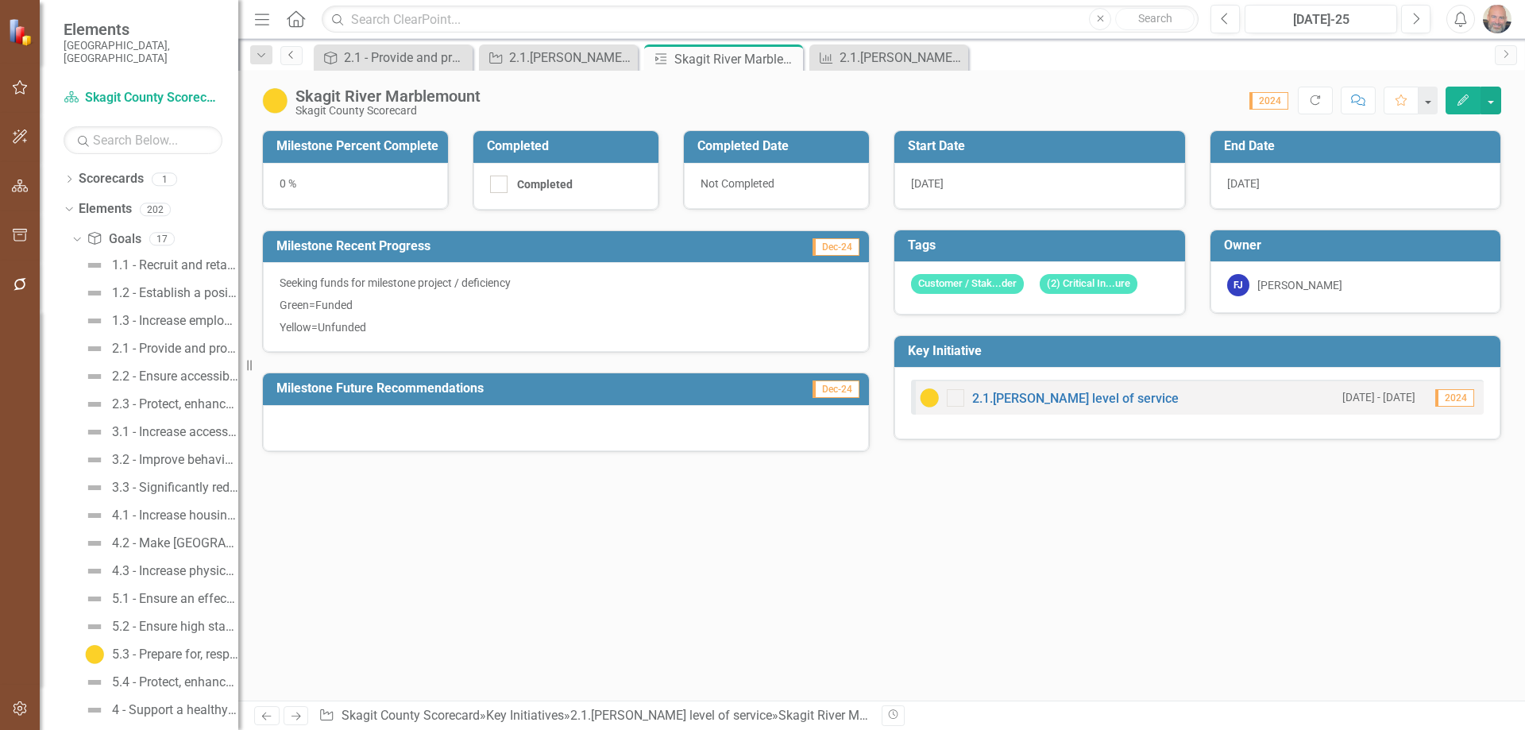
click at [290, 56] on icon at bounding box center [290, 55] width 4 height 8
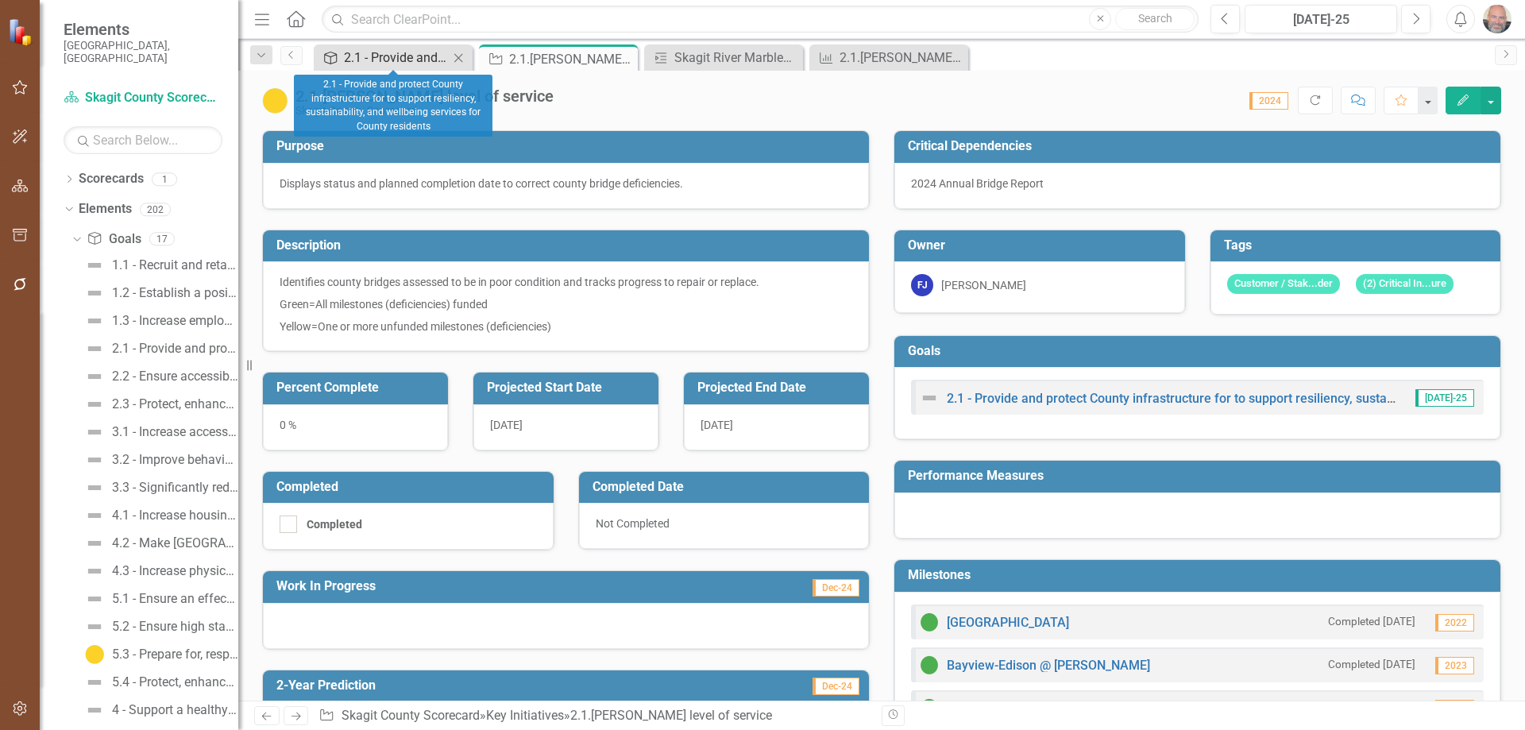
click at [403, 53] on div "2.1 - Provide and protect County infrastructure for to support resiliency, sust…" at bounding box center [396, 58] width 105 height 20
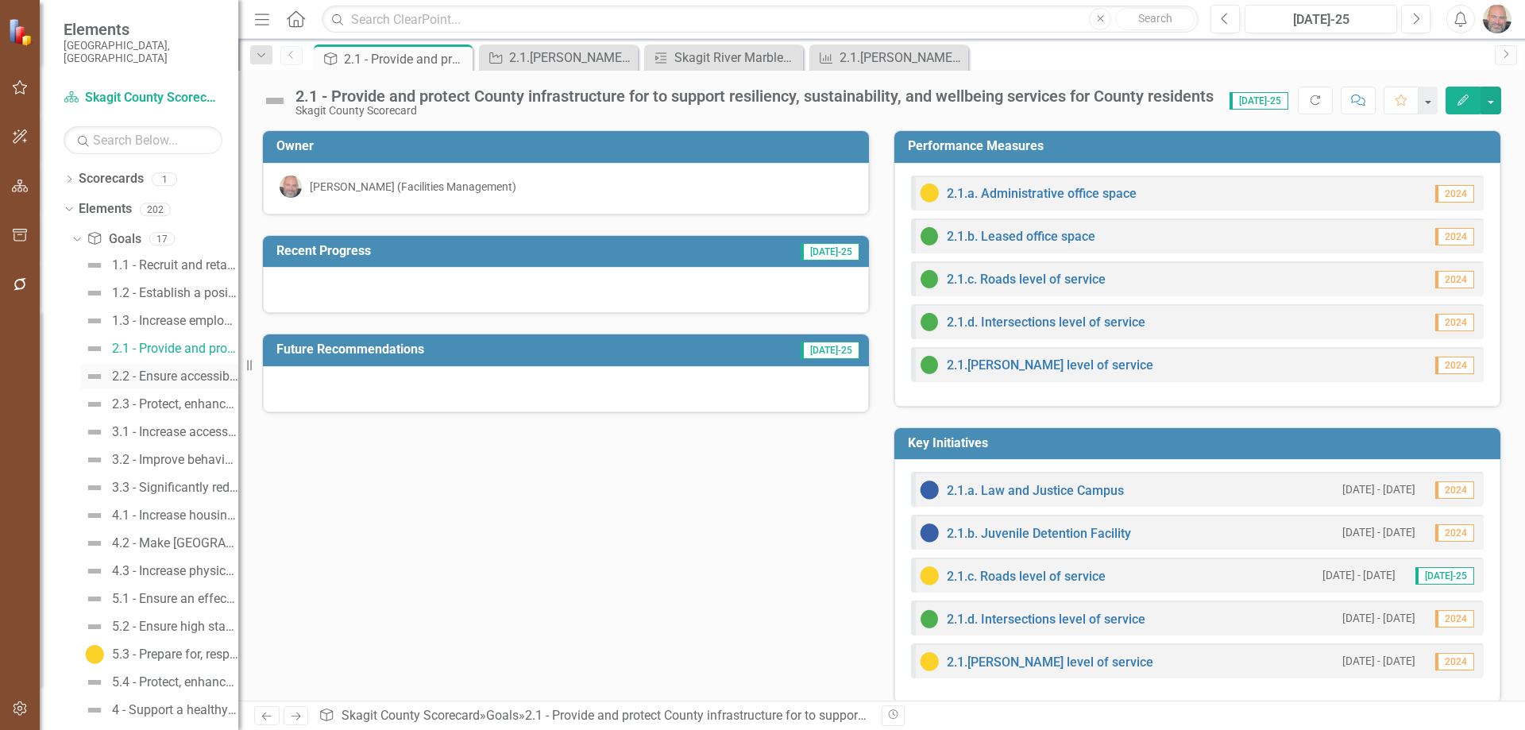
click at [154, 369] on div "2.2 - Ensure accessible and safe county facilities." at bounding box center [175, 376] width 126 height 14
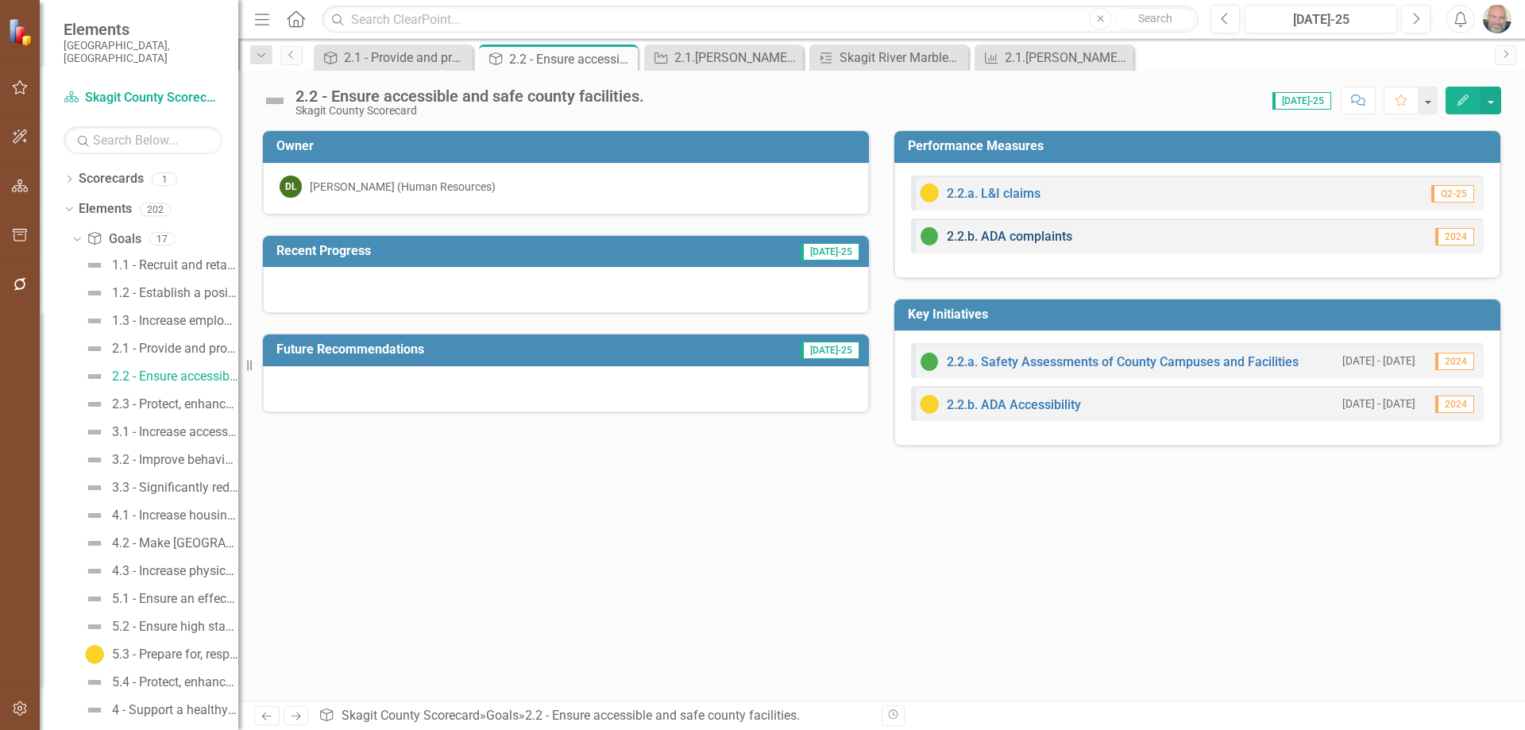
click at [1007, 234] on link "2.2.b. ADA complaints" at bounding box center [1009, 236] width 125 height 15
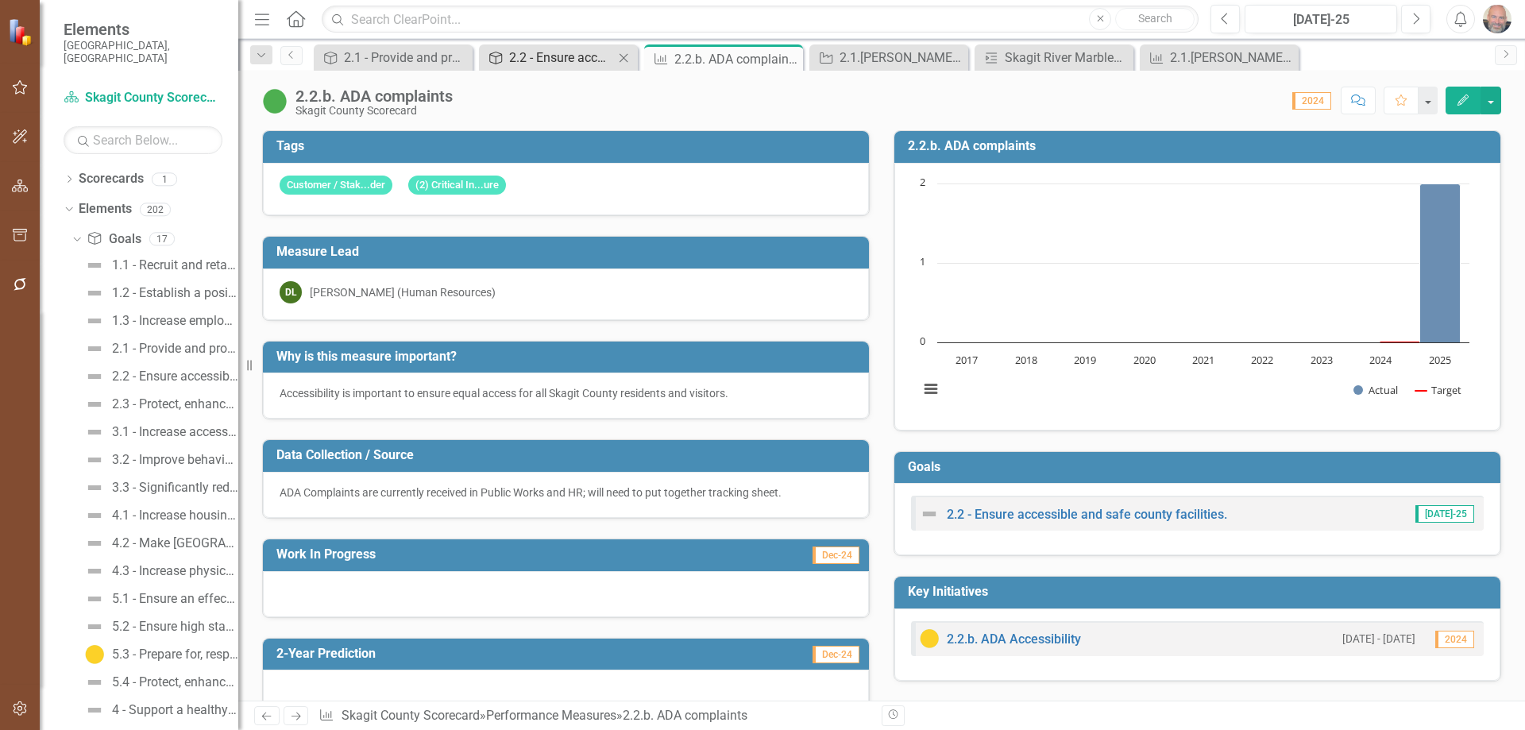
click at [581, 54] on div "2.2 - Ensure accessible and safe county facilities." at bounding box center [561, 58] width 105 height 20
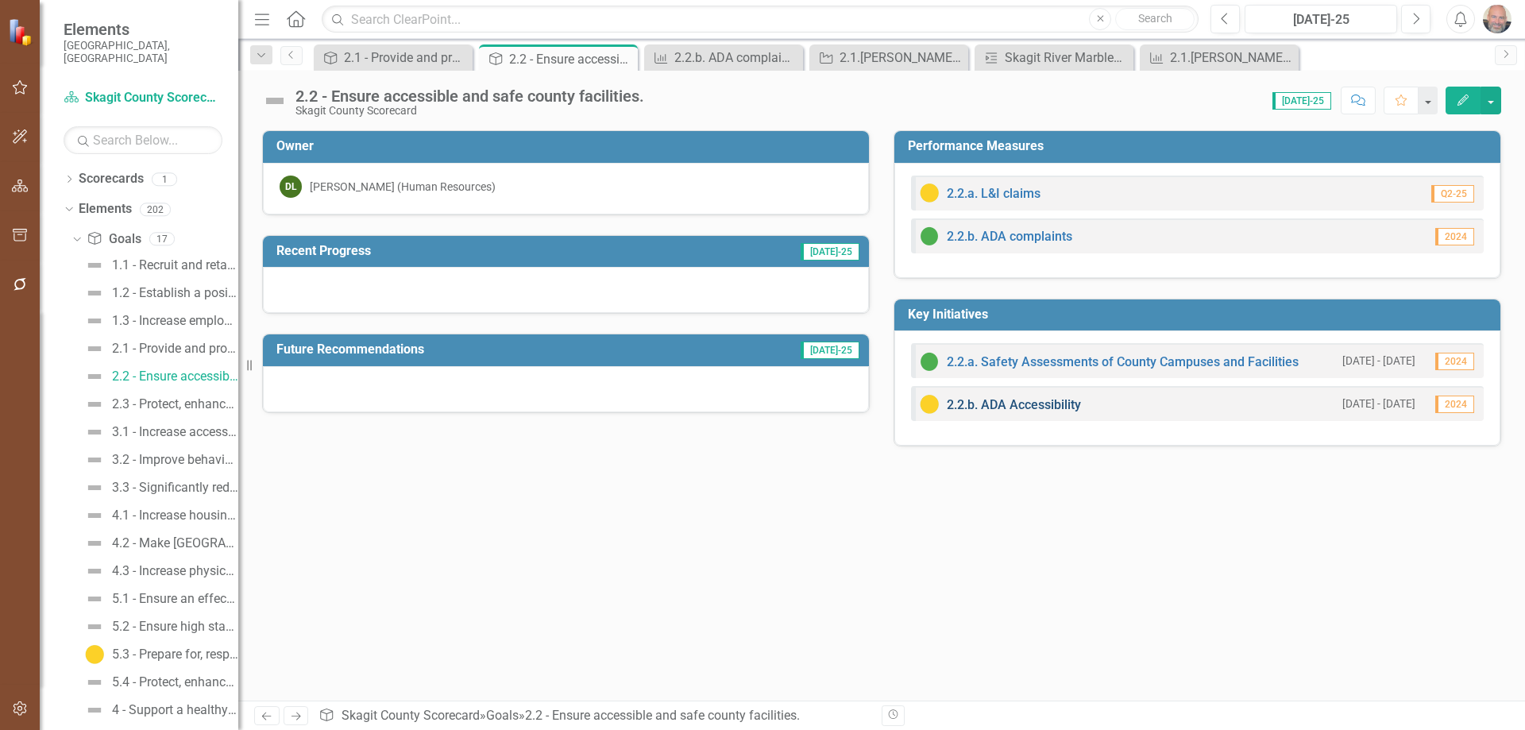
click at [1039, 400] on link "2.2.b. ADA Accessibility" at bounding box center [1014, 404] width 134 height 15
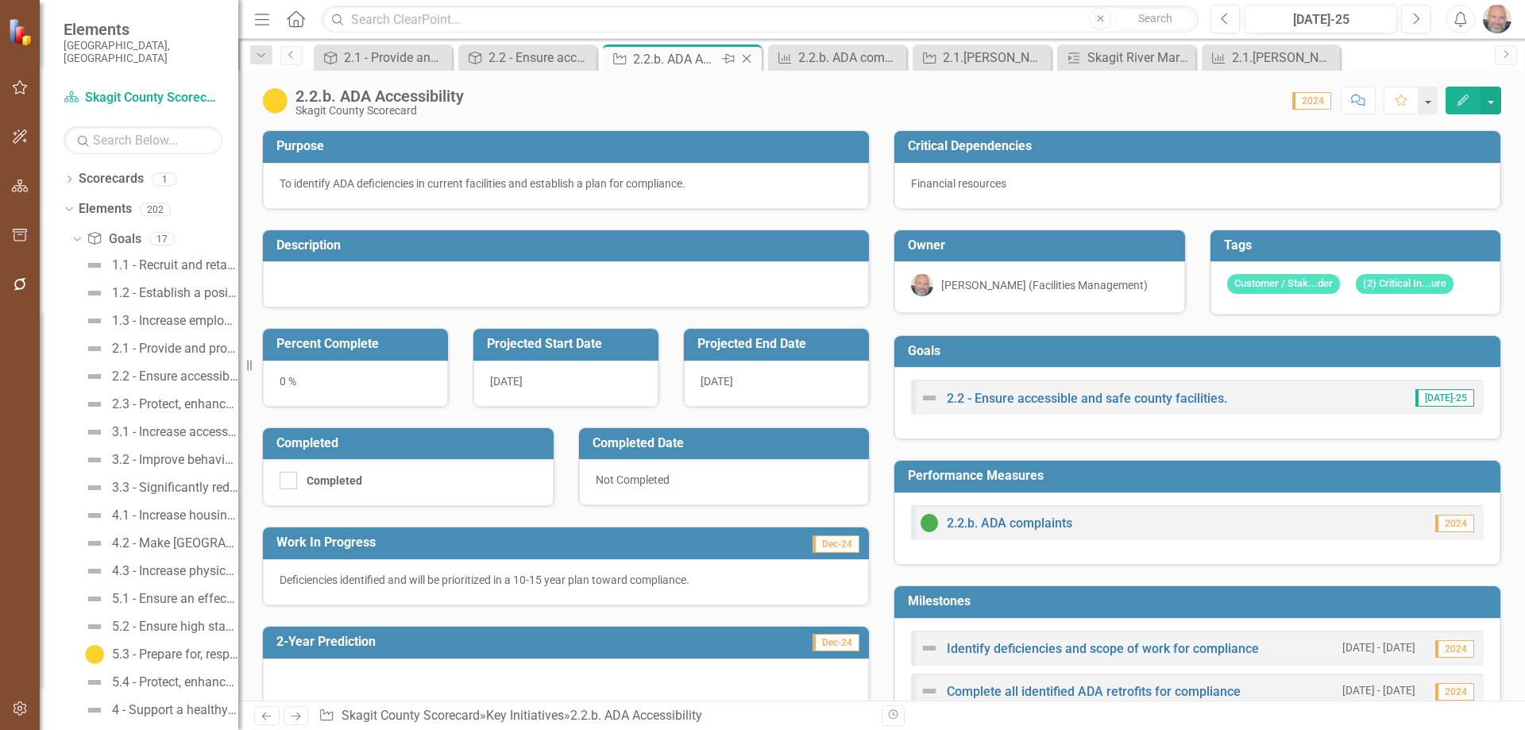
click at [691, 56] on div "2.2.b. ADA Accessibility" at bounding box center [675, 59] width 85 height 20
click at [846, 53] on div "2.2.b. ADA complaints" at bounding box center [840, 58] width 84 height 20
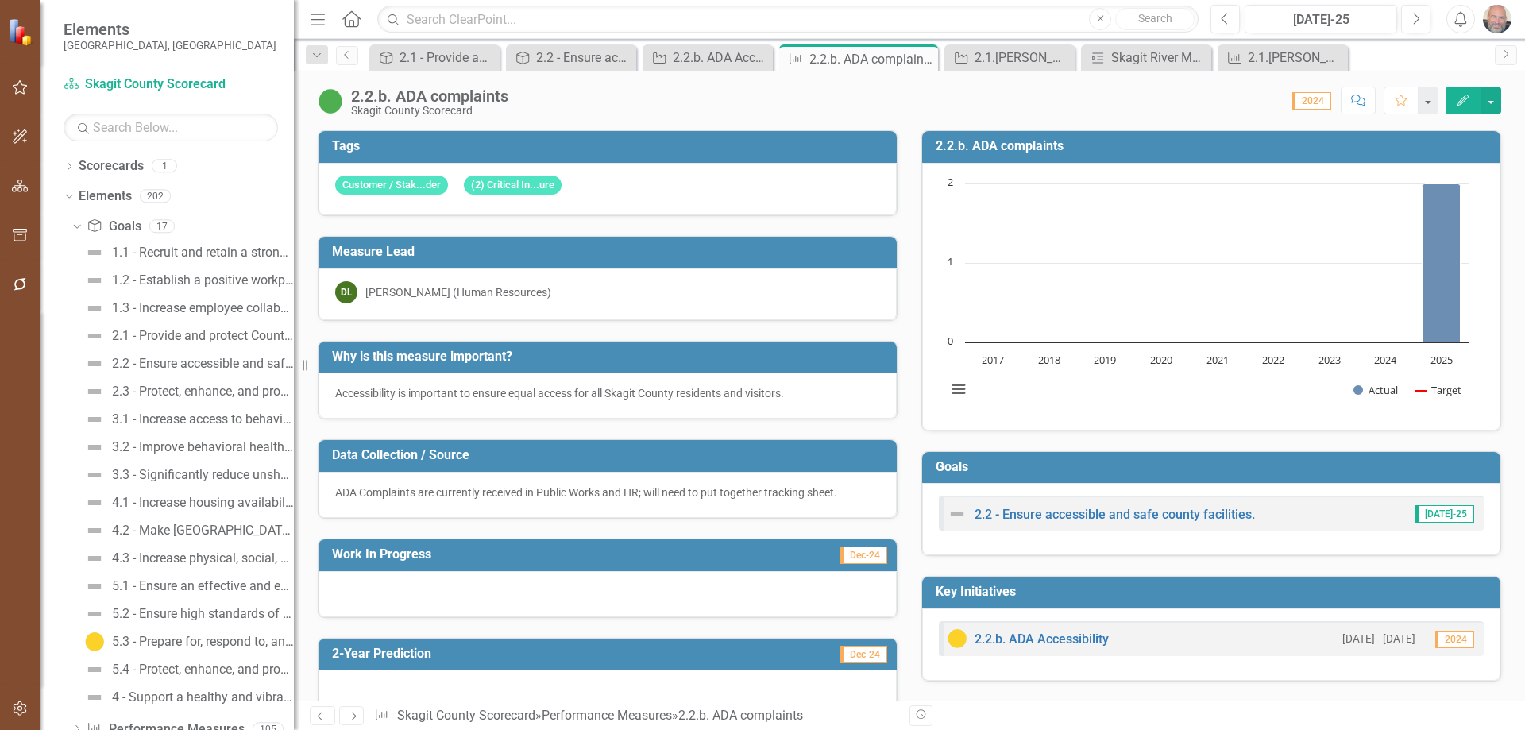
drag, startPoint x: 240, startPoint y: 418, endPoint x: 294, endPoint y: 441, distance: 58.4
click at [294, 441] on div "Resize" at bounding box center [300, 365] width 13 height 730
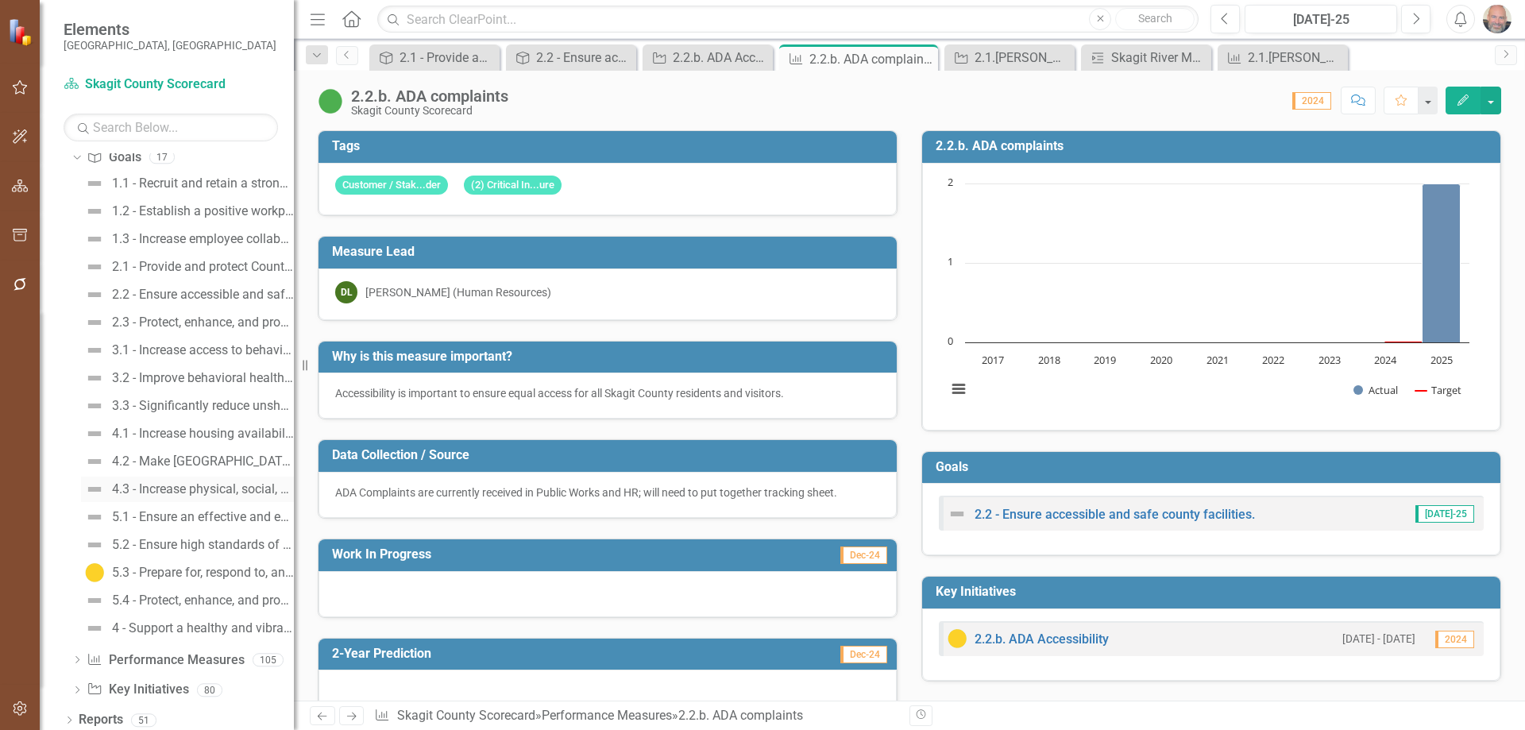
scroll to position [76, 0]
